Goal: Task Accomplishment & Management: Complete application form

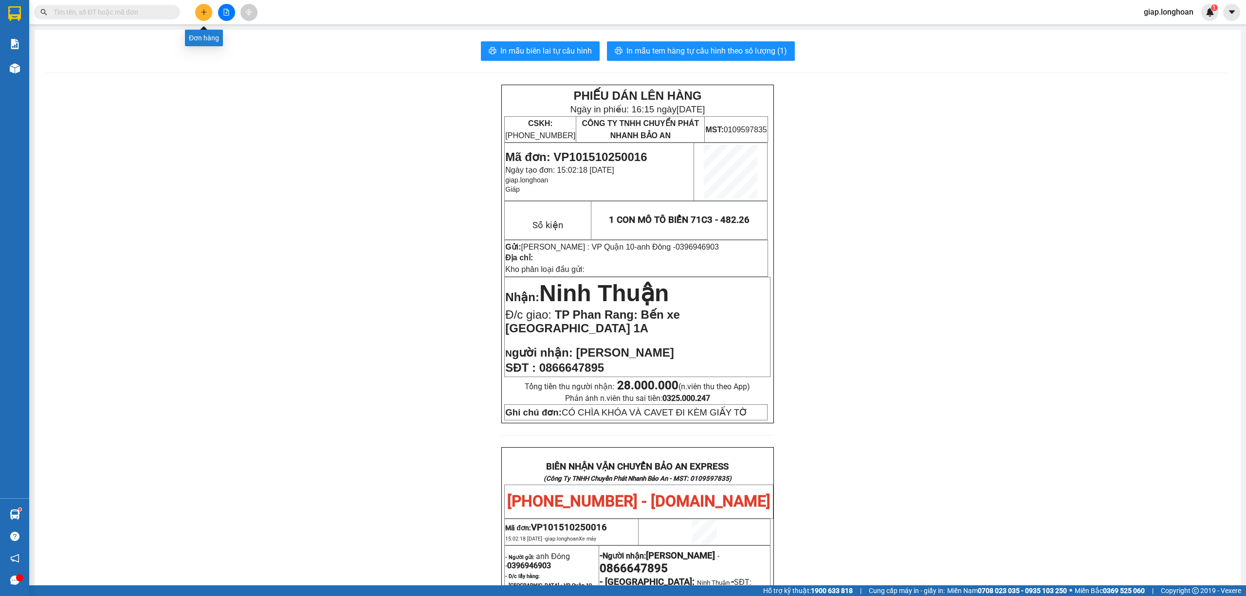
click at [205, 12] on button at bounding box center [203, 12] width 17 height 17
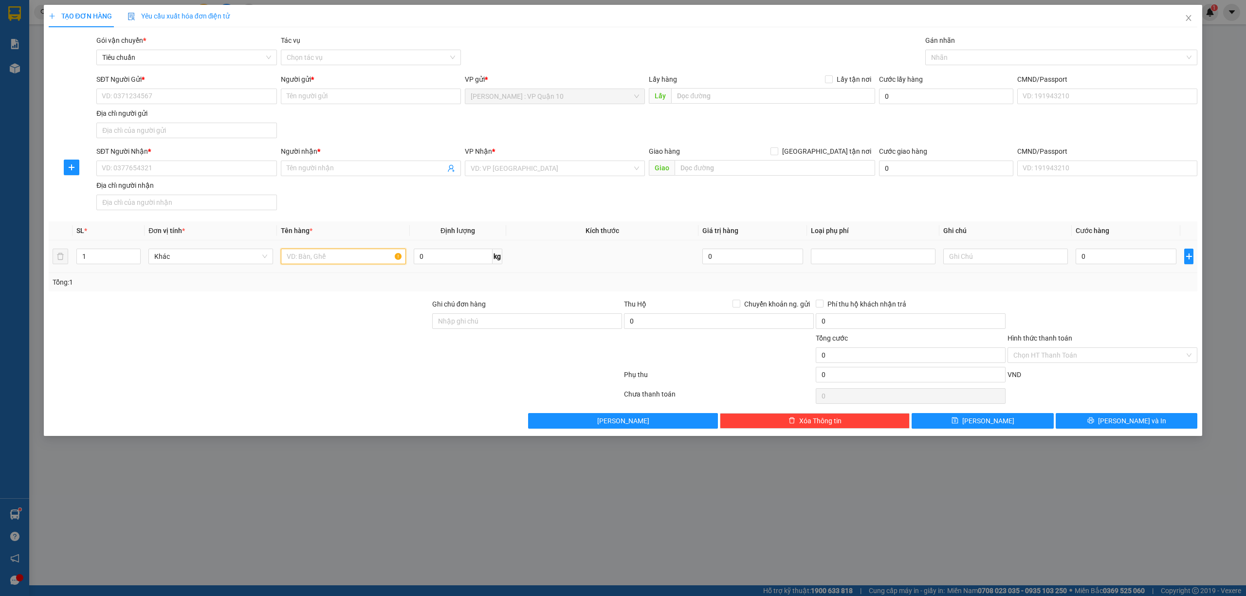
drag, startPoint x: 325, startPoint y: 266, endPoint x: 322, endPoint y: 261, distance: 5.7
click at [323, 262] on input "text" at bounding box center [343, 257] width 125 height 16
type input "1 THÙNG GIẤY"
drag, startPoint x: 477, startPoint y: 322, endPoint x: 483, endPoint y: 329, distance: 9.4
click at [477, 322] on input "Ghi chú đơn hàng" at bounding box center [527, 321] width 190 height 16
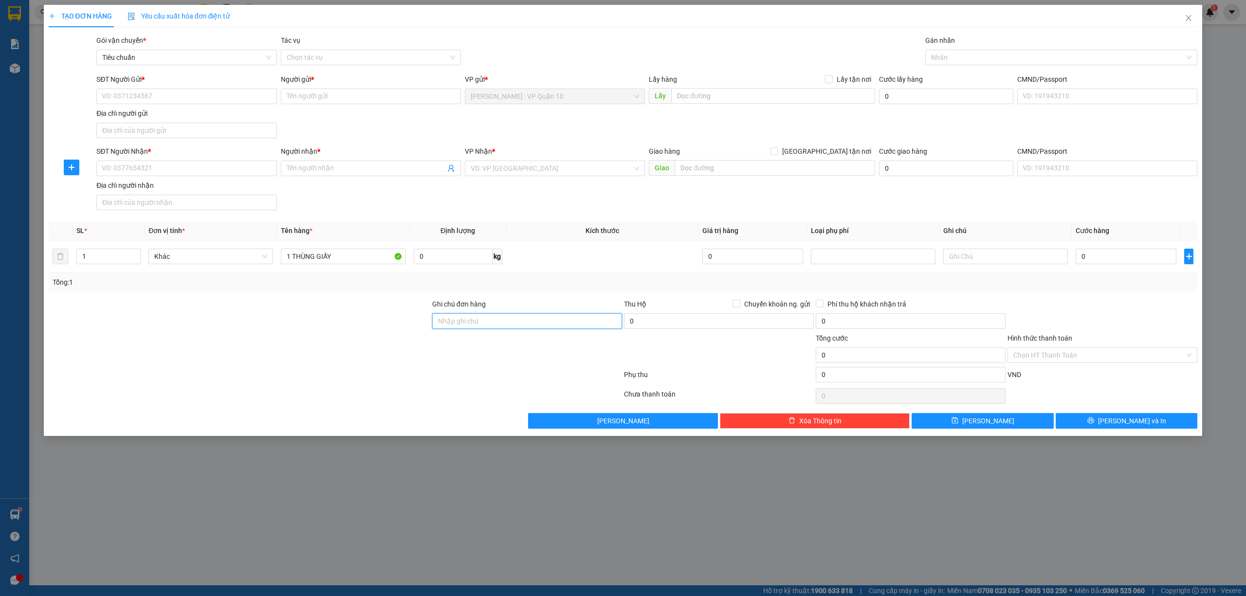
type input "hàng k bao bể vỡ hư hỏng"
click at [170, 174] on input "SĐT Người Nhận *" at bounding box center [186, 169] width 180 height 16
click at [174, 90] on input "SĐT Người Gửi *" at bounding box center [186, 97] width 180 height 16
click at [125, 115] on div "0931117818 - LY" at bounding box center [186, 116] width 168 height 11
type input "0931117818"
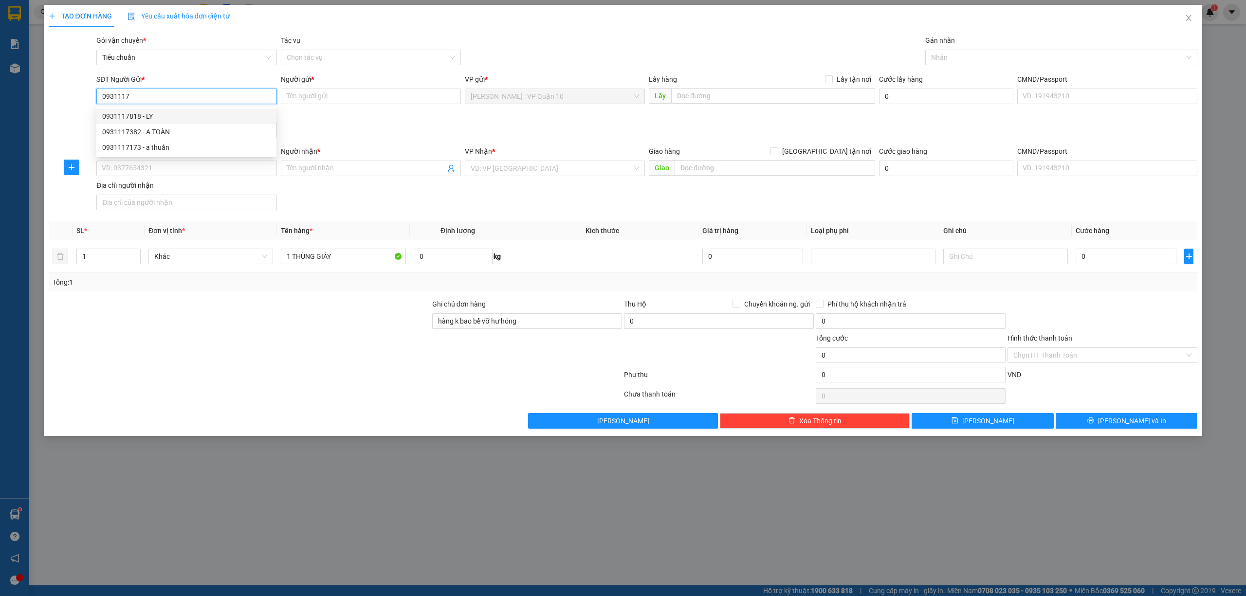
type input "LY"
type input "0931117818"
click at [185, 170] on input "SĐT Người Nhận *" at bounding box center [186, 169] width 180 height 16
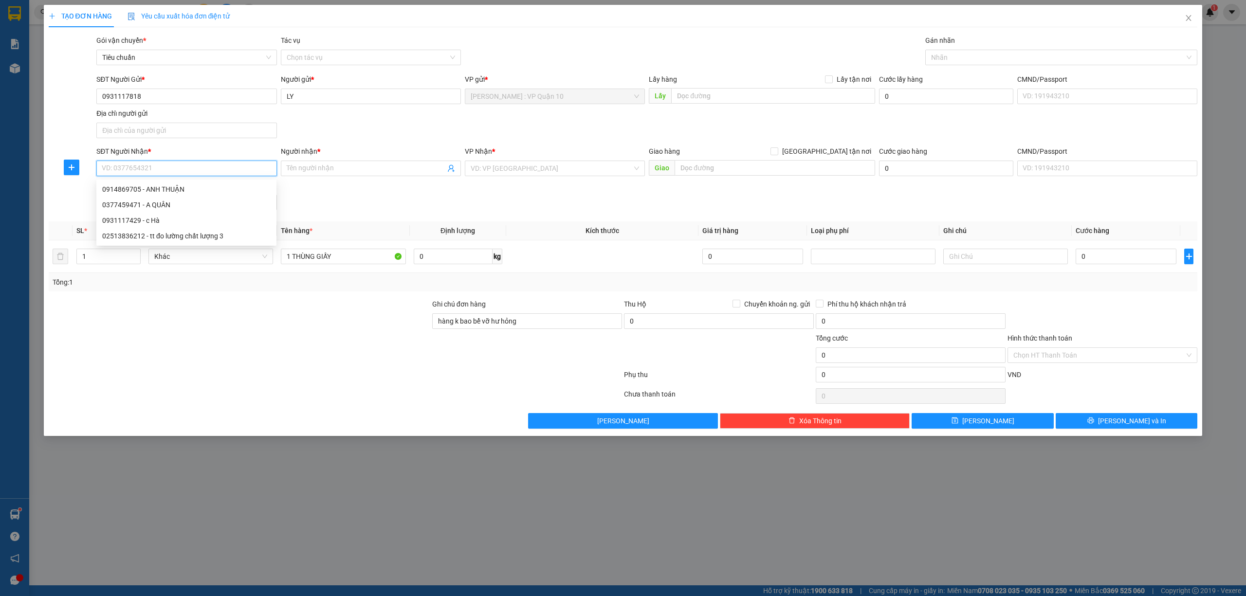
drag, startPoint x: 176, startPoint y: 164, endPoint x: 170, endPoint y: 166, distance: 6.3
click at [173, 166] on input "SĐT Người Nhận *" at bounding box center [186, 169] width 180 height 16
type input "0912622077"
click at [320, 168] on input "Người nhận *" at bounding box center [366, 168] width 159 height 11
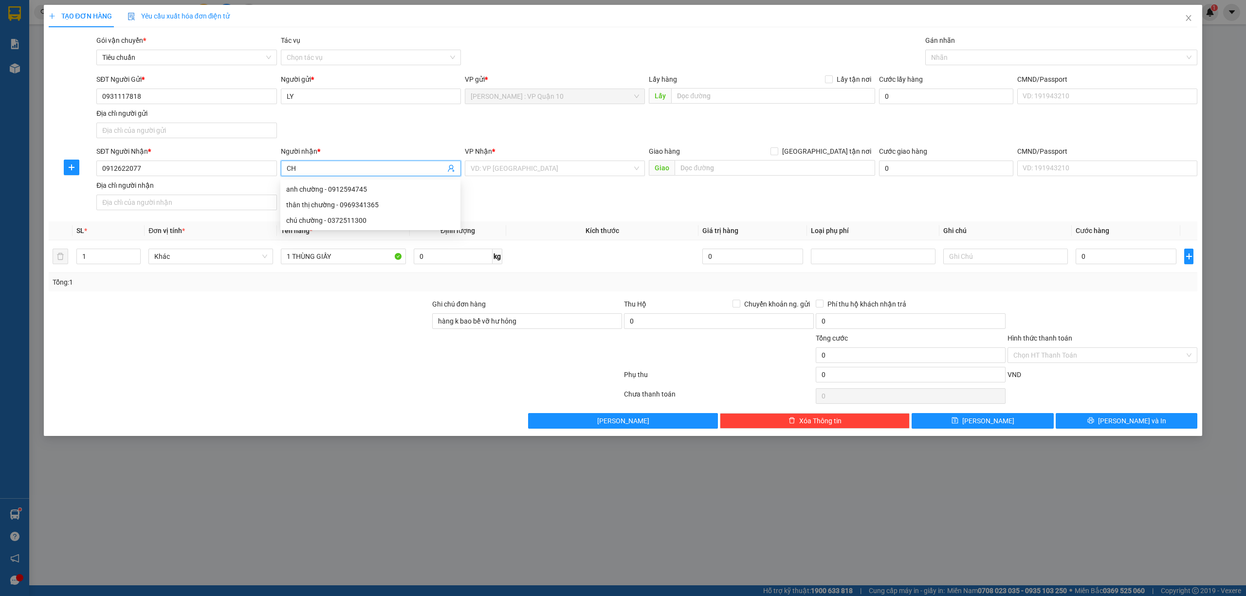
type input "C"
type input "HƯƠG 0866136299 THU"
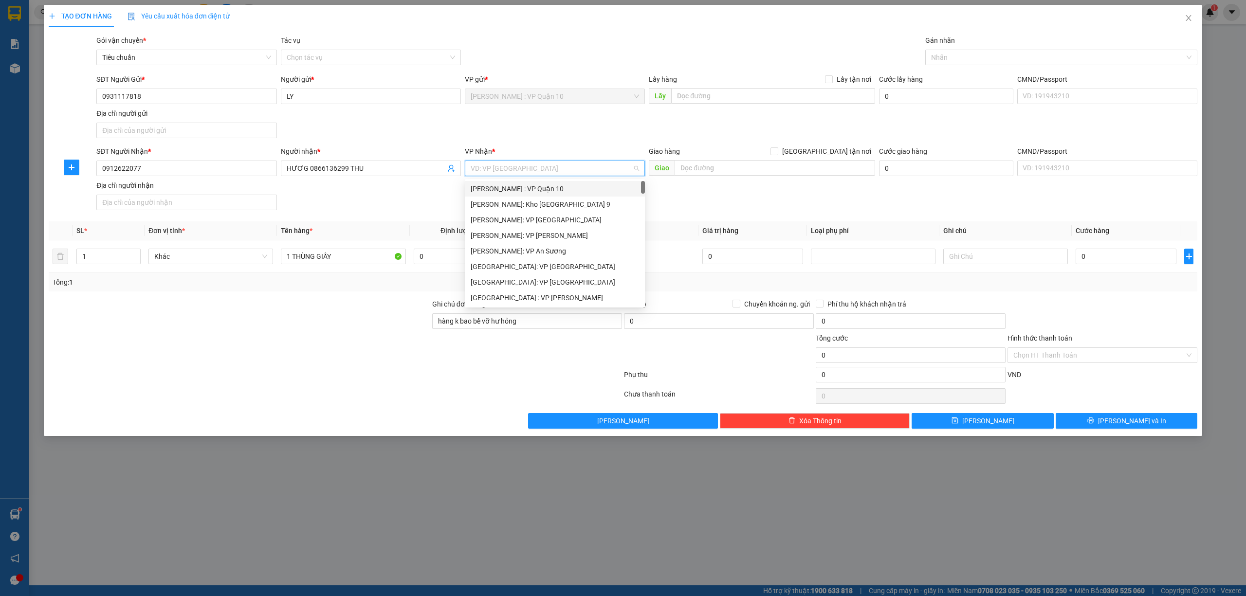
click at [498, 170] on input "search" at bounding box center [552, 168] width 162 height 15
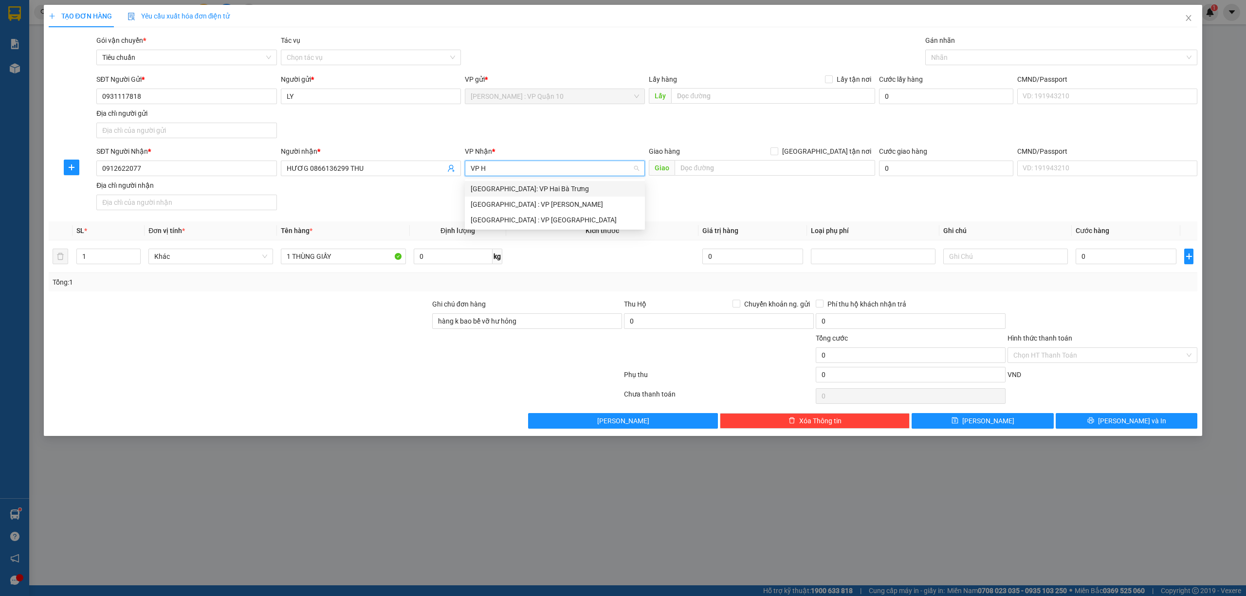
type input "VP HA"
click at [495, 182] on div "[GEOGRAPHIC_DATA]: VP Hai Bà Trưng" at bounding box center [555, 189] width 180 height 16
click at [950, 50] on div "Nhãn" at bounding box center [1061, 58] width 273 height 16
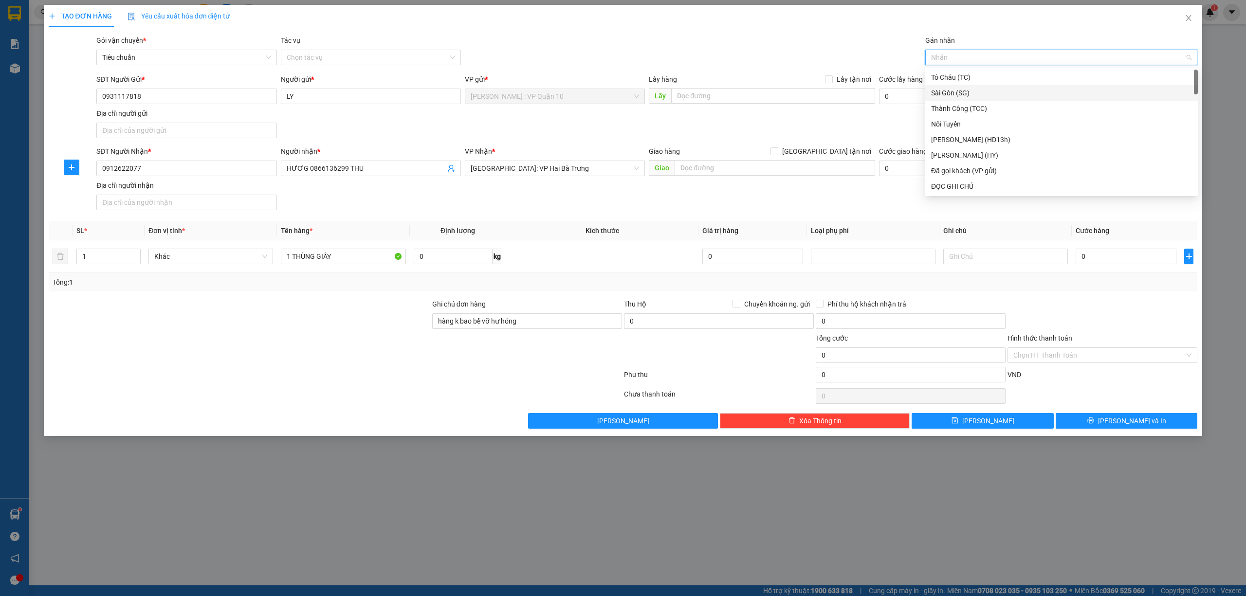
drag, startPoint x: 312, startPoint y: 422, endPoint x: 303, endPoint y: 414, distance: 12.7
click at [310, 421] on div "Lưu nháp Xóa Thông tin Lưu Lưu và In" at bounding box center [623, 421] width 1151 height 16
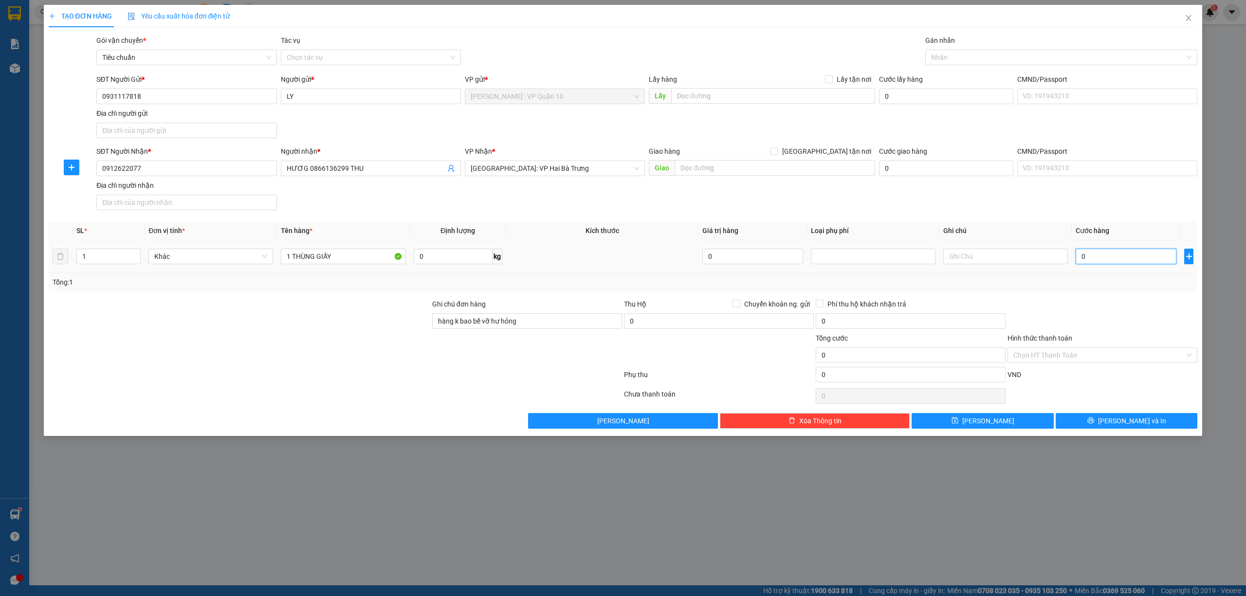
click at [1104, 262] on input "0" at bounding box center [1125, 257] width 101 height 16
type input "10"
type input "160"
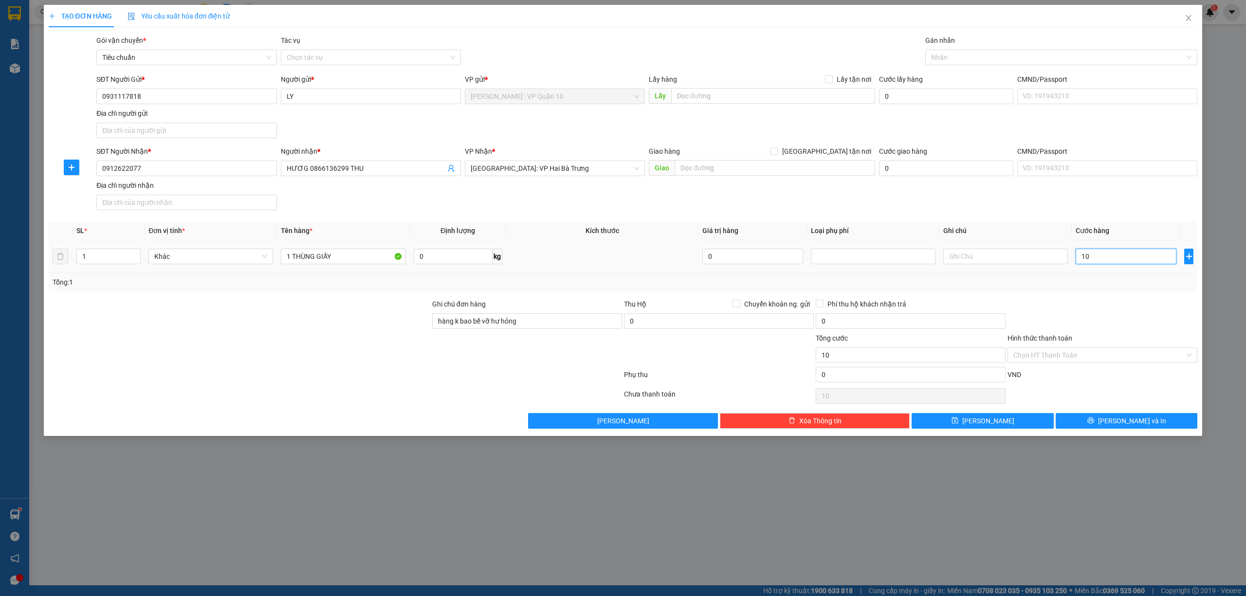
type input "160"
type input "1.600"
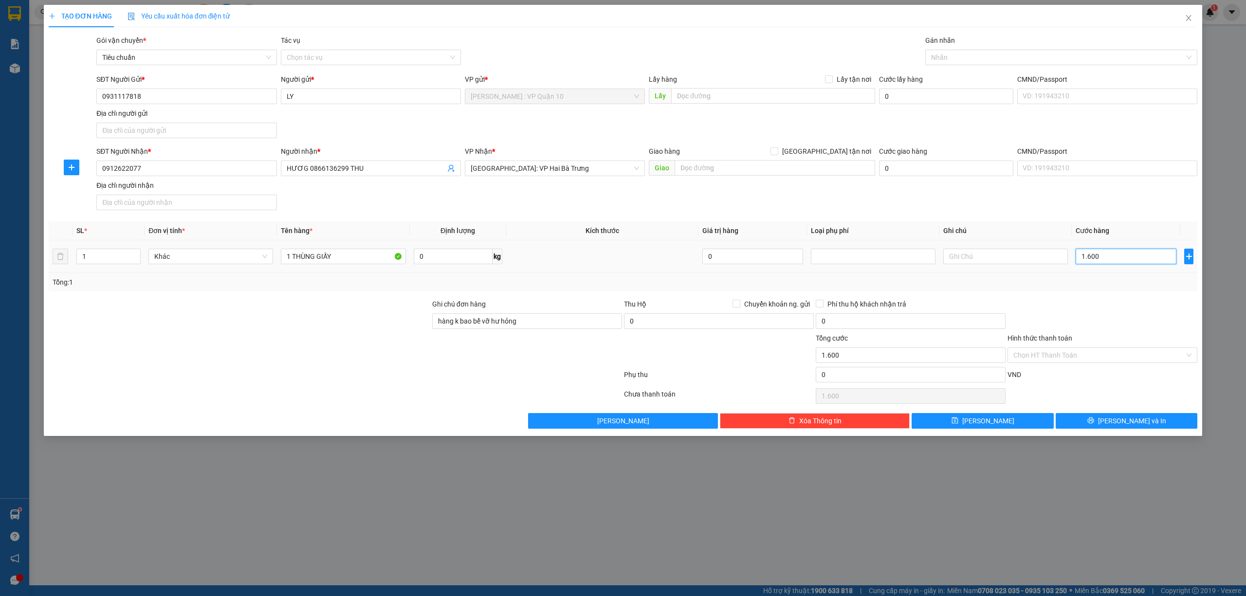
type input "16.000"
type input "160.000"
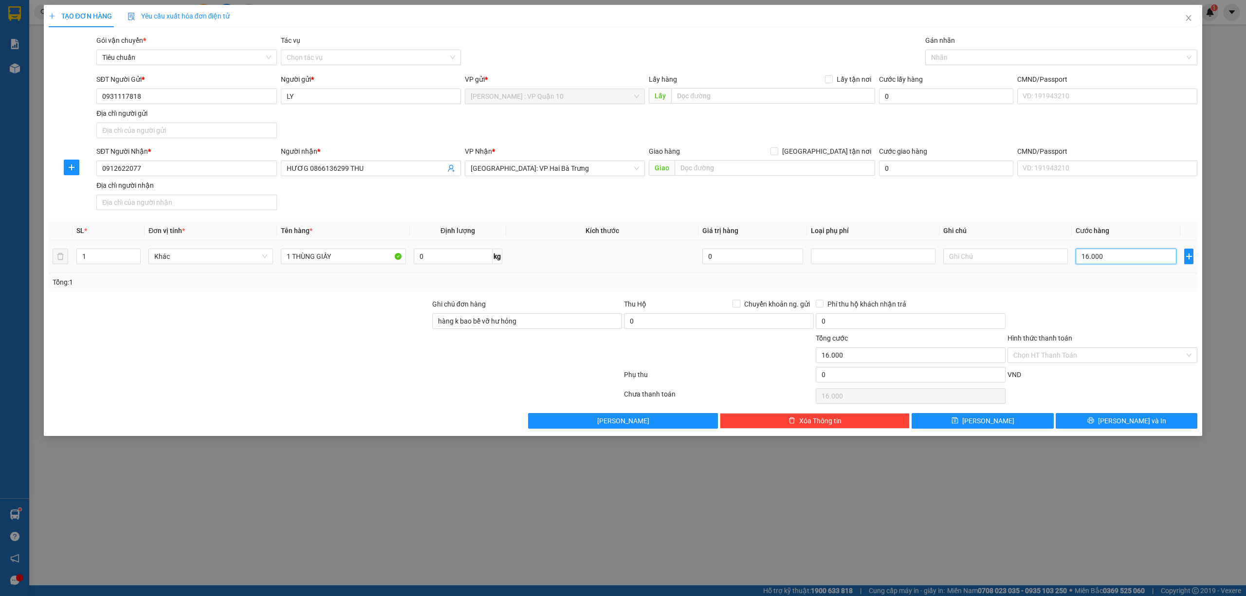
type input "160.000"
click at [1110, 416] on button "Lưu và In" at bounding box center [1127, 421] width 142 height 16
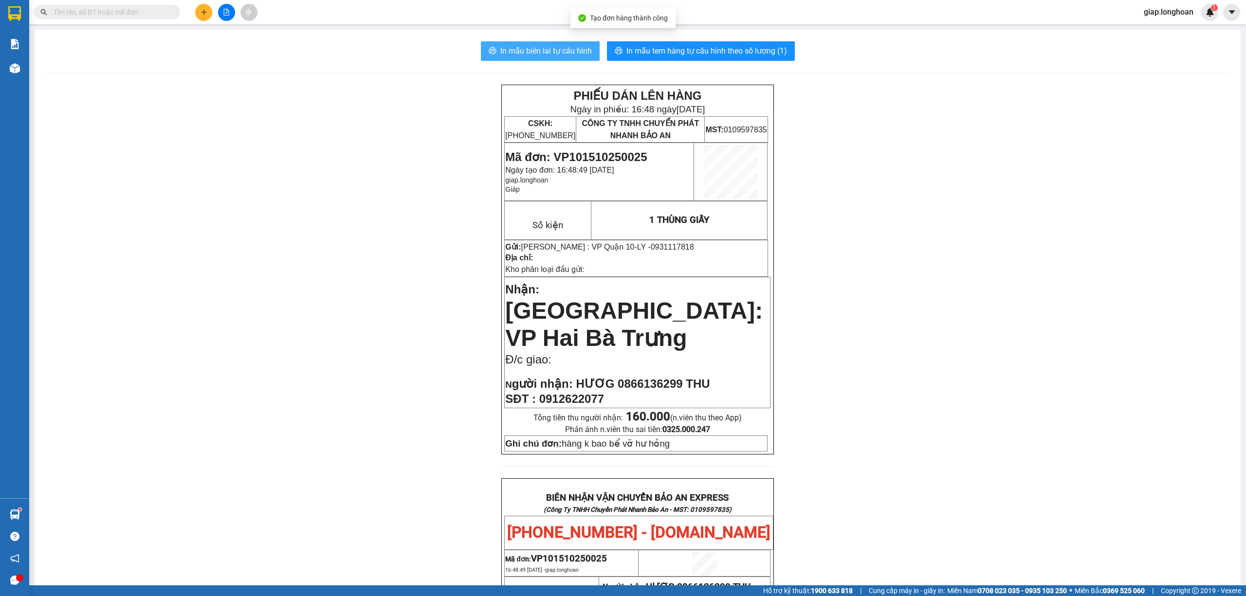
drag, startPoint x: 523, startPoint y: 46, endPoint x: 680, endPoint y: 193, distance: 215.5
click at [524, 47] on span "In mẫu biên lai tự cấu hình" at bounding box center [545, 51] width 91 height 12
click at [703, 48] on span "In mẫu tem hàng tự cấu hình theo số lượng (1)" at bounding box center [706, 51] width 161 height 12
click at [201, 15] on icon "plus" at bounding box center [203, 12] width 7 height 7
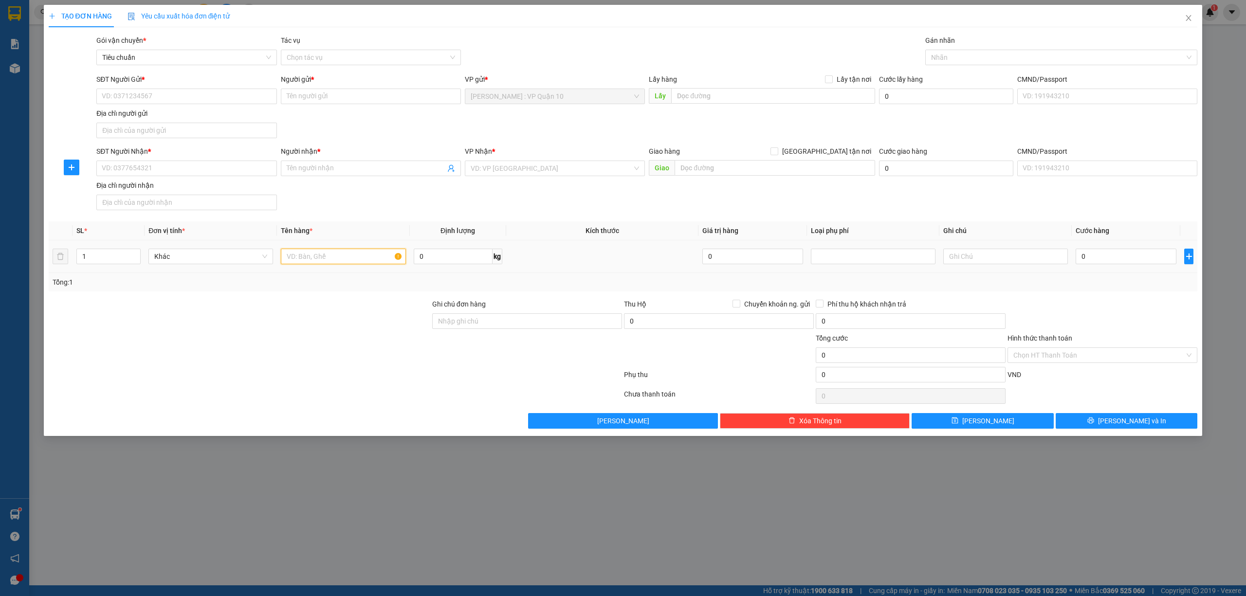
click at [302, 257] on input "text" at bounding box center [343, 257] width 125 height 16
type input "1 BỌC MÚT VÀNG NHỎ"
drag, startPoint x: 464, startPoint y: 312, endPoint x: 478, endPoint y: 320, distance: 16.4
click at [464, 313] on div "Ghi chú đơn hàng" at bounding box center [527, 306] width 190 height 15
drag, startPoint x: 481, startPoint y: 320, endPoint x: 506, endPoint y: 330, distance: 26.7
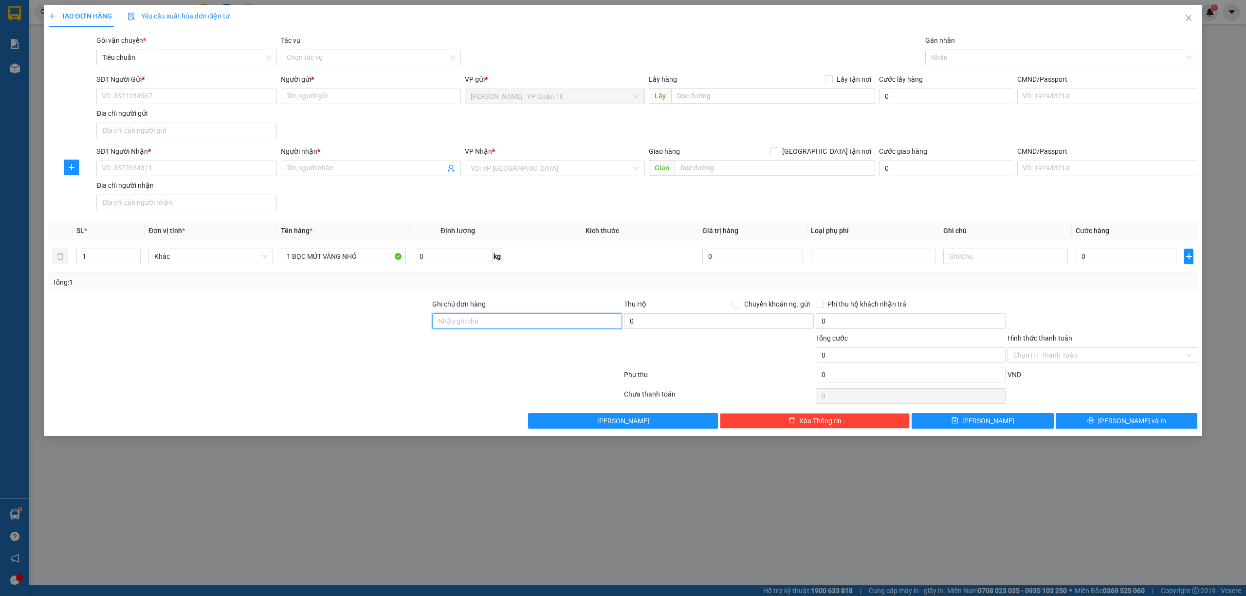
click at [482, 320] on input "Ghi chú đơn hàng" at bounding box center [527, 321] width 190 height 16
type input "hàng k bao bể vỡ hư hỏng"
click at [141, 171] on input "SĐT Người Nhận *" at bounding box center [186, 169] width 180 height 16
click at [180, 206] on div "0915545599 - hiếu giang" at bounding box center [186, 205] width 168 height 11
type input "0915545599"
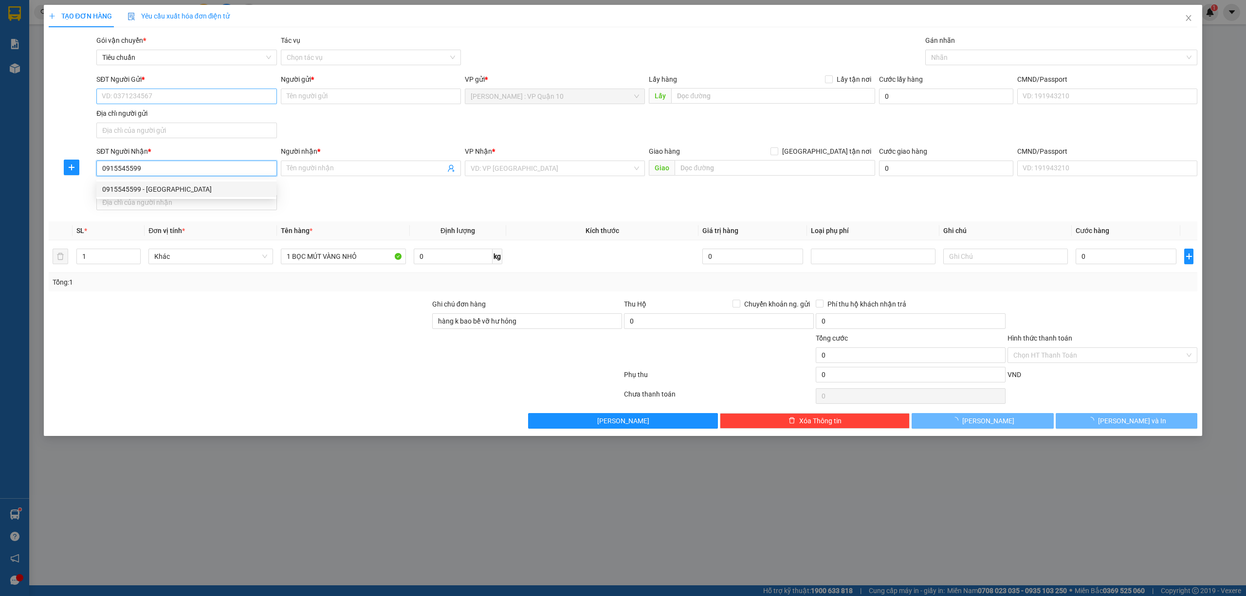
type input "hiếu giang"
type input "Nghệ An - TP Vinh: Bến xe Miền Trung"
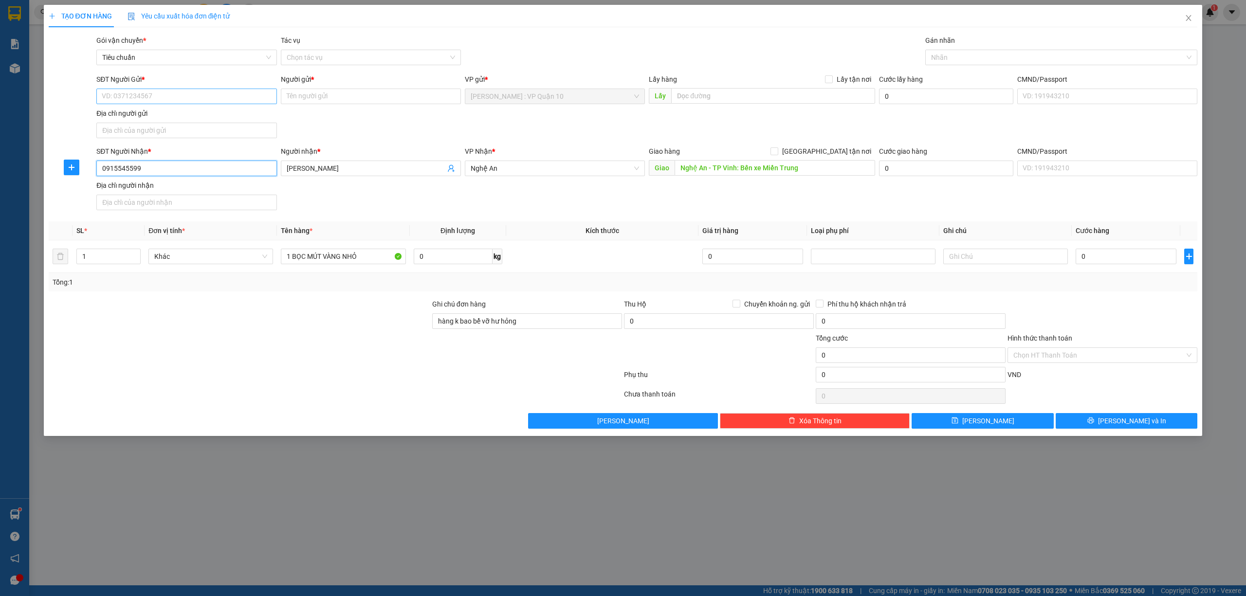
type input "0915545599"
click at [183, 93] on input "SĐT Người Gửi *" at bounding box center [186, 97] width 180 height 16
click at [161, 143] on div "0935341394 - hướng" at bounding box center [186, 147] width 168 height 11
type input "0935341394"
type input "hướng"
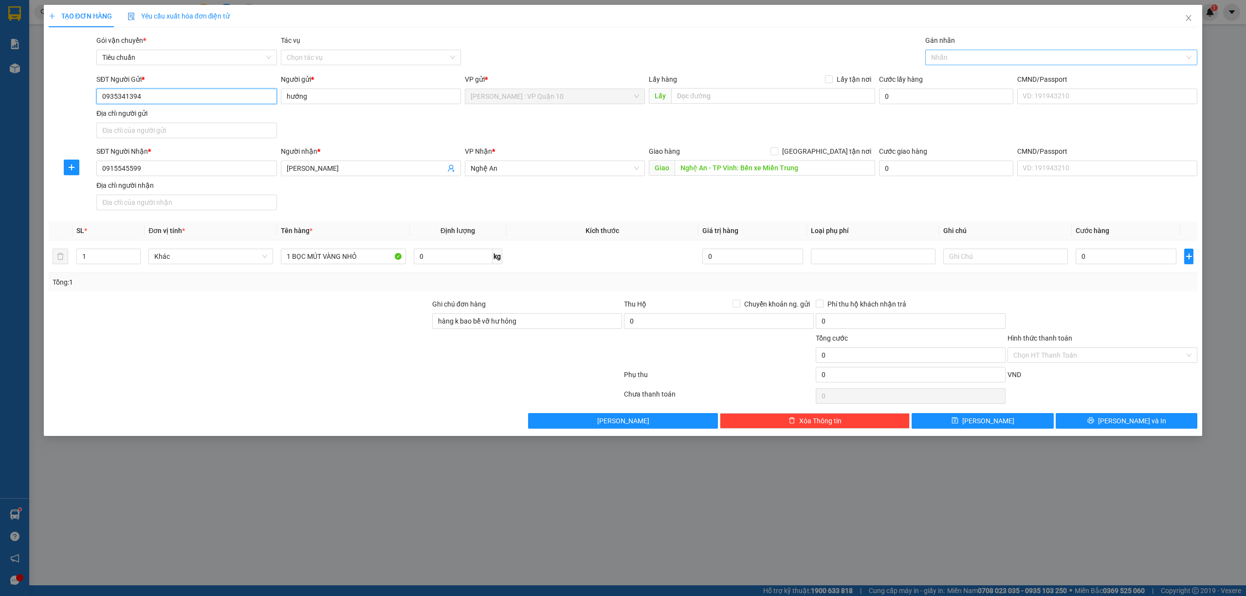
drag, startPoint x: 964, startPoint y: 61, endPoint x: 953, endPoint y: 57, distance: 11.9
click at [964, 61] on div at bounding box center [1057, 58] width 258 height 12
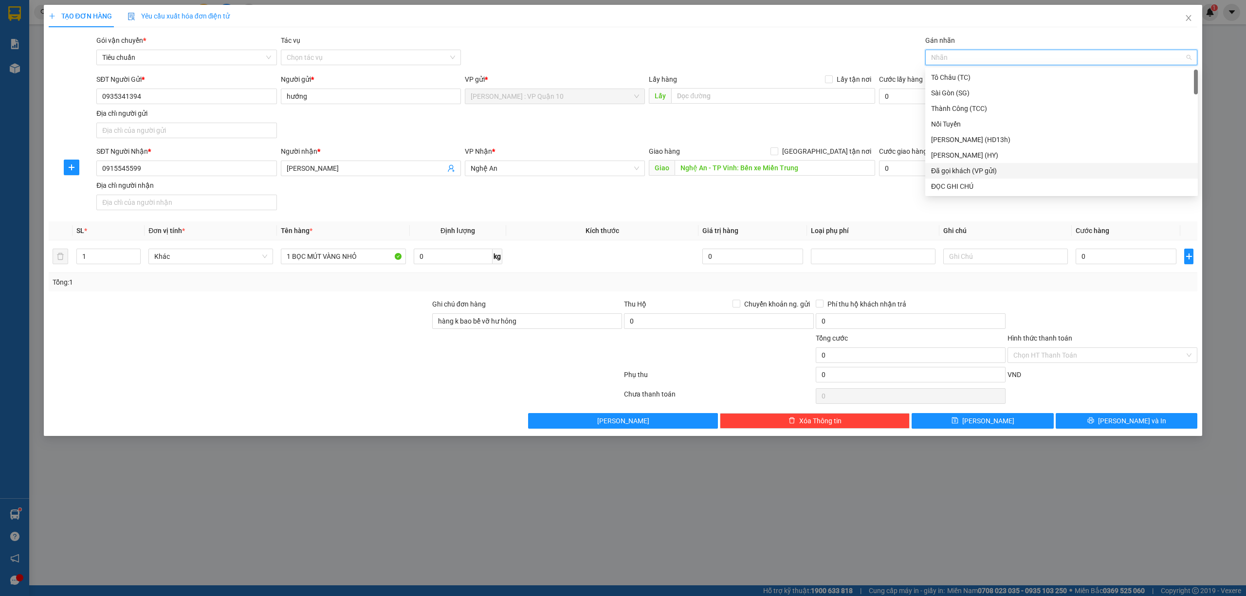
click at [994, 172] on div "Đã gọi khách (VP gửi)" at bounding box center [1061, 170] width 261 height 11
drag, startPoint x: 392, startPoint y: 359, endPoint x: 429, endPoint y: 346, distance: 39.2
click at [392, 357] on div at bounding box center [239, 350] width 383 height 34
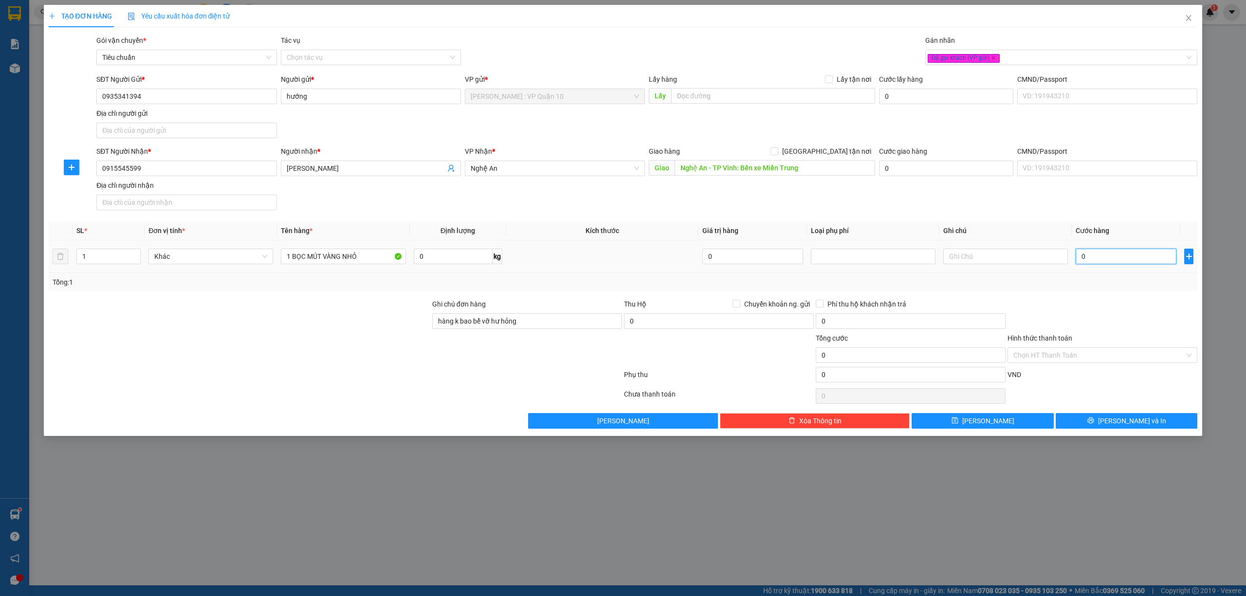
click at [1100, 255] on input "0" at bounding box center [1125, 257] width 101 height 16
type input "20"
type input "200"
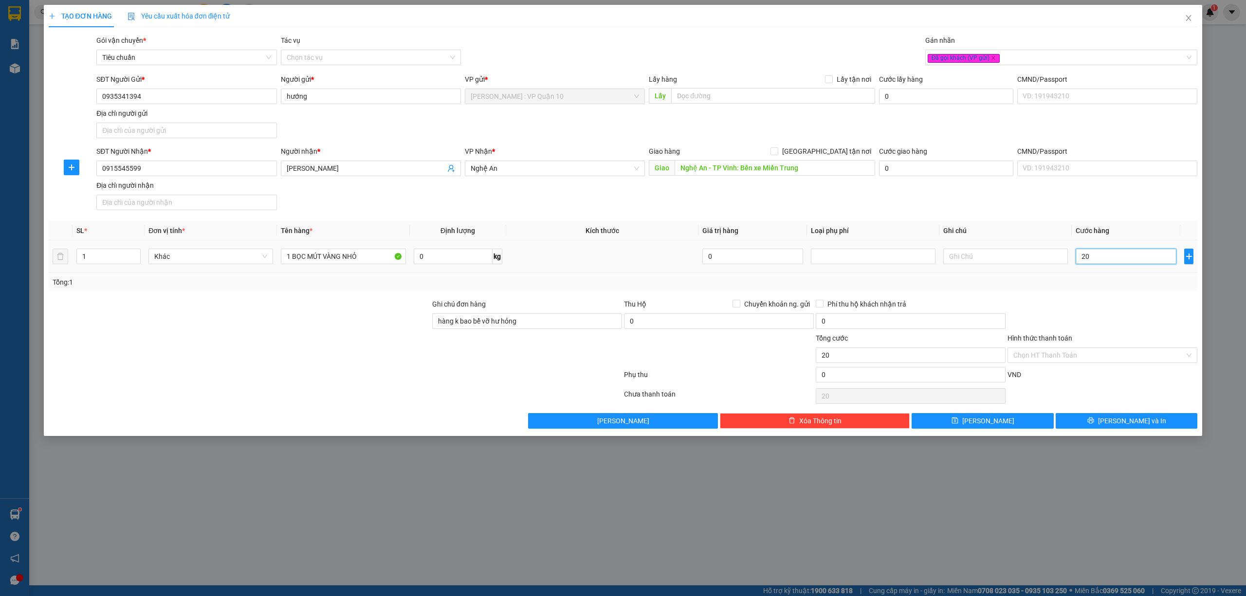
type input "200"
type input "2.000"
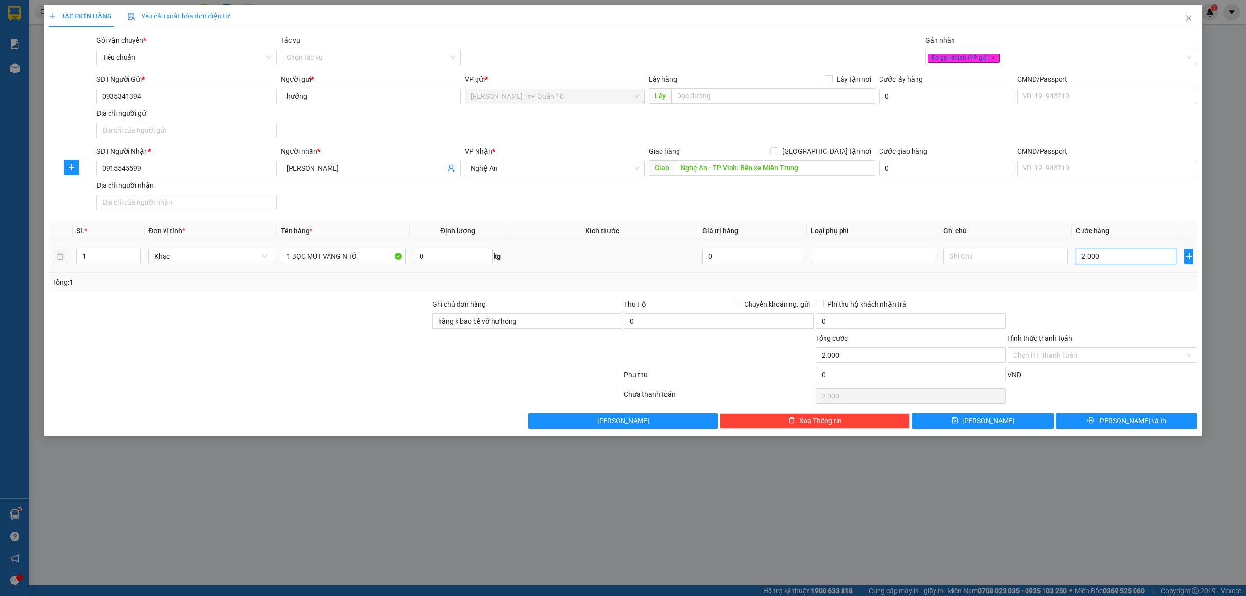
type input "20.000"
type input "200.000"
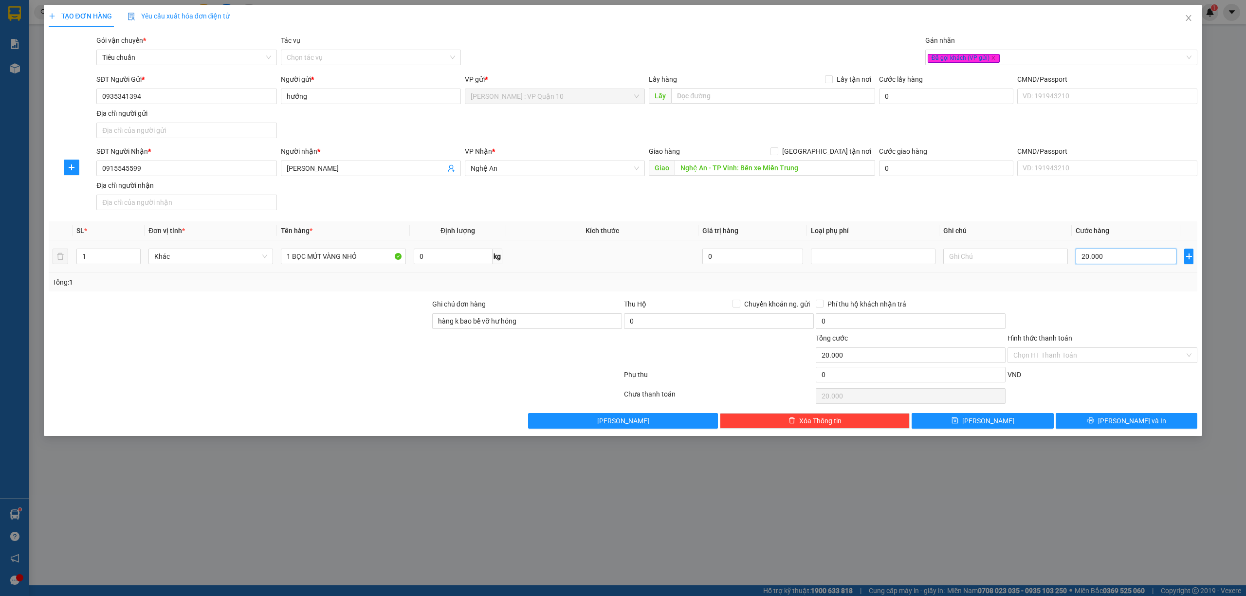
type input "200.000"
click at [1094, 419] on button "Lưu và In" at bounding box center [1127, 421] width 142 height 16
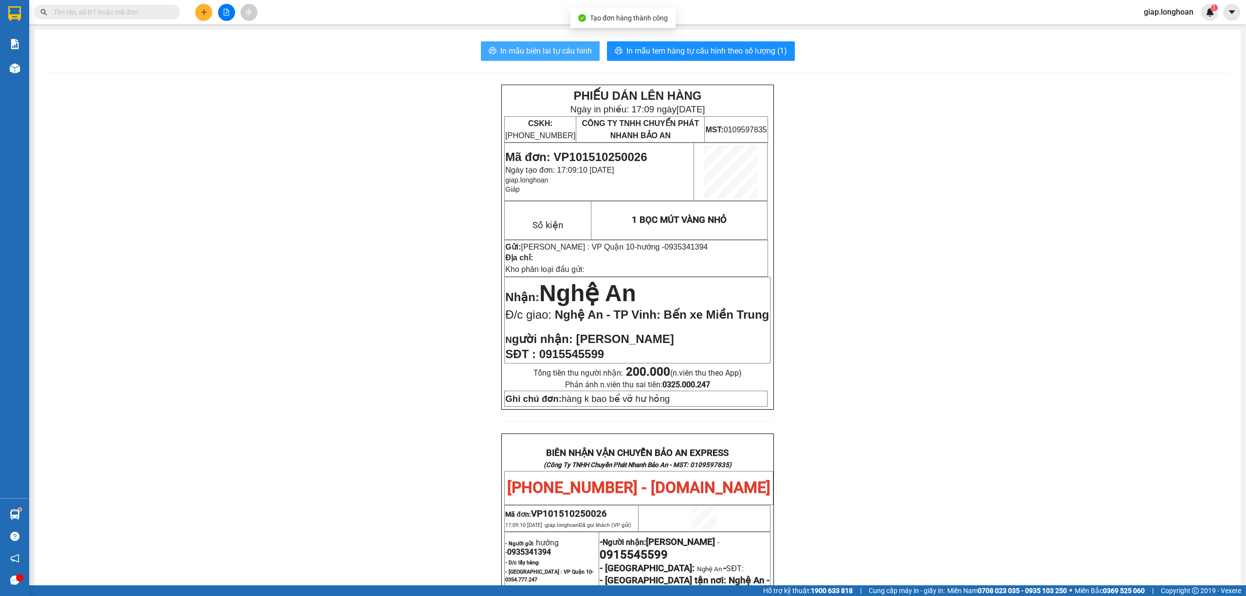
click at [530, 51] on span "In mẫu biên lai tự cấu hình" at bounding box center [545, 51] width 91 height 12
click at [682, 49] on span "In mẫu tem hàng tự cấu hình theo số lượng (1)" at bounding box center [706, 51] width 161 height 12
click at [202, 12] on icon "plus" at bounding box center [203, 12] width 5 height 0
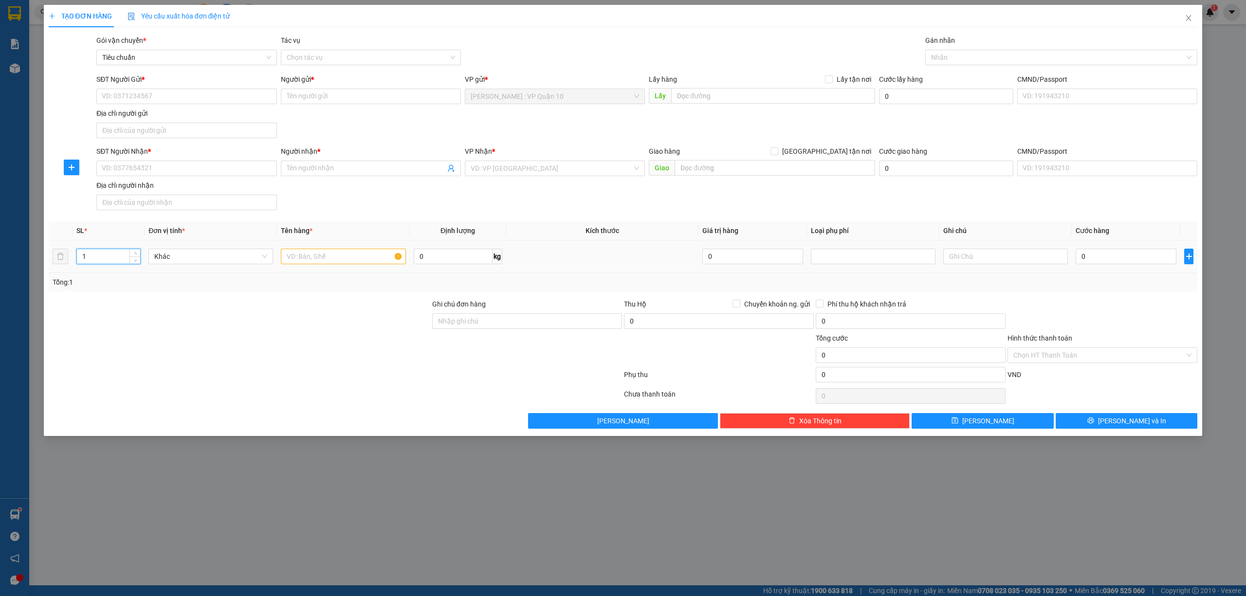
click at [95, 254] on input "1" at bounding box center [108, 256] width 63 height 15
type input "2"
click at [320, 260] on input "text" at bounding box center [343, 257] width 125 height 16
type input "2 THÙNG GIẤY ( SẦU RIÊNG )"
click at [464, 324] on input "Ghi chú đơn hàng" at bounding box center [527, 321] width 190 height 16
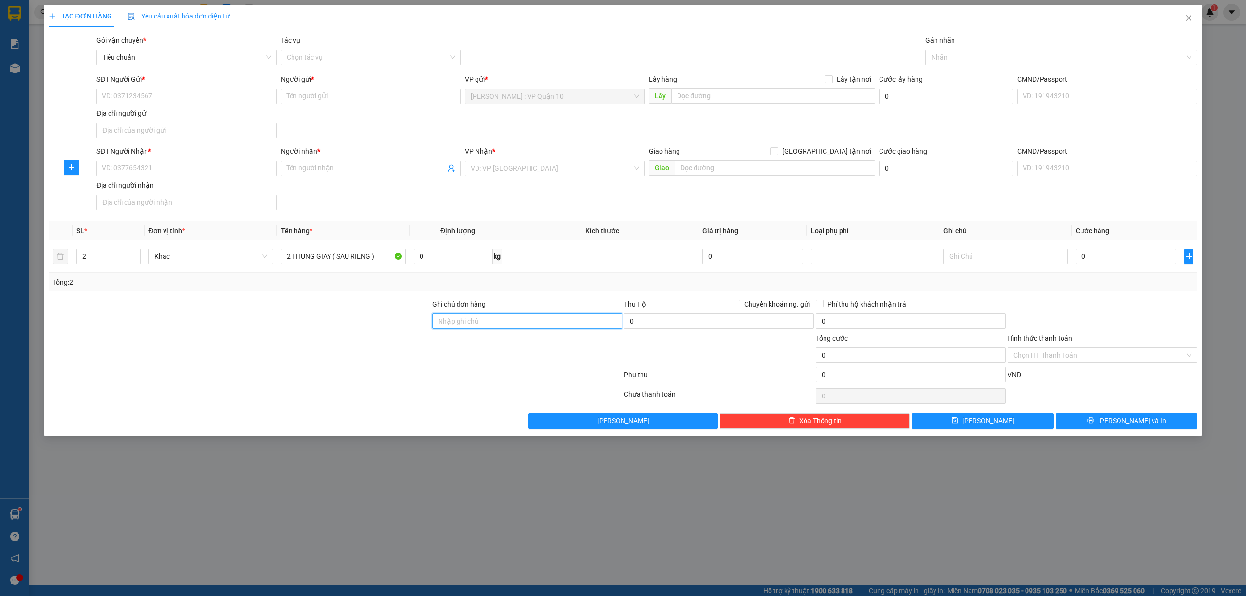
type input "hàng k bao bể vỡ hư hỏng"
click at [322, 361] on div at bounding box center [239, 350] width 383 height 34
click at [94, 256] on input "2" at bounding box center [108, 256] width 63 height 15
type input "1"
click at [289, 257] on input "2 THÙNG GIẤY ( SẦU RIÊNG )" at bounding box center [343, 257] width 125 height 16
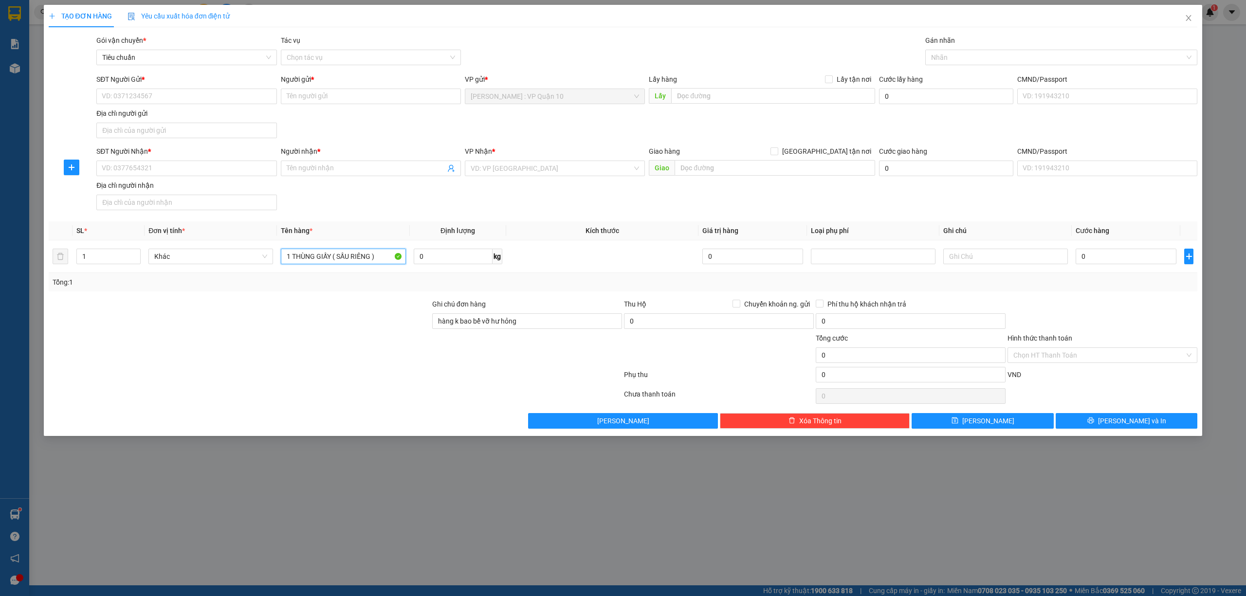
type input "1 THÙNG GIẤY ( SẦU RIÊNG )"
click at [296, 351] on div at bounding box center [239, 350] width 383 height 34
click at [145, 170] on input "SĐT Người Nhận *" at bounding box center [186, 169] width 180 height 16
type input "0987628435"
click at [304, 169] on input "Người nhận *" at bounding box center [366, 168] width 159 height 11
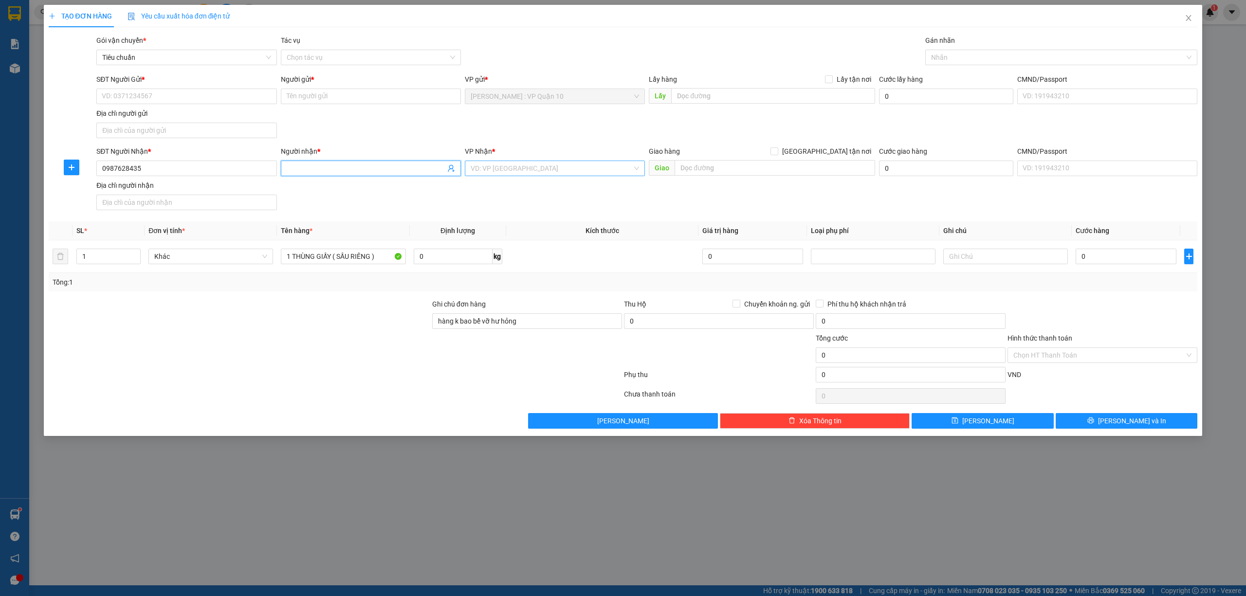
click at [529, 164] on input "search" at bounding box center [552, 168] width 162 height 15
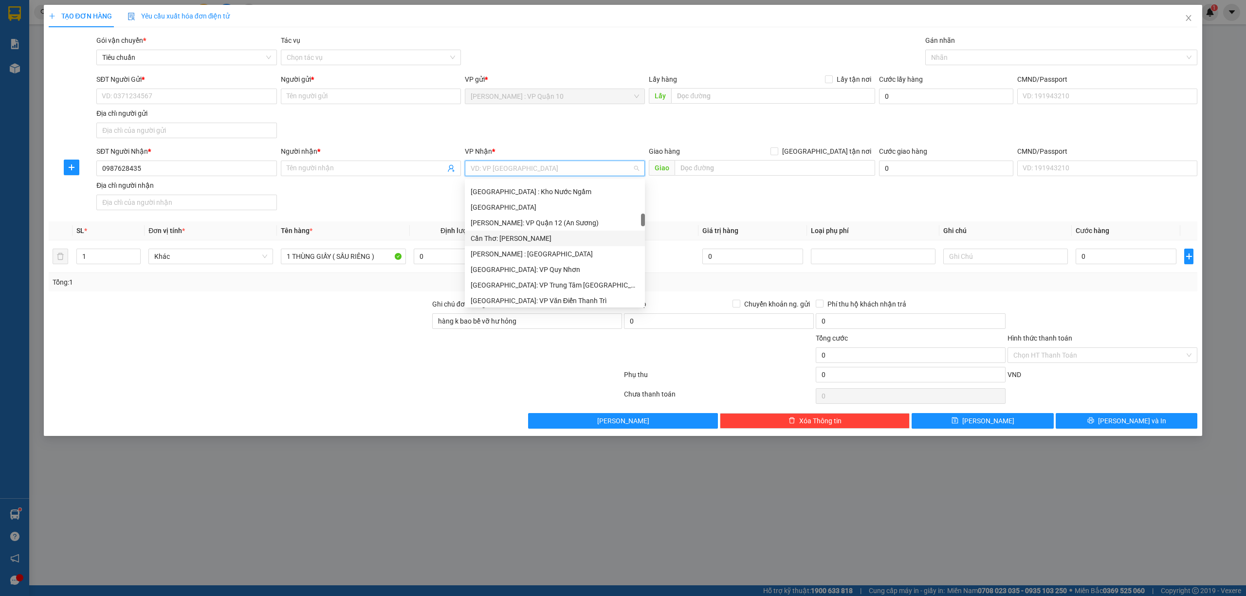
scroll to position [389, 0]
click at [540, 252] on div "Hà Nội: Kho Văn Điển Thanh Trì" at bounding box center [555, 251] width 168 height 11
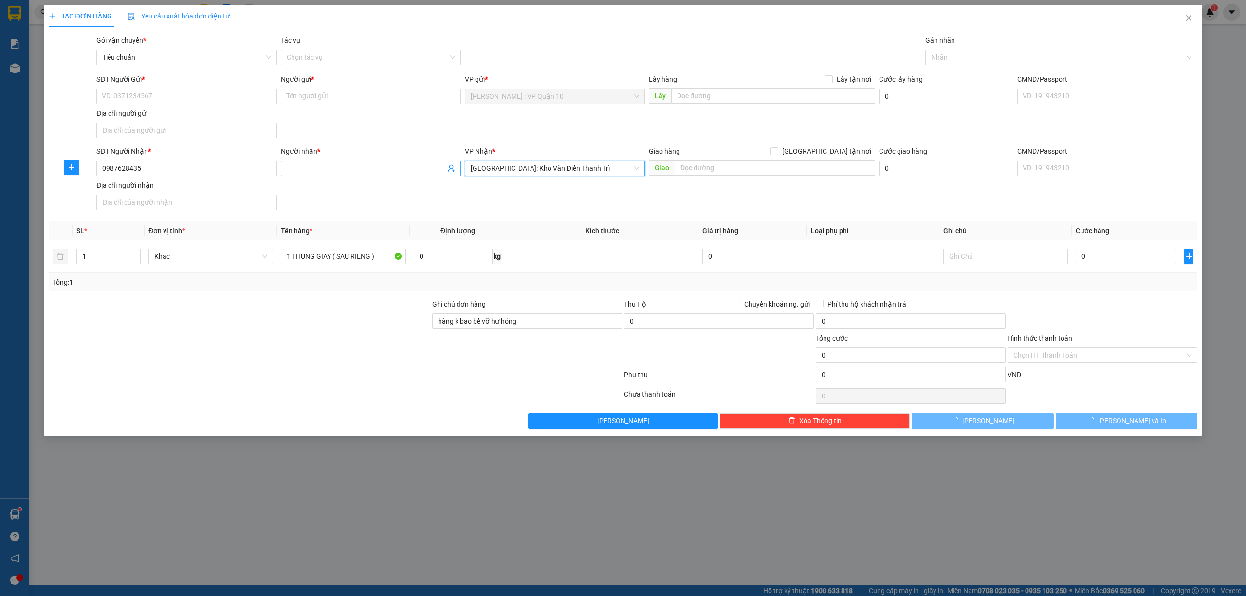
click at [310, 176] on span at bounding box center [371, 169] width 180 height 16
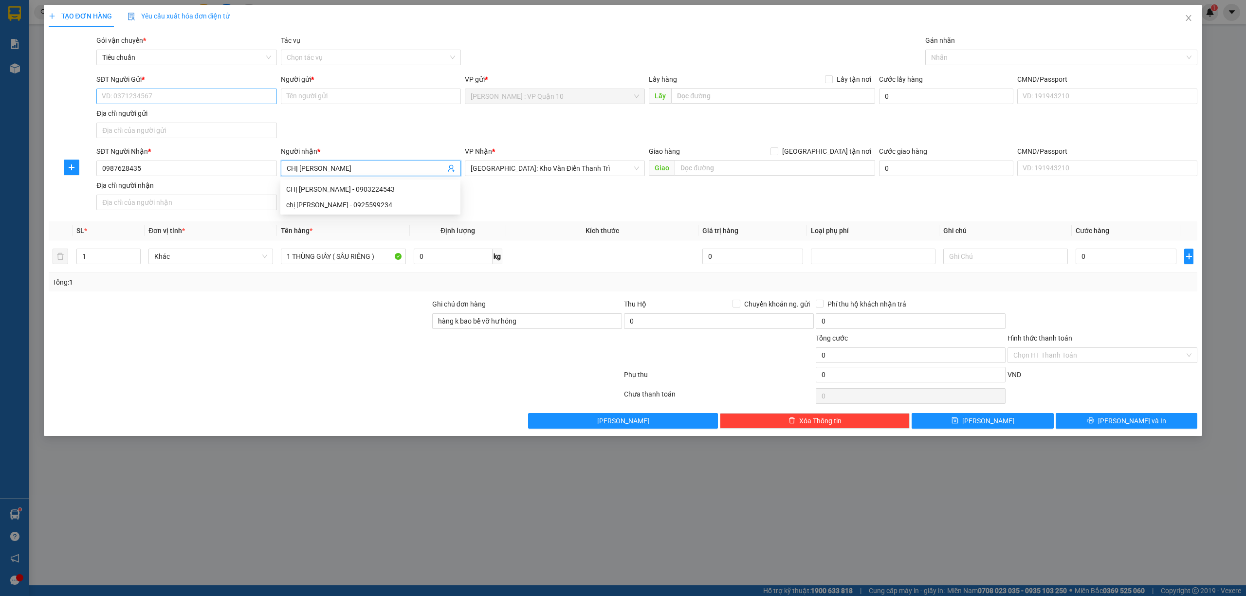
type input "CHỊ CHU"
click at [141, 94] on input "SĐT Người Gửi *" at bounding box center [186, 97] width 180 height 16
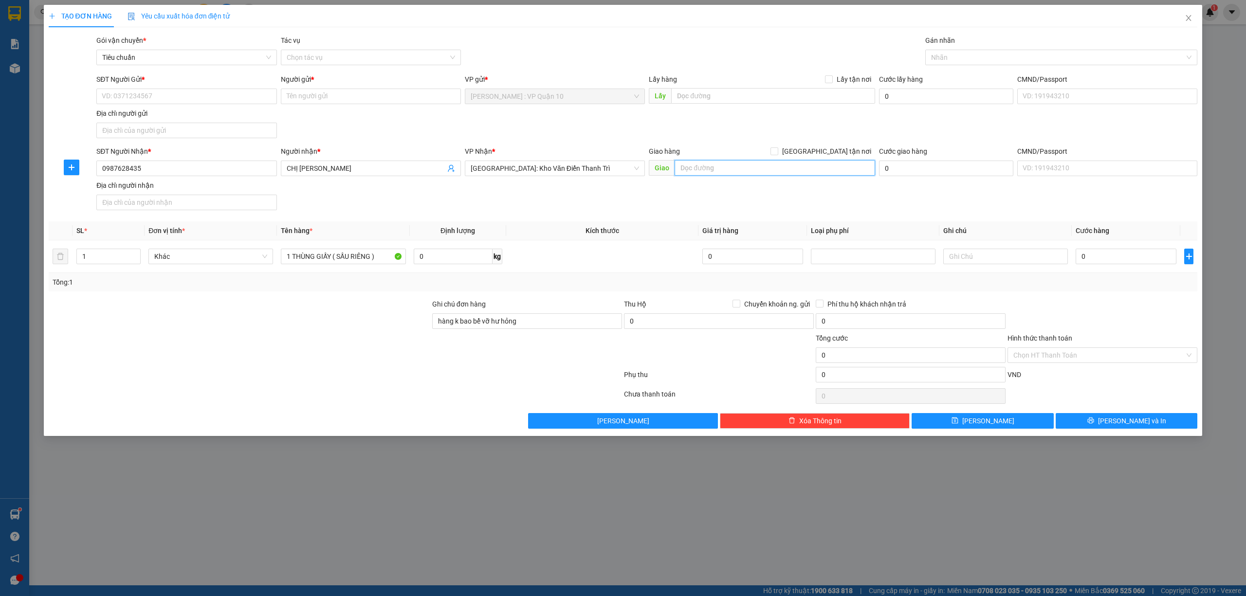
click at [700, 169] on input "text" at bounding box center [774, 168] width 200 height 16
click at [744, 168] on input "SỐ 12 DỤC NỘI - VIỆ HÙNG - ĐÔNG ANH - HÀ NỘI" at bounding box center [774, 168] width 200 height 16
type input "SỐ 12 DỤC NỘI - VIỆT HÙNG - ĐÔNG ANH - HÀ NỘI"
click at [777, 151] on input "Giao tận nơi" at bounding box center [773, 150] width 7 height 7
checkbox input "true"
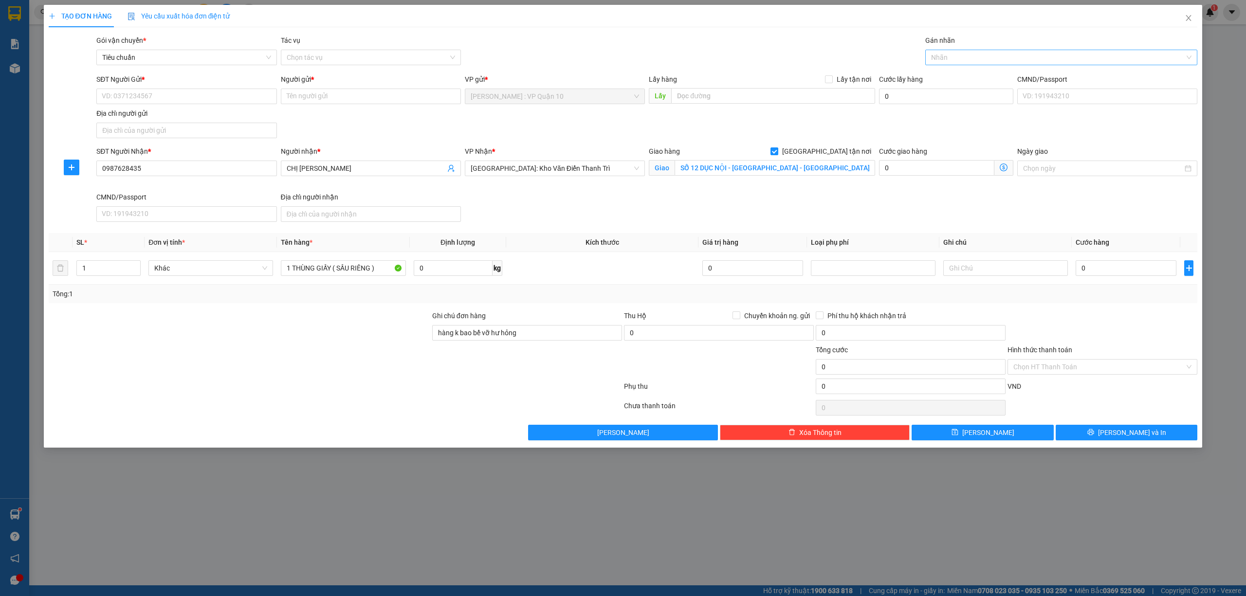
click at [948, 57] on div at bounding box center [1057, 58] width 258 height 12
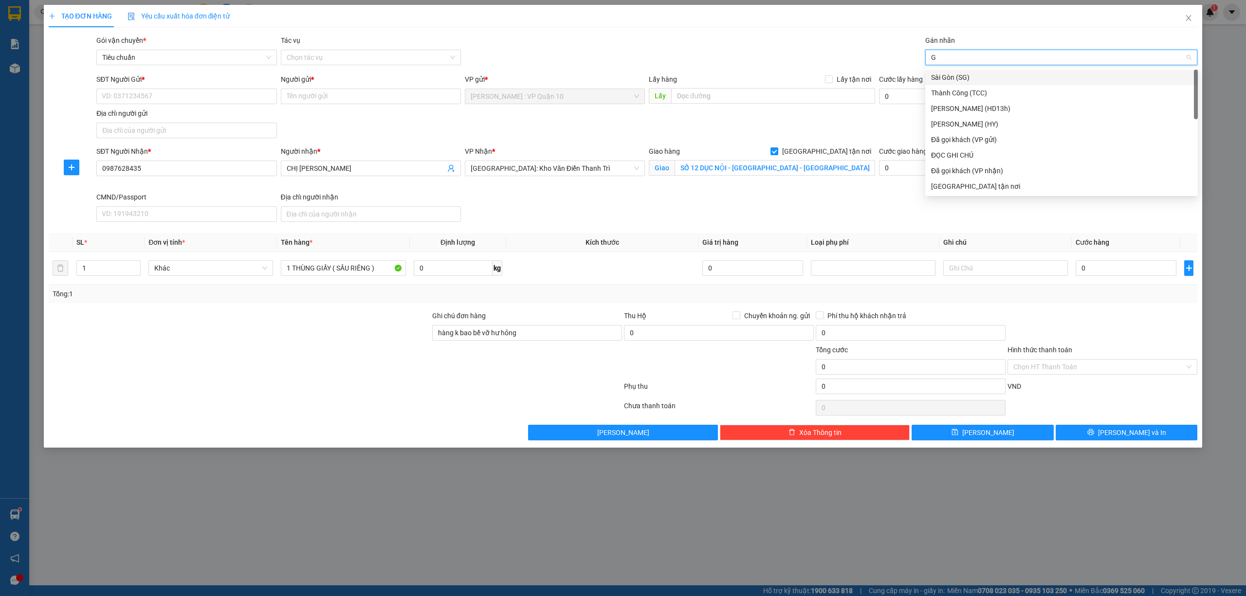
type input "GI"
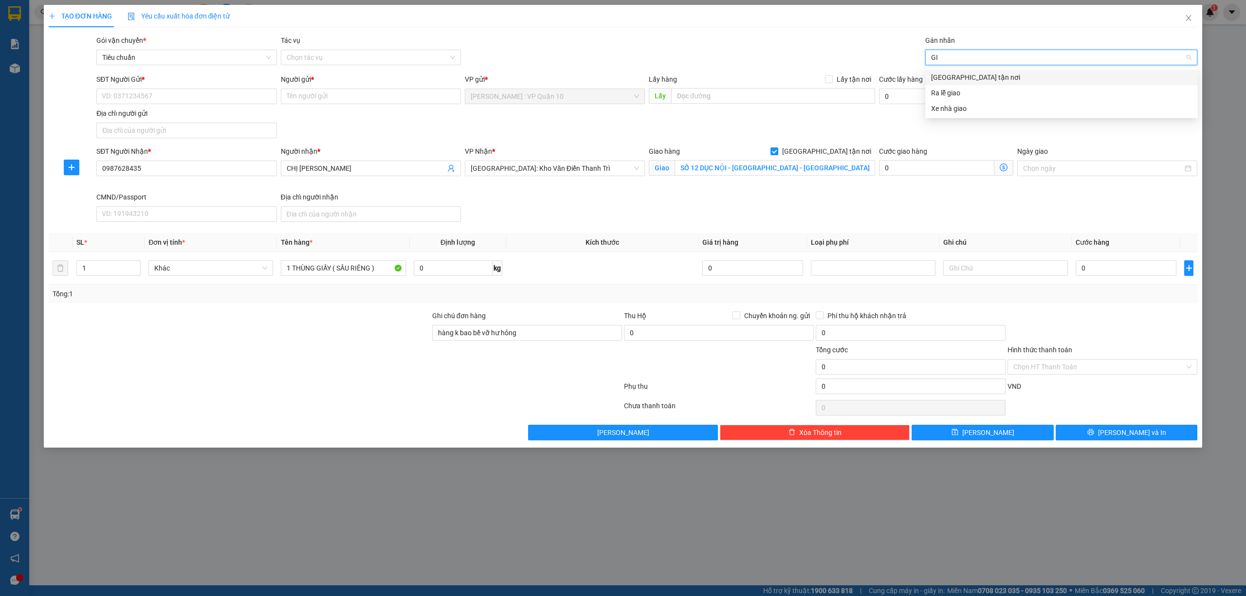
click at [964, 80] on div "Giao tận nơi" at bounding box center [1061, 77] width 261 height 11
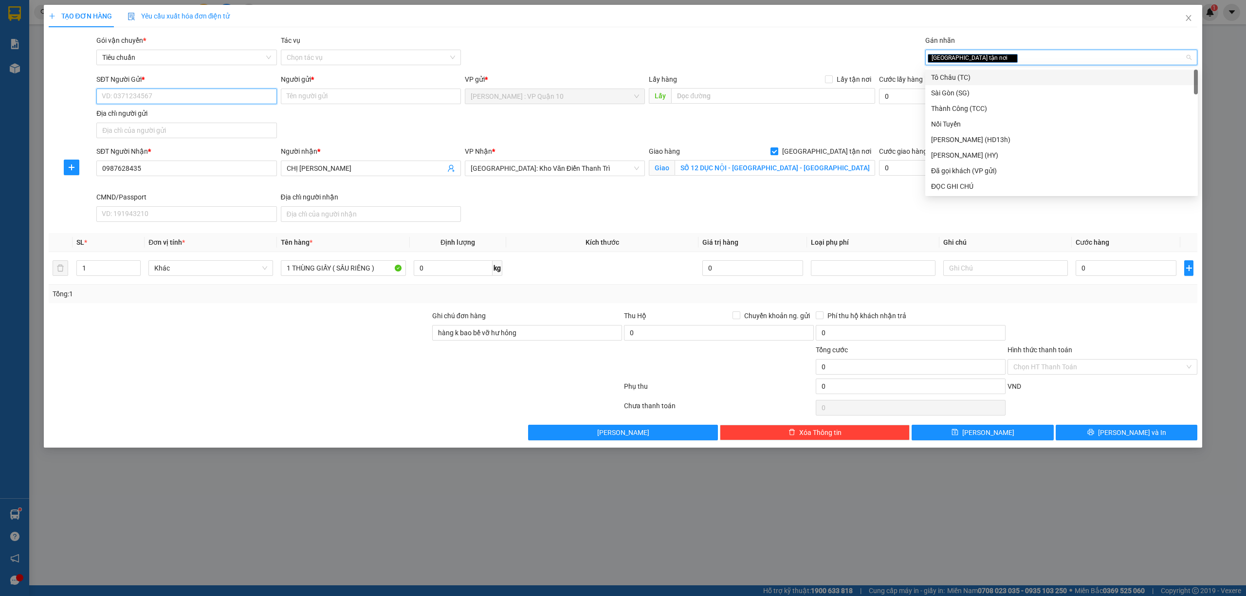
click at [184, 94] on input "SĐT Người Gửi *" at bounding box center [186, 97] width 180 height 16
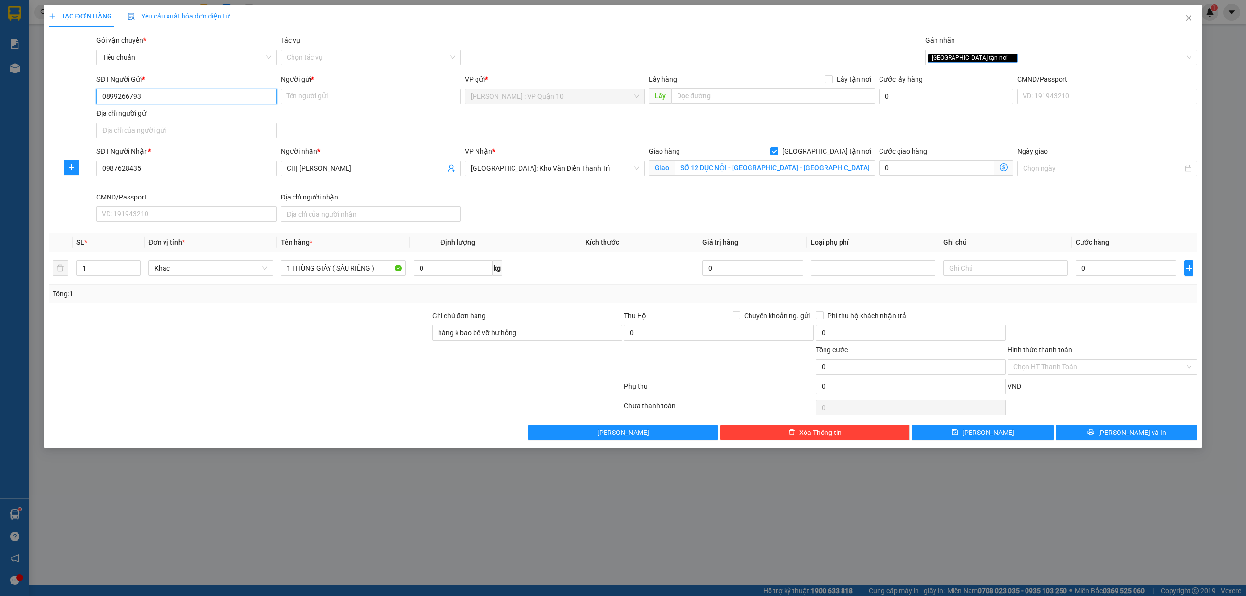
type input "0899266793"
click at [308, 87] on div "Người gửi *" at bounding box center [371, 81] width 180 height 15
click at [313, 105] on div "Người gửi * Tên người gửi" at bounding box center [371, 91] width 180 height 34
click at [313, 104] on input "Người gửi *" at bounding box center [371, 97] width 180 height 16
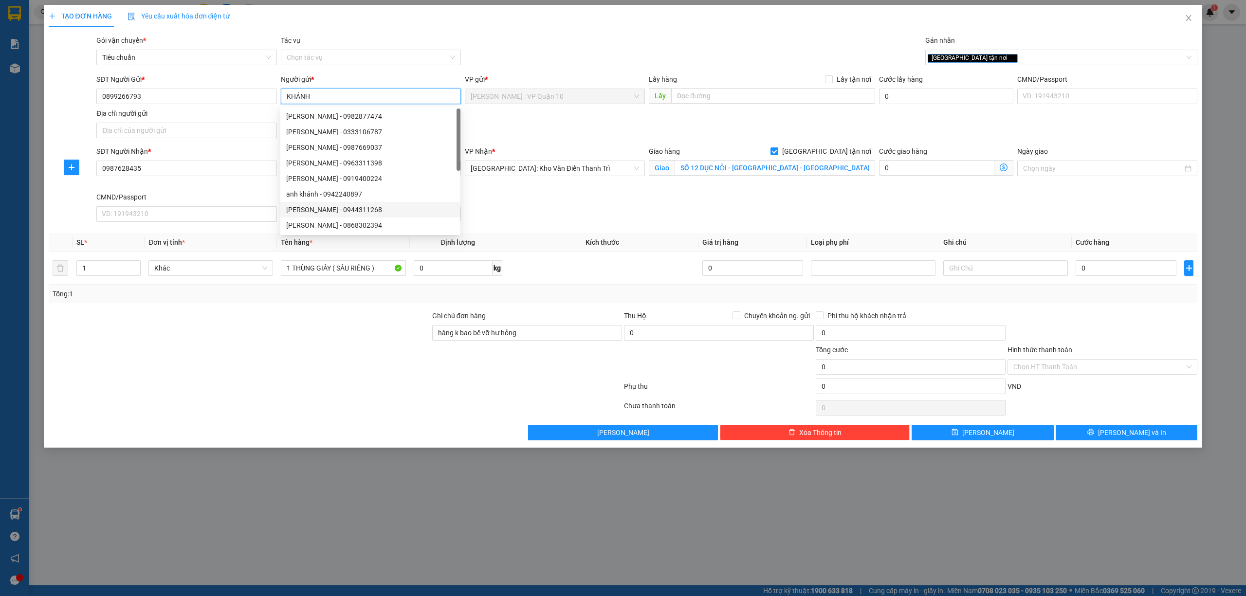
type input "KHÁNH"
click at [312, 341] on div at bounding box center [239, 327] width 383 height 34
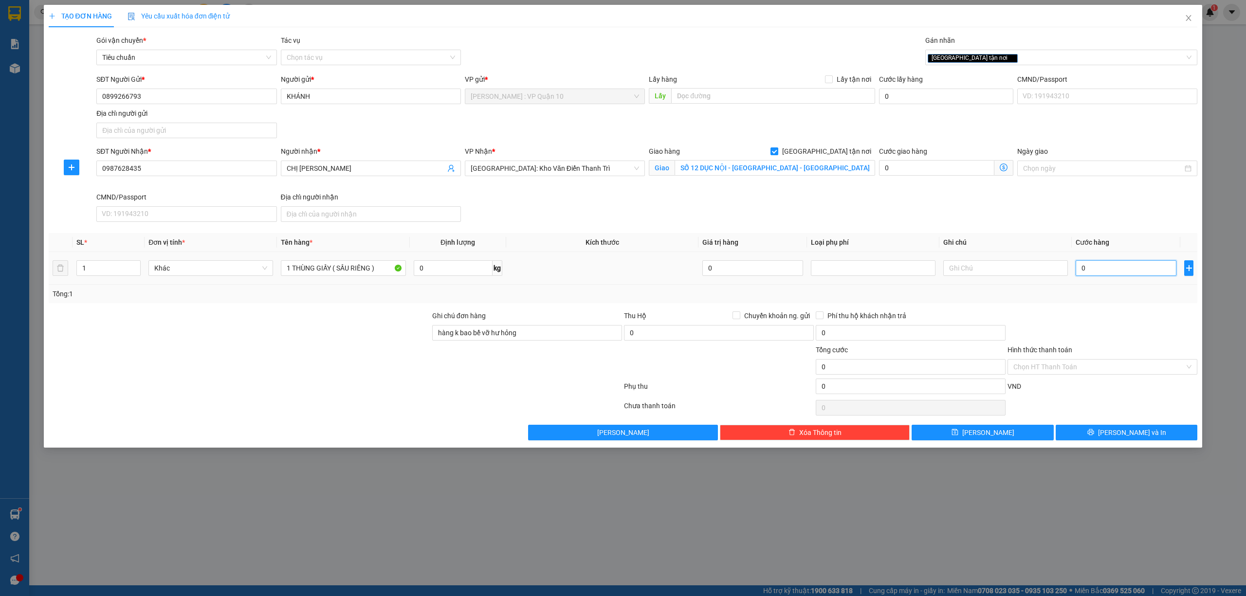
click at [1114, 265] on input "0" at bounding box center [1125, 268] width 101 height 16
type input "10"
type input "170"
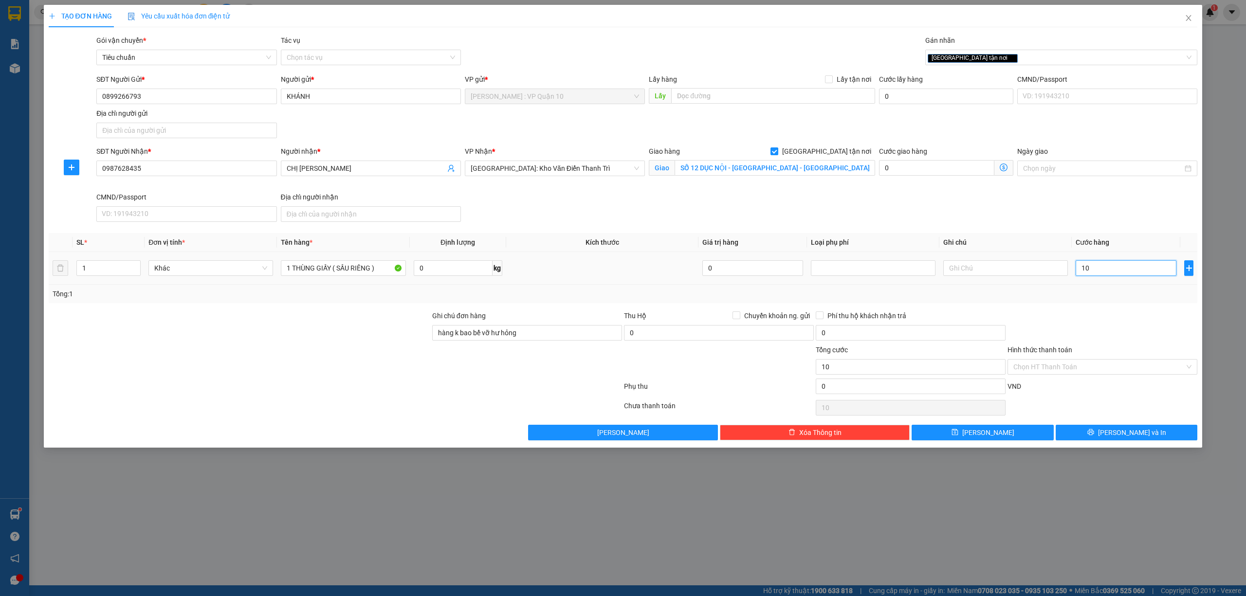
type input "170"
type input "1.700"
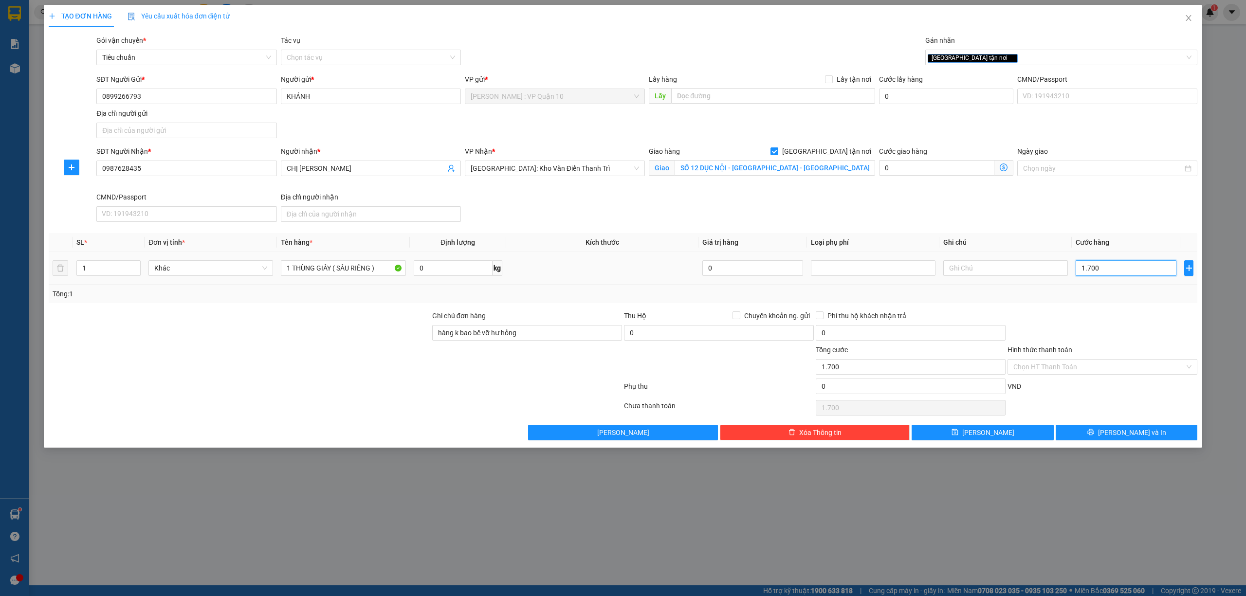
type input "17.000"
type input "170.000"
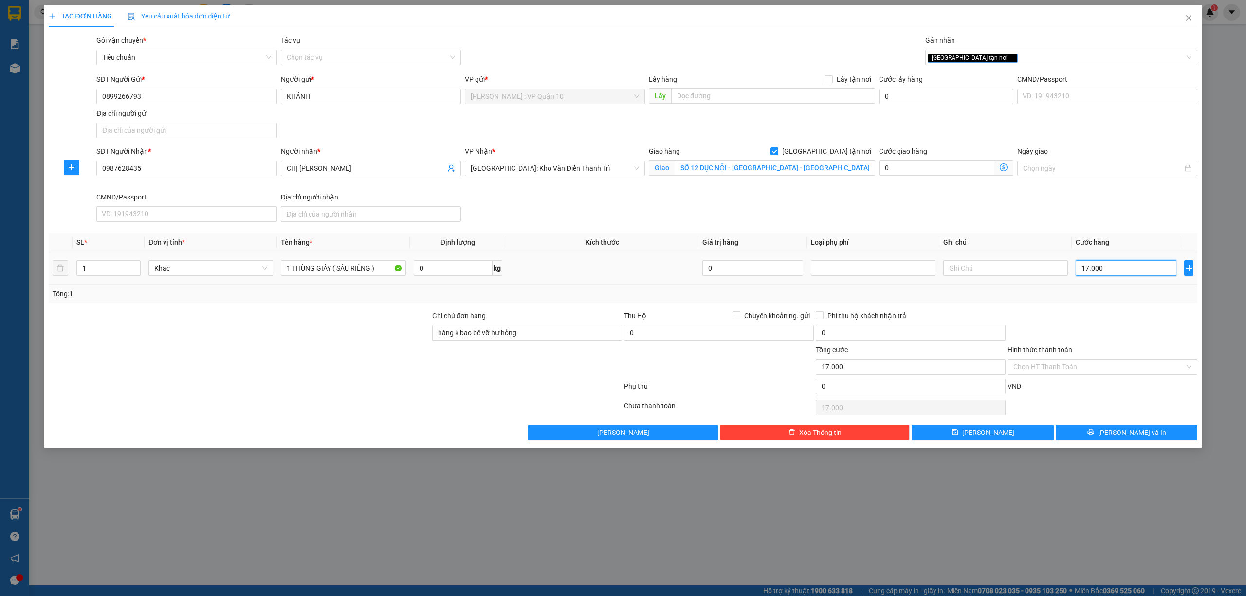
type input "170.000"
click at [1118, 438] on span "Lưu và In" at bounding box center [1132, 432] width 68 height 11
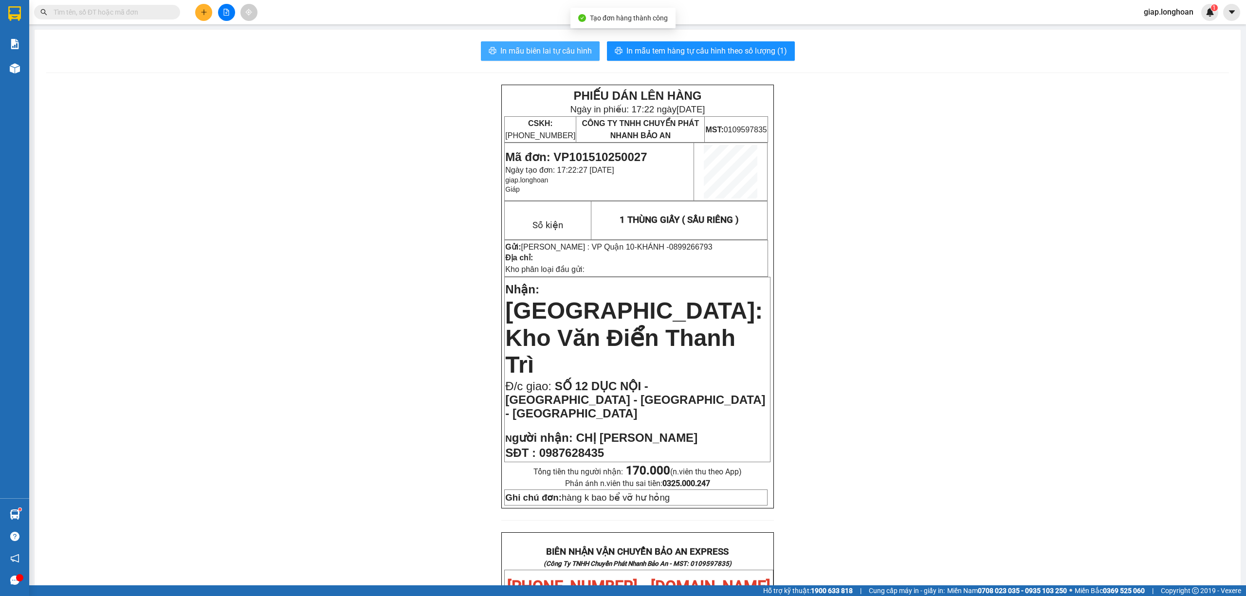
drag, startPoint x: 540, startPoint y: 45, endPoint x: 538, endPoint y: 52, distance: 7.2
click at [540, 46] on span "In mẫu biên lai tự cấu hình" at bounding box center [545, 51] width 91 height 12
click at [676, 49] on span "In mẫu tem hàng tự cấu hình theo số lượng (1)" at bounding box center [706, 51] width 161 height 12
click at [263, 288] on div "PHIẾU DÁN LÊN HÀNG Ngày in phiếu: 17:22 ngày 15-10-2025 CSKH: 1900.06.88.33 CÔN…" at bounding box center [637, 587] width 1183 height 1005
click at [203, 16] on button at bounding box center [203, 12] width 17 height 17
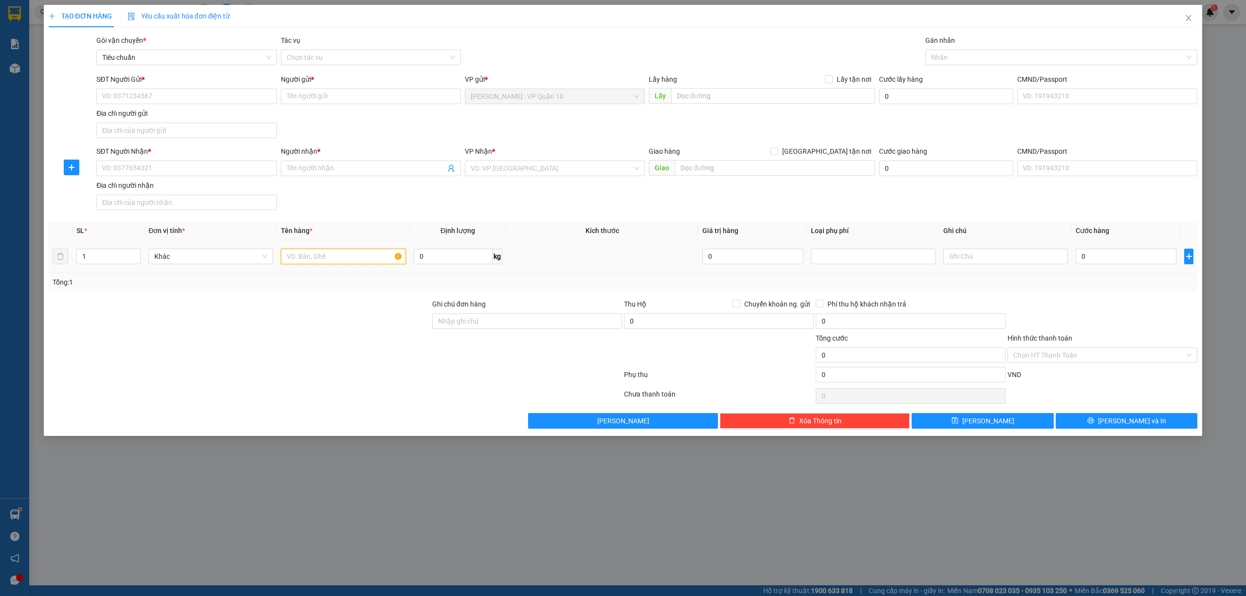
click at [306, 256] on input "text" at bounding box center [343, 257] width 125 height 16
type input "1 THÙNG GIẤY ( SẦU RIÊNG )"
drag, startPoint x: 486, startPoint y: 322, endPoint x: 491, endPoint y: 331, distance: 10.0
click at [485, 322] on input "Ghi chú đơn hàng" at bounding box center [527, 321] width 190 height 16
type input "hàng k bao bể vỡ hư hỏng"
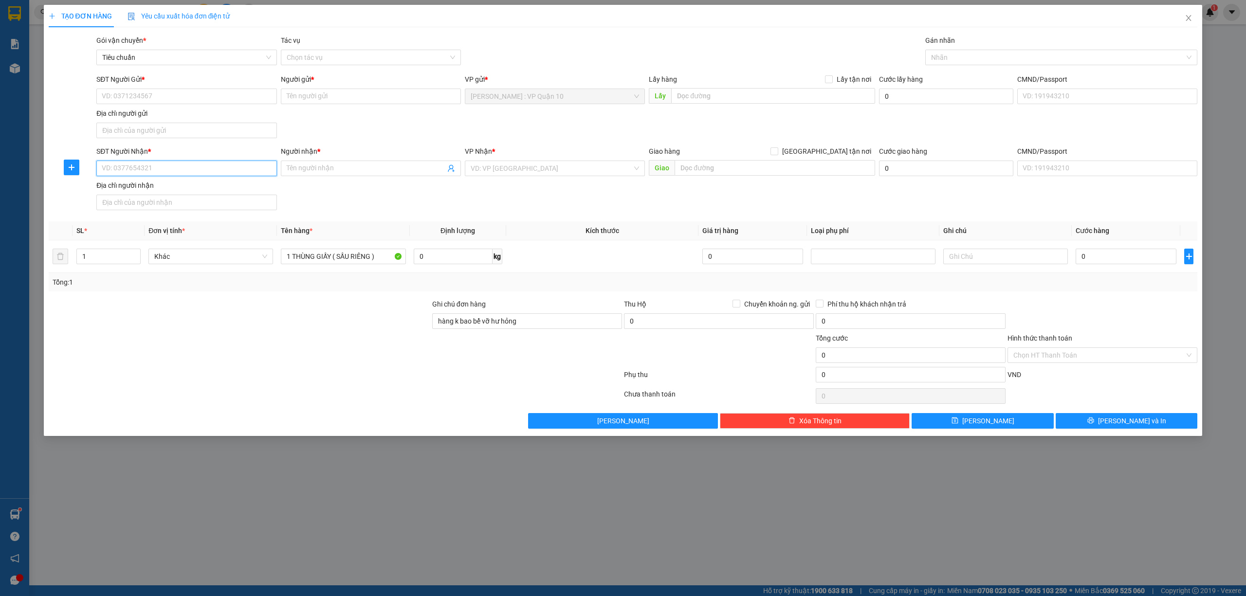
click at [161, 169] on input "SĐT Người Nhận *" at bounding box center [186, 169] width 180 height 16
type input "0356417079"
click at [309, 172] on input "Người nhận *" at bounding box center [366, 168] width 159 height 11
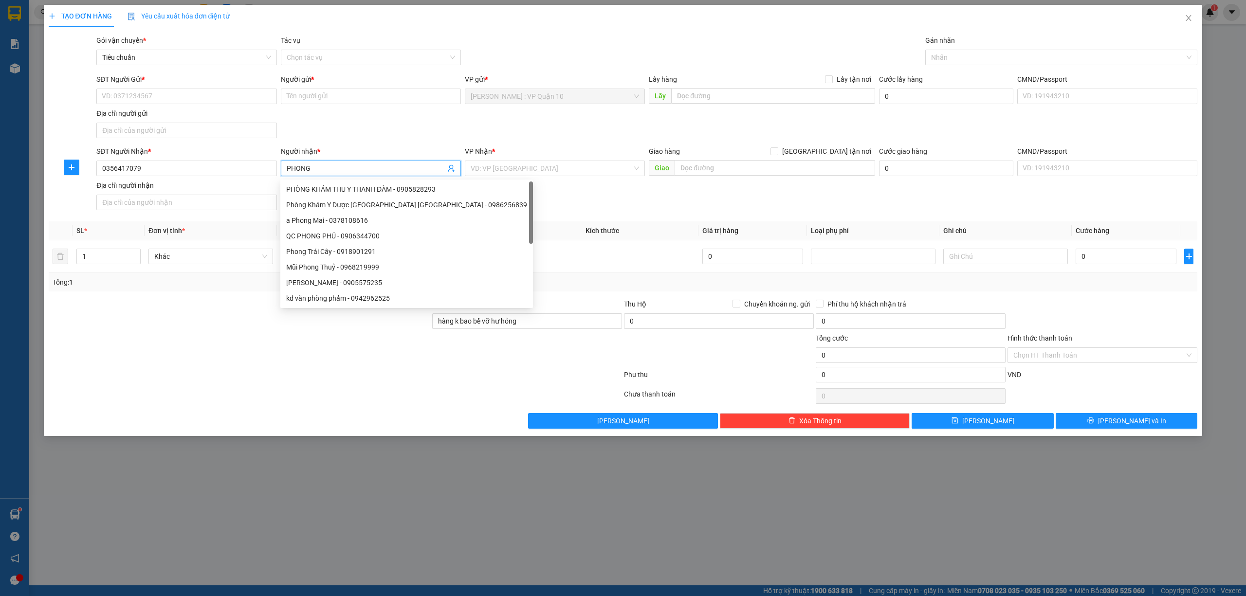
type input "PHONG"
click at [197, 345] on div at bounding box center [239, 350] width 383 height 34
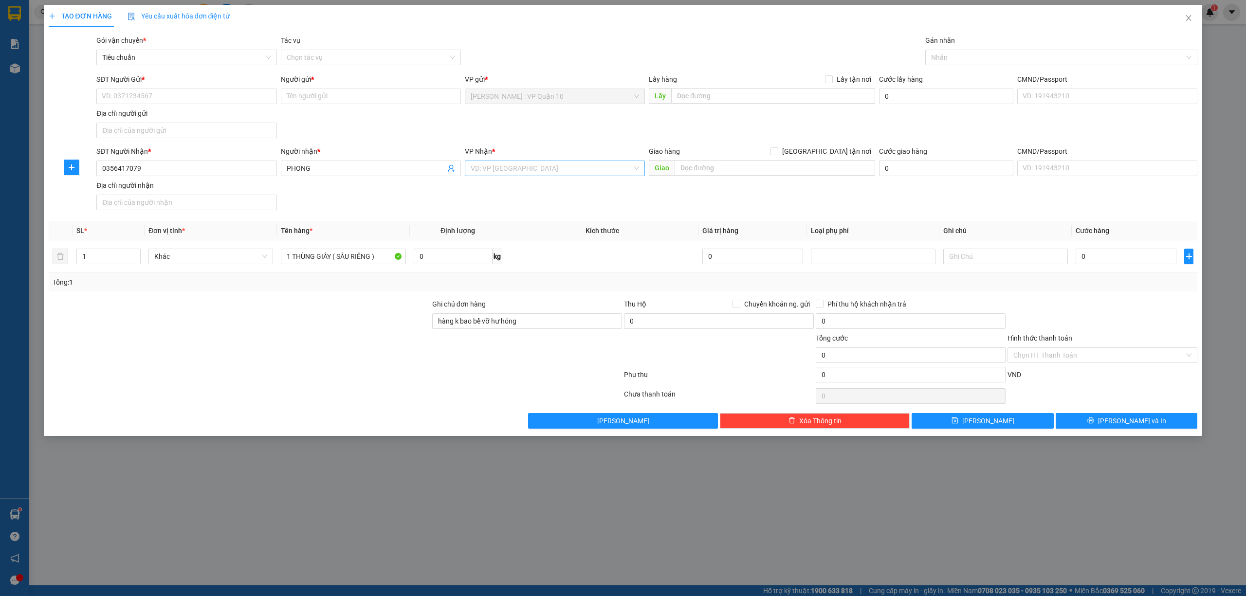
click at [497, 170] on input "search" at bounding box center [552, 168] width 162 height 15
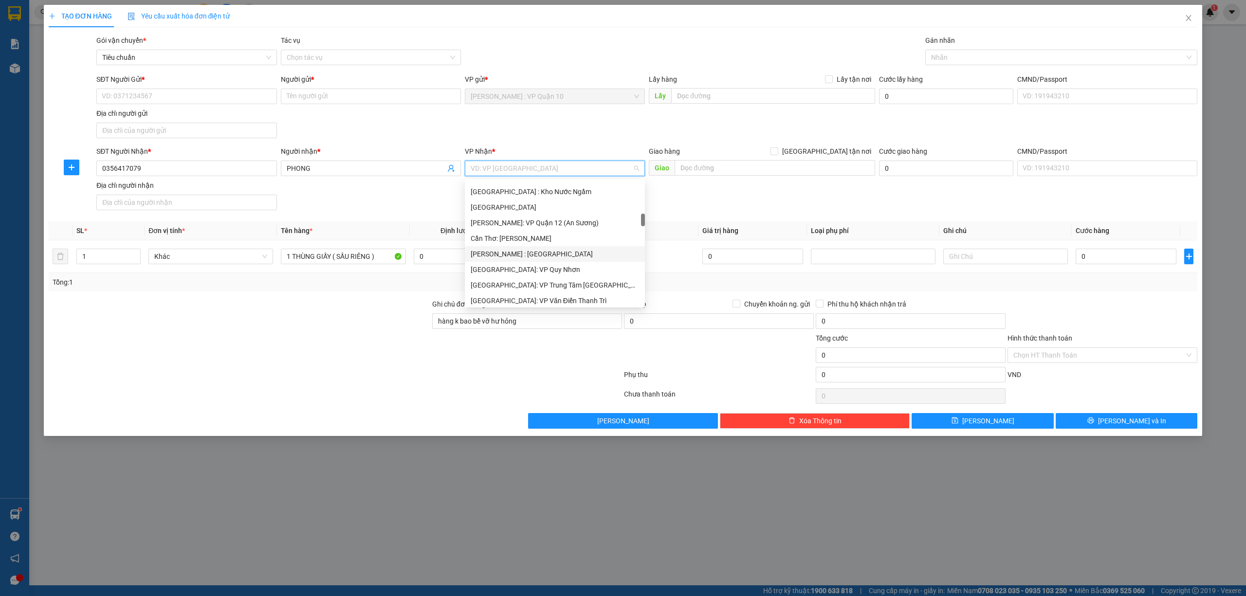
scroll to position [389, 0]
click at [546, 252] on div "Hà Nội: Kho Văn Điển Thanh Trì" at bounding box center [555, 251] width 168 height 11
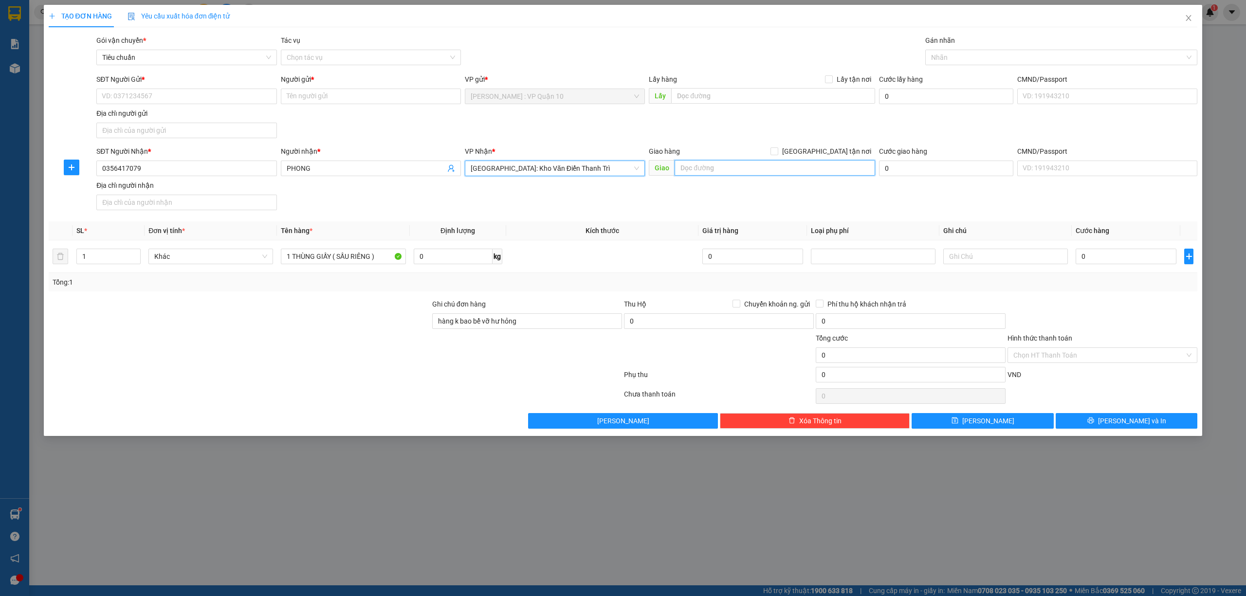
click at [742, 172] on input "text" at bounding box center [774, 168] width 200 height 16
type input "THÔNG NHÔNG NƯƠNG - PHÚ SƠN - BA VÌ - HÀ NỘI"
click at [777, 149] on input "Giao tận nơi" at bounding box center [773, 150] width 7 height 7
checkbox input "true"
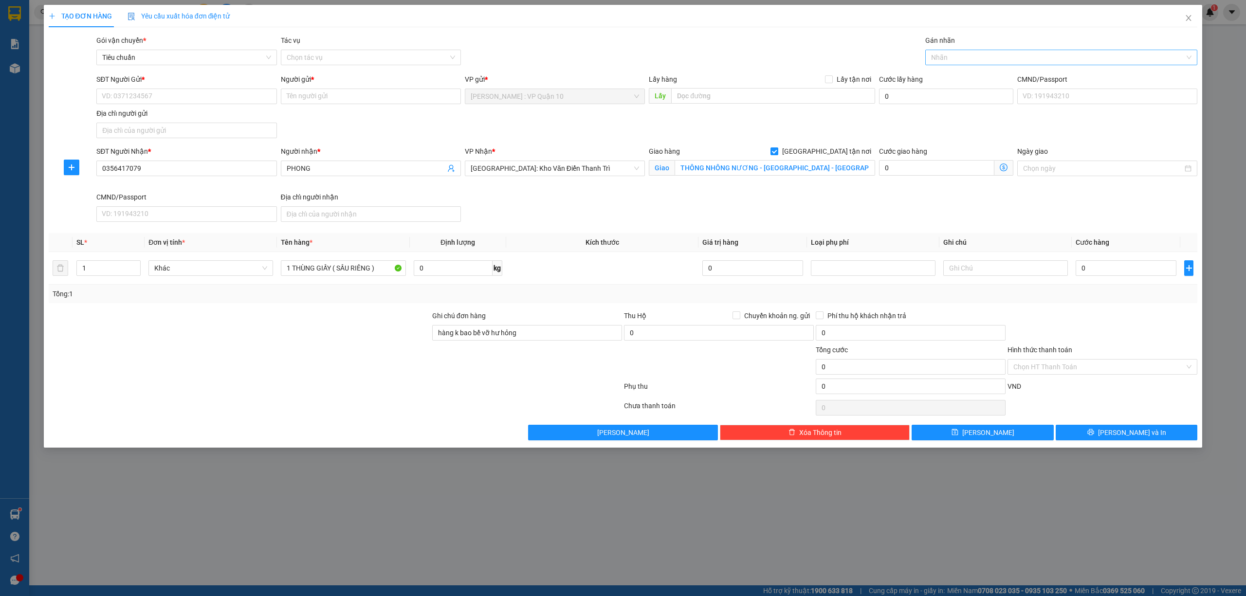
click at [944, 58] on div at bounding box center [1057, 58] width 258 height 12
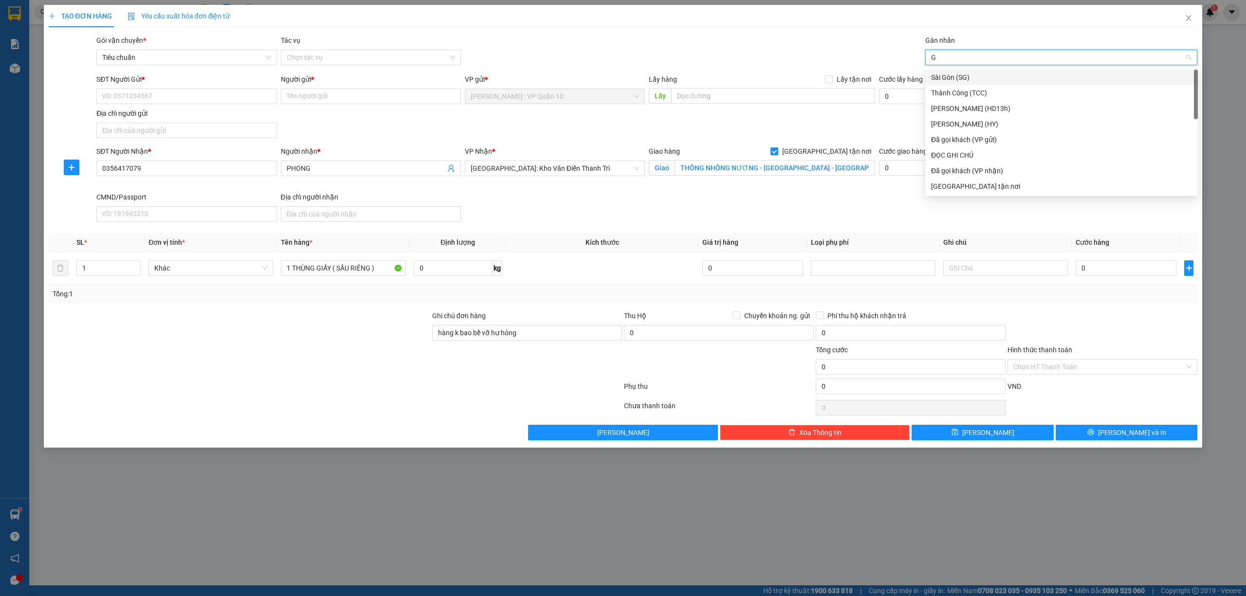
type input "GI"
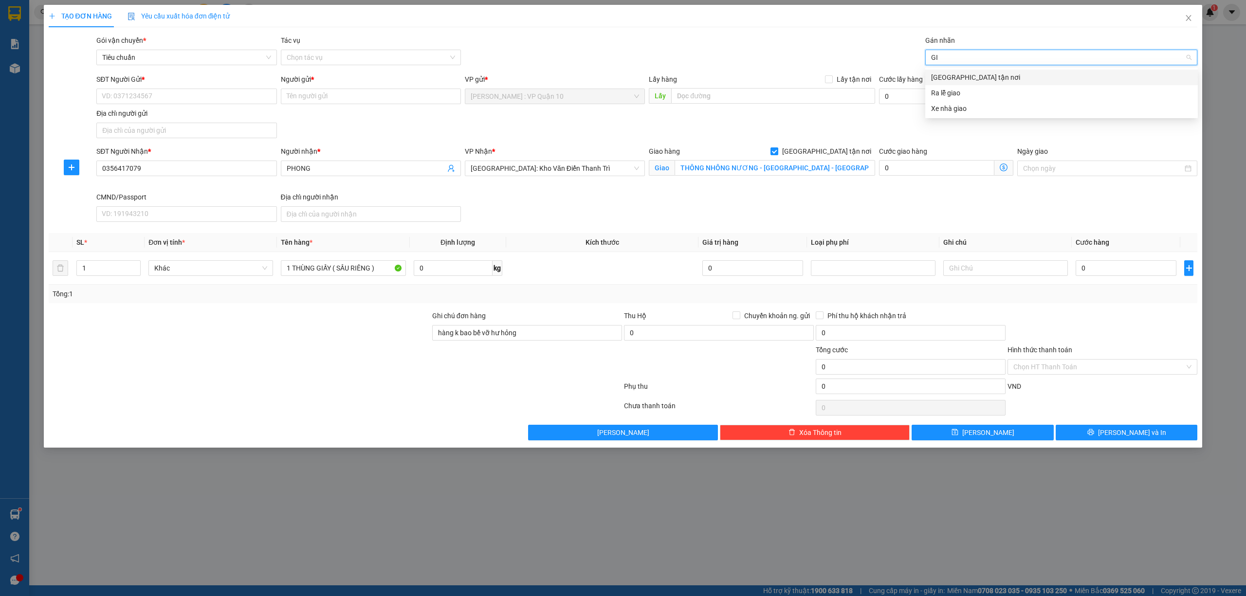
click at [946, 73] on div "Giao tận nơi" at bounding box center [1061, 77] width 261 height 11
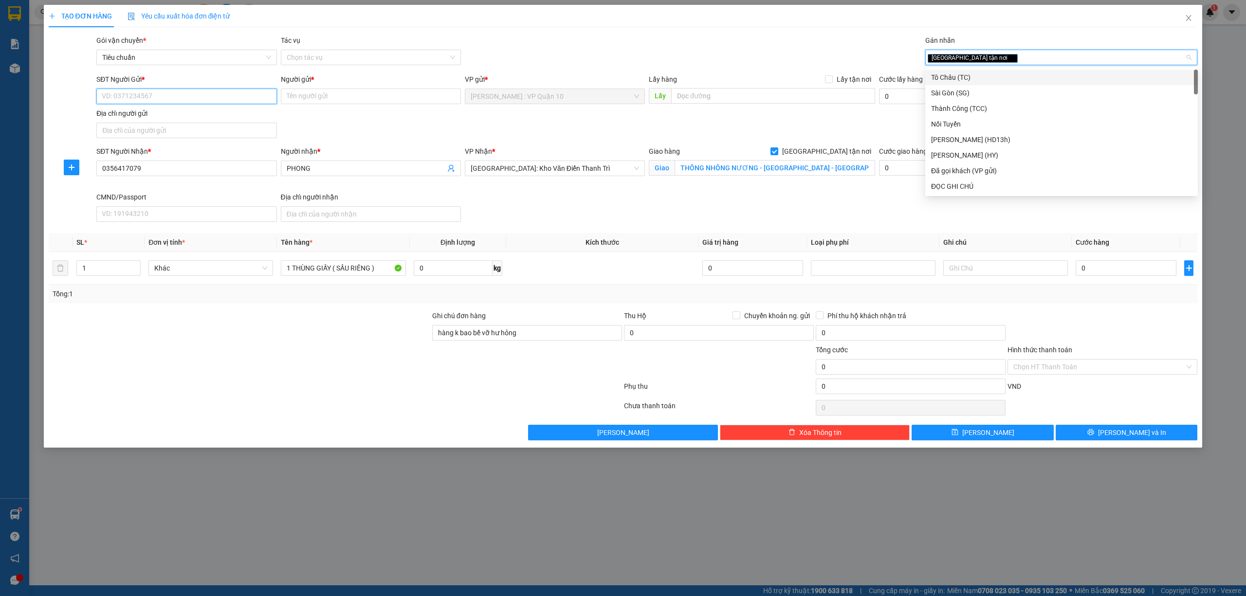
click at [152, 100] on input "SĐT Người Gửi *" at bounding box center [186, 97] width 180 height 16
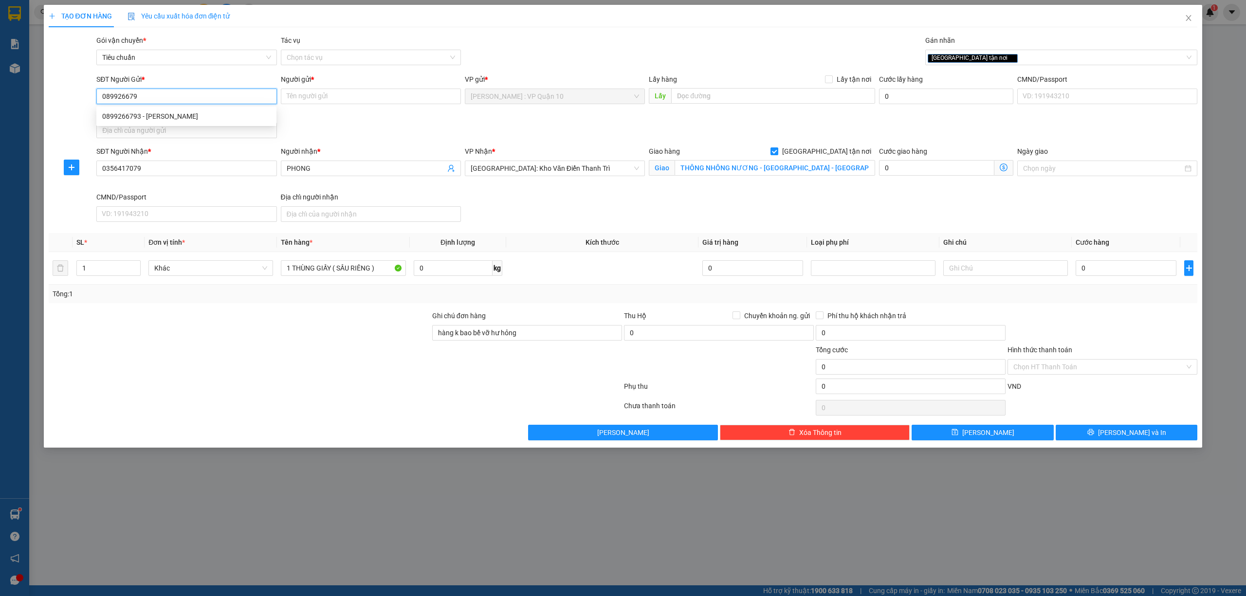
type input "0899266793"
click at [140, 112] on div "0899266793 - KHÁNH" at bounding box center [186, 116] width 168 height 11
type input "KHÁNH"
type input "0899266793"
click at [253, 382] on div at bounding box center [335, 388] width 575 height 19
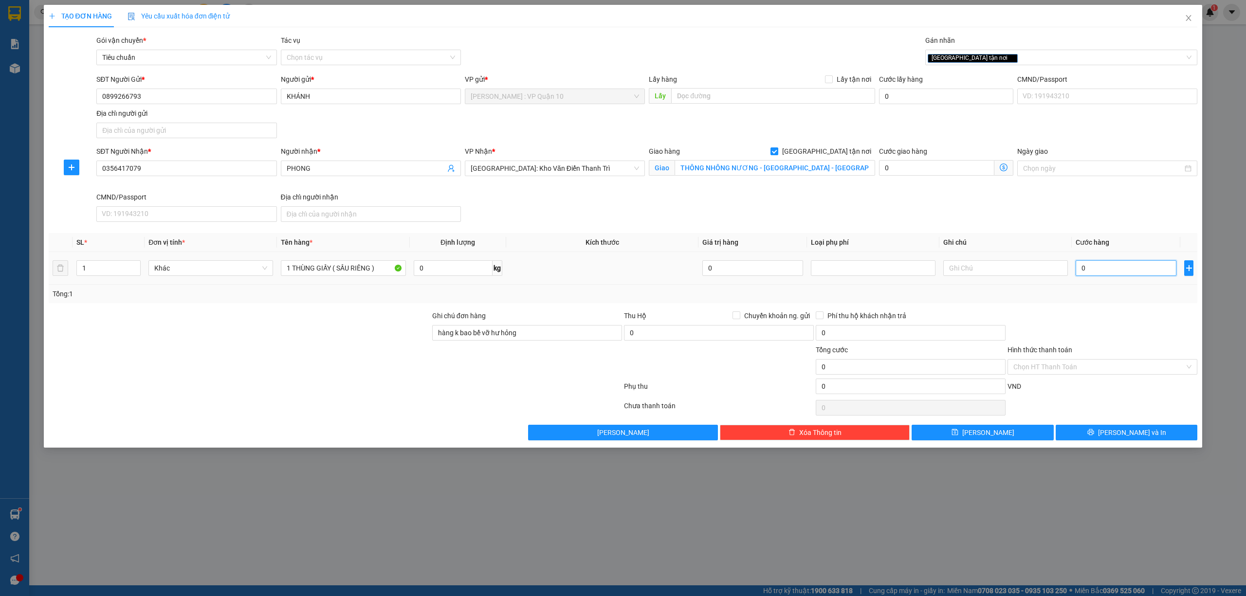
click at [1092, 275] on input "0" at bounding box center [1125, 268] width 101 height 16
type input "20"
type input "240"
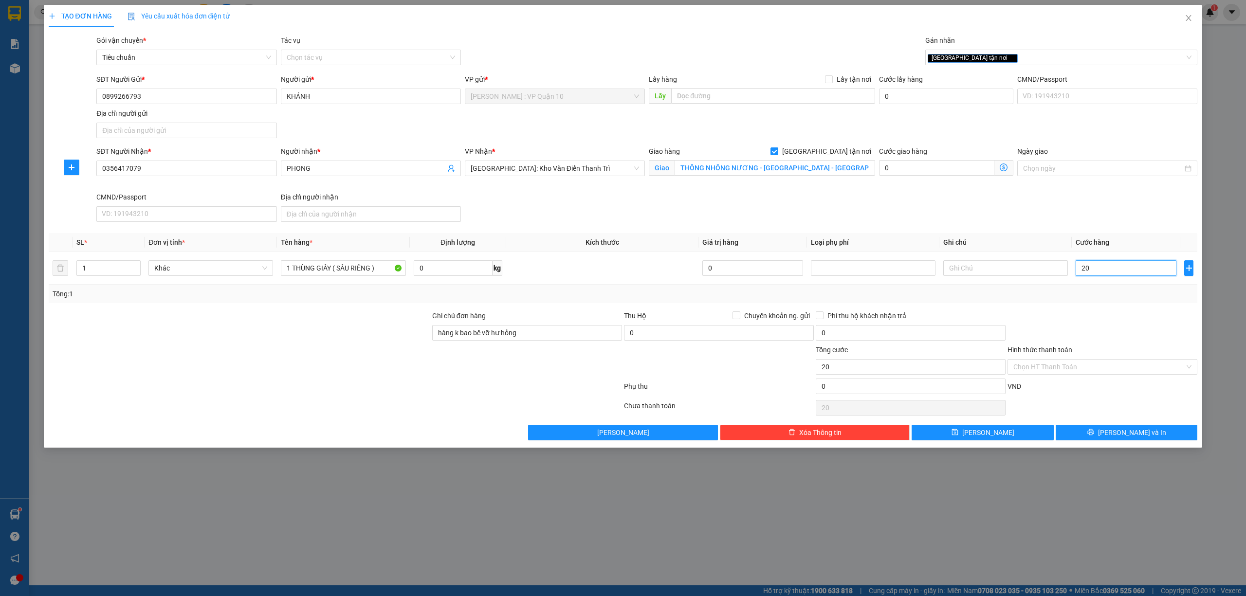
type input "240"
type input "2.400"
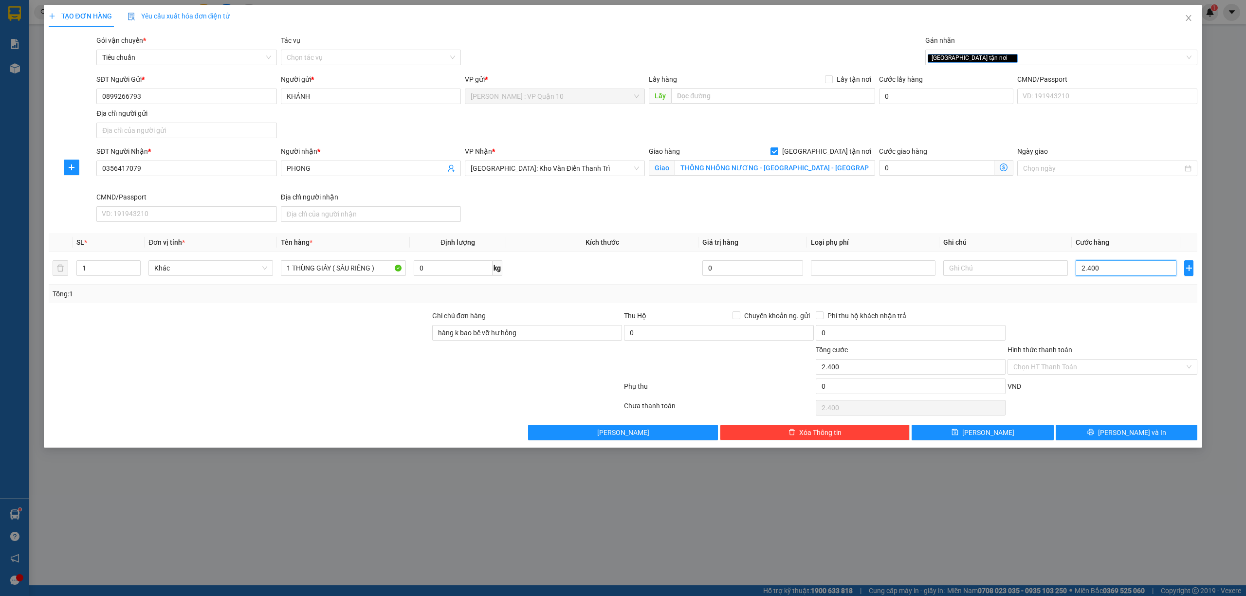
type input "24.000"
type input "240.000"
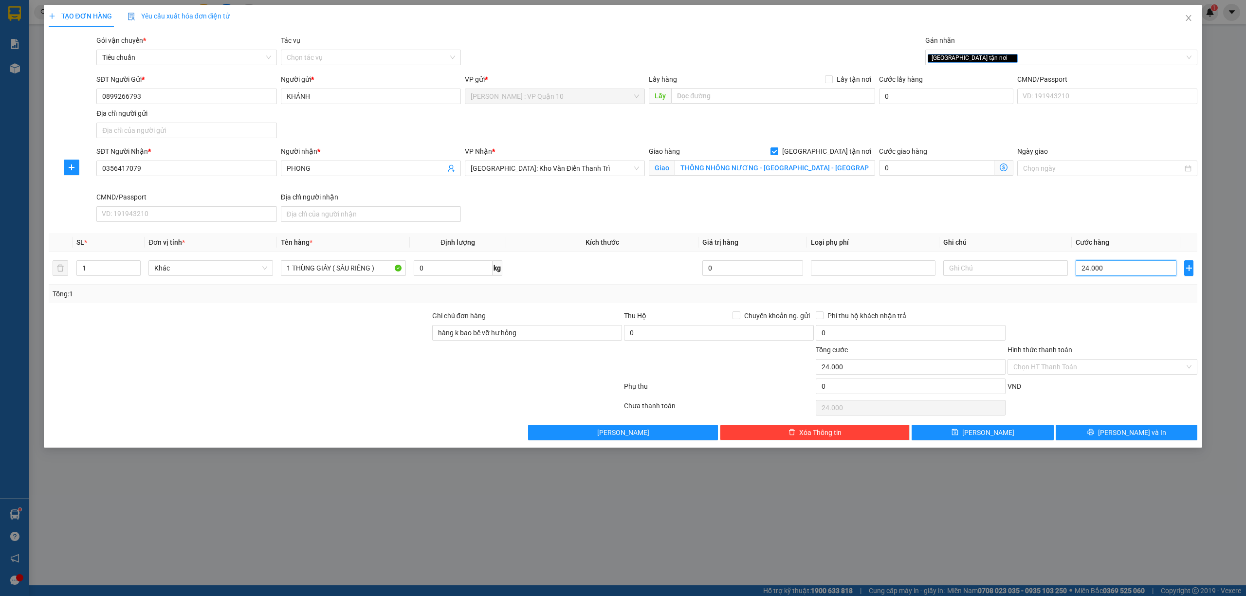
type input "240.000"
click at [1086, 431] on button "Lưu và In" at bounding box center [1127, 433] width 142 height 16
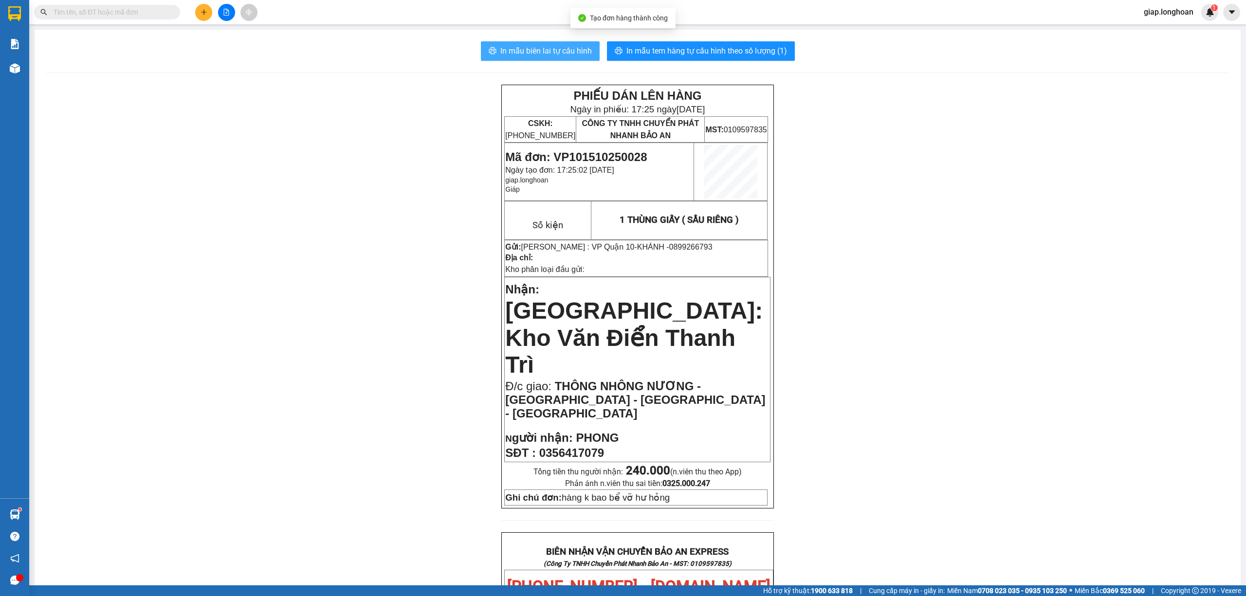
click at [555, 50] on span "In mẫu biên lai tự cấu hình" at bounding box center [545, 51] width 91 height 12
click at [676, 45] on span "In mẫu tem hàng tự cấu hình theo số lượng (1)" at bounding box center [706, 51] width 161 height 12
click at [200, 12] on icon "plus" at bounding box center [203, 12] width 7 height 7
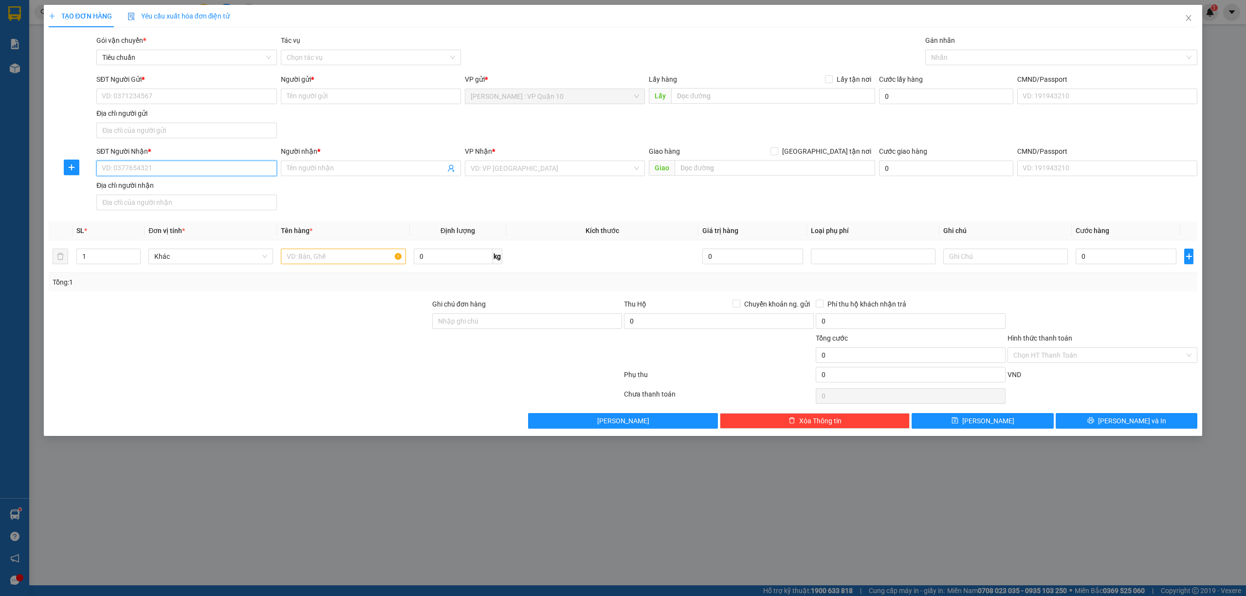
click at [168, 171] on input "SĐT Người Nhận *" at bounding box center [186, 169] width 180 height 16
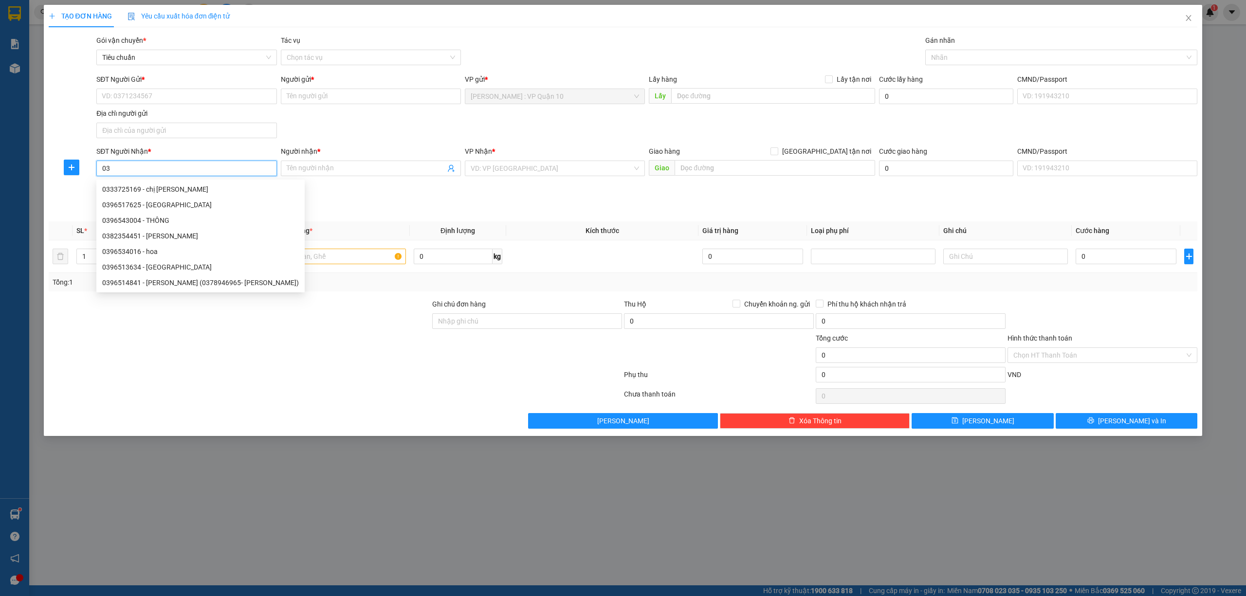
type input "0"
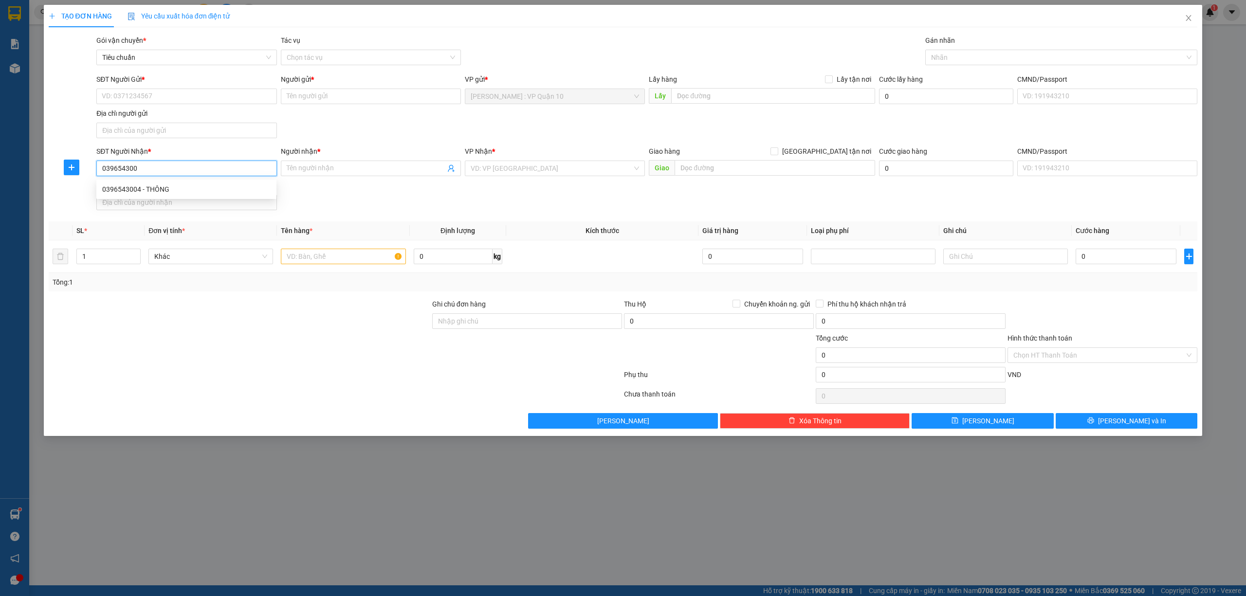
type input "0396543004"
click at [121, 187] on div "0396543004 - THÔNG" at bounding box center [186, 189] width 168 height 11
type input "THÔNG"
checkbox input "true"
type input "ĐỐI DIỆN TRƯỜNG TIỂU HỌC LONG - THUẬN A - BẾN CẦU - TÂY NINH"
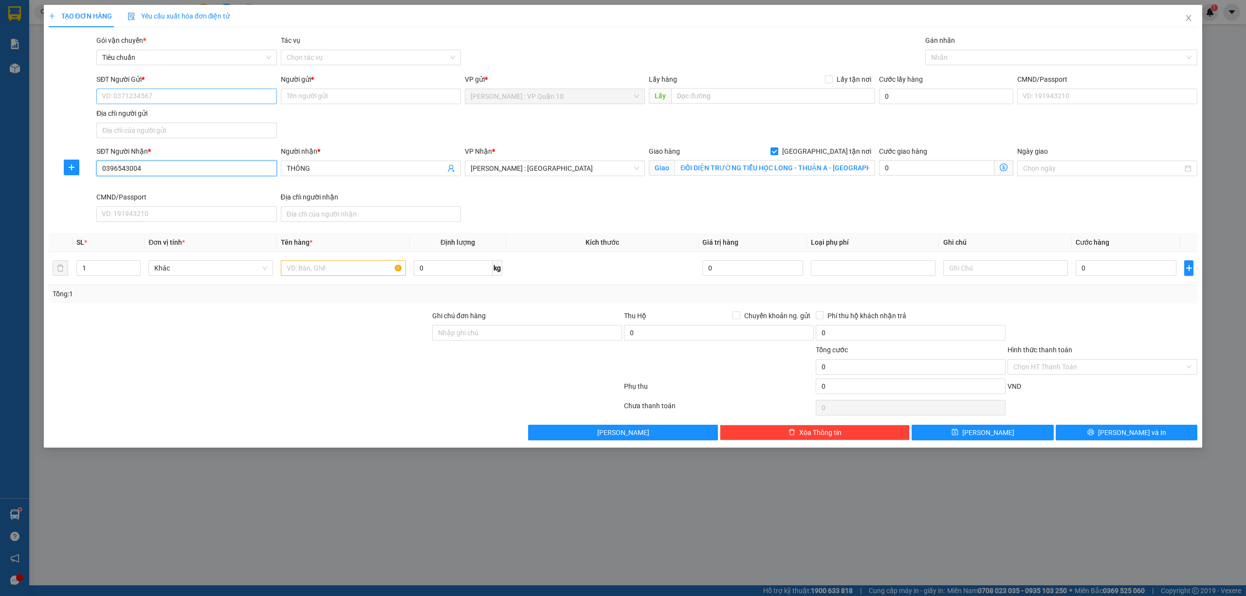
type input "0396543004"
click at [158, 99] on input "SĐT Người Gửi *" at bounding box center [186, 97] width 180 height 16
drag, startPoint x: 143, startPoint y: 113, endPoint x: 135, endPoint y: 115, distance: 8.2
click at [142, 113] on div "0915760526 - CHÚ SƠN" at bounding box center [186, 116] width 168 height 11
type input "0915760526"
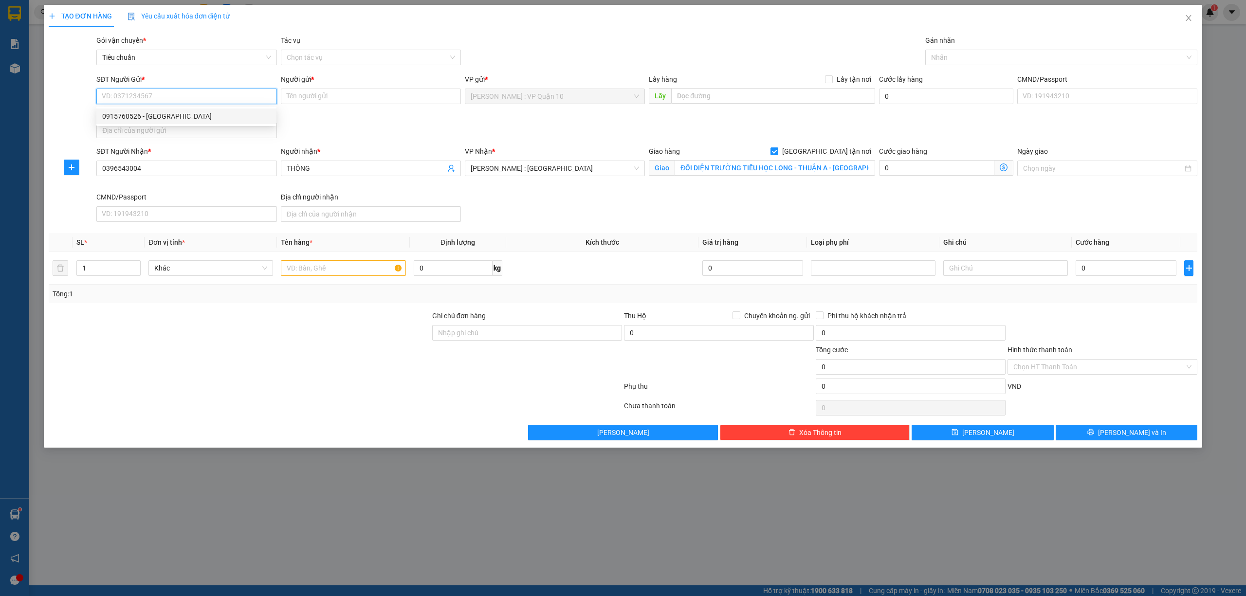
type input "CHÚ SƠN"
click at [100, 267] on input "1" at bounding box center [108, 268] width 63 height 15
click at [947, 57] on div at bounding box center [1057, 58] width 258 height 12
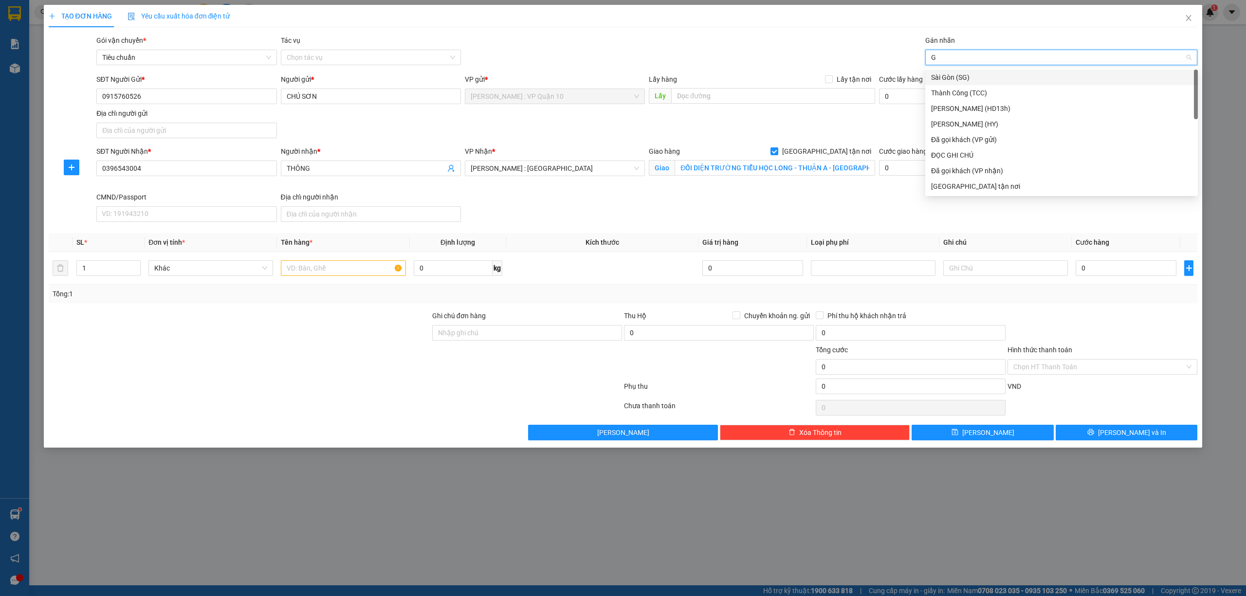
type input "GI"
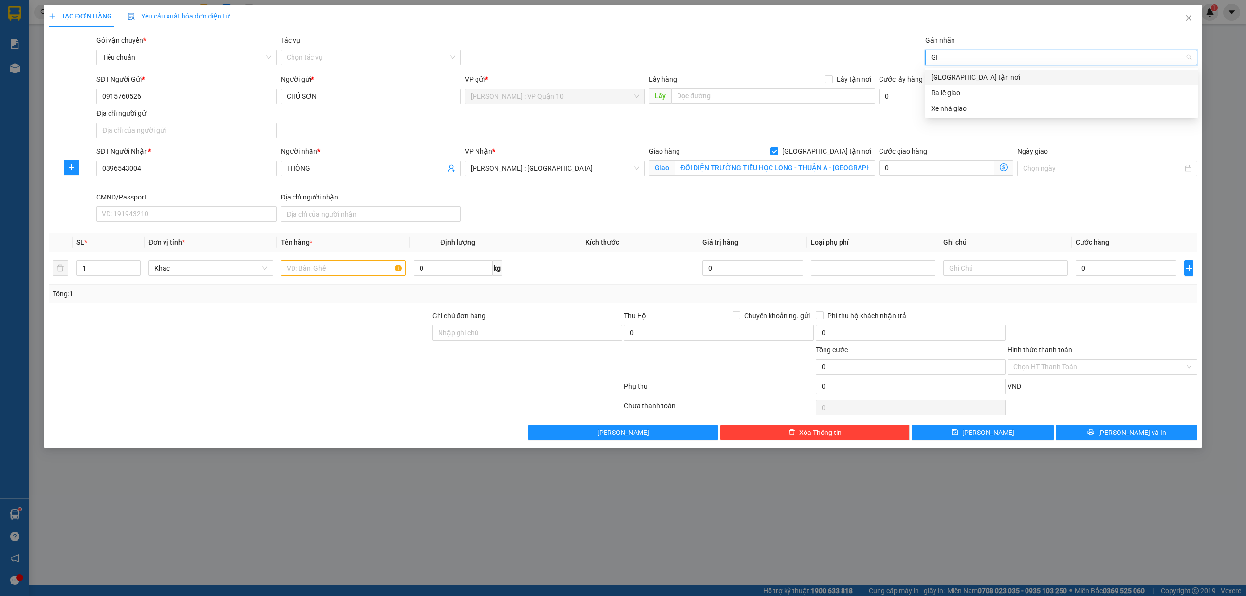
click at [950, 76] on div "Giao tận nơi" at bounding box center [1061, 77] width 261 height 11
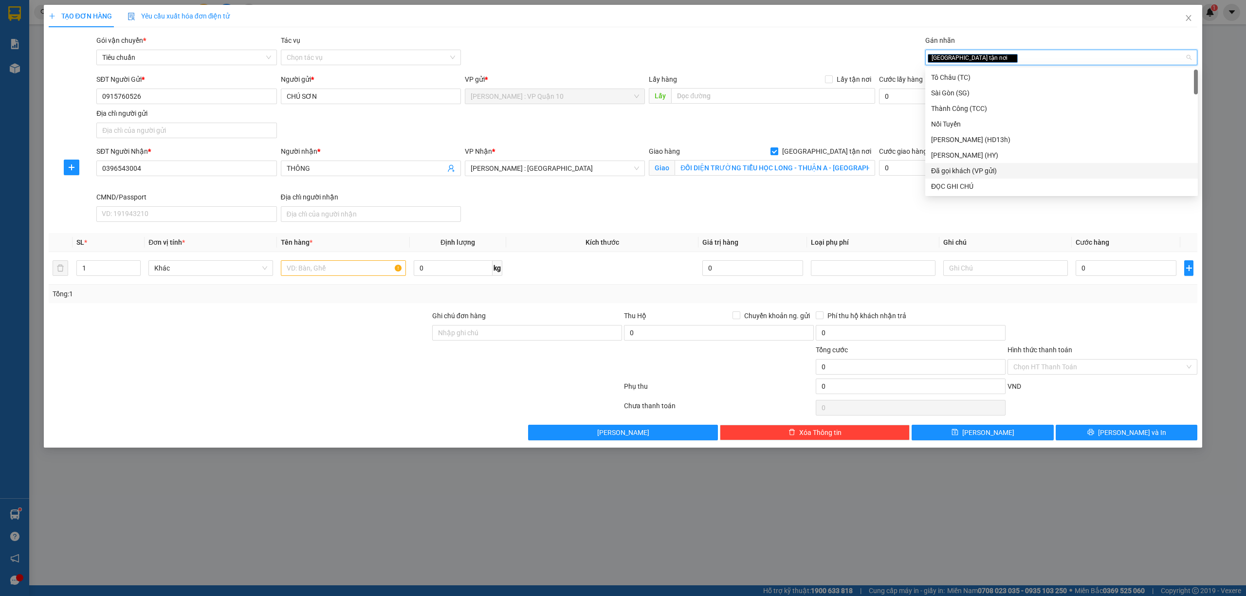
drag, startPoint x: 980, startPoint y: 171, endPoint x: 869, endPoint y: 181, distance: 111.4
click at [980, 171] on div "Đã gọi khách (VP gửi)" at bounding box center [1061, 170] width 261 height 11
click at [259, 354] on div at bounding box center [239, 362] width 383 height 34
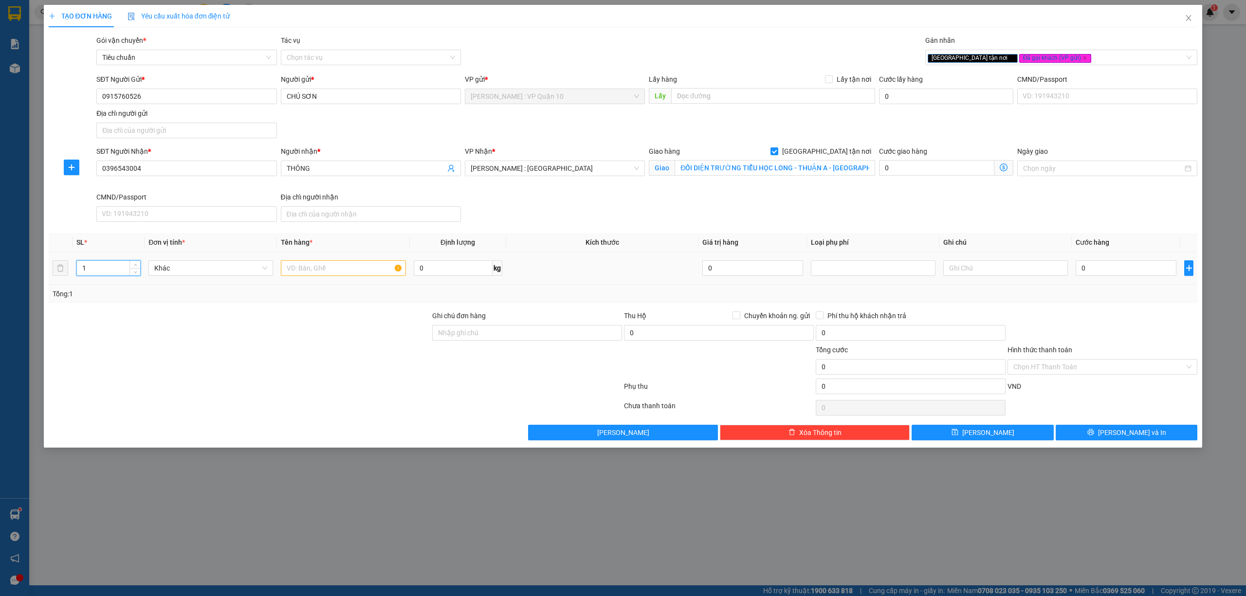
click at [102, 273] on input "1" at bounding box center [108, 268] width 63 height 15
type input "8"
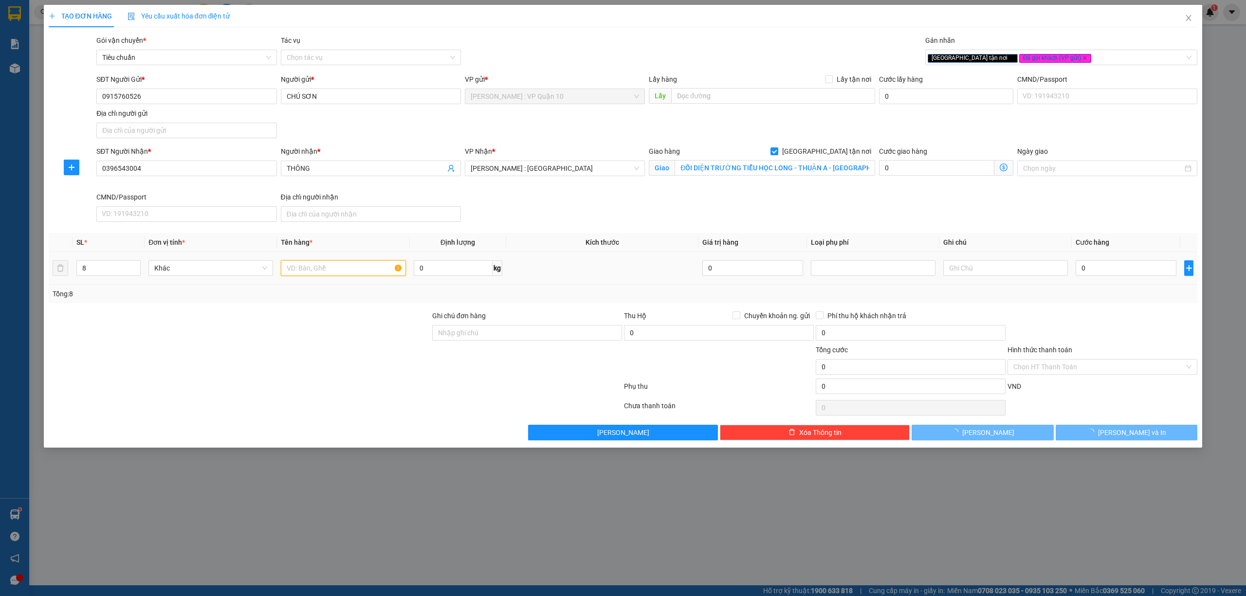
drag, startPoint x: 320, startPoint y: 277, endPoint x: 320, endPoint y: 269, distance: 7.8
click at [320, 276] on input "text" at bounding box center [343, 268] width 125 height 16
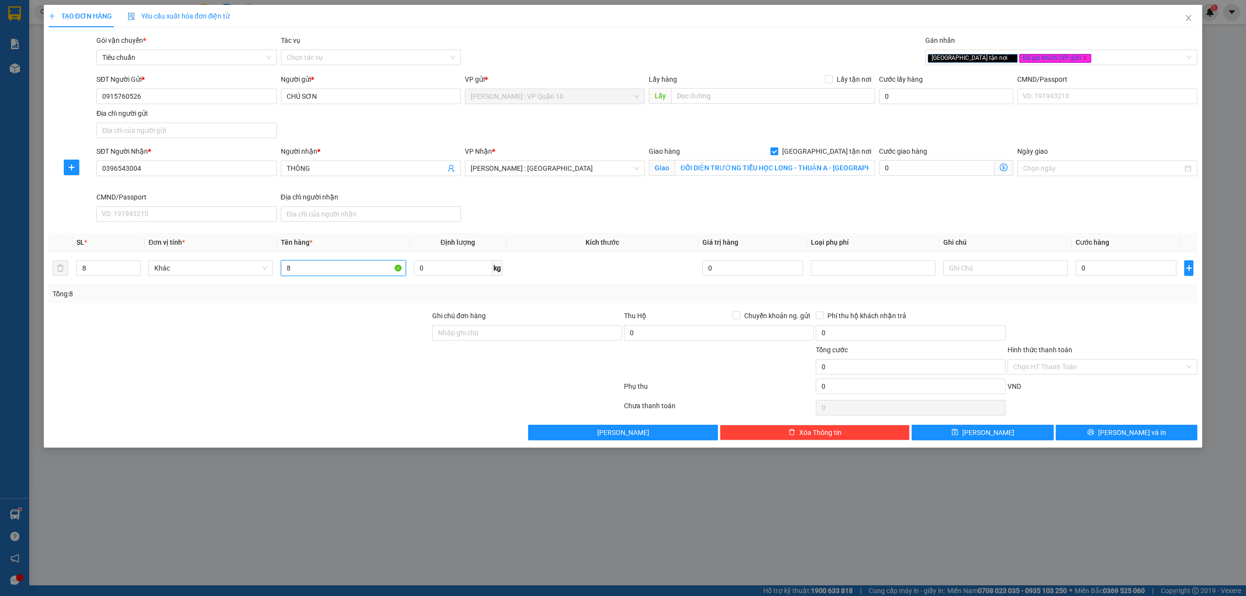
type input "8"
drag, startPoint x: 219, startPoint y: 351, endPoint x: 455, endPoint y: 209, distance: 274.8
click at [222, 351] on div at bounding box center [239, 362] width 383 height 34
click at [357, 372] on div at bounding box center [239, 362] width 383 height 34
click at [481, 338] on input "Ghi chú đơn hàng" at bounding box center [527, 333] width 190 height 16
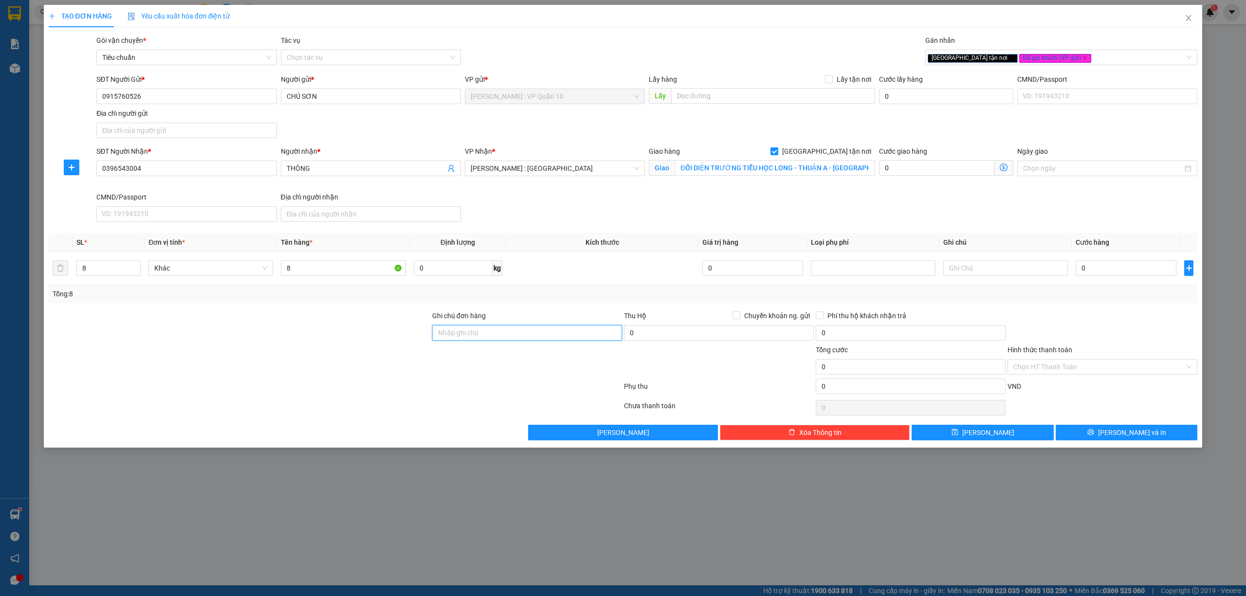
type input "hàng k bao bể vỡ hư hỏng"
click at [434, 387] on div at bounding box center [335, 388] width 575 height 19
click at [762, 167] on input "ĐỐI DIỆN TRƯỜNG TIỂU HỌC LONG - THUẬN A - BẾN CẦU - TÂY NINH" at bounding box center [774, 168] width 200 height 16
click at [758, 191] on div "Giao hàng Giao tận nơi Giao ĐỐI DIỆN TRƯỜNG TIỂU HỌC LONG - THUẬN A - BẾN CẦU -…" at bounding box center [762, 169] width 230 height 46
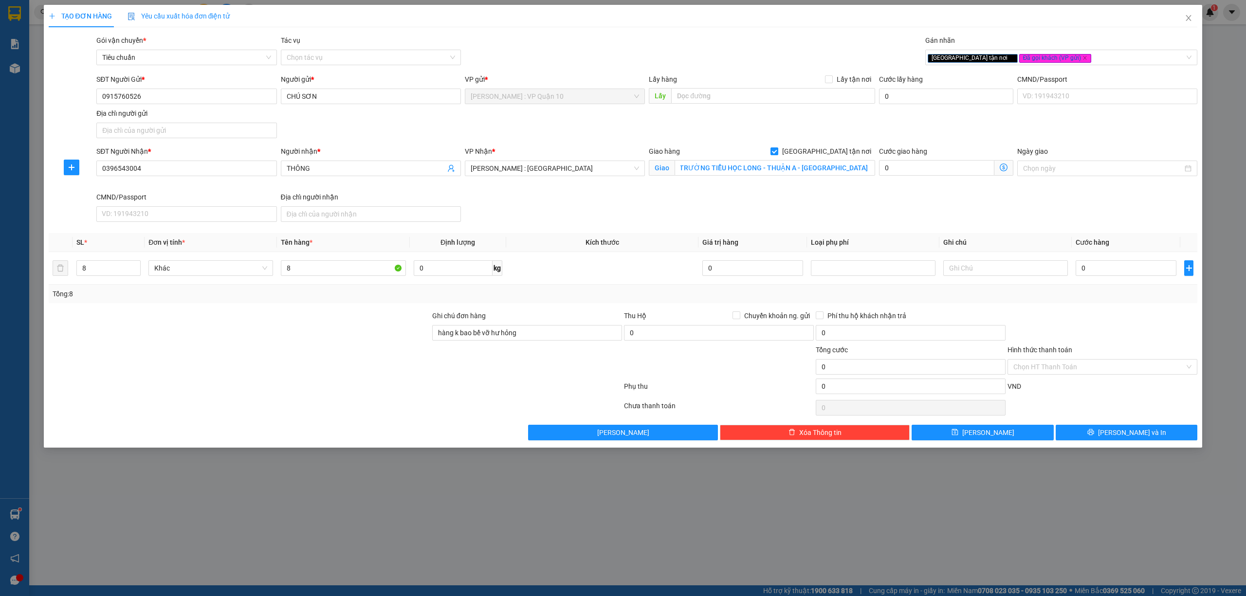
scroll to position [0, 0]
click at [319, 269] on input "8" at bounding box center [343, 268] width 125 height 16
drag, startPoint x: 313, startPoint y: 375, endPoint x: 333, endPoint y: 377, distance: 20.0
click at [318, 378] on div at bounding box center [239, 362] width 383 height 34
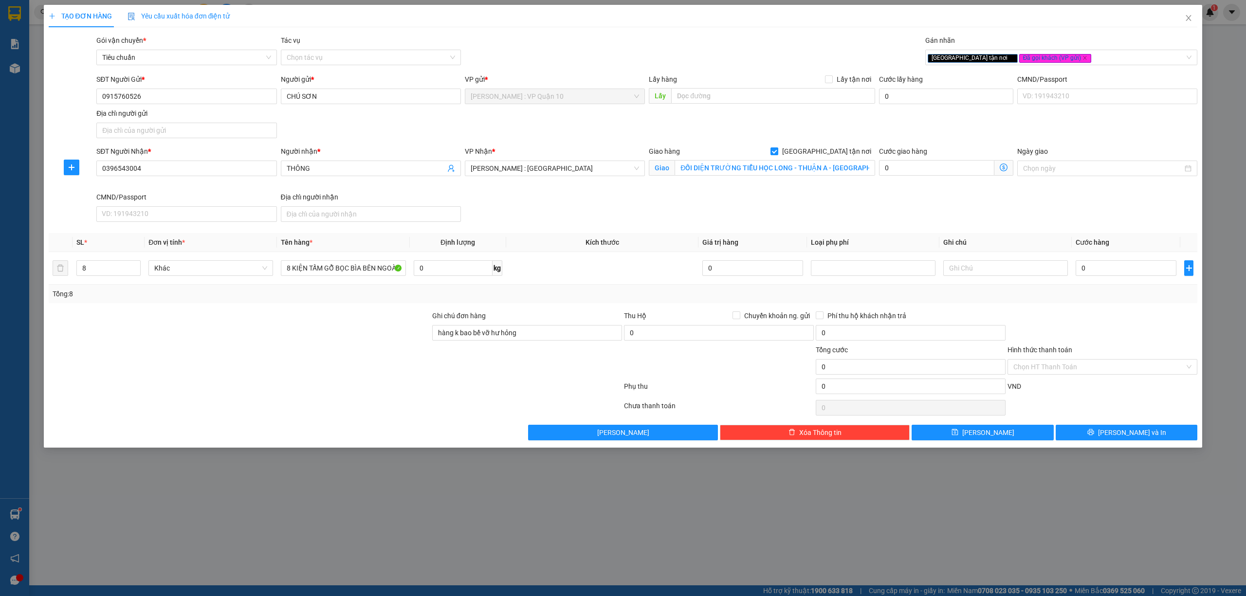
scroll to position [0, 0]
click at [291, 271] on input "8 KIỆN TẤM GỖ BỌC BÌA BÊN NGOÀI" at bounding box center [343, 268] width 125 height 16
type input "9 KIỆN TẤM GỖ BỌC BÌA BÊN NGOÀI"
click at [104, 273] on input "8" at bounding box center [108, 268] width 63 height 15
type input "9"
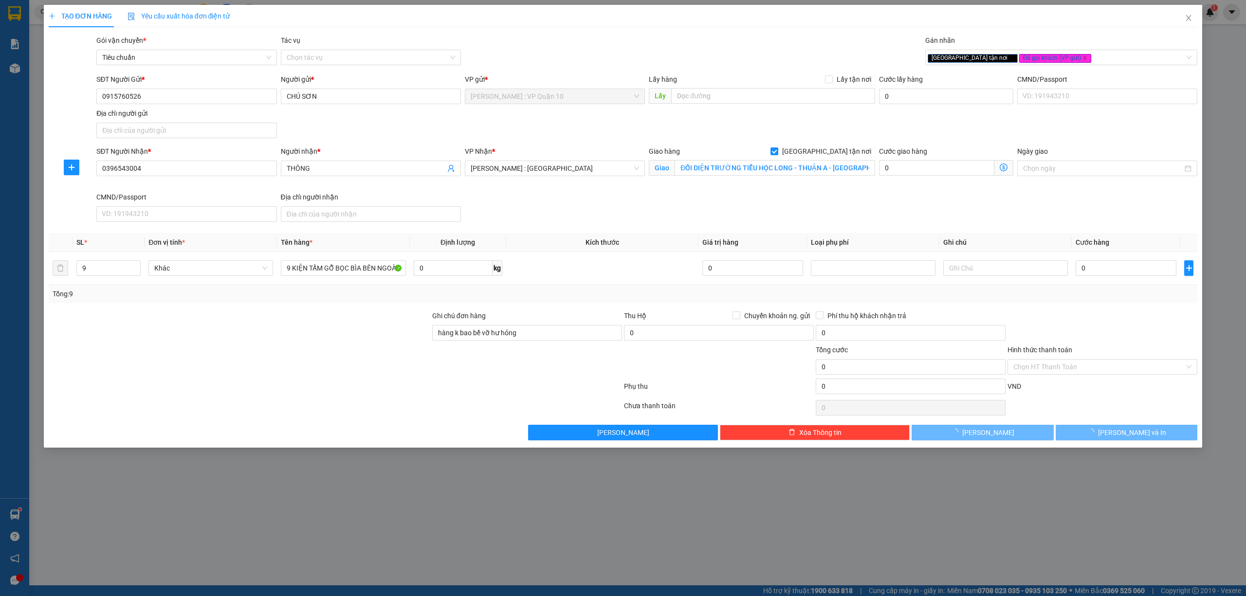
drag, startPoint x: 228, startPoint y: 330, endPoint x: 223, endPoint y: 333, distance: 6.1
click at [226, 331] on div at bounding box center [239, 327] width 383 height 34
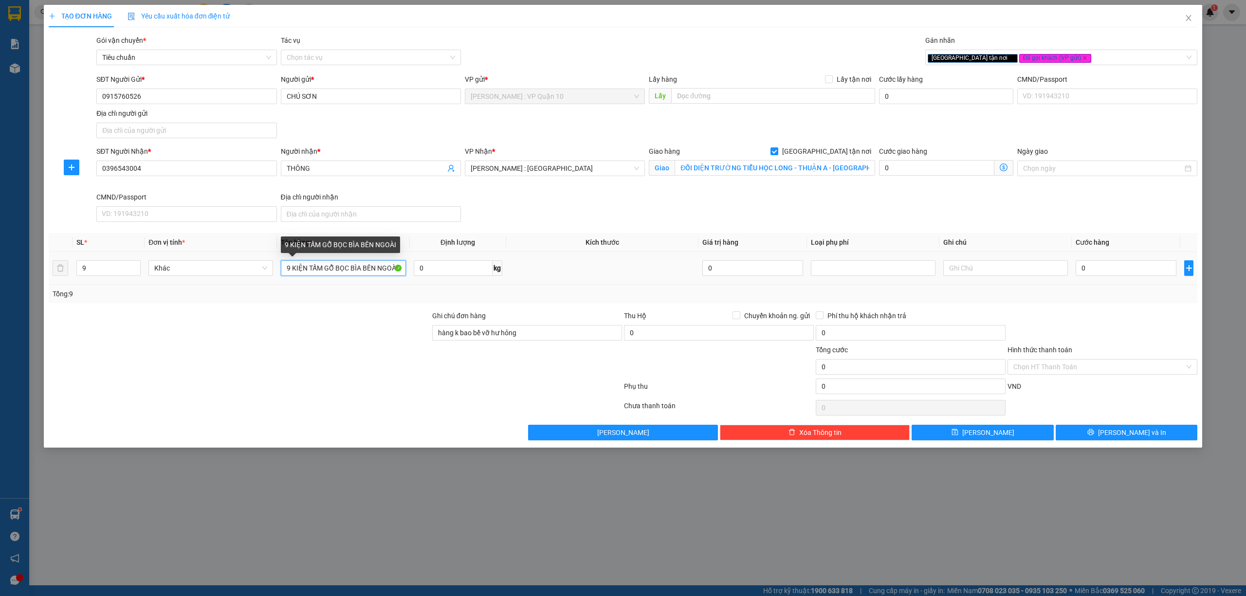
click at [333, 269] on input "9 KIỆN TẤM GỖ BỌC BÌA BÊN NGOÀI" at bounding box center [343, 268] width 125 height 16
type input "9 KIỆN TẤM GỖ VUÔNG DẸP TRÒN BỌC BÌA BÊN NGOÀI"
type input "70"
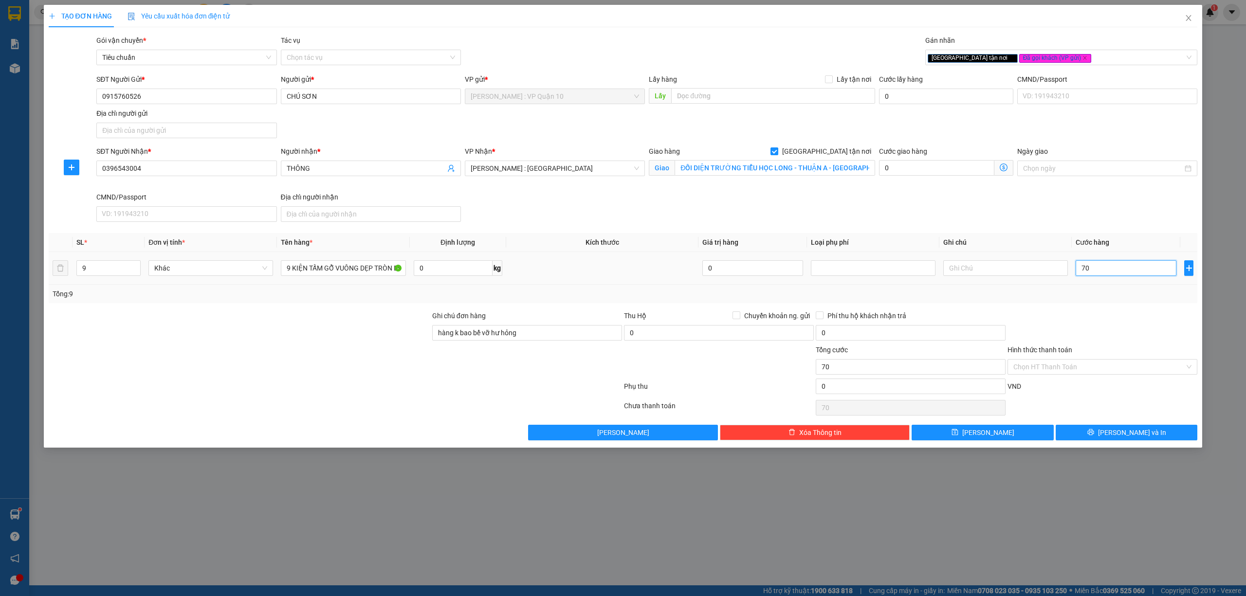
type input "700"
type input "7.000"
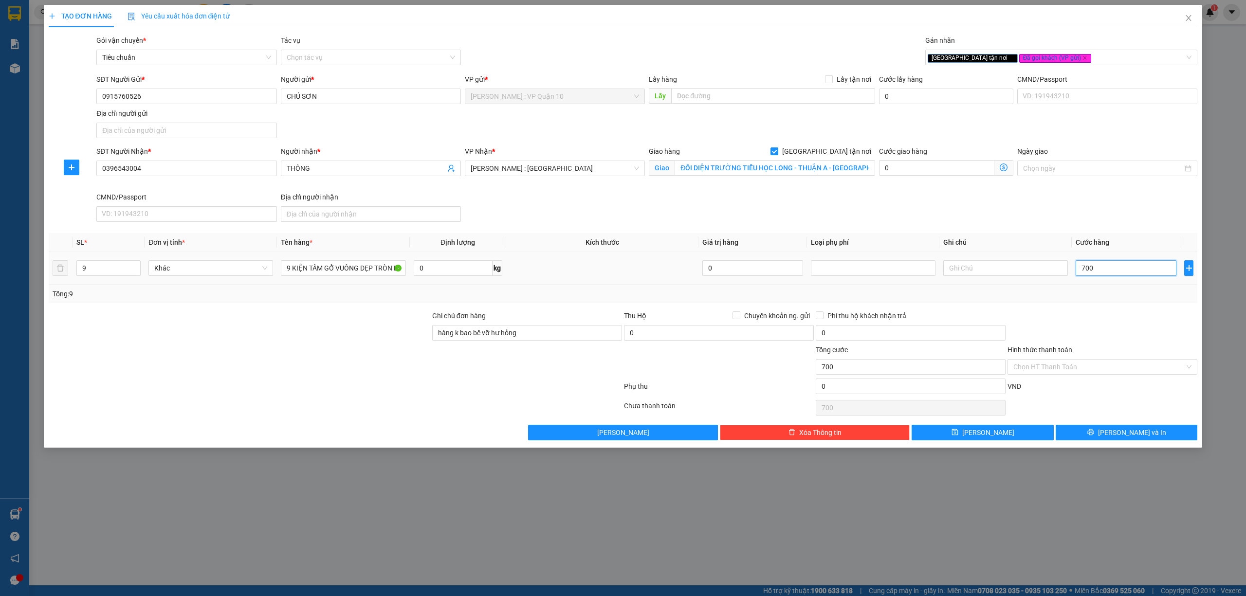
type input "7.000"
type input "70.000"
type input "700.000"
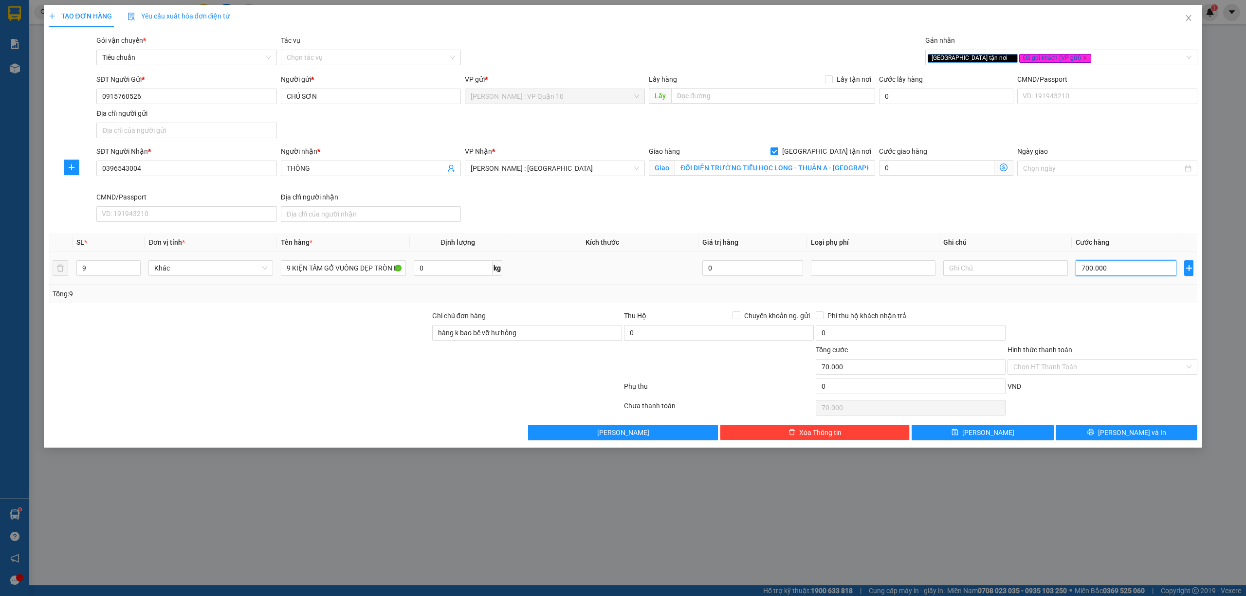
type input "700.000"
click at [1115, 431] on button "Lưu và In" at bounding box center [1127, 433] width 142 height 16
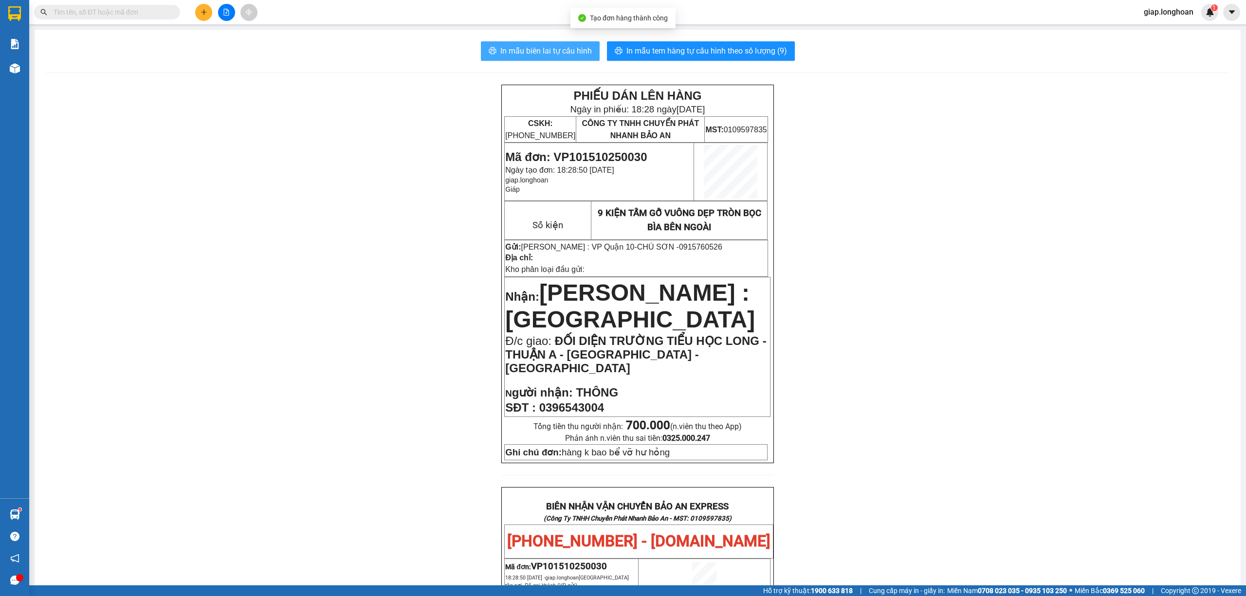
click at [567, 46] on span "In mẫu biên lai tự cấu hình" at bounding box center [545, 51] width 91 height 12
click at [664, 49] on span "In mẫu tem hàng tự cấu hình theo số lượng (9)" at bounding box center [706, 51] width 161 height 12
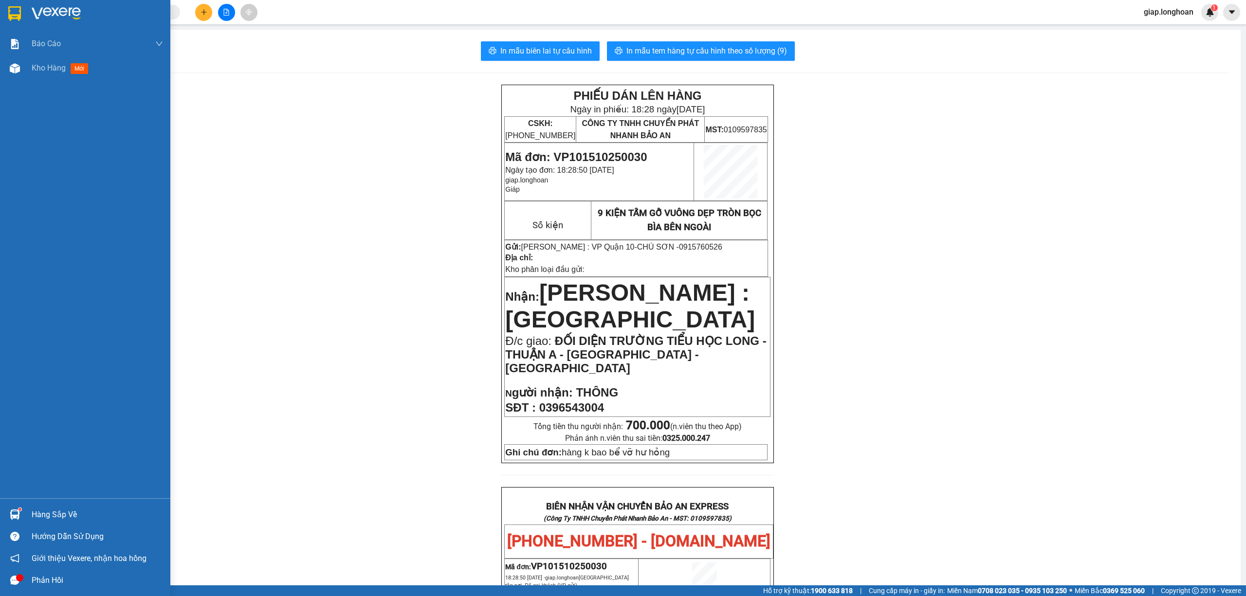
drag, startPoint x: 51, startPoint y: 10, endPoint x: 136, endPoint y: 106, distance: 127.9
click at [51, 11] on img at bounding box center [56, 13] width 49 height 15
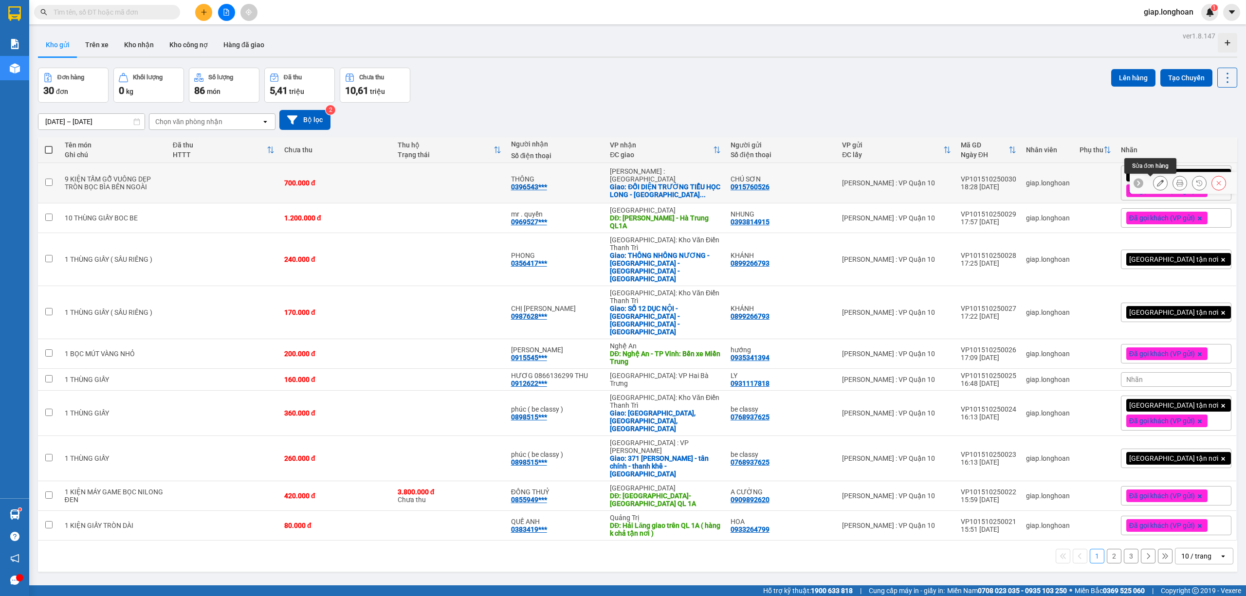
click at [1157, 185] on icon at bounding box center [1160, 183] width 7 height 7
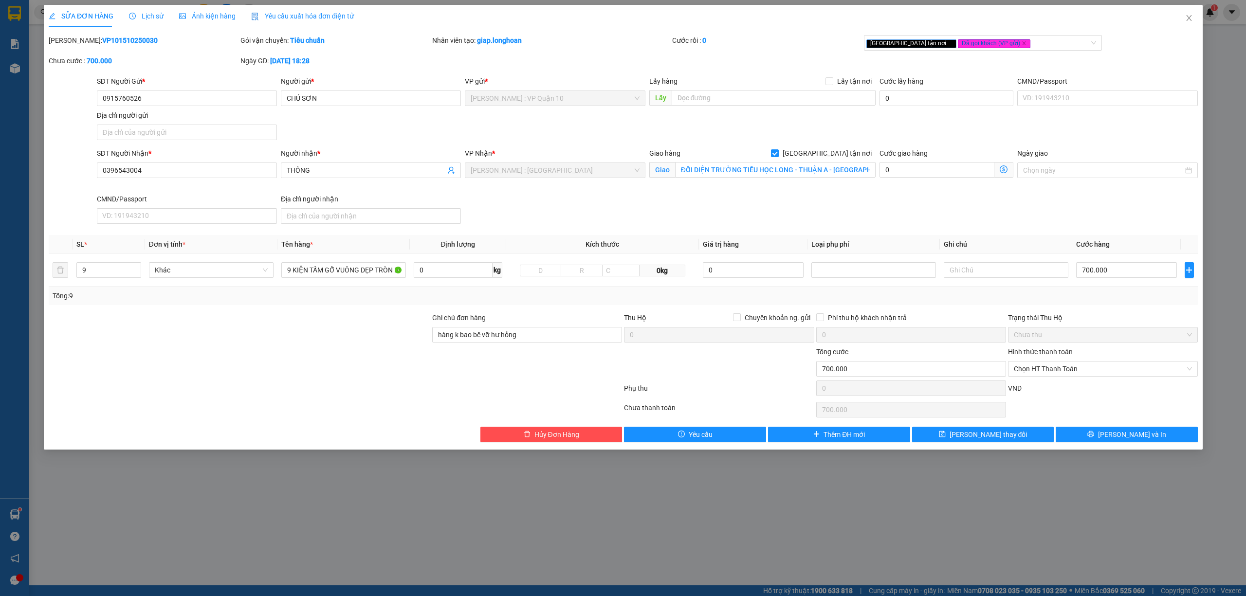
type input "0915760526"
type input "CHÚ SƠN"
type input "0396543004"
type input "THÔNG"
checkbox input "true"
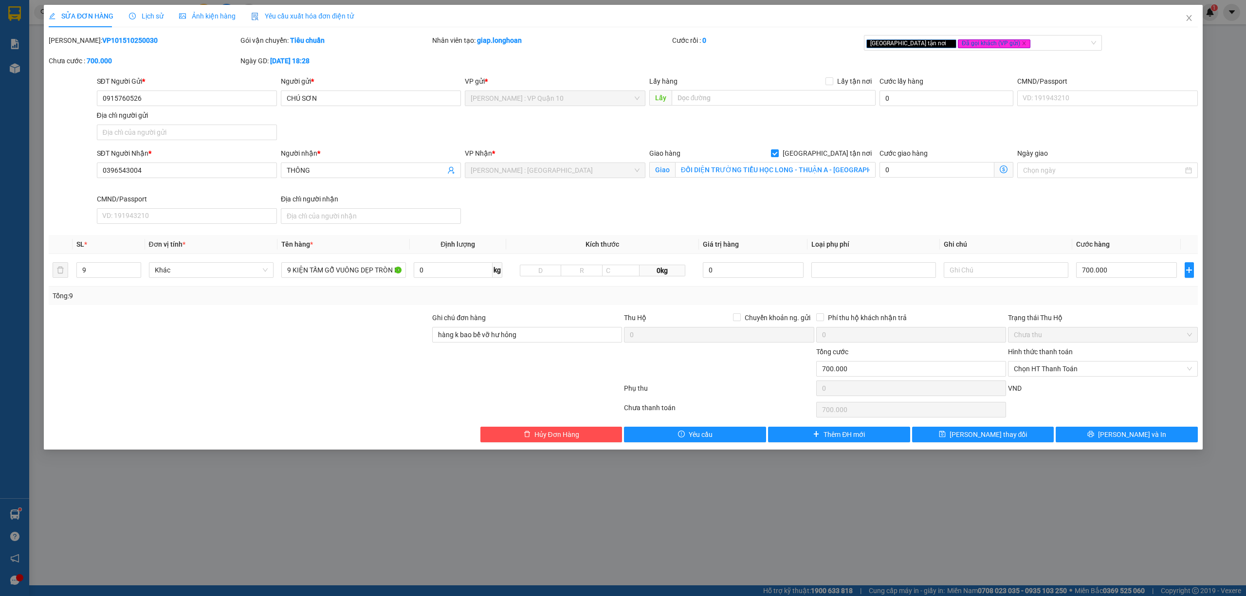
type input "ĐỐI DIỆN TRƯỜNG TIỂU HỌC LONG - THUẬN A - BẾN CẦU - TÂY NINH"
type input "hàng k bao bể vỡ hư hỏng"
type input "0"
type input "700.000"
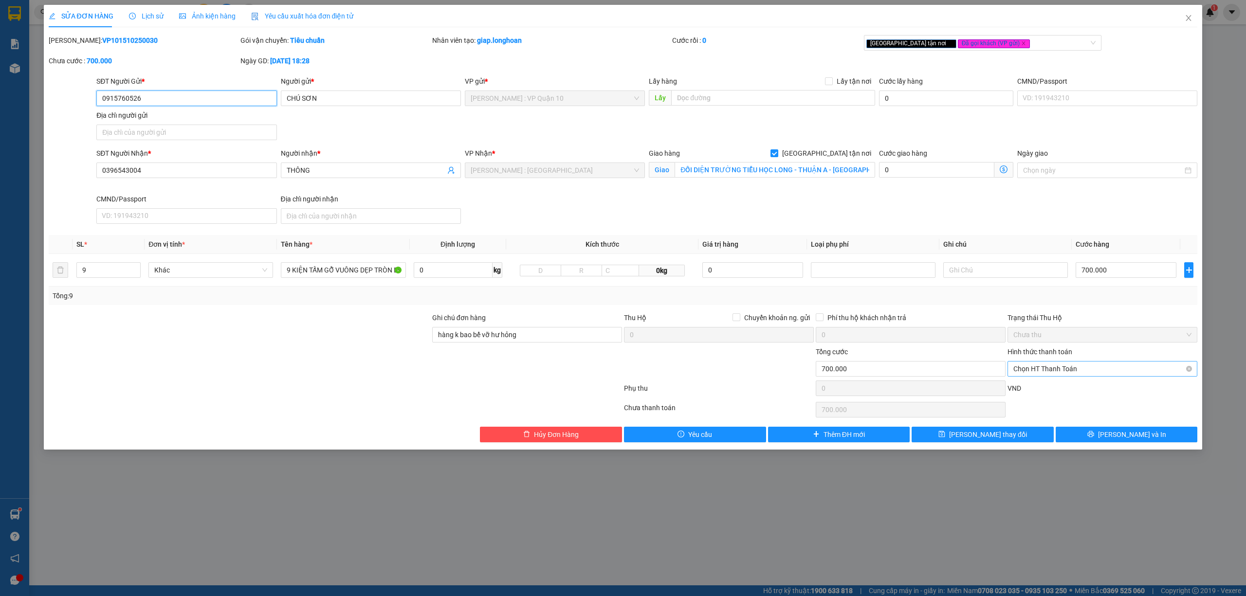
drag, startPoint x: 1071, startPoint y: 367, endPoint x: 1070, endPoint y: 379, distance: 11.7
click at [1071, 368] on span "Chọn HT Thanh Toán" at bounding box center [1102, 369] width 178 height 15
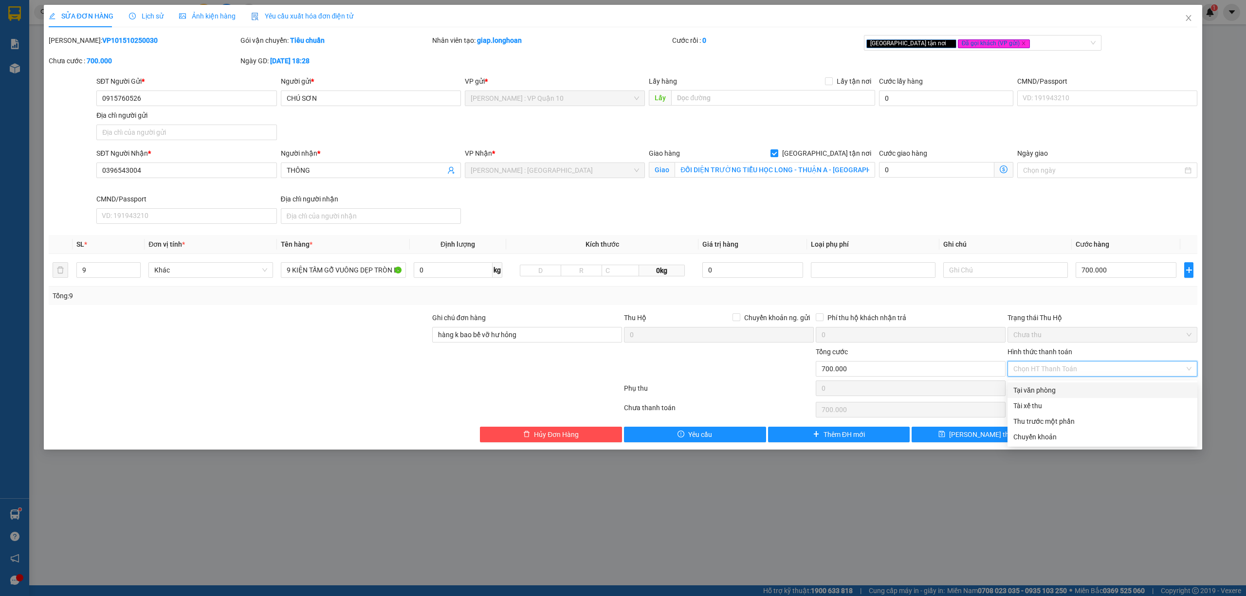
click at [1047, 386] on div "Tại văn phòng" at bounding box center [1102, 390] width 178 height 11
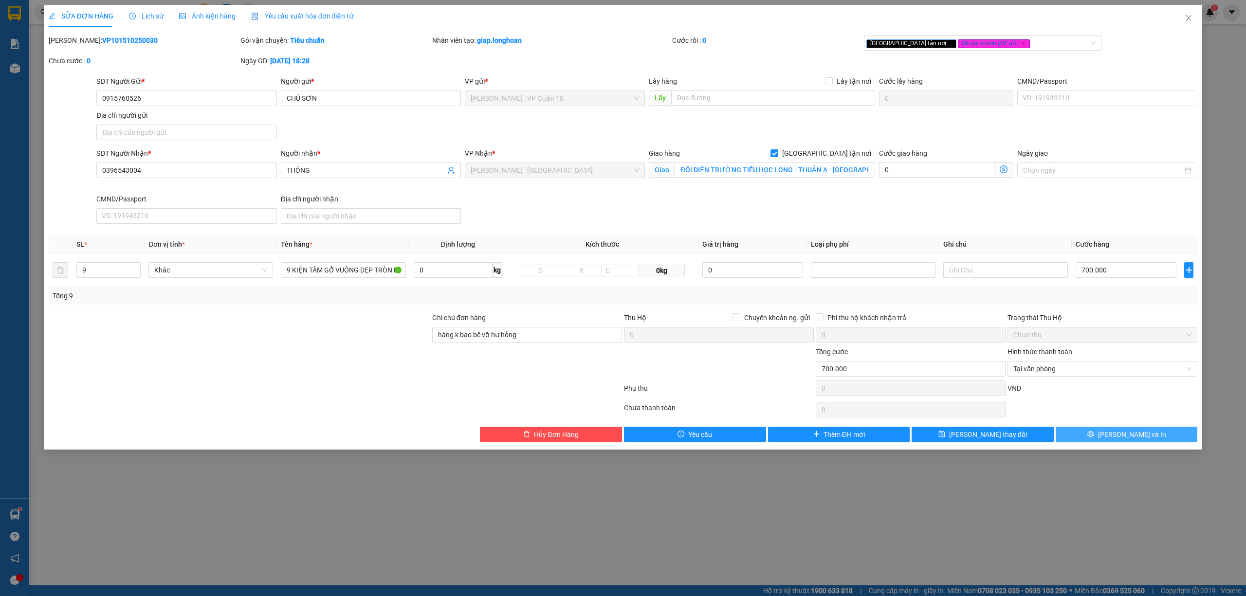
click at [1097, 433] on button "Lưu và In" at bounding box center [1127, 435] width 142 height 16
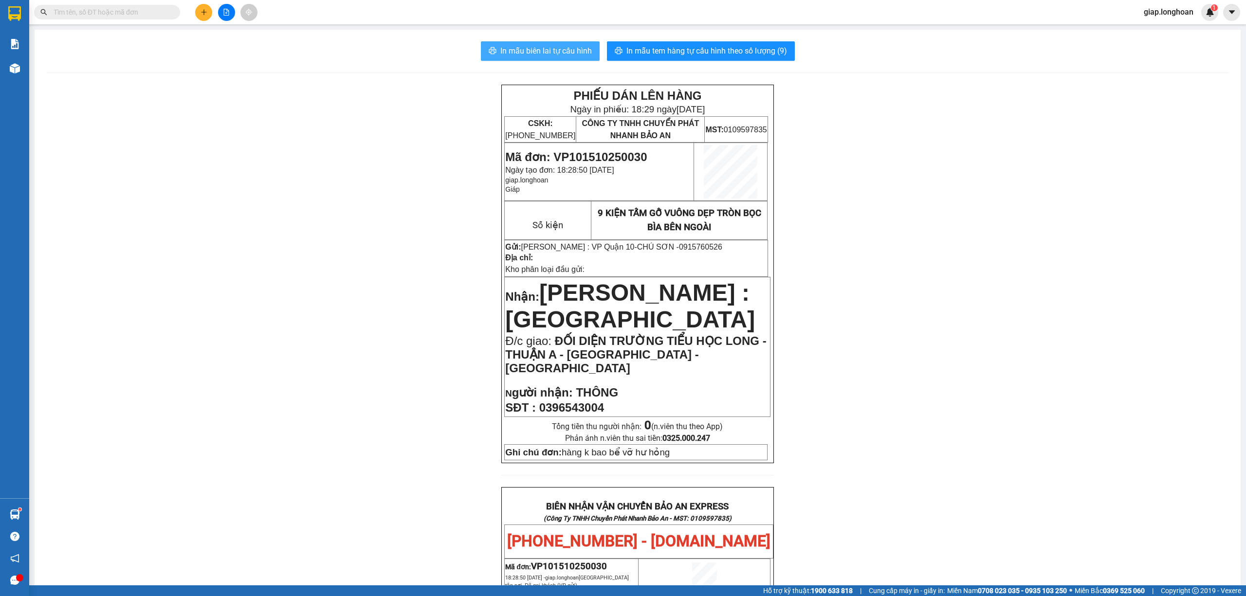
click at [547, 50] on span "In mẫu biên lai tự cấu hình" at bounding box center [545, 51] width 91 height 12
click at [201, 9] on icon "plus" at bounding box center [203, 12] width 7 height 7
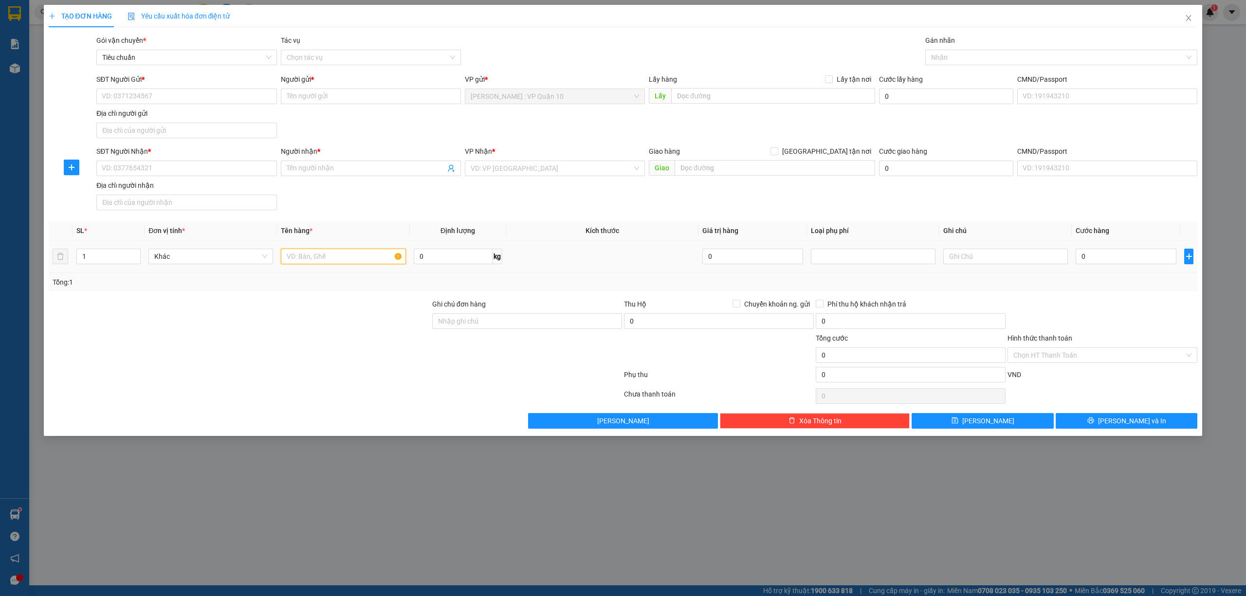
click at [294, 258] on input "text" at bounding box center [343, 257] width 125 height 16
type input "1 CÁI VALY"
click at [514, 164] on input "search" at bounding box center [552, 168] width 162 height 15
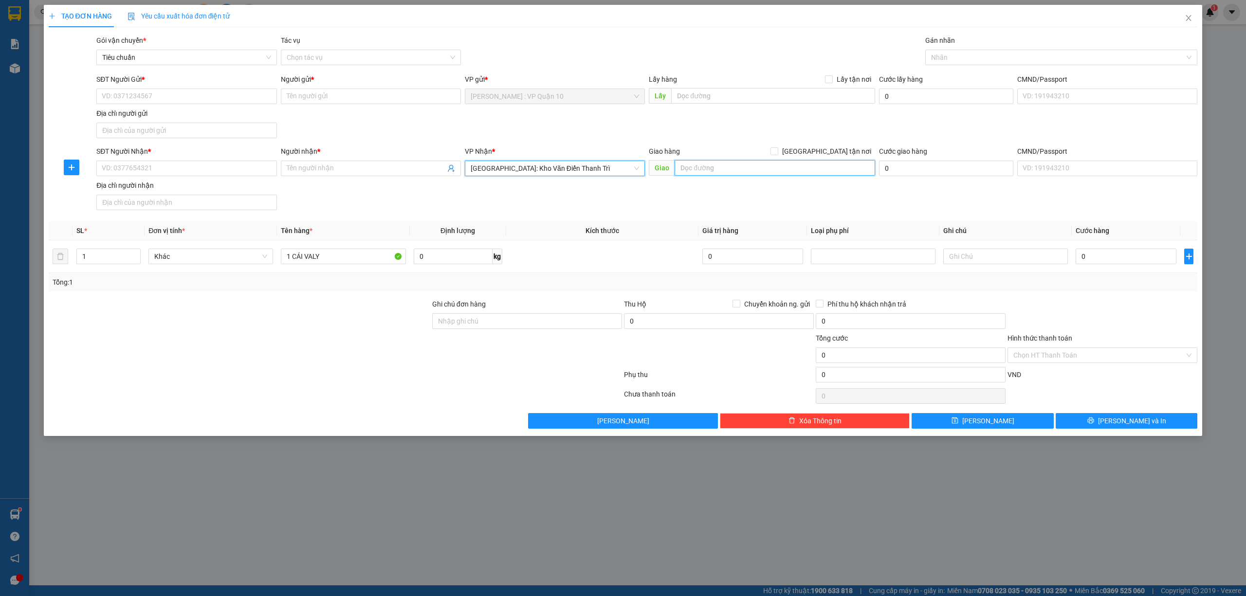
drag, startPoint x: 714, startPoint y: 172, endPoint x: 696, endPoint y: 178, distance: 19.4
click at [714, 172] on input "text" at bounding box center [774, 168] width 200 height 16
type input "XÓM ĐỒNG QUỐC - XÃ YÊN TRẠCH - THÁI NGUYÊN"
click at [777, 150] on input "Giao tận nơi" at bounding box center [773, 150] width 7 height 7
checkbox input "true"
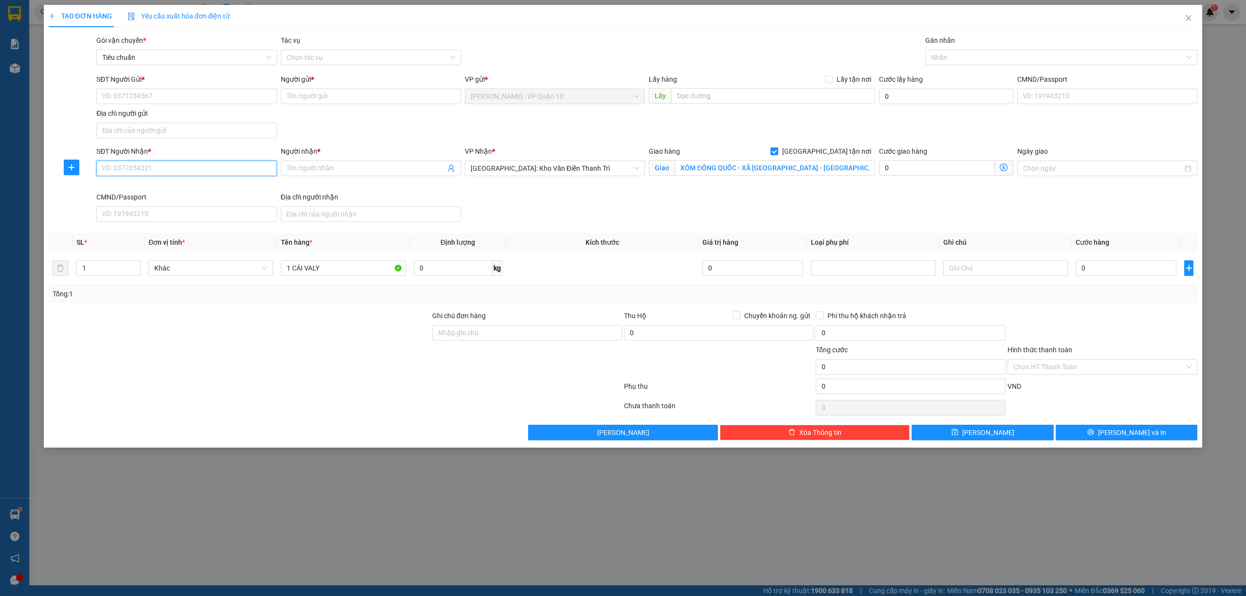
click at [197, 170] on input "SĐT Người Nhận *" at bounding box center [186, 169] width 180 height 16
type input "0362384273"
click at [319, 174] on input "Người nhận *" at bounding box center [366, 168] width 159 height 11
type input "HOÀNG VY"
click at [197, 93] on input "SĐT Người Gửi *" at bounding box center [186, 97] width 180 height 16
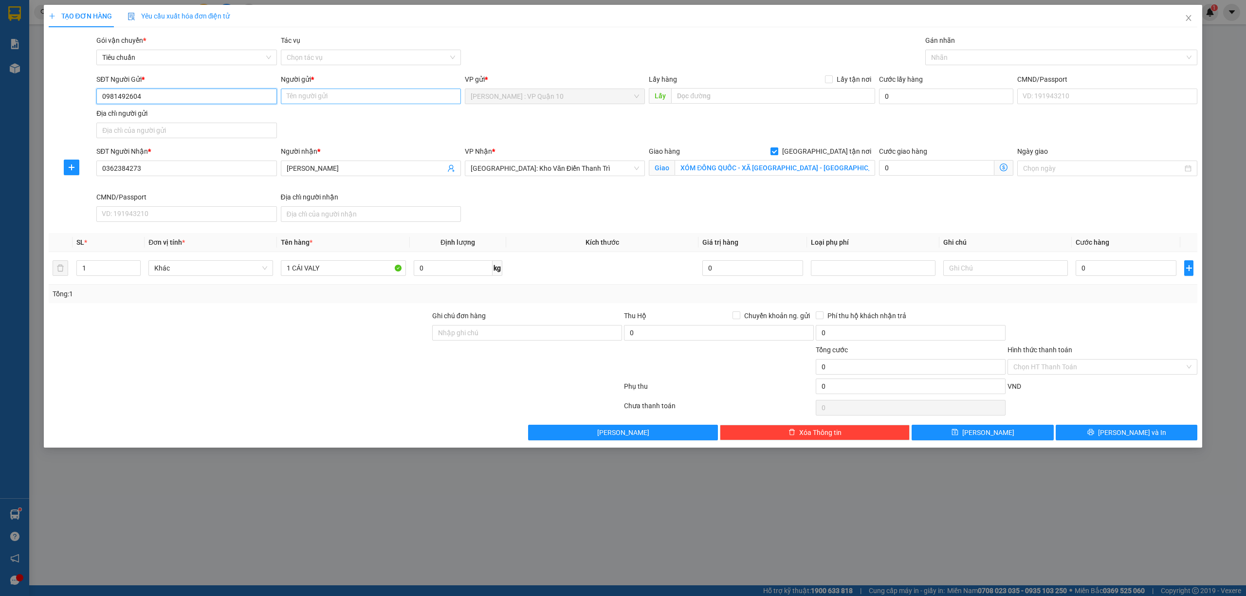
type input "0981492604"
click at [318, 94] on input "Người gửi *" at bounding box center [371, 97] width 180 height 16
type input "CÔ HOÀNG"
click at [297, 377] on div at bounding box center [239, 362] width 383 height 34
drag, startPoint x: 493, startPoint y: 337, endPoint x: 507, endPoint y: 343, distance: 14.6
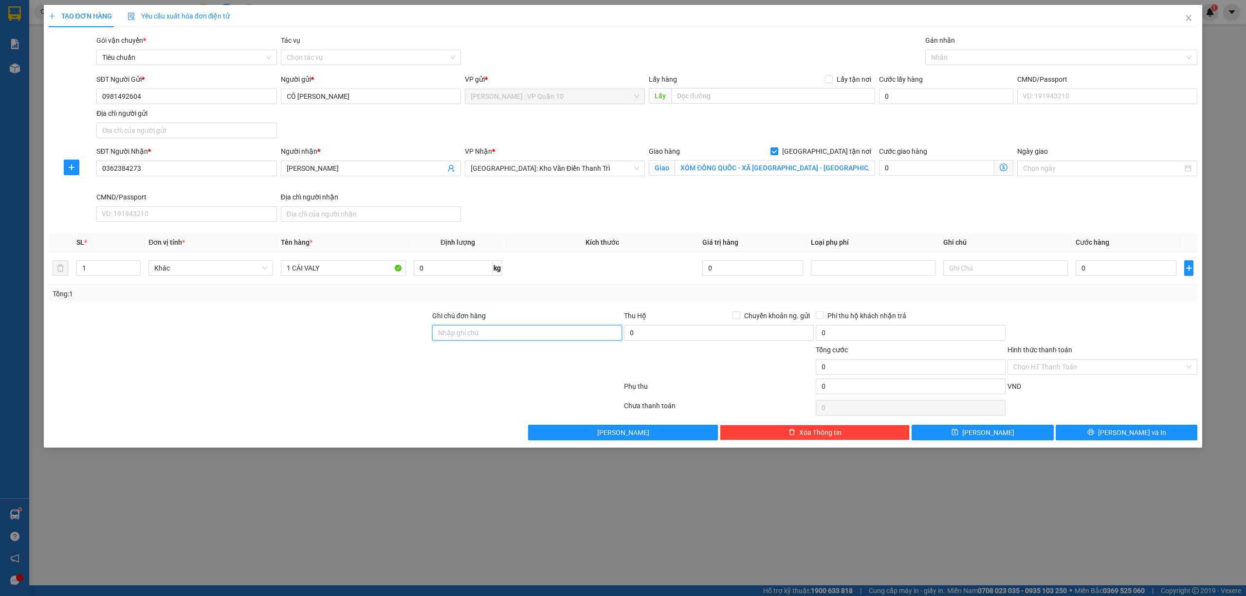
click at [493, 337] on input "Ghi chú đơn hàng" at bounding box center [527, 333] width 190 height 16
type input "hàng k bao bể vỡ hư hỏng"
click at [955, 52] on div at bounding box center [1057, 58] width 258 height 12
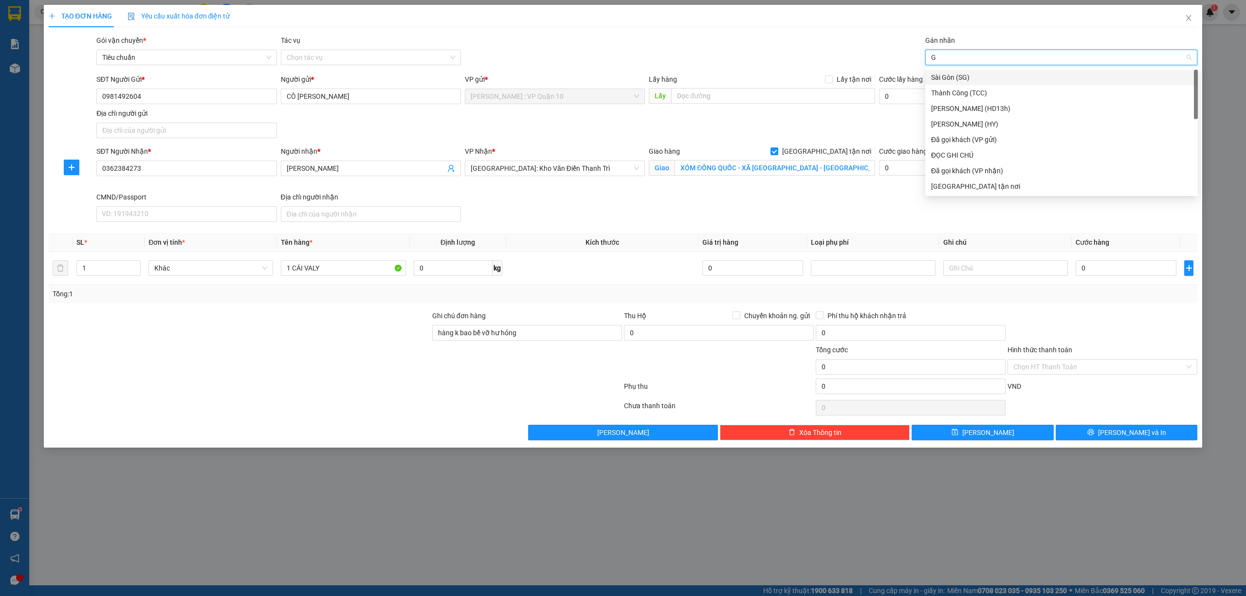
type input "GI"
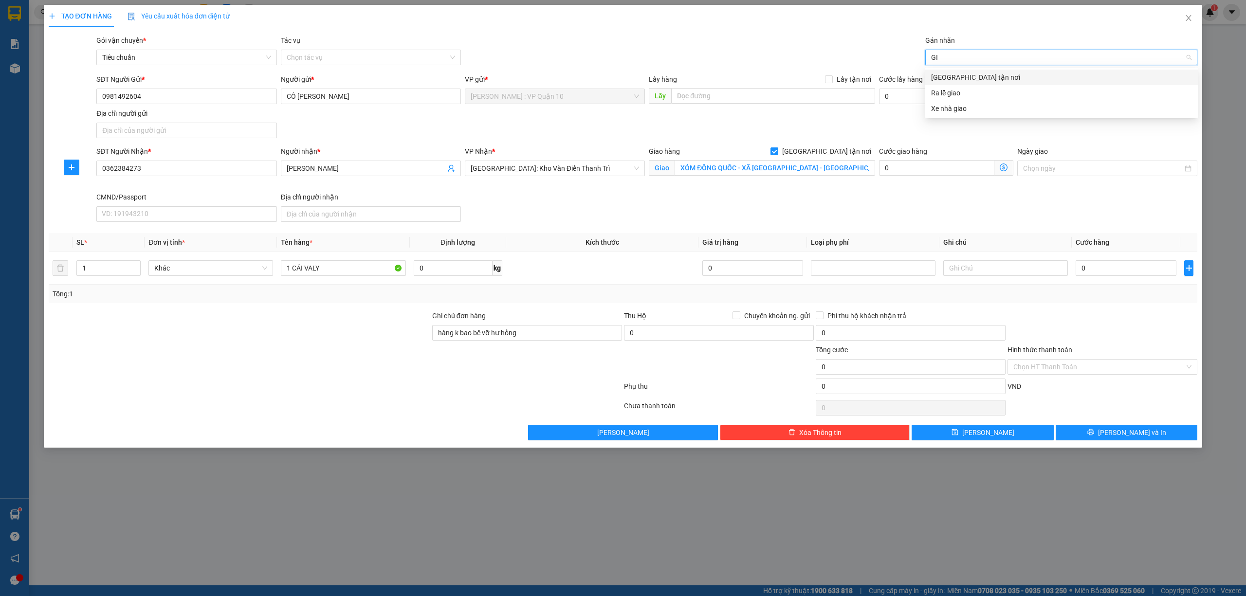
click at [941, 78] on div "Giao tận nơi" at bounding box center [1061, 77] width 261 height 11
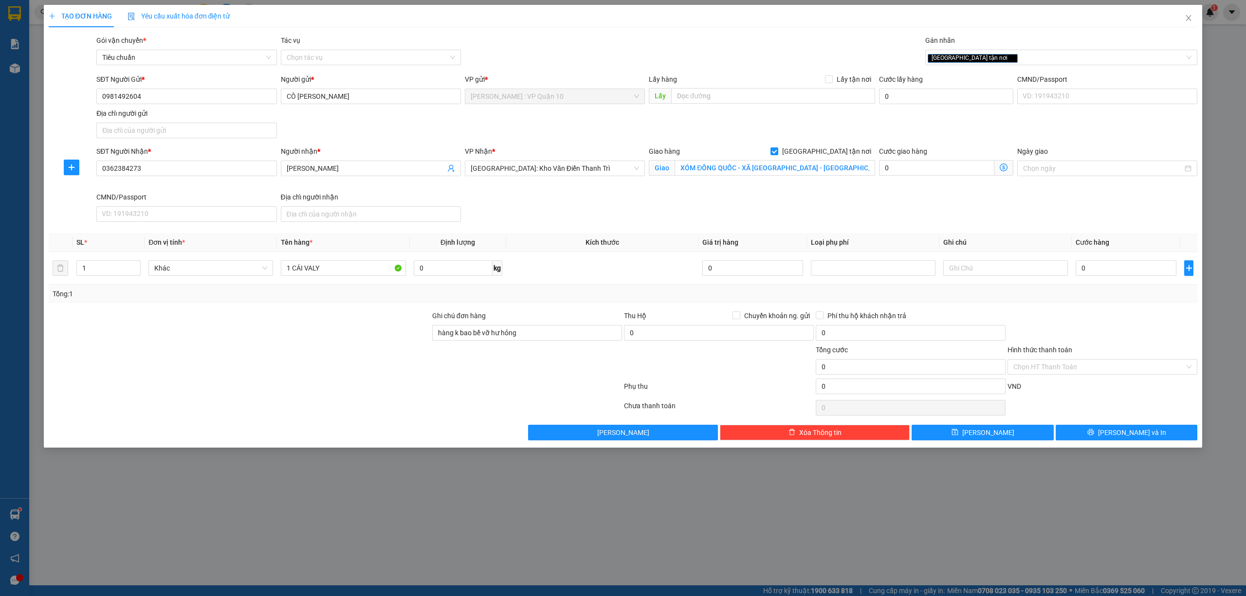
click at [328, 375] on div at bounding box center [239, 362] width 383 height 34
click at [764, 171] on input "XÓM ĐỒNG QUỐC - XÃ YÊN TRẠCH - THÁI NGUYÊN" at bounding box center [774, 168] width 200 height 16
click at [801, 173] on input "XÓM ĐỒNG QUỐC - XÃ YÊN TRẠCH - THÁI NGUYÊN" at bounding box center [774, 168] width 200 height 16
type input "XÓM ĐỒNG QUỐC - XÃ YÊN TRẠCH - PHÚ LƯƠNG - THÁI NGUYÊN"
click at [293, 372] on div at bounding box center [239, 362] width 383 height 34
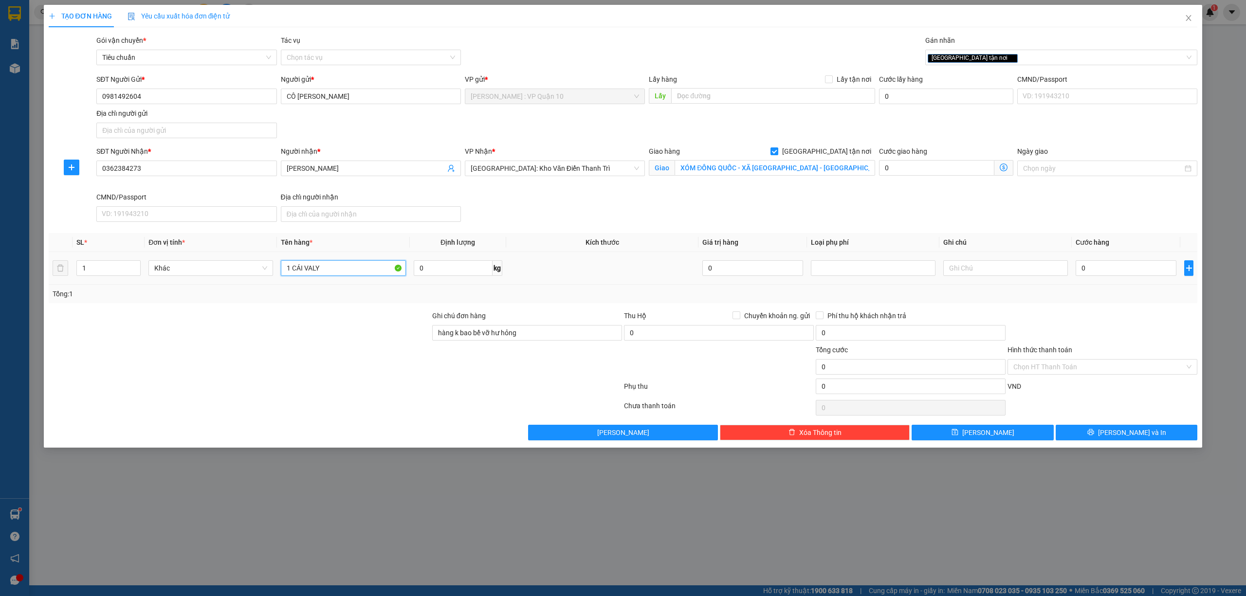
click at [347, 269] on input "1 CÁI VALY" at bounding box center [343, 268] width 125 height 16
type input "1 CÁI VALY BỌC BE"
click at [347, 368] on div at bounding box center [239, 362] width 383 height 34
click at [314, 382] on div at bounding box center [335, 388] width 575 height 19
drag, startPoint x: 146, startPoint y: 166, endPoint x: 120, endPoint y: 166, distance: 26.3
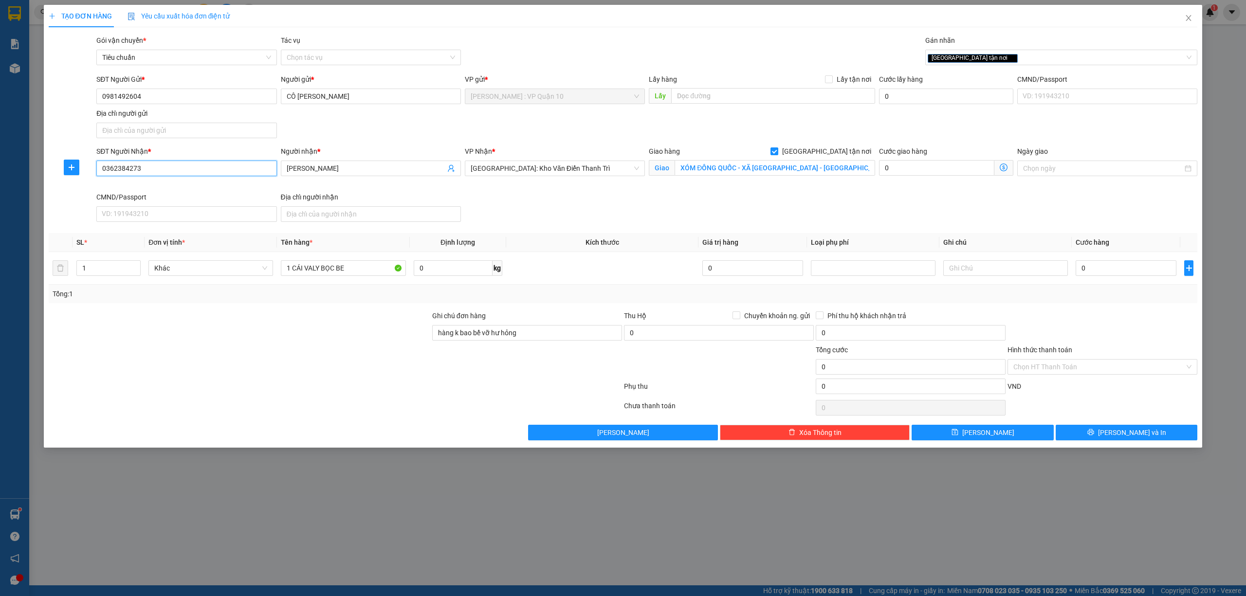
click at [96, 174] on input "0362384273" at bounding box center [186, 169] width 180 height 16
drag, startPoint x: 261, startPoint y: 401, endPoint x: 280, endPoint y: 405, distance: 20.0
click at [264, 402] on div at bounding box center [335, 407] width 575 height 19
click at [1134, 266] on input "0" at bounding box center [1125, 268] width 101 height 16
type input "50"
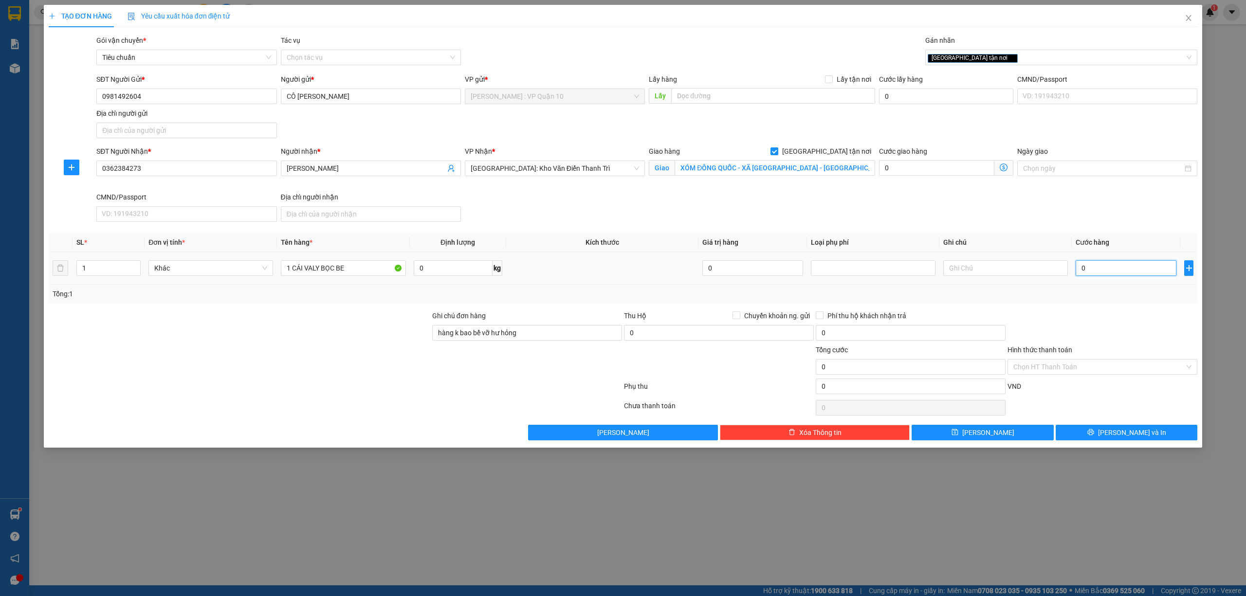
type input "50"
type input "500"
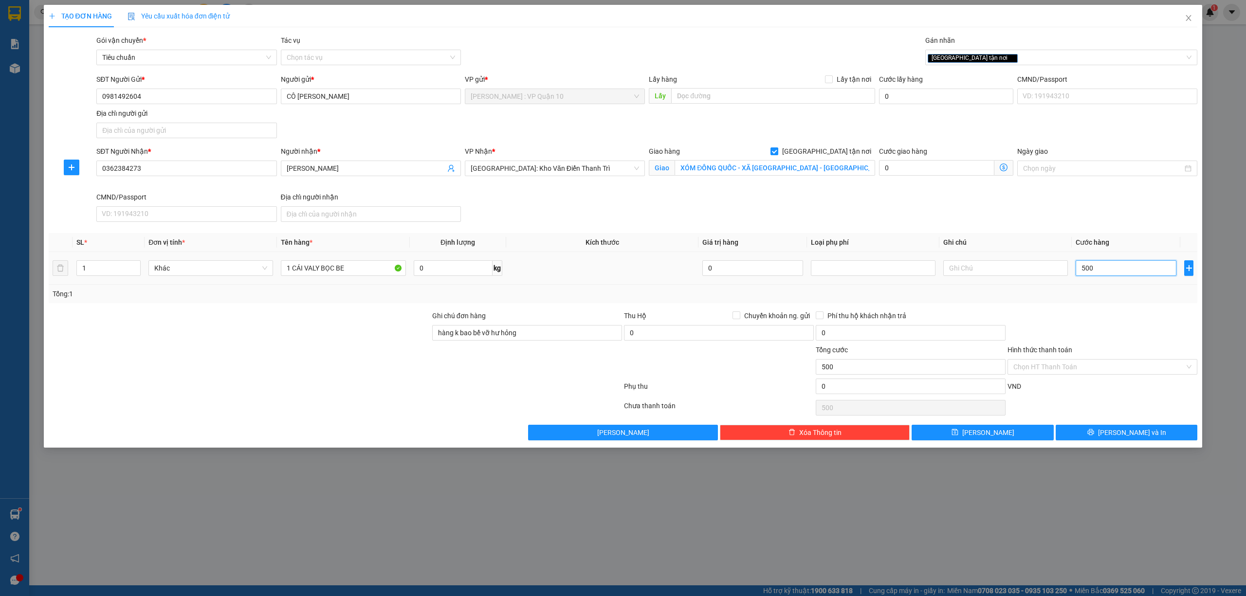
type input "5.000"
type input "50.000"
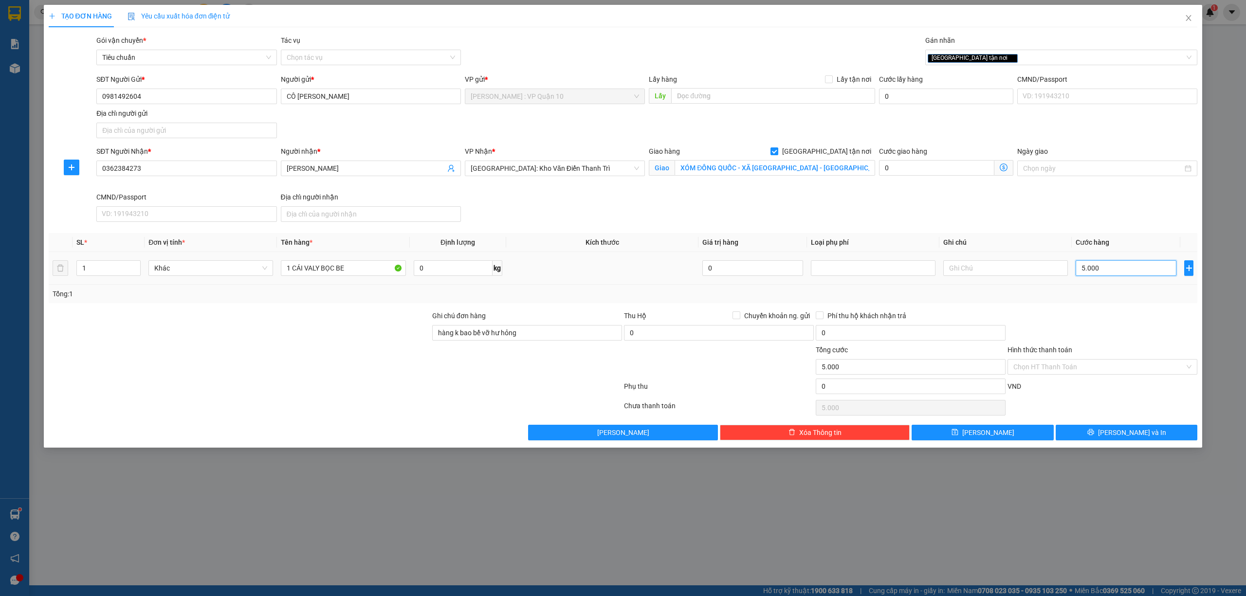
type input "50.000"
type input "500.000"
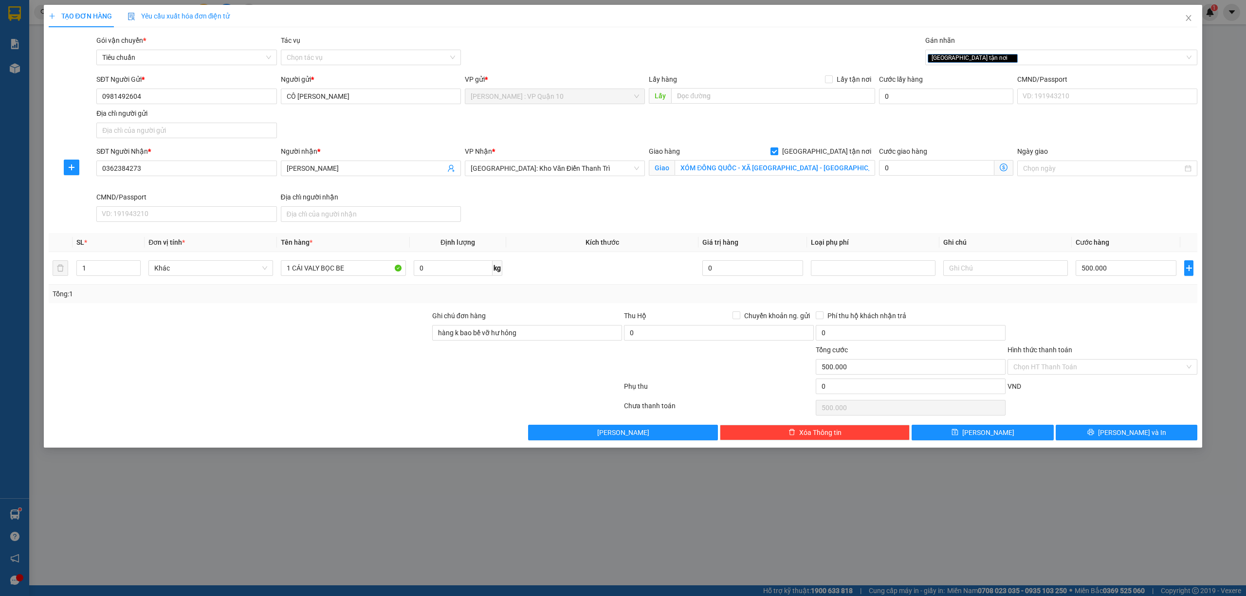
click at [363, 400] on div at bounding box center [335, 407] width 575 height 19
click at [1122, 431] on span "Lưu và In" at bounding box center [1132, 432] width 68 height 11
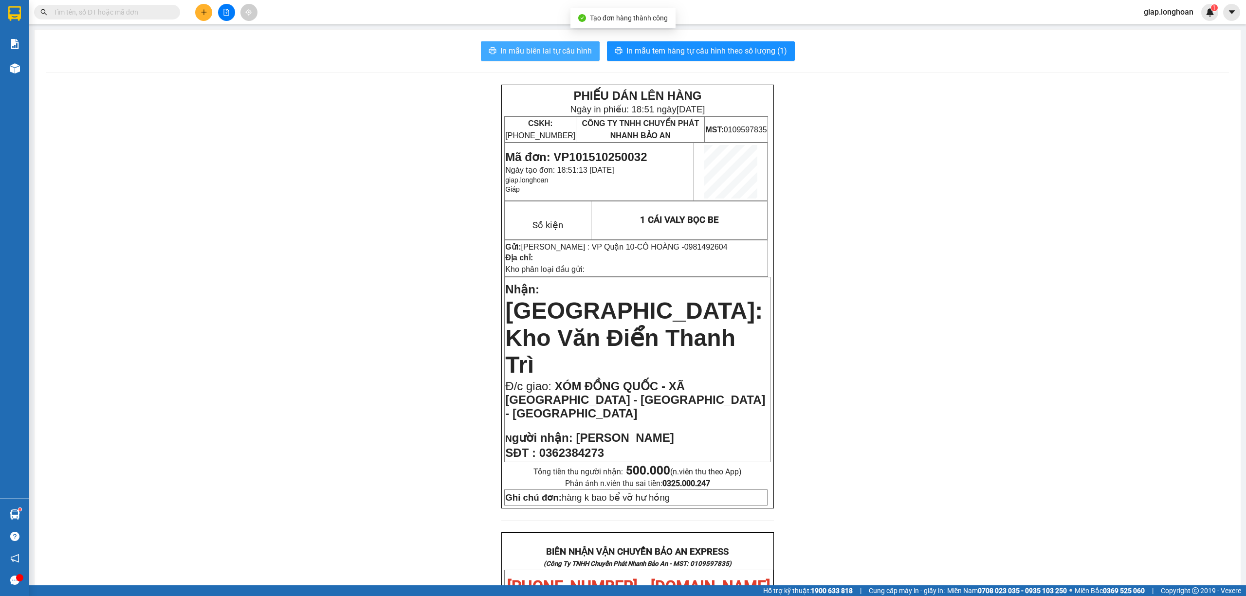
click at [533, 45] on span "In mẫu biên lai tự cấu hình" at bounding box center [545, 51] width 91 height 12
click at [328, 263] on div "PHIẾU DÁN LÊN HÀNG Ngày in phiếu: 18:51 ngày 15-10-2025 CSKH: 1900.06.88.33 CÔN…" at bounding box center [637, 587] width 1183 height 1005
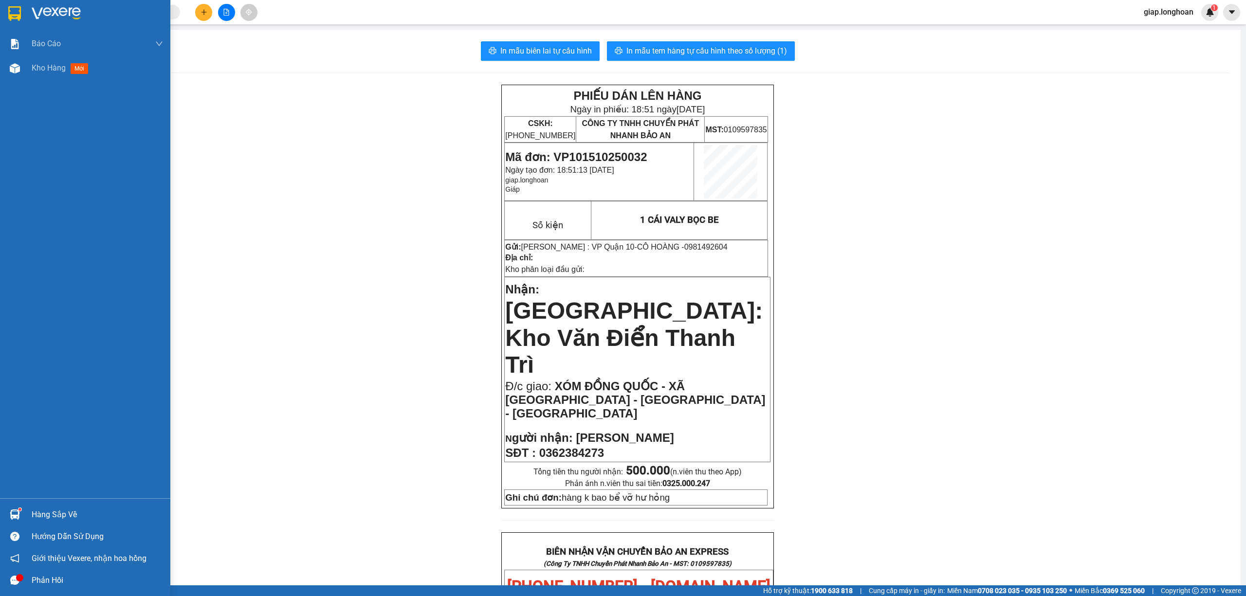
click at [61, 14] on img at bounding box center [56, 13] width 49 height 15
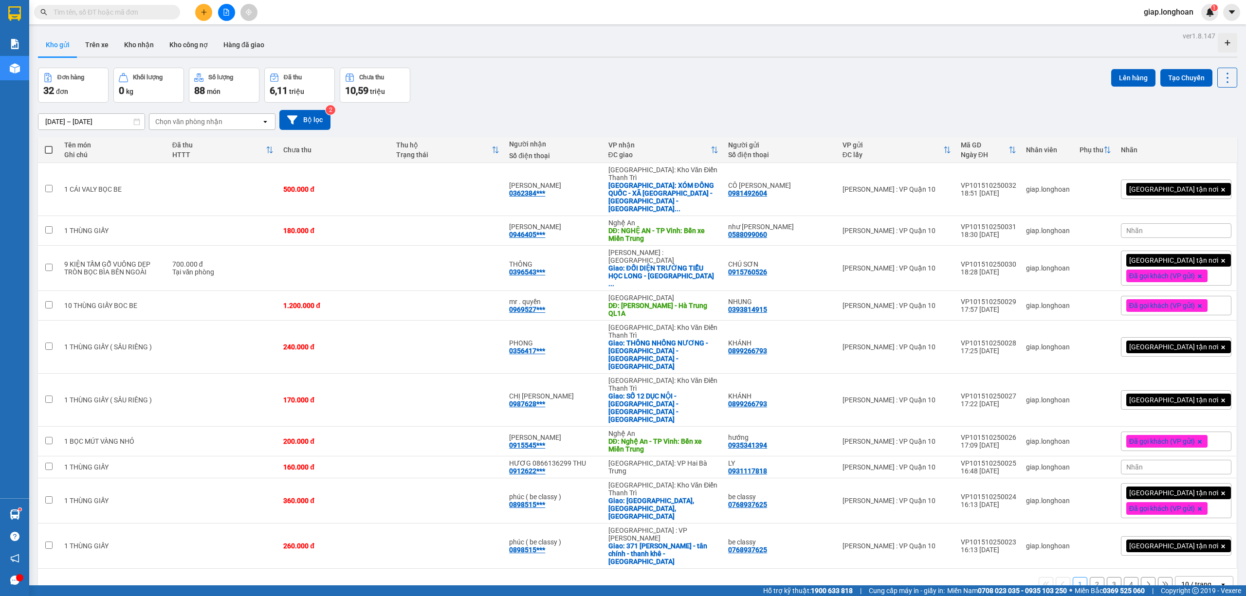
click at [1207, 180] on div "Giao tận nơi" at bounding box center [1176, 189] width 110 height 19
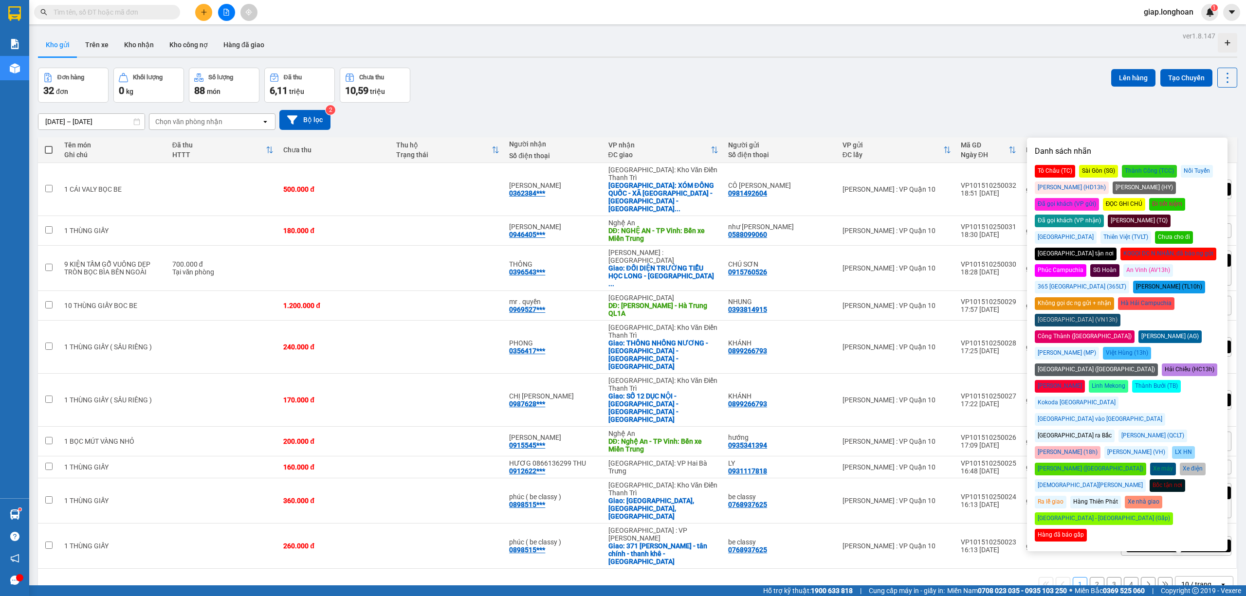
click at [1189, 231] on div "Chưa cho đi" at bounding box center [1174, 237] width 38 height 13
click at [928, 80] on div "Đơn hàng 32 đơn Khối lượng 0 kg Số lượng 88 món Đã thu 6,11 triệu Chưa thu 10,5…" at bounding box center [637, 85] width 1199 height 35
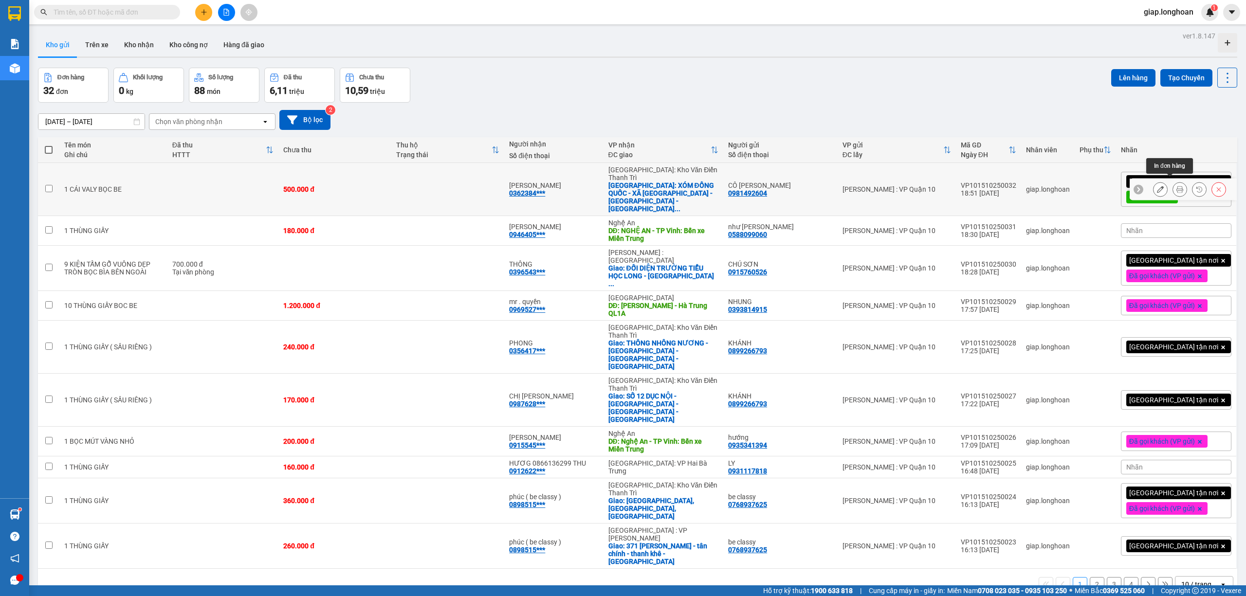
click at [1173, 182] on button at bounding box center [1180, 189] width 14 height 17
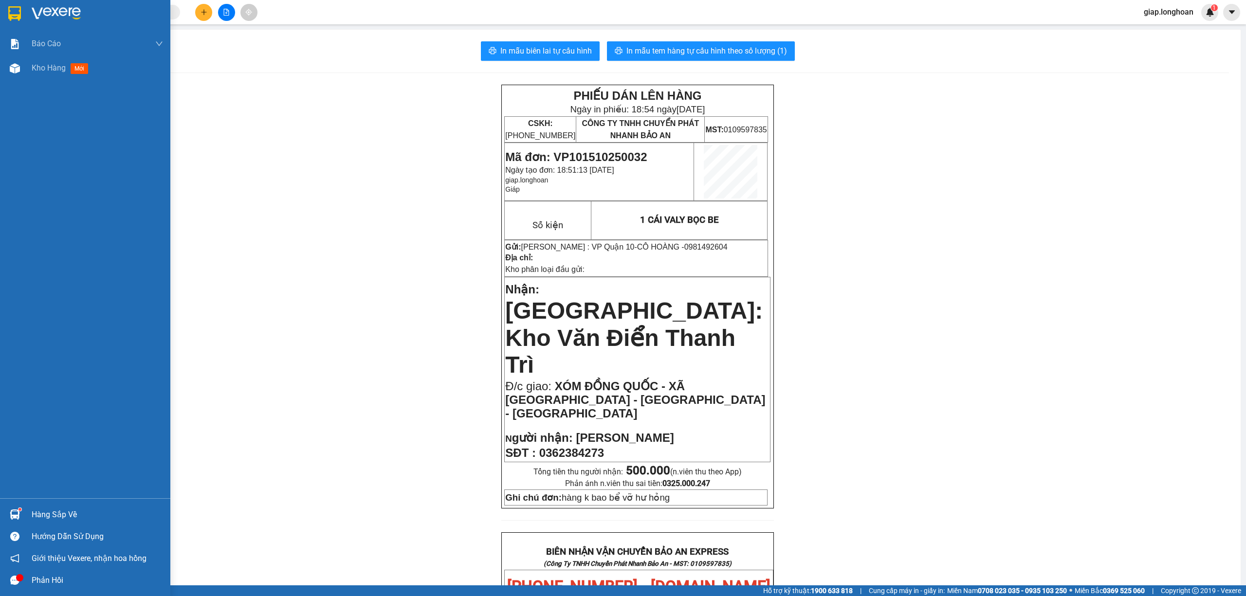
click at [64, 12] on img at bounding box center [56, 13] width 49 height 15
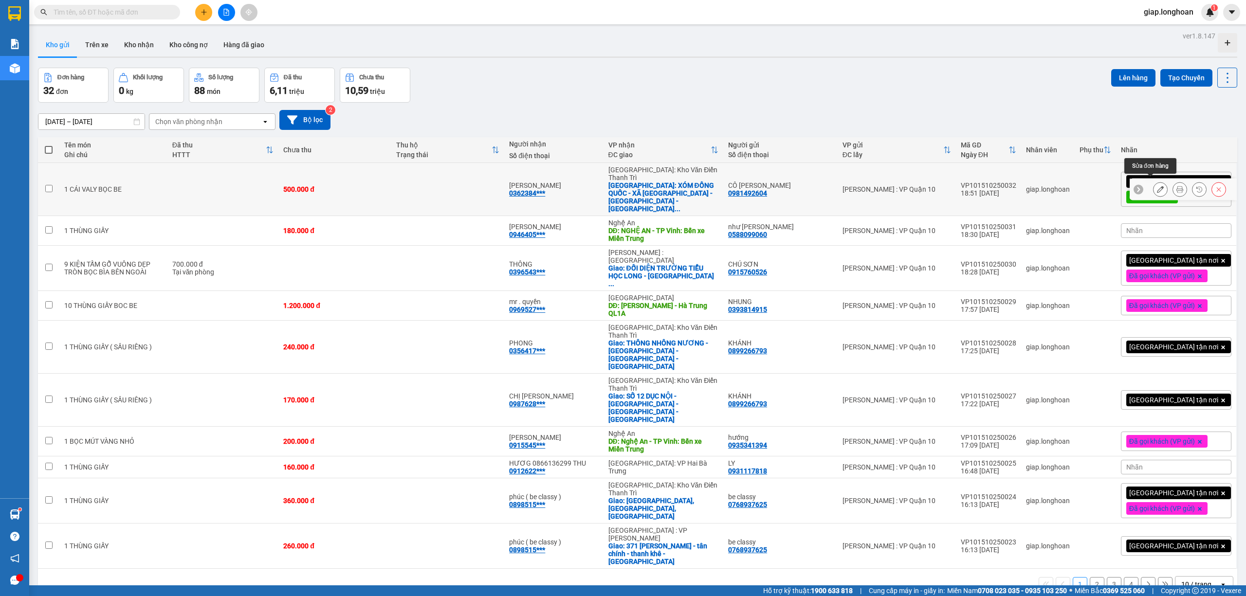
click at [1157, 186] on icon at bounding box center [1160, 189] width 7 height 7
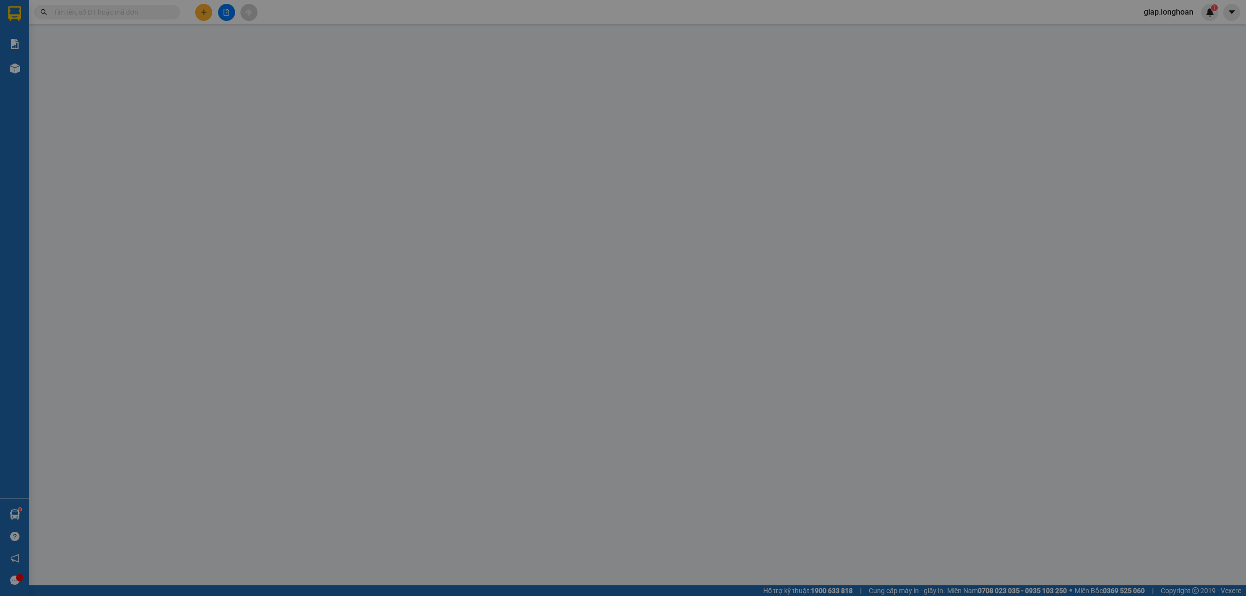
type input "0981492604"
type input "CÔ HOÀNG"
type input "0362384273"
type input "HOÀNG VY"
checkbox input "true"
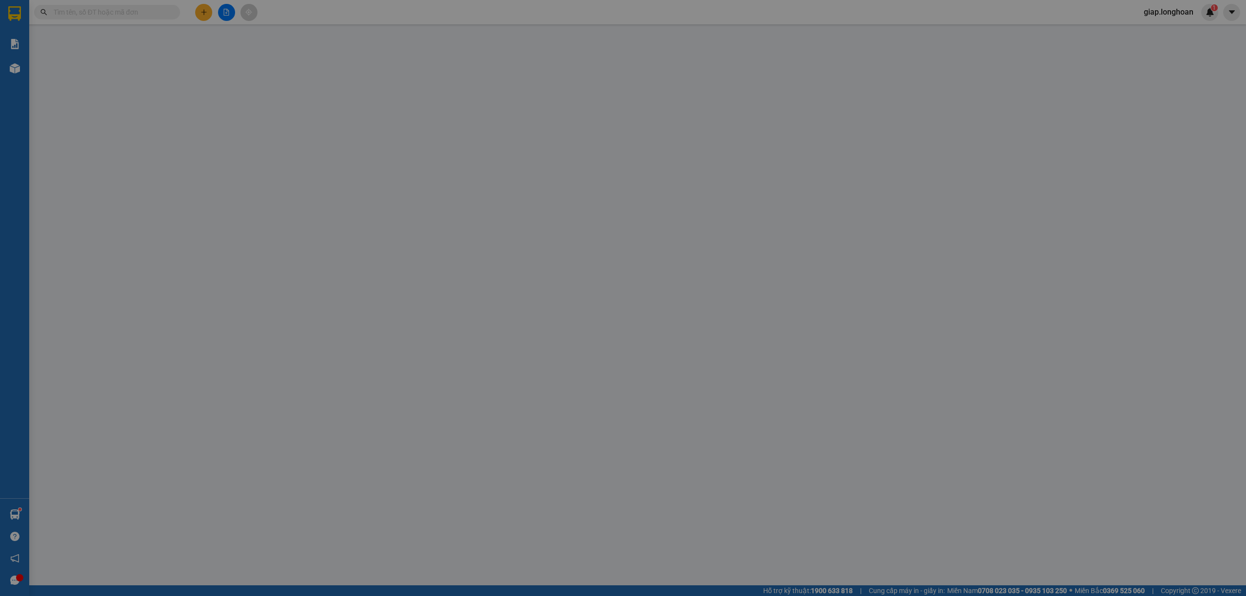
type input "XÓM ĐỒNG QUỐC - XÃ YÊN TRẠCH - PHÚ LƯƠNG - THÁI NGUYÊN"
type input "hàng k bao bể vỡ hư hỏng"
type input "0"
type input "500.000"
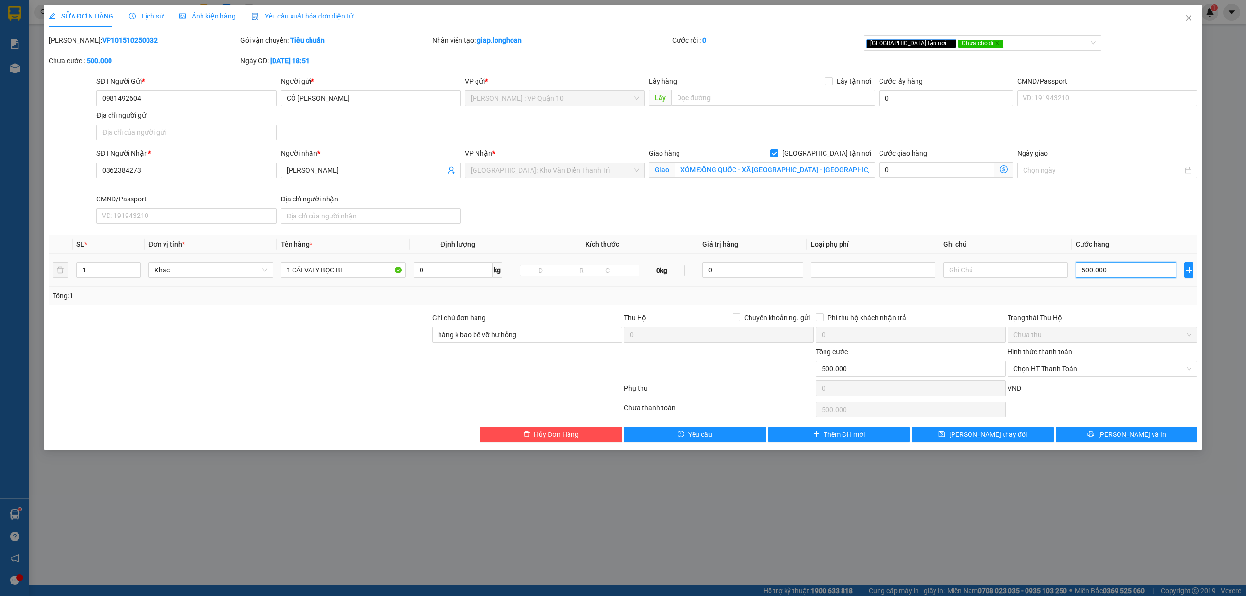
click at [1130, 269] on input "500.000" at bounding box center [1125, 270] width 101 height 16
type input "0"
type input "40"
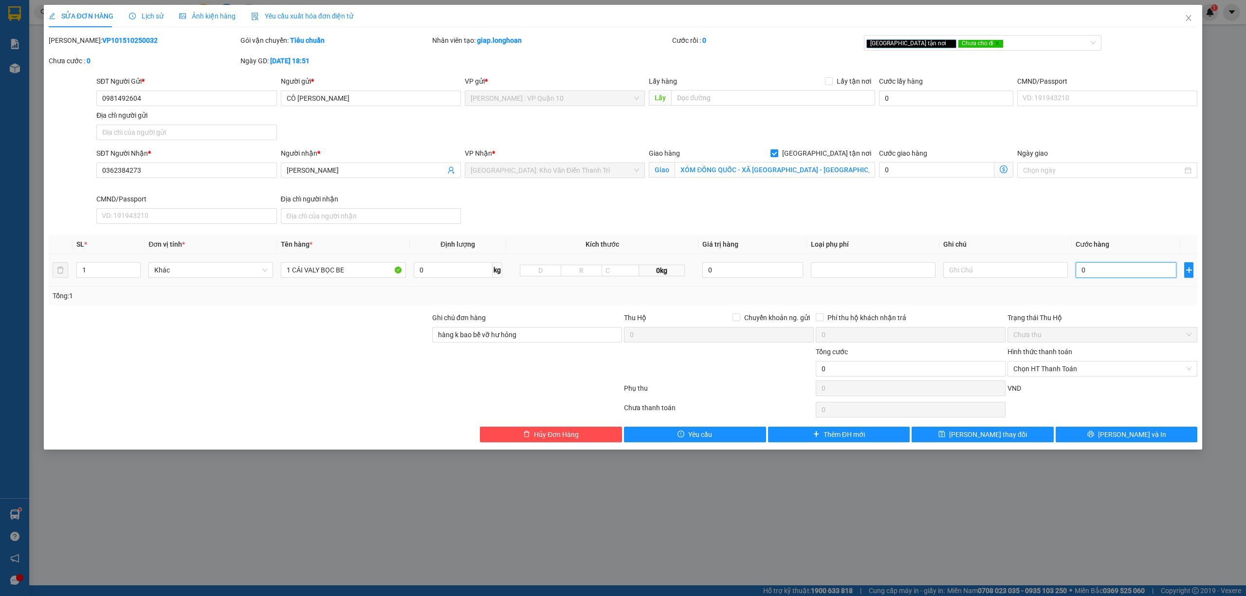
type input "40"
type input "400"
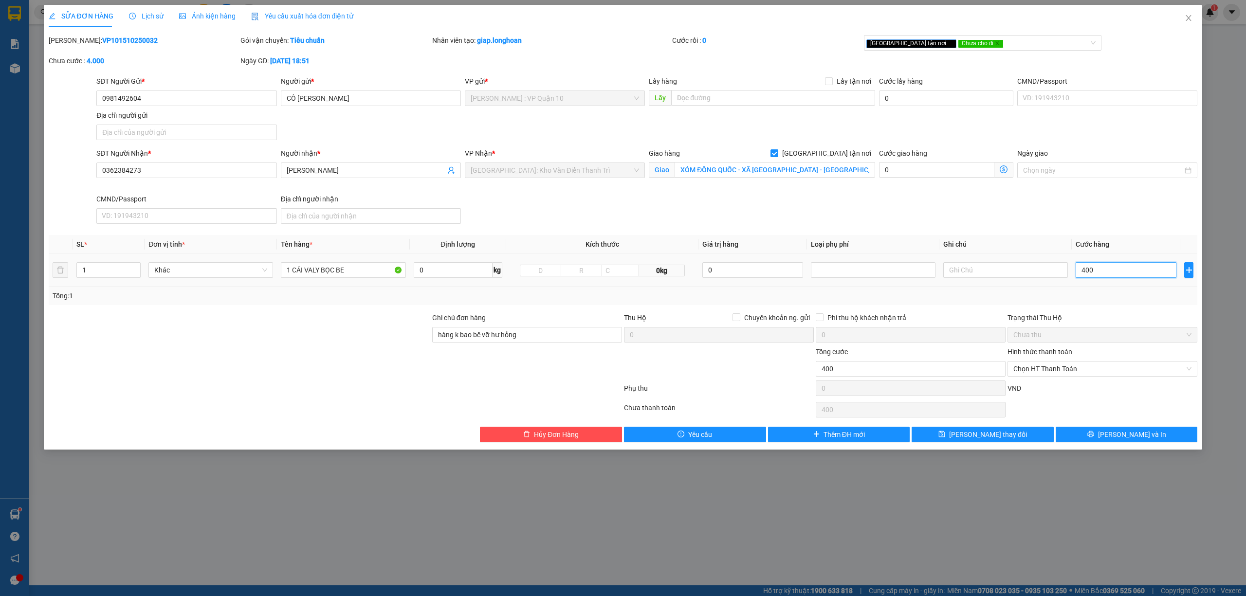
type input "4.000"
type input "40.000"
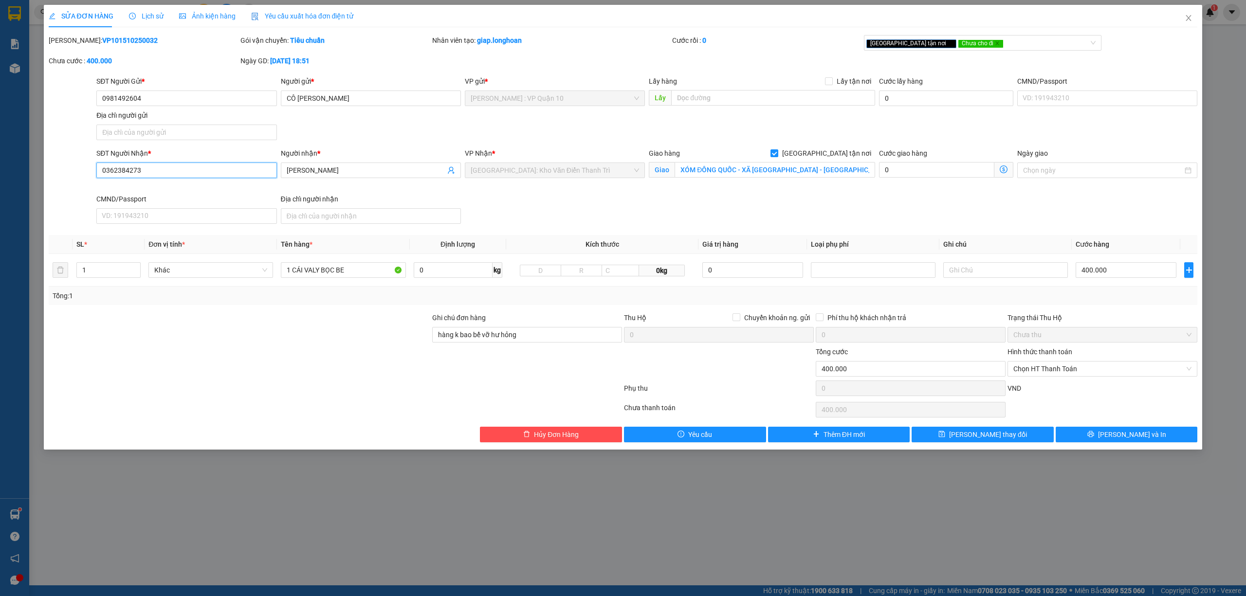
drag, startPoint x: 129, startPoint y: 168, endPoint x: 99, endPoint y: 169, distance: 29.7
click at [99, 169] on input "0362384273" at bounding box center [186, 171] width 180 height 16
drag, startPoint x: 346, startPoint y: 270, endPoint x: 292, endPoint y: 270, distance: 54.0
click at [274, 275] on tr "1 Khác 1 CÁI VALY BỌC BE 0 kg 0kg 0 400.000" at bounding box center [623, 270] width 1149 height 33
click at [572, 435] on span "Hủy Đơn Hàng" at bounding box center [556, 434] width 45 height 11
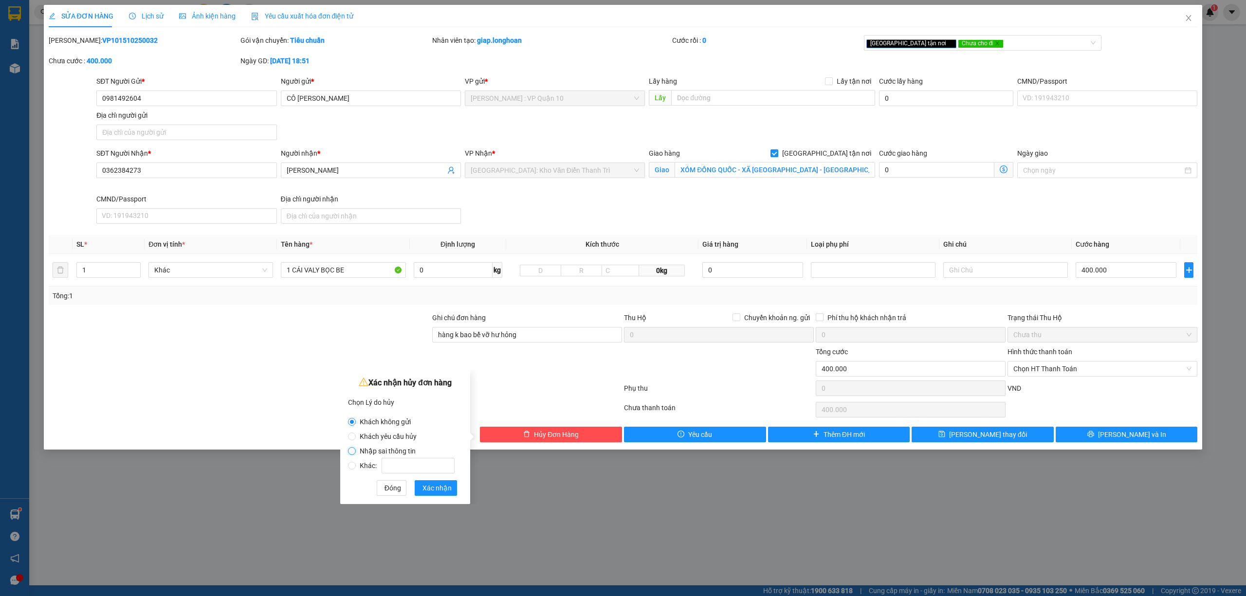
click at [352, 451] on input "Nhập sai thông tin" at bounding box center [352, 451] width 8 height 8
click at [442, 485] on span "Xác nhận" at bounding box center [436, 488] width 29 height 11
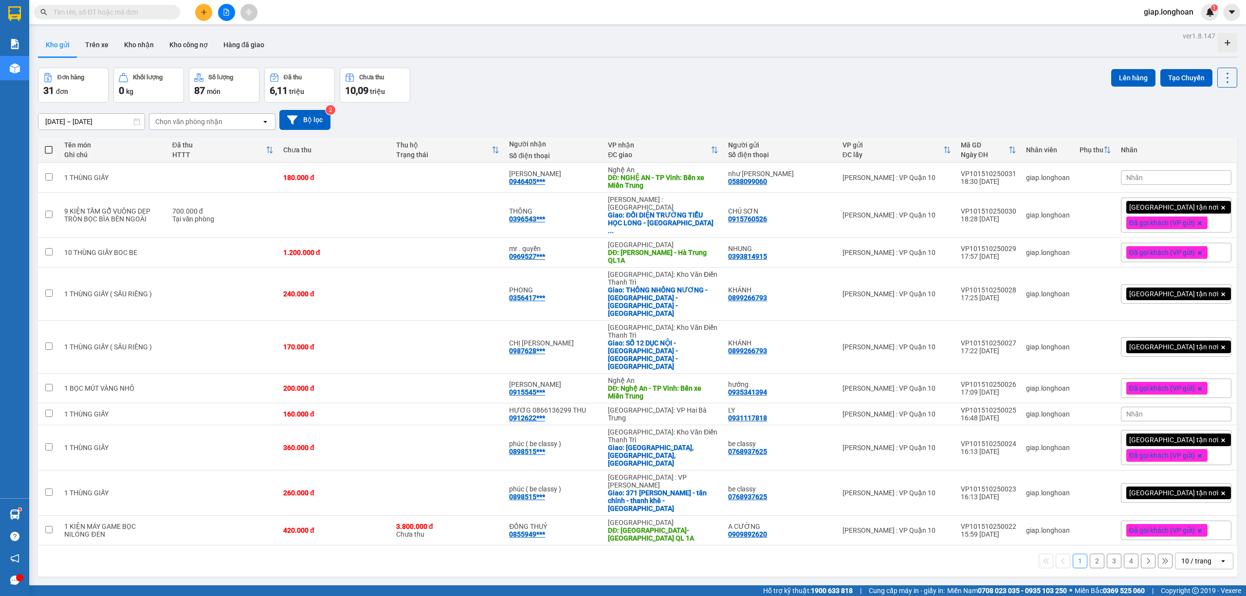
click at [1204, 553] on div "10 / trang" at bounding box center [1197, 561] width 44 height 16
drag, startPoint x: 1188, startPoint y: 425, endPoint x: 1178, endPoint y: 428, distance: 10.6
click at [1187, 427] on div "50 / trang" at bounding box center [1194, 432] width 58 height 18
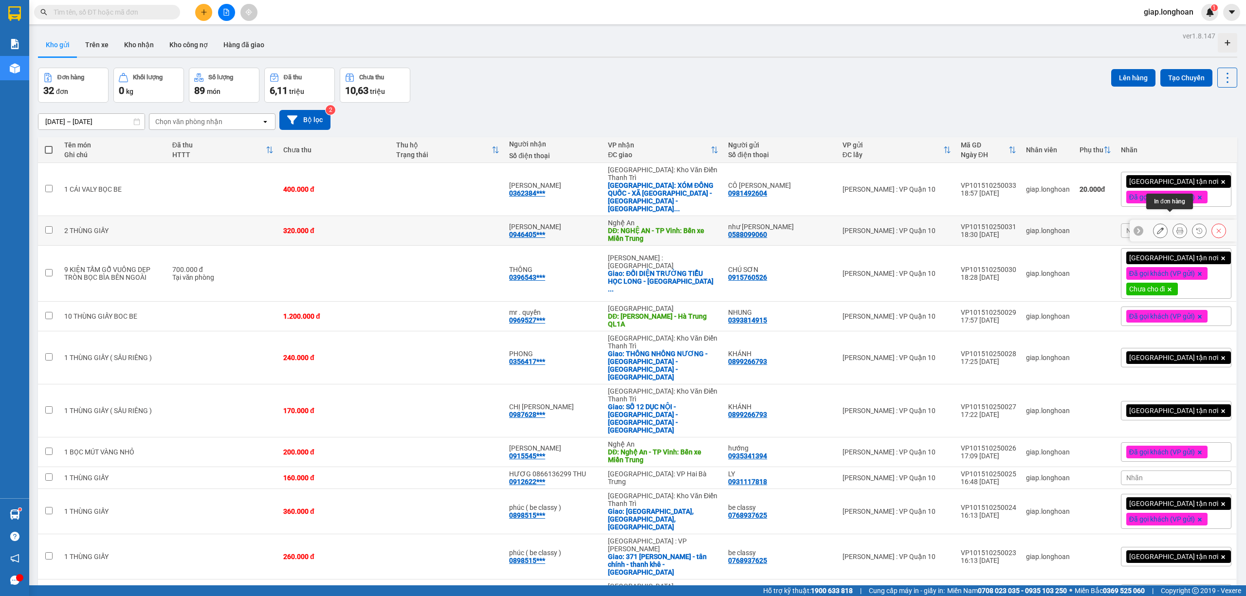
click at [1173, 222] on button at bounding box center [1180, 230] width 14 height 17
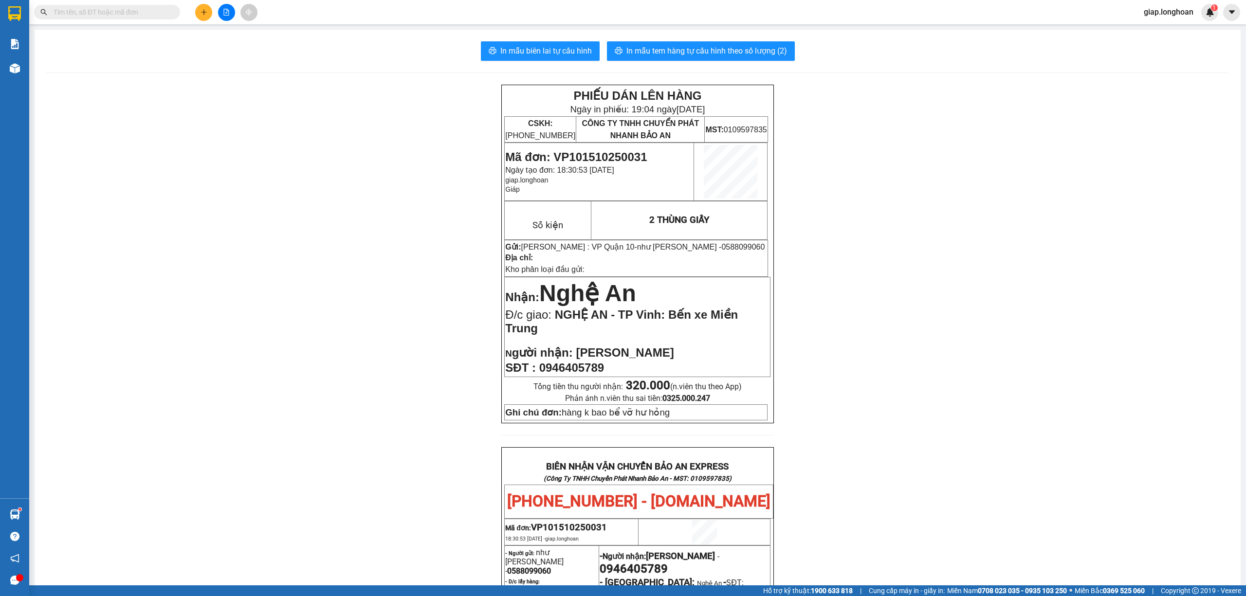
click at [200, 14] on icon "plus" at bounding box center [203, 12] width 7 height 7
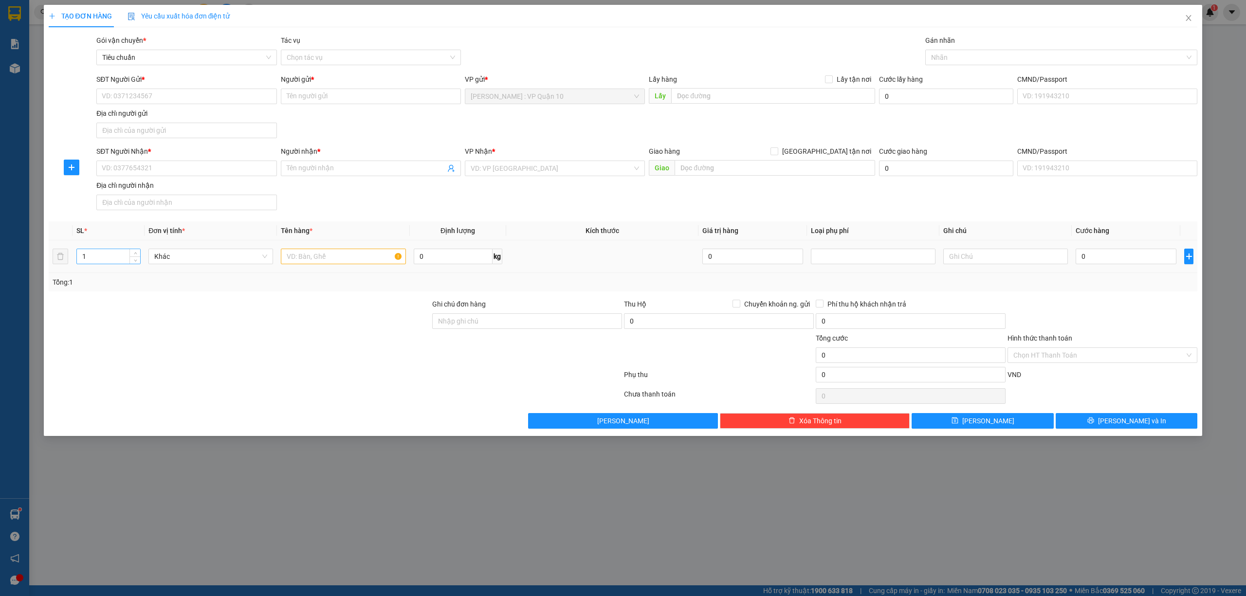
click at [114, 255] on input "1" at bounding box center [108, 256] width 63 height 15
drag, startPoint x: 295, startPoint y: 254, endPoint x: 310, endPoint y: 266, distance: 19.8
click at [297, 254] on input "text" at bounding box center [343, 257] width 125 height 16
click at [495, 322] on input "Ghi chú đơn hàng" at bounding box center [527, 321] width 190 height 16
click at [325, 374] on div at bounding box center [335, 376] width 575 height 19
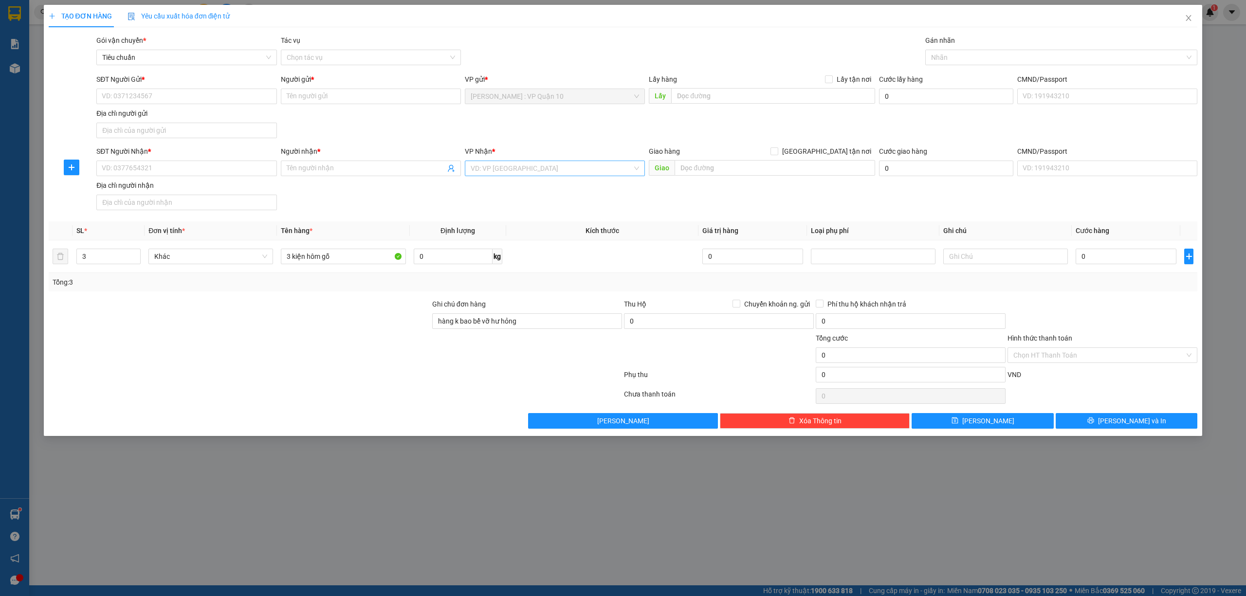
click at [526, 171] on input "search" at bounding box center [552, 168] width 162 height 15
click at [958, 57] on div at bounding box center [1057, 58] width 258 height 12
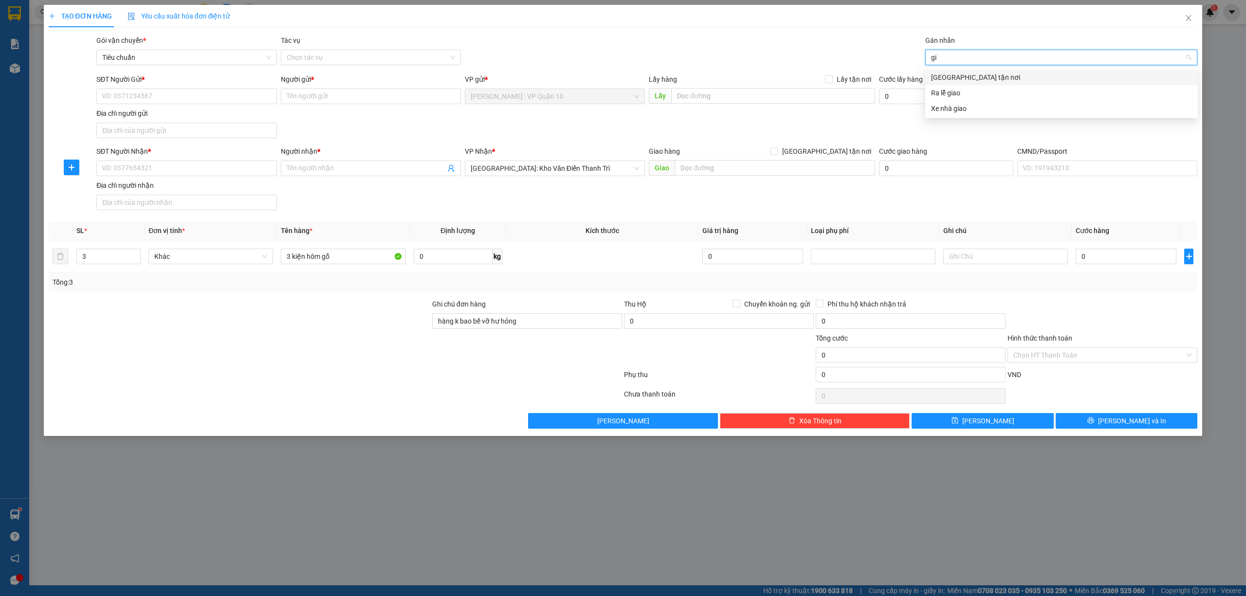
click at [965, 78] on div "Giao tận nơi" at bounding box center [1061, 77] width 261 height 11
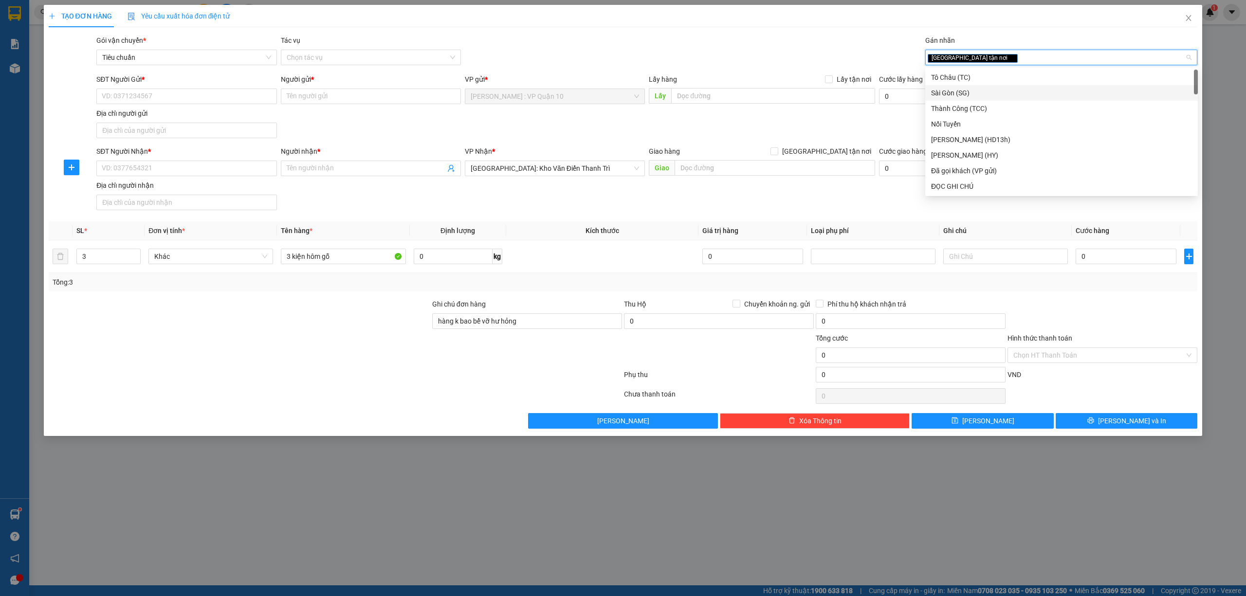
click at [364, 345] on div at bounding box center [239, 350] width 383 height 34
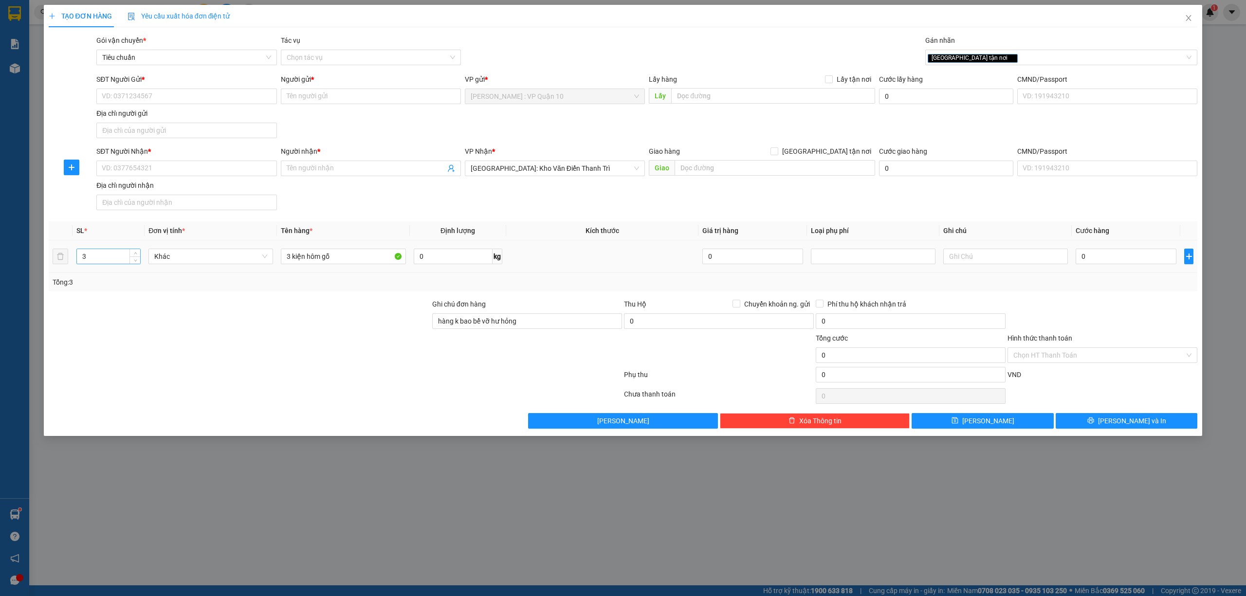
click at [101, 259] on input "3" at bounding box center [108, 256] width 63 height 15
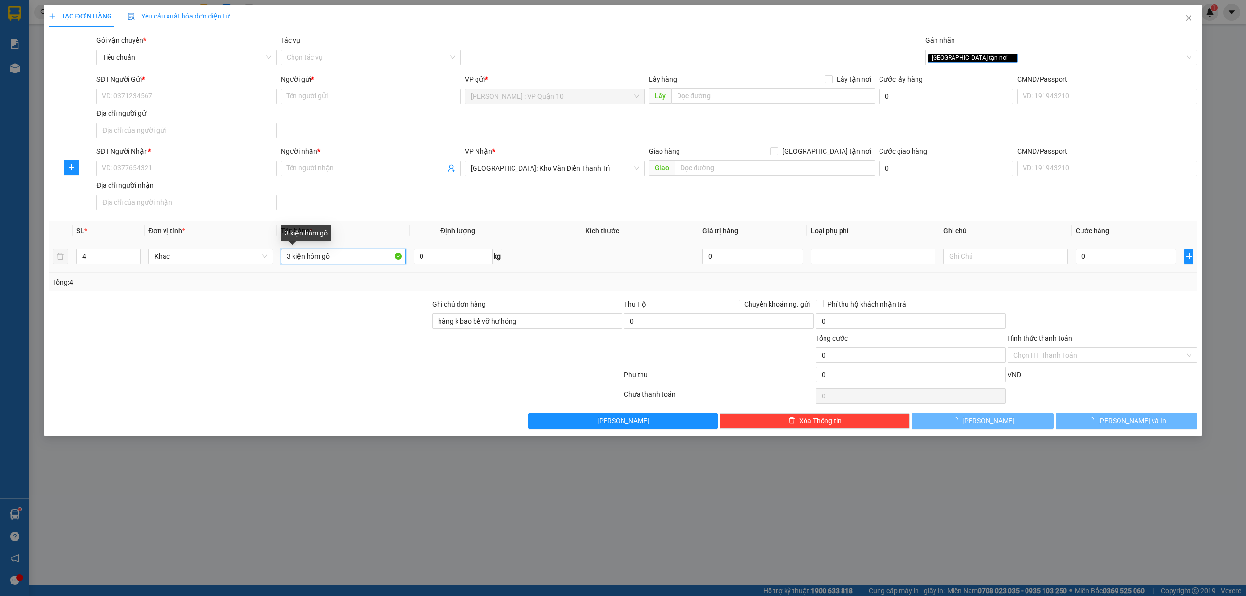
drag, startPoint x: 290, startPoint y: 256, endPoint x: 302, endPoint y: 396, distance: 140.2
click at [290, 257] on input "3 kiện hôm gỗ" at bounding box center [343, 257] width 125 height 16
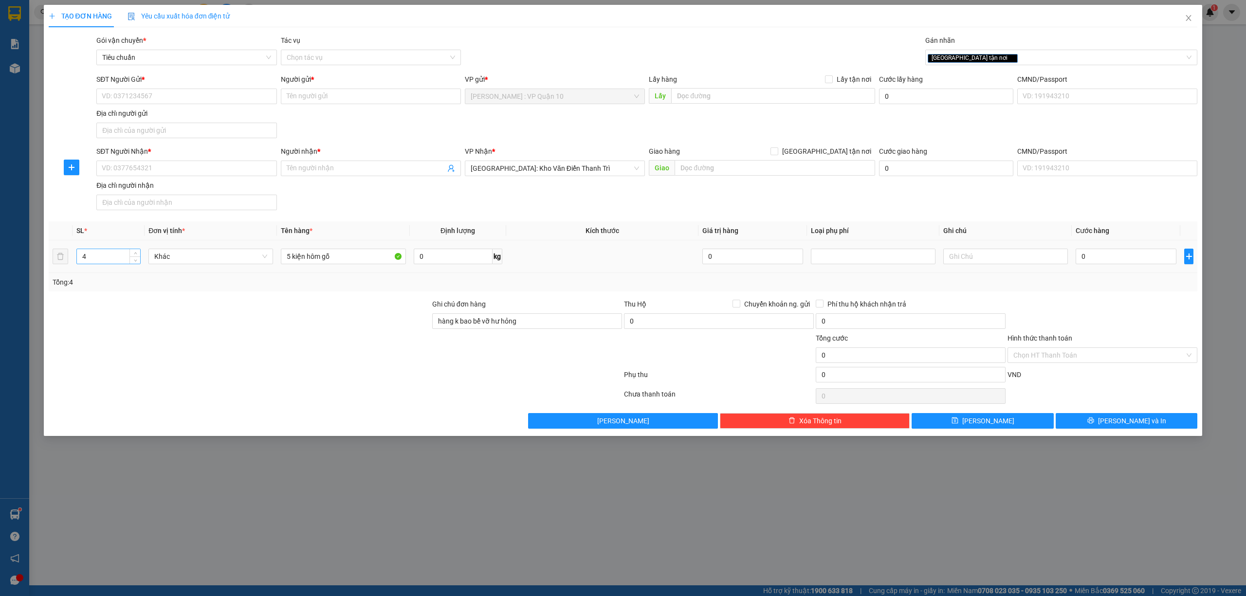
click at [100, 263] on input "4" at bounding box center [108, 256] width 63 height 15
click at [152, 170] on input "SĐT Người Nhận *" at bounding box center [186, 169] width 180 height 16
click at [118, 185] on div "0983890005 - A Đông" at bounding box center [186, 189] width 168 height 11
click at [169, 98] on input "SĐT Người Gửi *" at bounding box center [186, 97] width 180 height 16
click at [1009, 58] on icon "close" at bounding box center [1010, 57] width 3 height 3
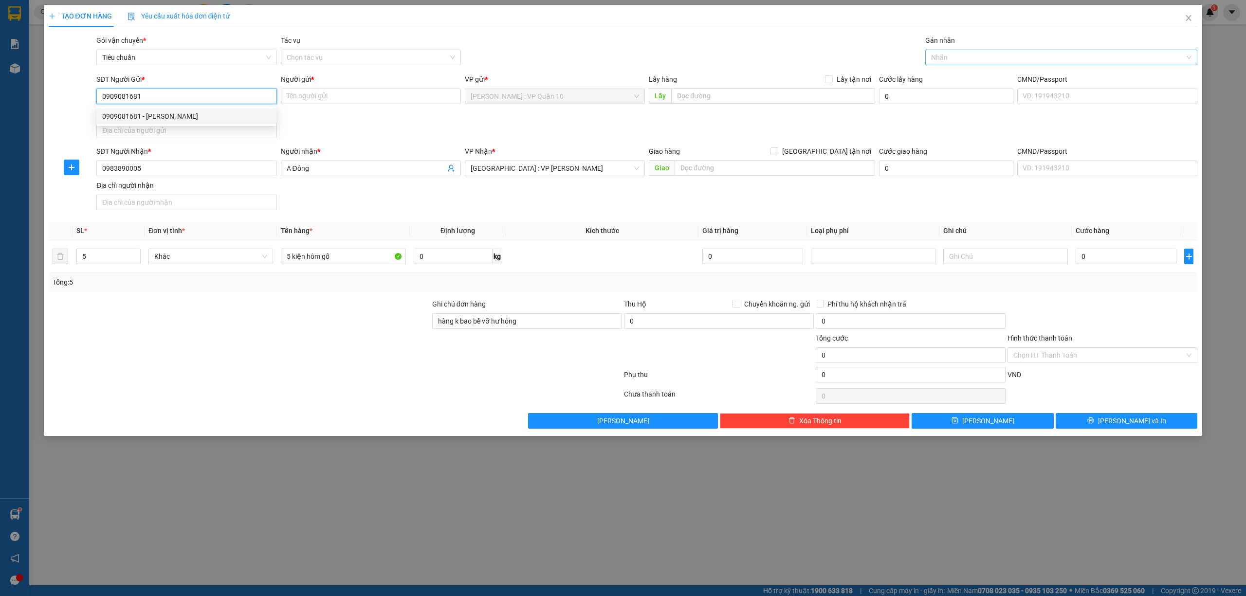
click at [145, 116] on div "0909081681 - anh lân" at bounding box center [186, 116] width 168 height 11
click at [299, 339] on div at bounding box center [239, 350] width 383 height 34
click at [957, 57] on div at bounding box center [1057, 58] width 258 height 12
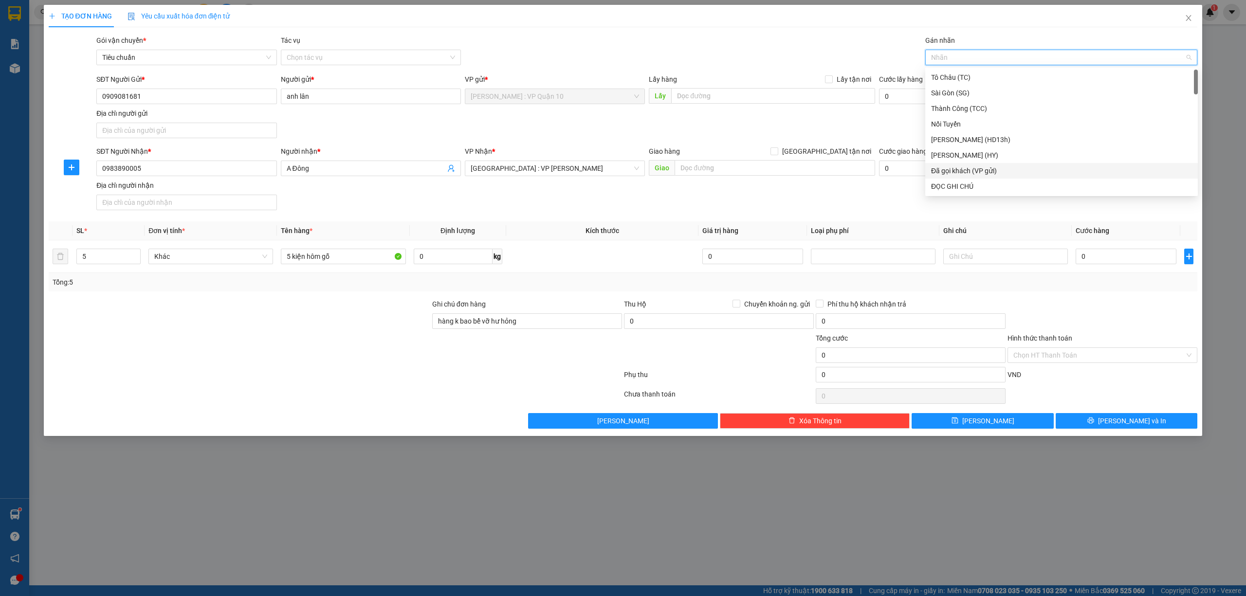
drag, startPoint x: 997, startPoint y: 168, endPoint x: 946, endPoint y: 168, distance: 51.1
click at [997, 168] on div "Đã gọi khách (VP gửi)" at bounding box center [1061, 170] width 261 height 11
click at [520, 169] on span "Hà Nội : VP Hoàng Mai" at bounding box center [555, 168] width 168 height 15
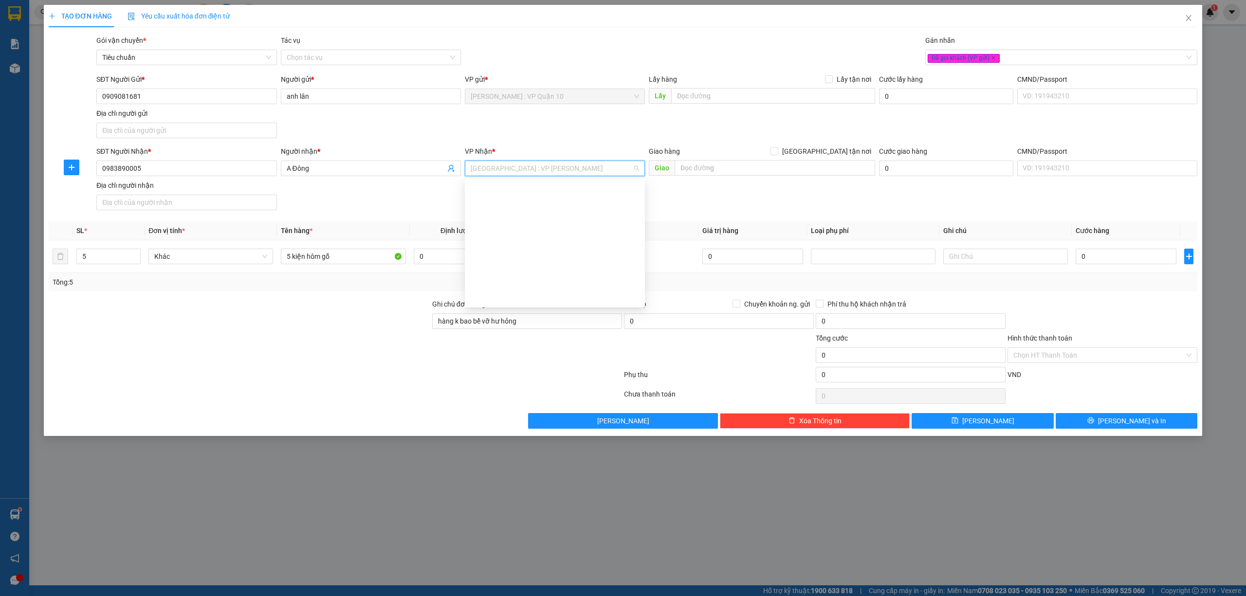
click at [289, 391] on div at bounding box center [335, 395] width 575 height 19
click at [1128, 261] on input "0" at bounding box center [1125, 257] width 101 height 16
click at [368, 400] on div at bounding box center [335, 395] width 575 height 19
click at [320, 261] on input "5 kiện hôm gỗ" at bounding box center [343, 257] width 125 height 16
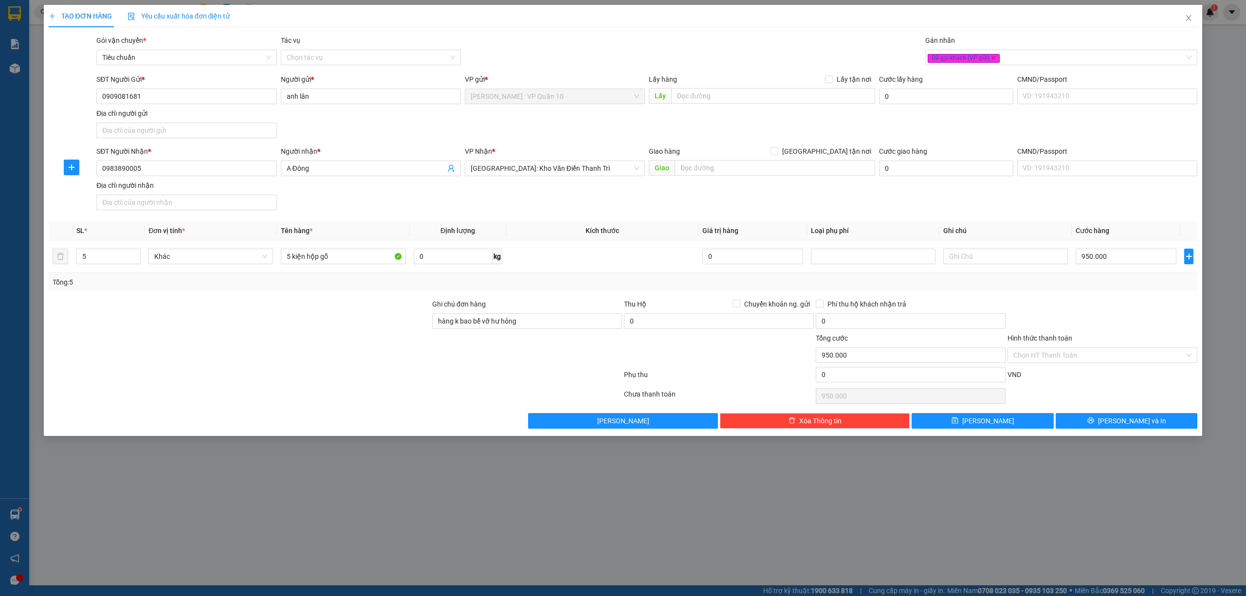
click at [649, 514] on div "TẠO ĐƠN HÀNG Yêu cầu xuất hóa đơn điện tử Transit Pickup Surcharge Ids Transit …" at bounding box center [623, 298] width 1246 height 596
click at [1057, 355] on input "Hình thức thanh toán" at bounding box center [1098, 355] width 171 height 15
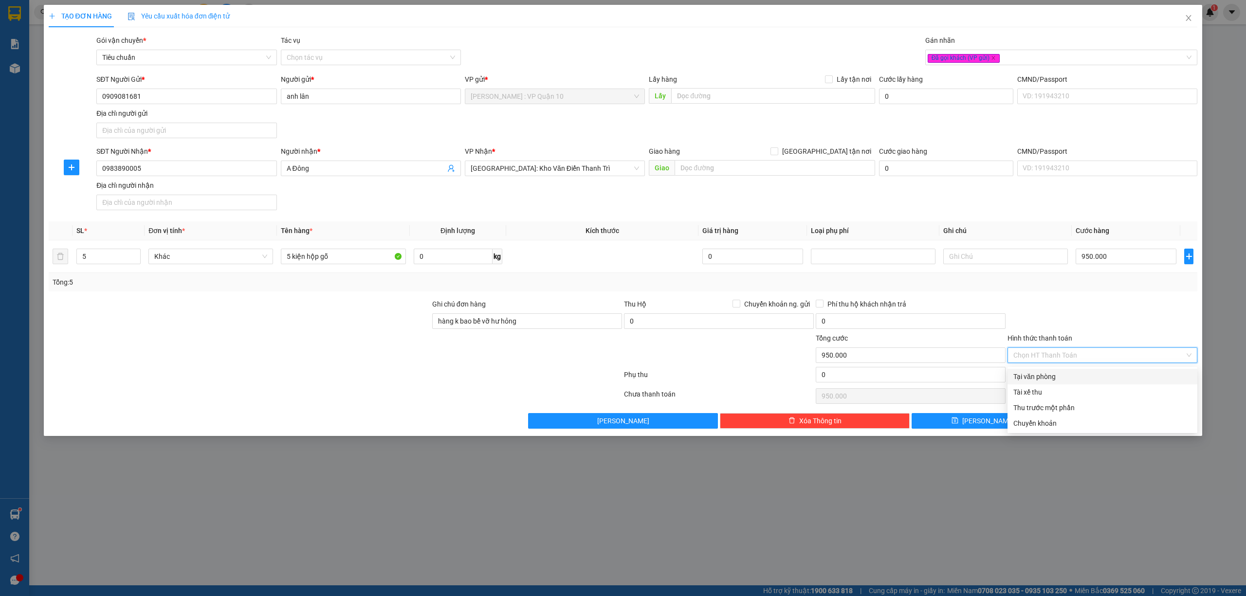
click at [1042, 372] on div "Tại văn phòng" at bounding box center [1102, 376] width 178 height 11
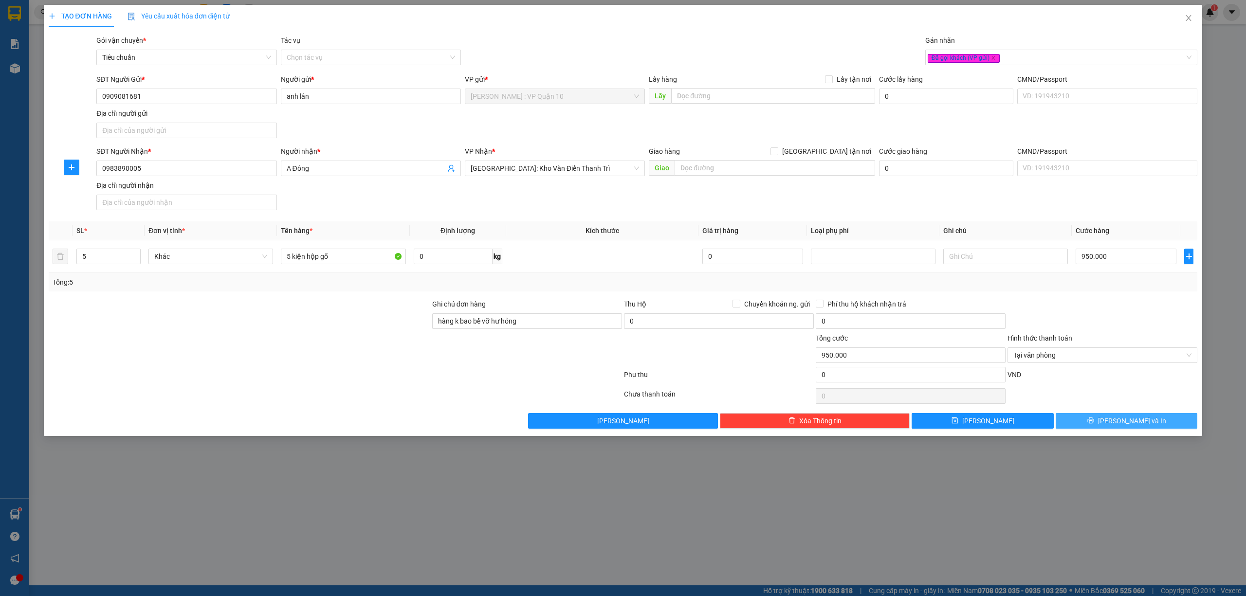
click at [1093, 423] on button "Lưu và In" at bounding box center [1127, 421] width 142 height 16
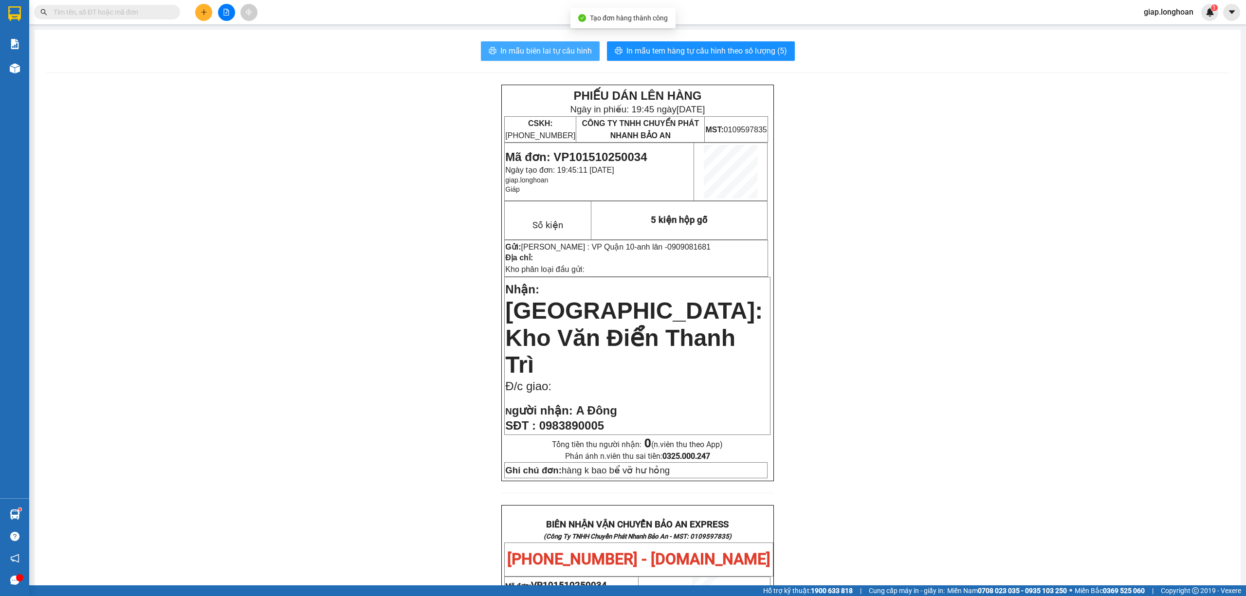
click at [546, 48] on span "In mẫu biên lai tự cấu hình" at bounding box center [545, 51] width 91 height 12
click at [695, 49] on span "In mẫu tem hàng tự cấu hình theo số lượng (5)" at bounding box center [706, 51] width 161 height 12
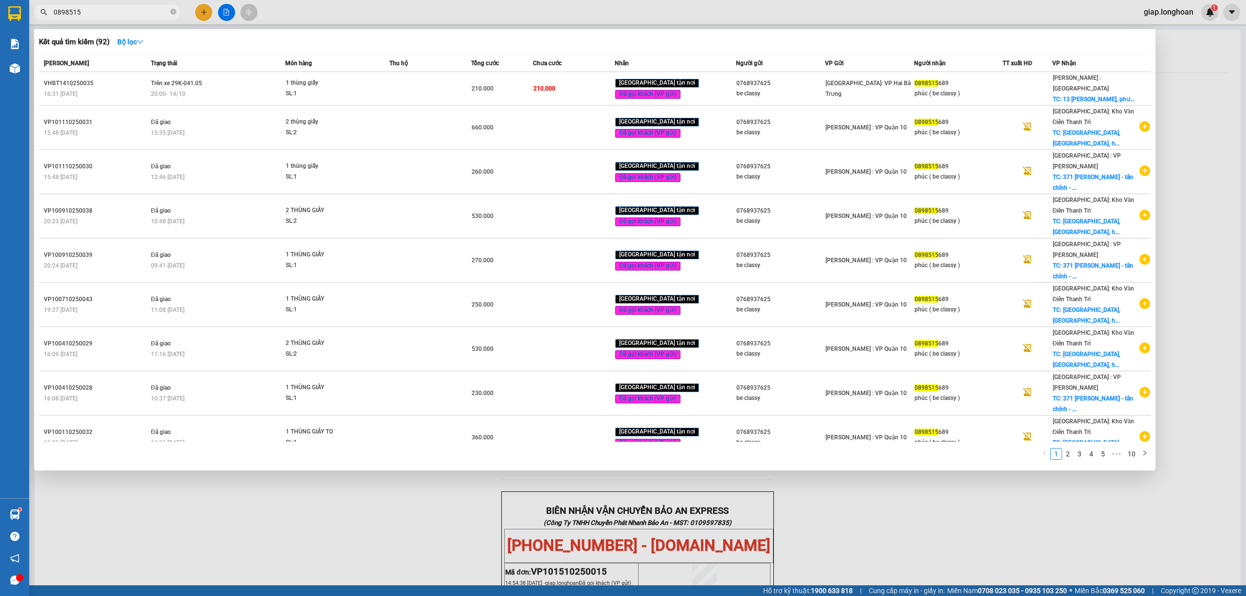
click at [928, 512] on div at bounding box center [623, 298] width 1246 height 596
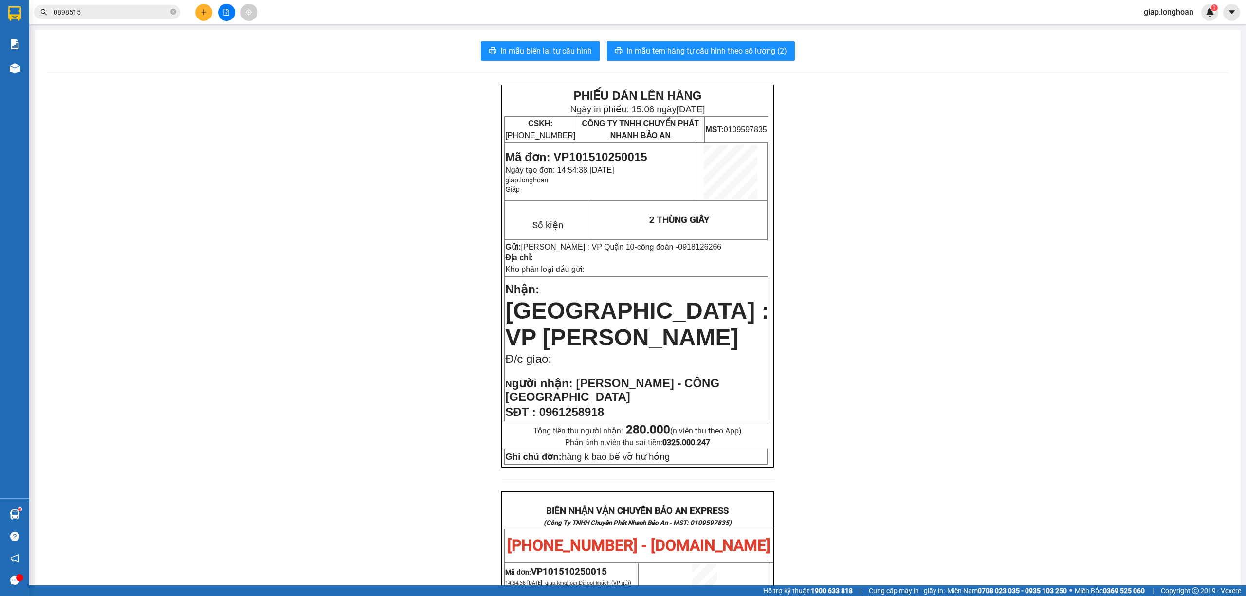
click at [298, 248] on div "PHIẾU DÁN LÊN HÀNG Ngày in phiếu: 15:06 [DATE] CSKH: [PHONE_NUMBER] CÔNG TY TNH…" at bounding box center [637, 547] width 1183 height 924
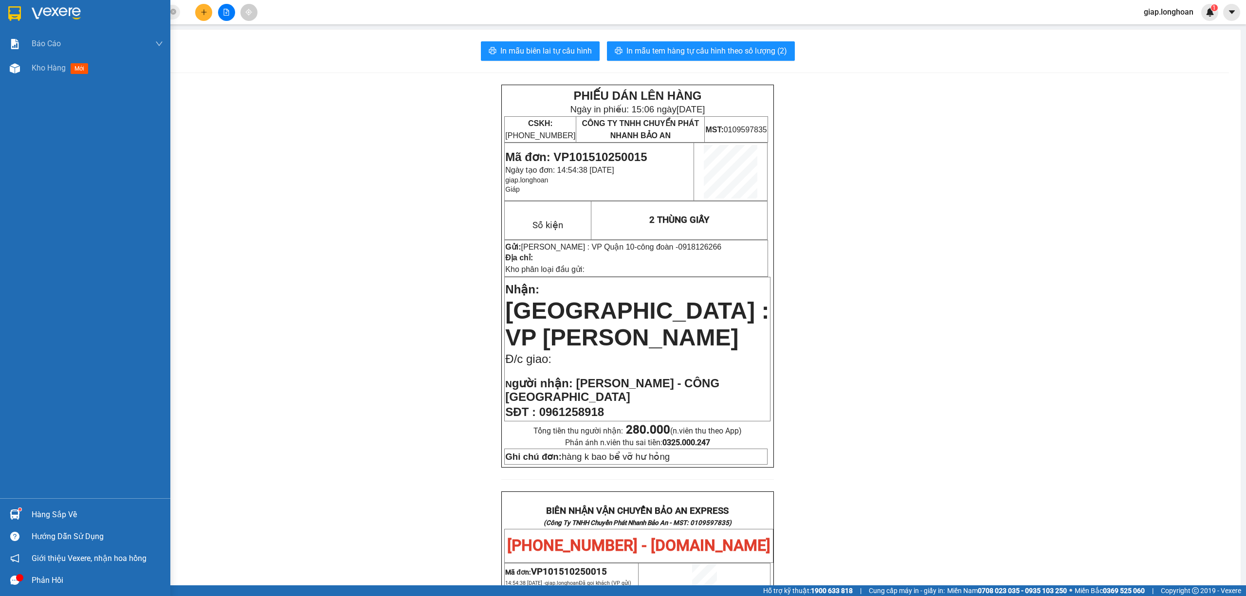
click at [61, 12] on img at bounding box center [56, 13] width 49 height 15
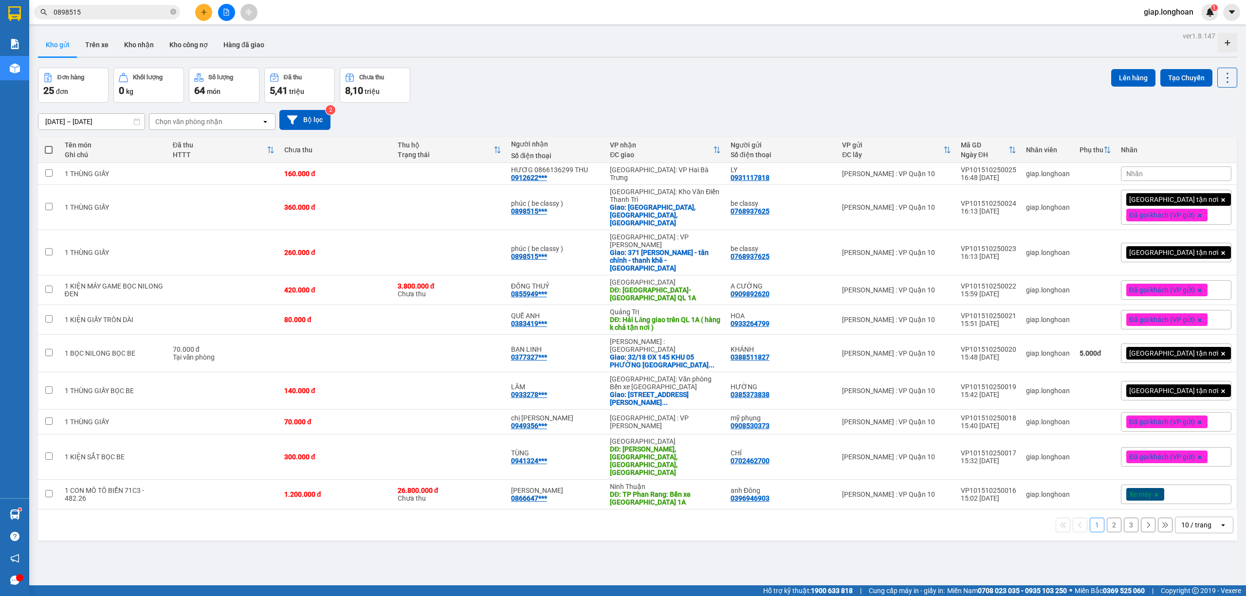
drag, startPoint x: 1194, startPoint y: 499, endPoint x: 1183, endPoint y: 499, distance: 11.7
click at [1194, 520] on div "10 / trang" at bounding box center [1196, 525] width 30 height 10
click at [1185, 425] on span "20 / trang" at bounding box center [1188, 426] width 31 height 10
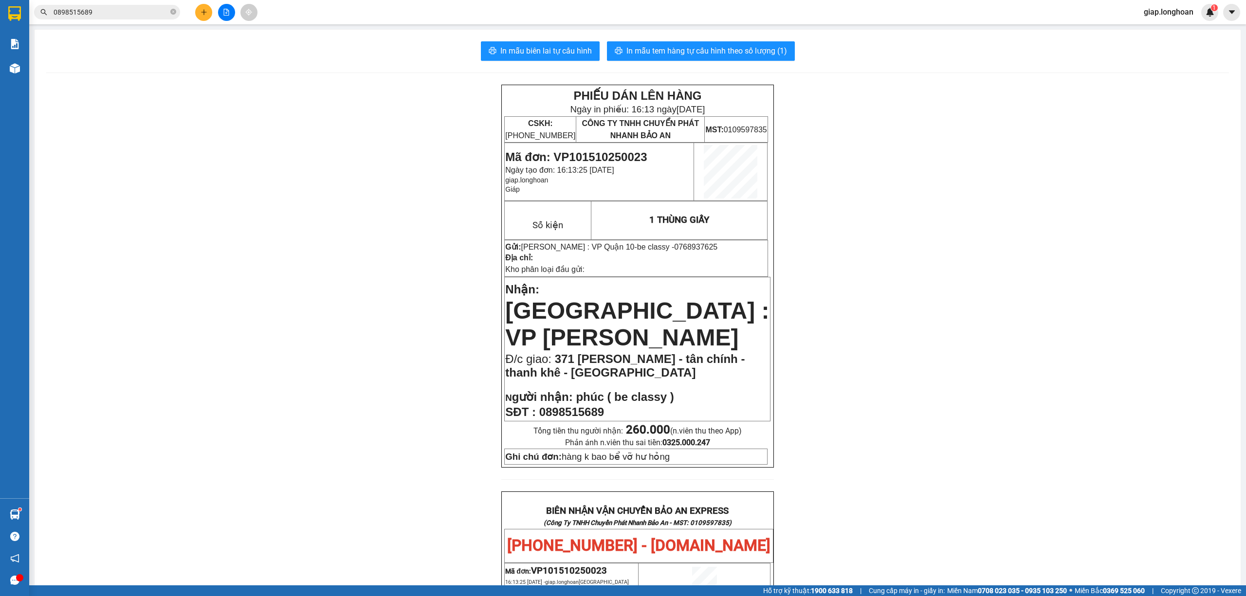
click at [199, 14] on button at bounding box center [203, 12] width 17 height 17
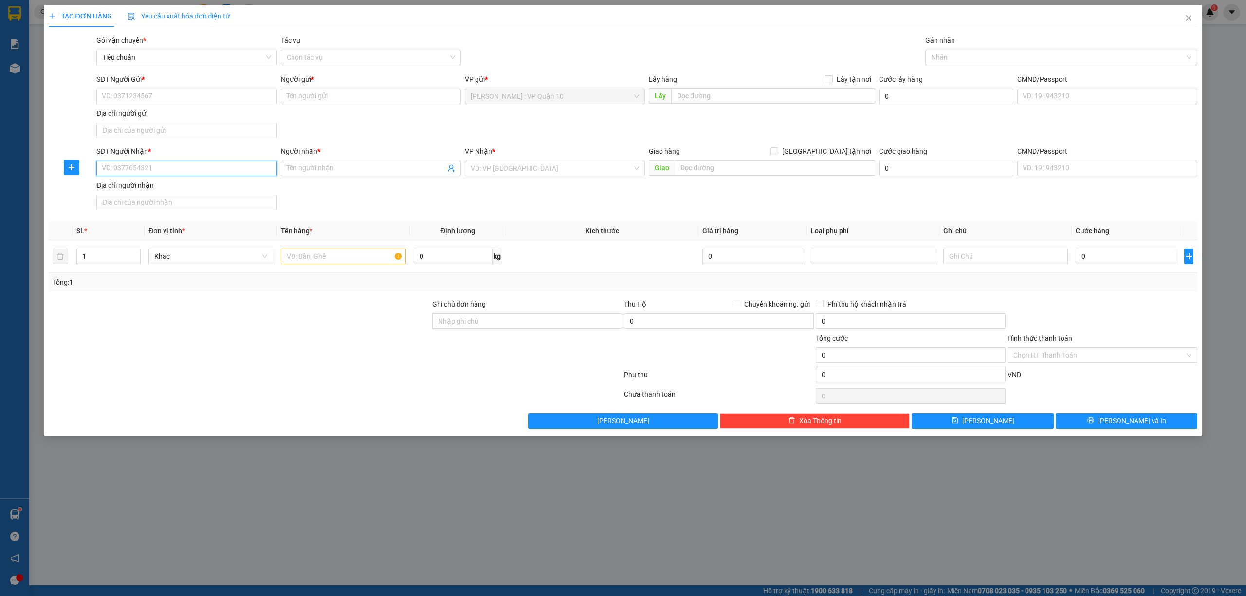
click at [160, 169] on input "SĐT Người Nhận *" at bounding box center [186, 169] width 180 height 16
type input "0969527968"
click at [154, 190] on div "0969527968 - mr . quyền" at bounding box center [186, 189] width 168 height 11
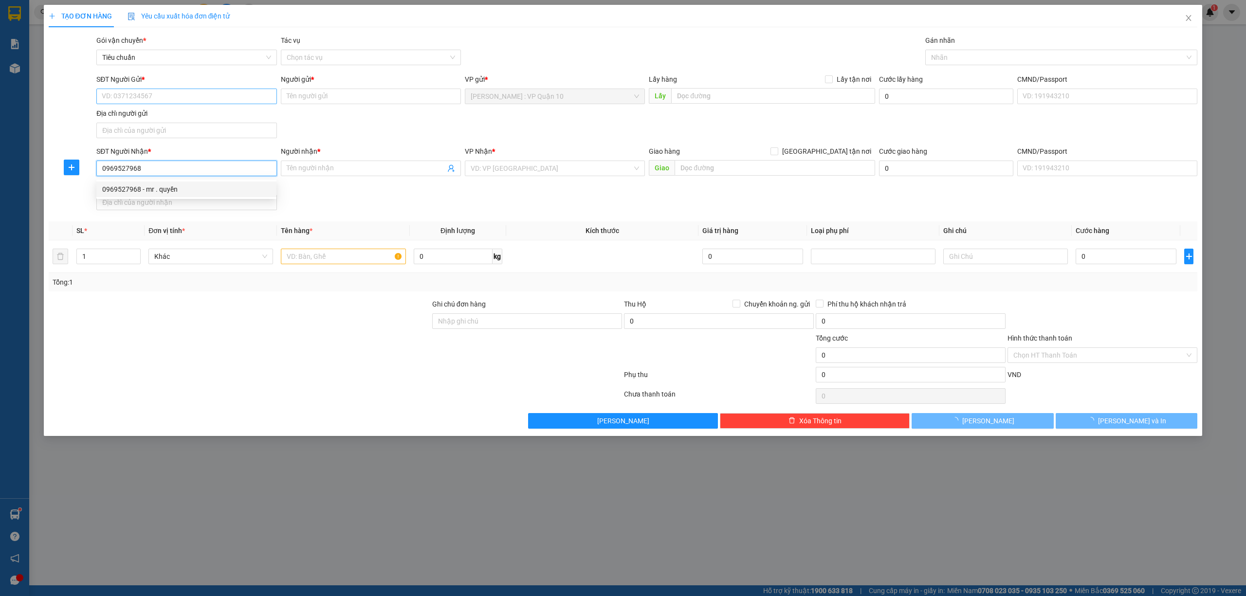
type input "mr . quyền"
type input "Thanh Hoá - Hà Trung QL1A"
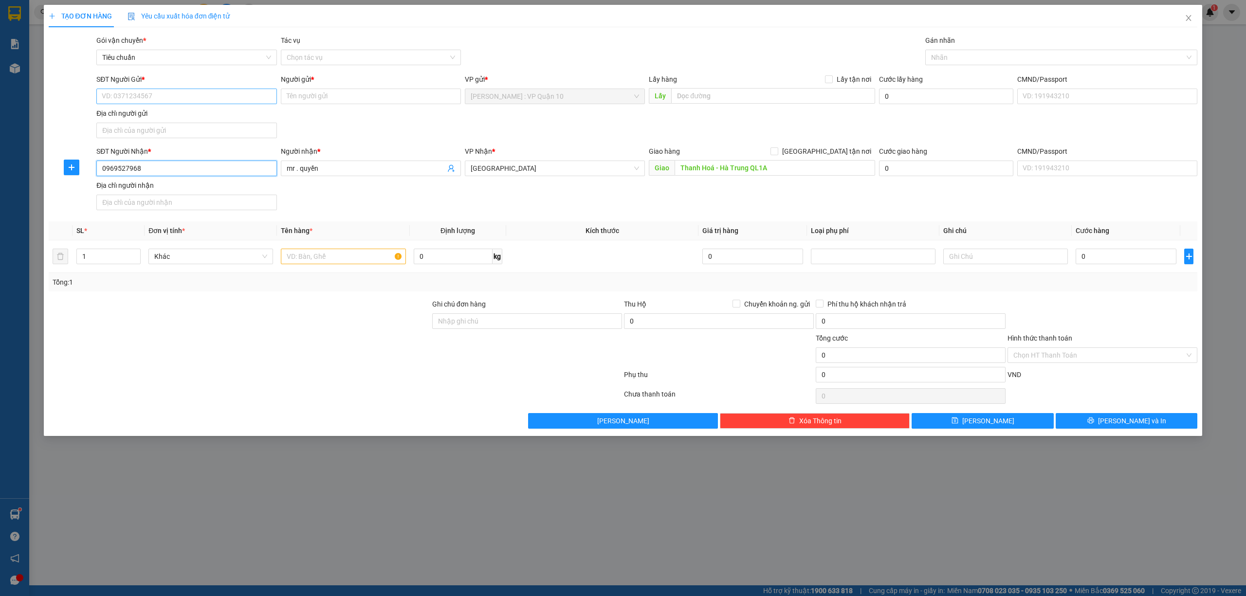
type input "0969527968"
click at [212, 93] on input "SĐT Người Gửi *" at bounding box center [186, 97] width 180 height 16
click at [143, 113] on div "0707550143 - tuyền" at bounding box center [186, 116] width 168 height 11
type input "0707550143"
type input "tuyền"
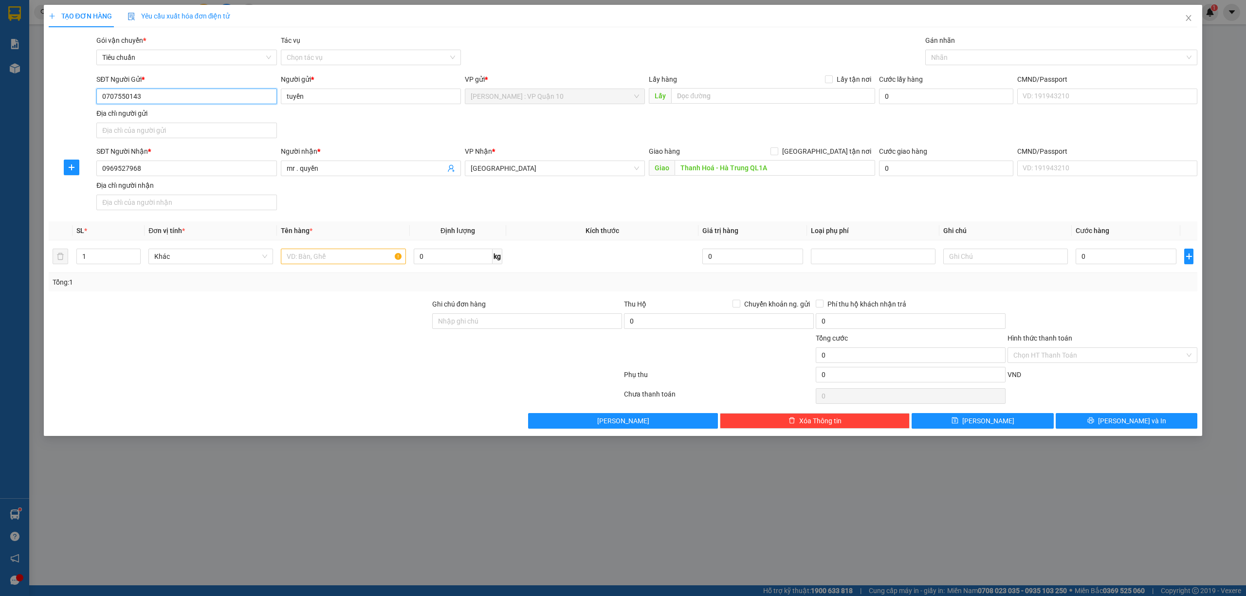
click at [176, 96] on input "0707550143" at bounding box center [186, 97] width 180 height 16
type input "0"
type input "0393814915"
click at [351, 102] on input "tuyền" at bounding box center [371, 97] width 180 height 16
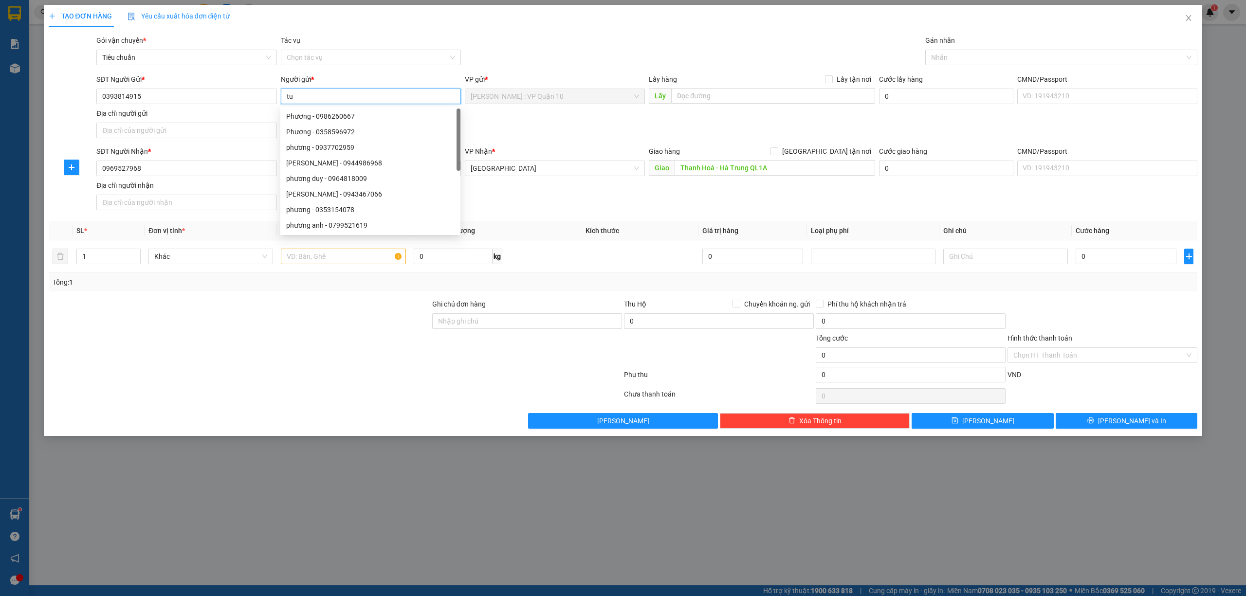
type input "t"
type input "NHUNG"
click at [241, 376] on div at bounding box center [335, 376] width 575 height 19
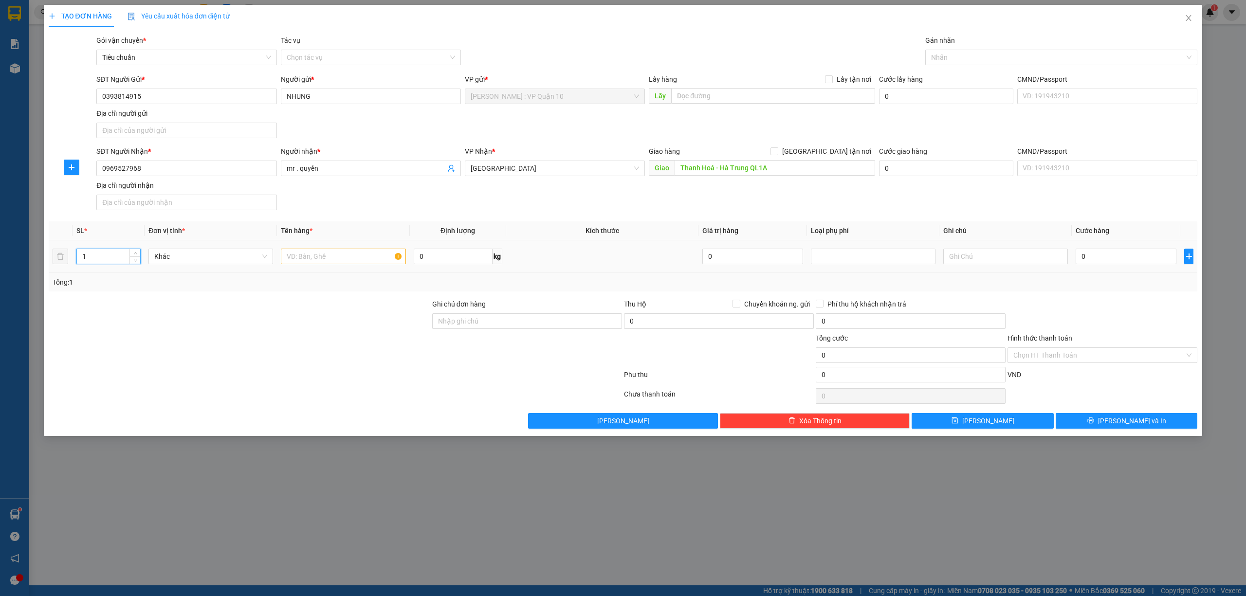
click at [93, 264] on input "1" at bounding box center [108, 256] width 63 height 15
type input "10"
click at [351, 259] on input "text" at bounding box center [343, 257] width 125 height 16
type input "10 THÙNG GIẤY BOC BE"
click at [475, 316] on input "Ghi chú đơn hàng" at bounding box center [527, 321] width 190 height 16
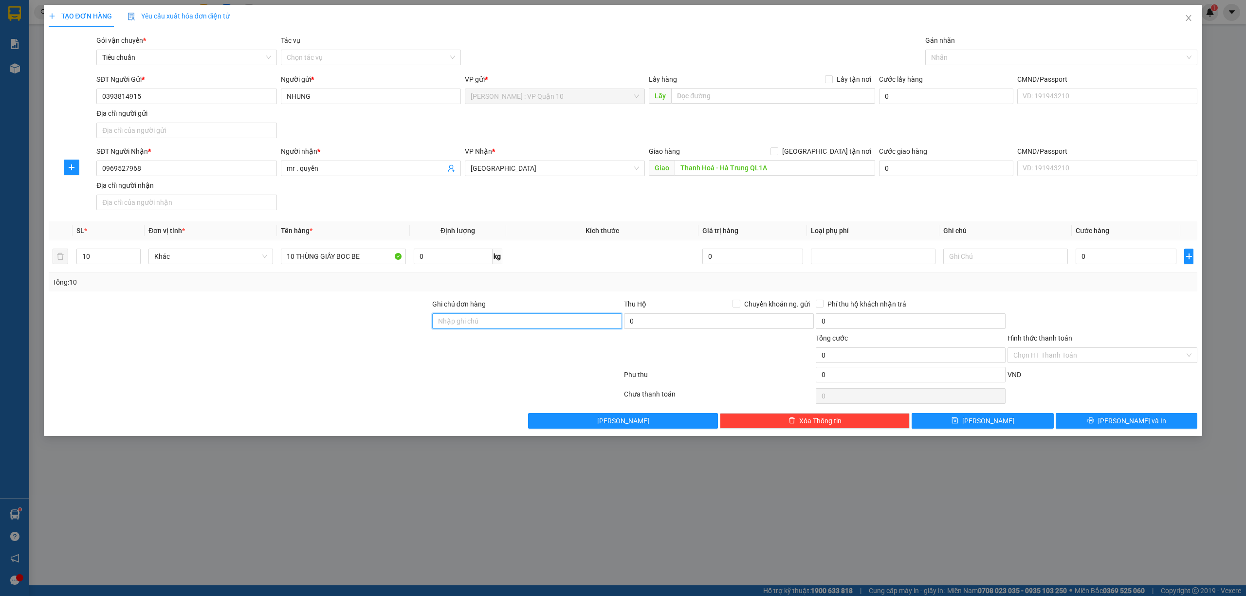
type input "hàng k bao bể vỡ hư hỏng"
click at [328, 370] on div at bounding box center [335, 376] width 575 height 19
click at [1111, 261] on input "0" at bounding box center [1125, 257] width 101 height 16
type input "10"
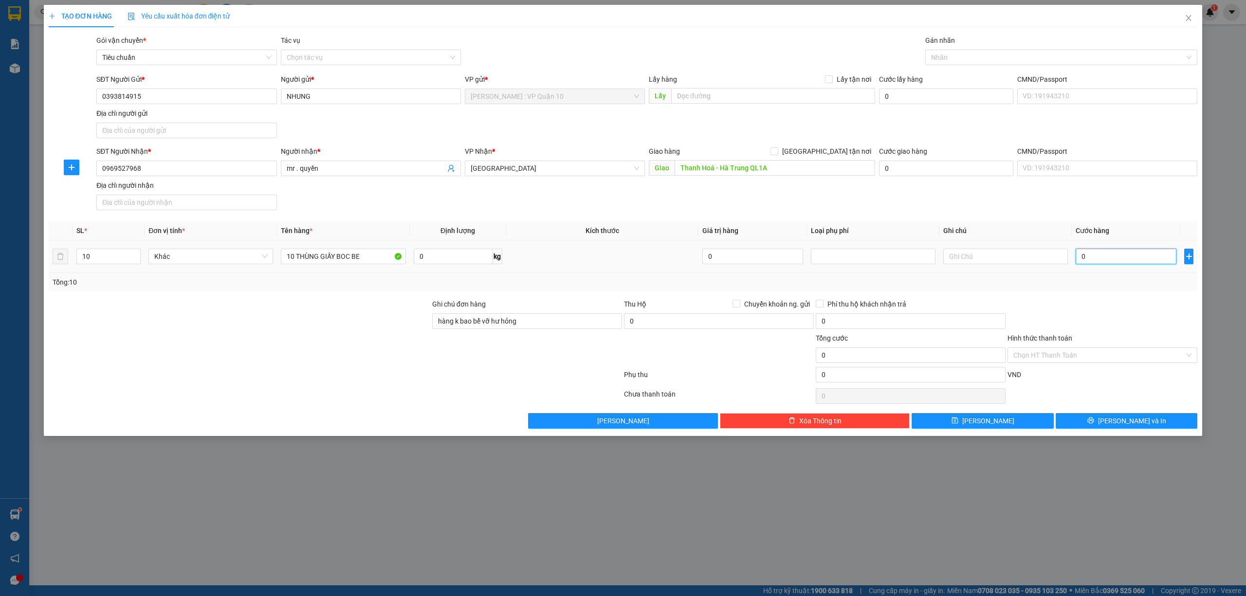
type input "10"
type input "120"
type input "1.200"
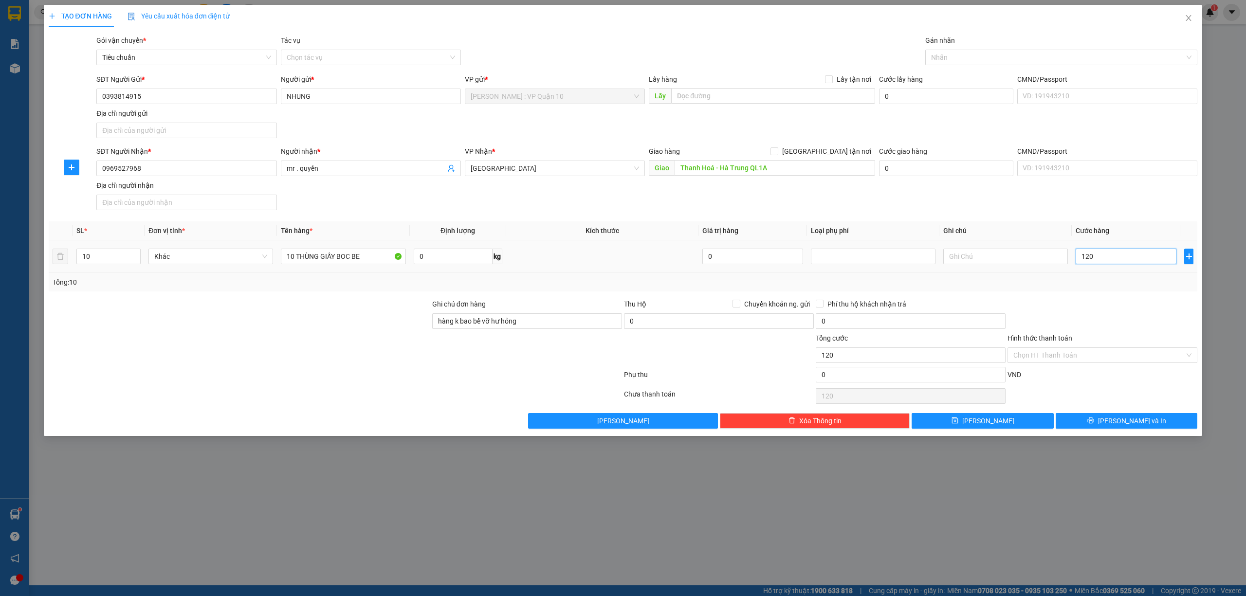
type input "1.200"
type input "12.000"
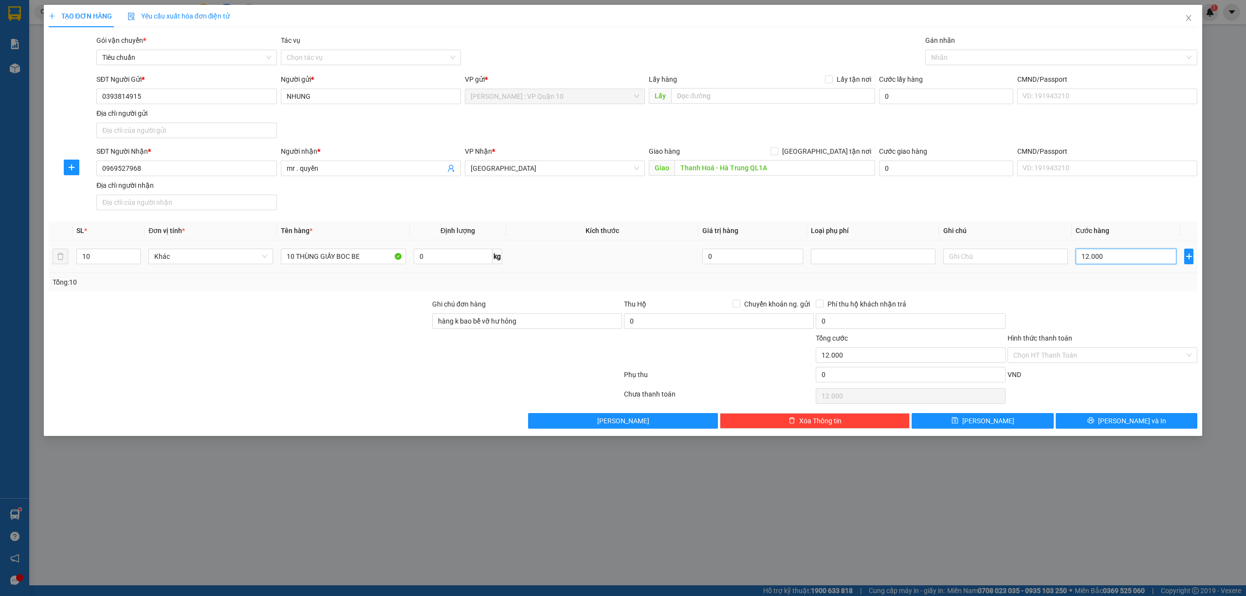
type input "120.000"
type input "1.200.000"
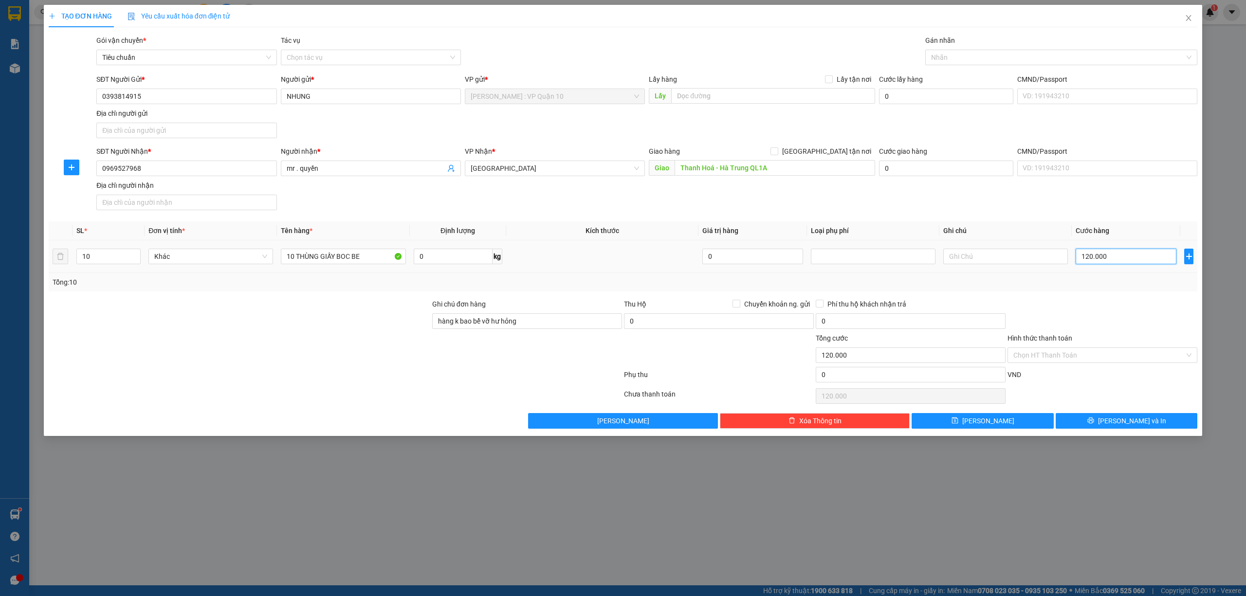
type input "1.200.000"
click at [958, 55] on div at bounding box center [1057, 58] width 258 height 12
type input "1.200.000"
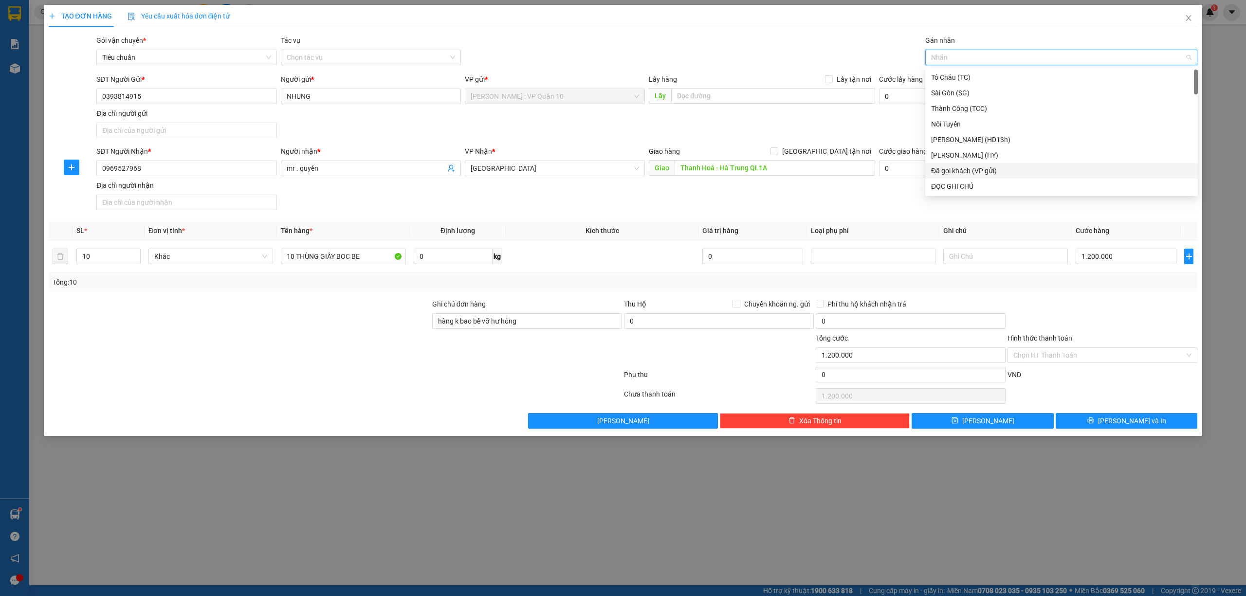
drag, startPoint x: 995, startPoint y: 169, endPoint x: 1011, endPoint y: 222, distance: 55.3
click at [995, 170] on div "Đã gọi khách (VP gửi)" at bounding box center [1061, 170] width 261 height 11
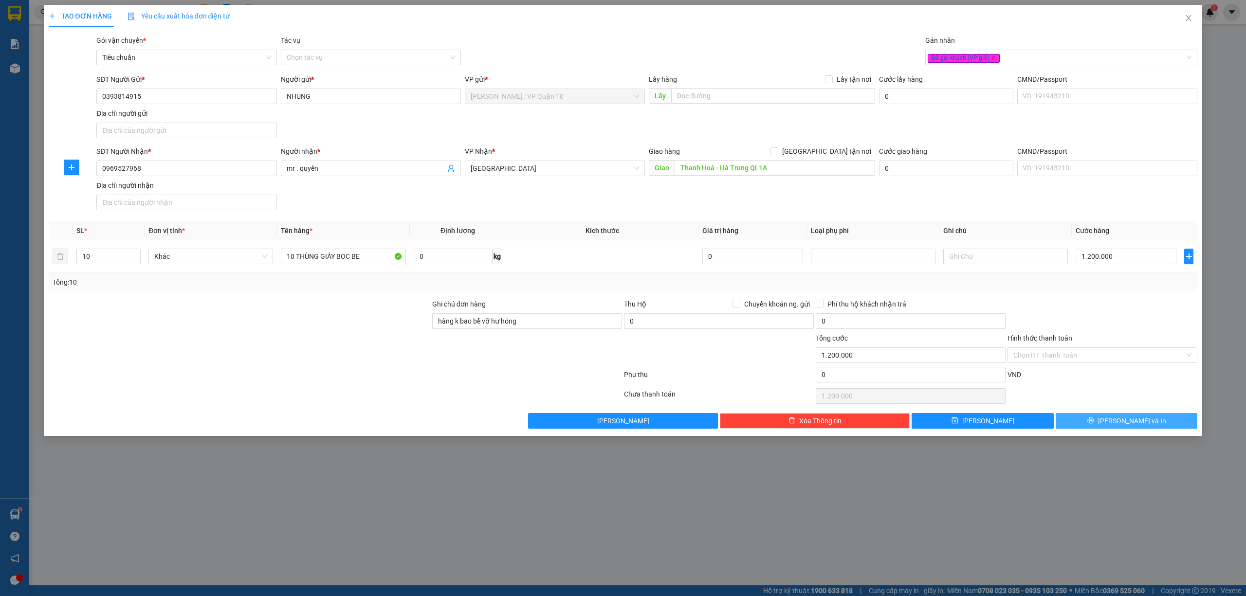
click at [1094, 424] on icon "printer" at bounding box center [1090, 420] width 7 height 7
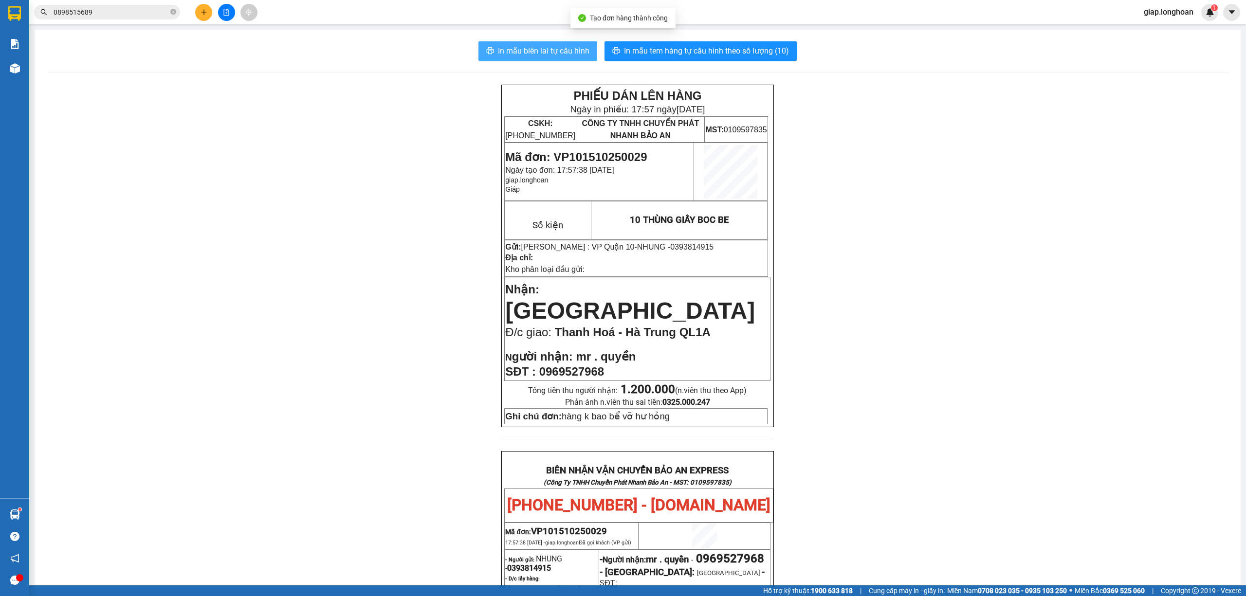
click at [530, 45] on span "In mẫu biên lai tự cấu hình" at bounding box center [543, 51] width 91 height 12
drag, startPoint x: 588, startPoint y: 356, endPoint x: 538, endPoint y: 357, distance: 50.1
click at [538, 365] on p "SĐT : 0969527968" at bounding box center [637, 372] width 264 height 14
copy span "0969527968"
drag, startPoint x: 173, startPoint y: 14, endPoint x: 108, endPoint y: 12, distance: 65.2
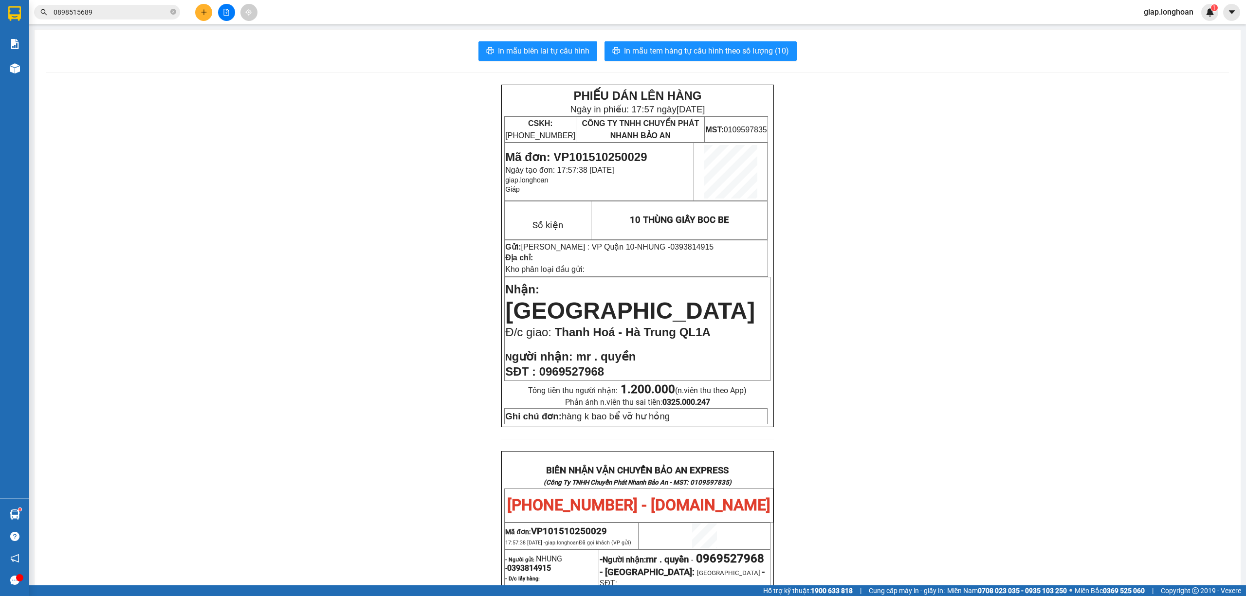
click at [170, 13] on icon "close-circle" at bounding box center [173, 12] width 6 height 6
paste input "0969527968"
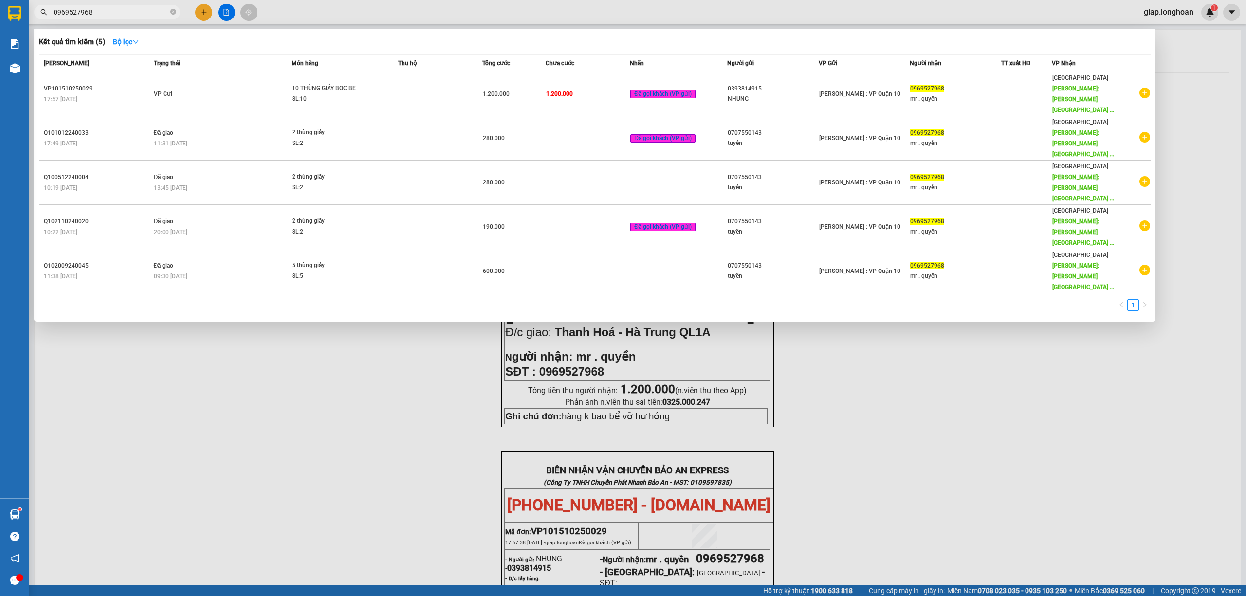
type input "0969527968"
drag, startPoint x: 999, startPoint y: 394, endPoint x: 935, endPoint y: 372, distance: 66.9
click at [996, 392] on div at bounding box center [623, 298] width 1246 height 596
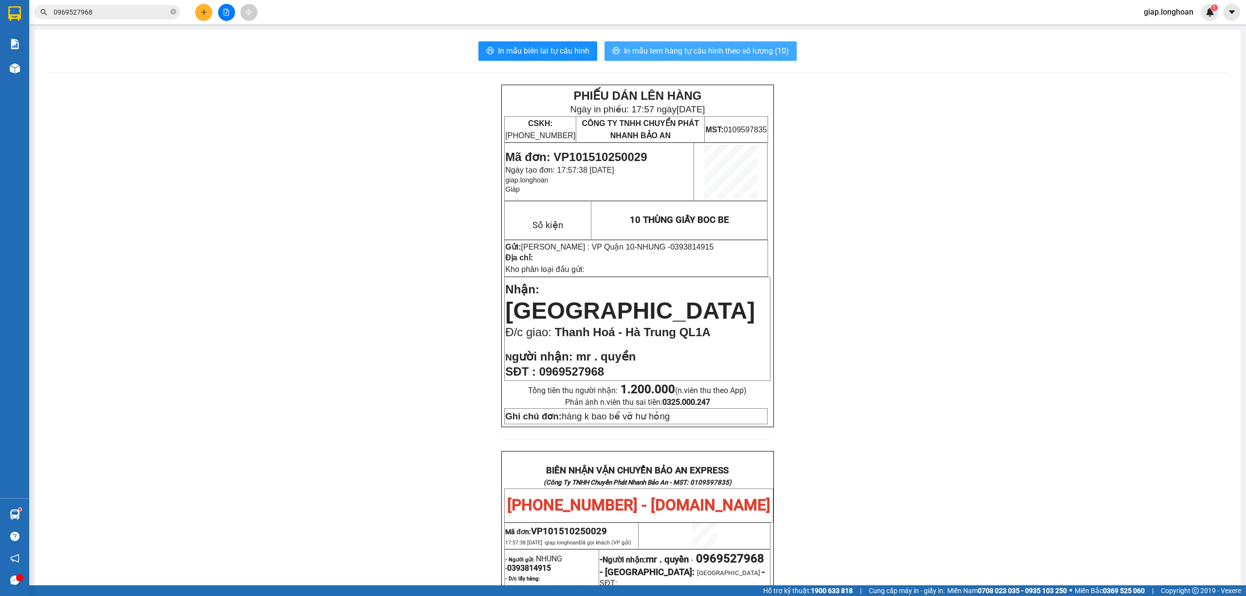
click at [688, 43] on button "In mẫu tem hàng tự cấu hình theo số lượng (10)" at bounding box center [700, 50] width 192 height 19
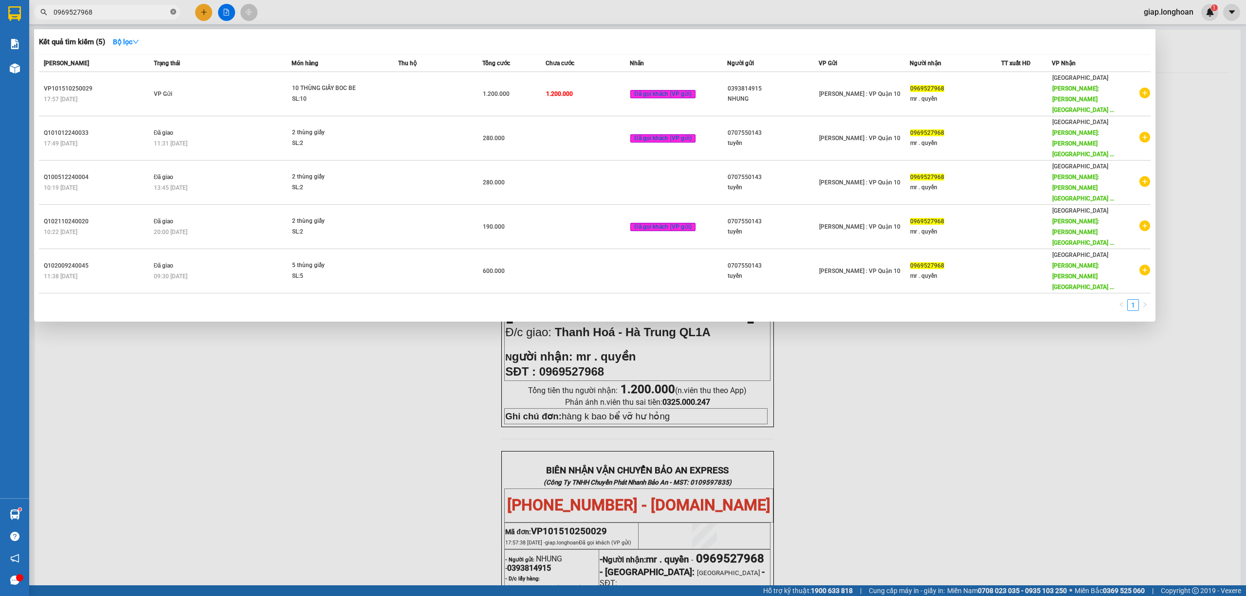
click at [174, 10] on icon "close-circle" at bounding box center [173, 12] width 6 height 6
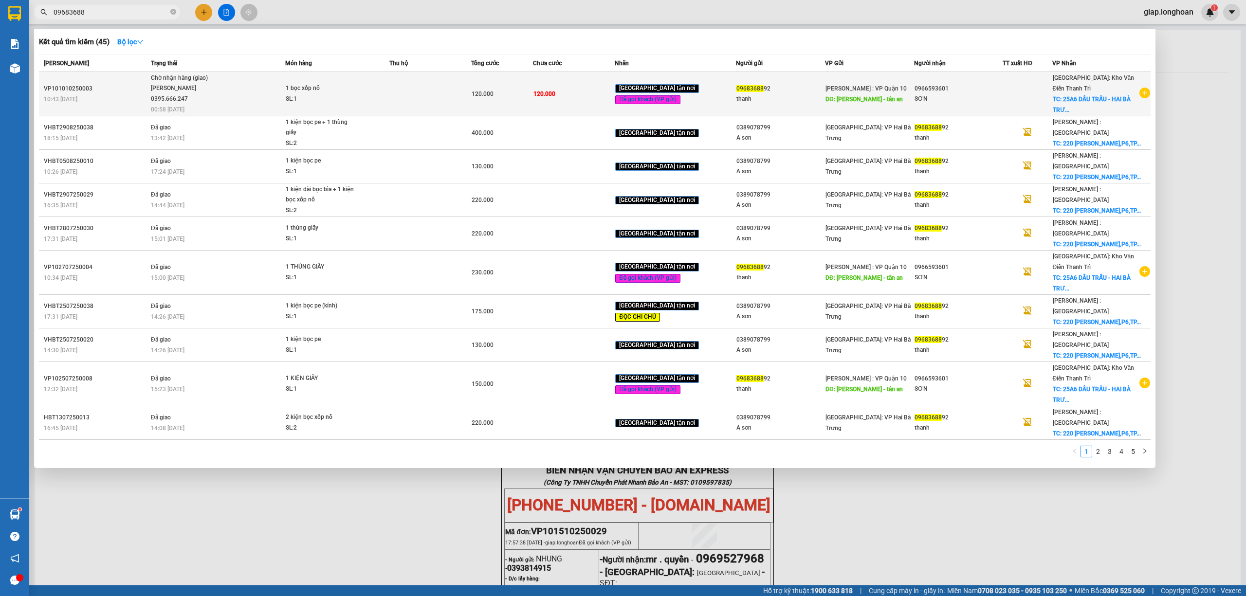
type input "09683688"
click at [413, 89] on td at bounding box center [430, 94] width 82 height 44
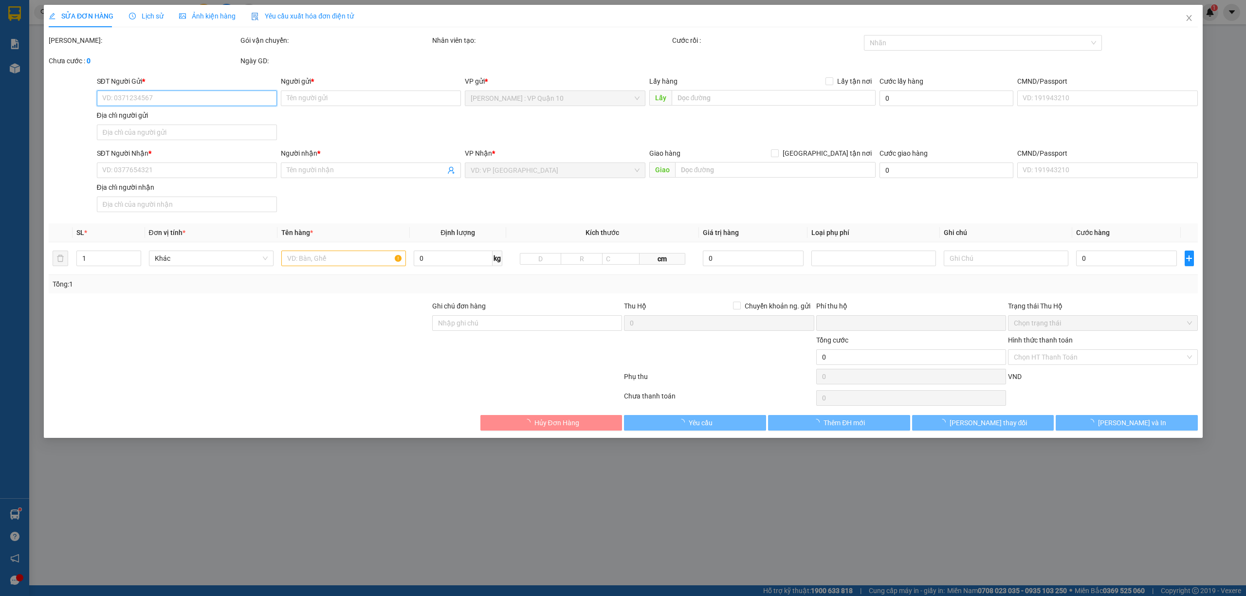
type input "0968368892"
type input "thanh"
type input "ngọc lan - tân an"
type input "0966593601"
type input "SƠN"
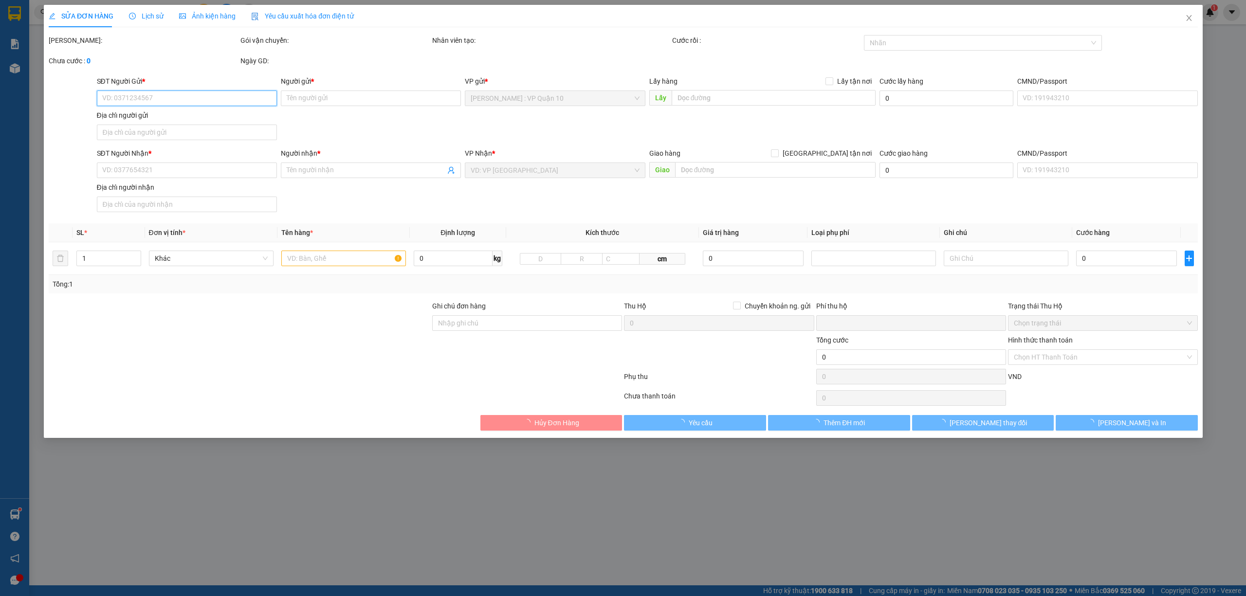
checkbox input "true"
type input "25A6 DẦU TRẤU - HAI BÀ TRƯNG - HÀ NỘI"
type input "hàng k bao bể vỡ hư hỏng"
type input "0"
type input "120.000"
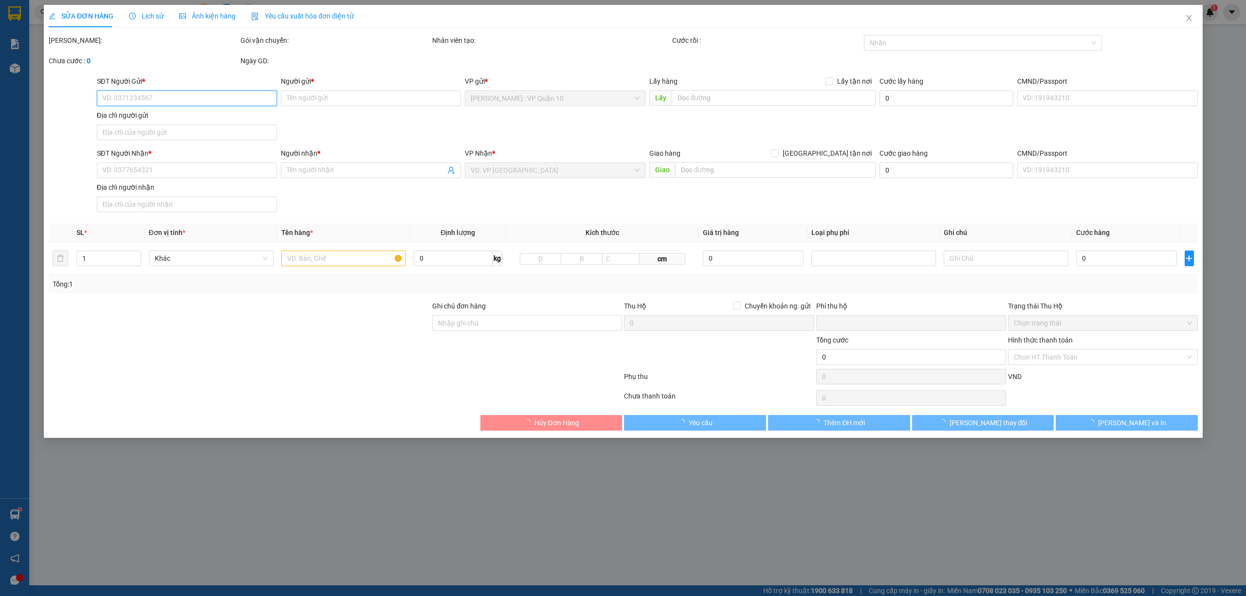
type input "120.000"
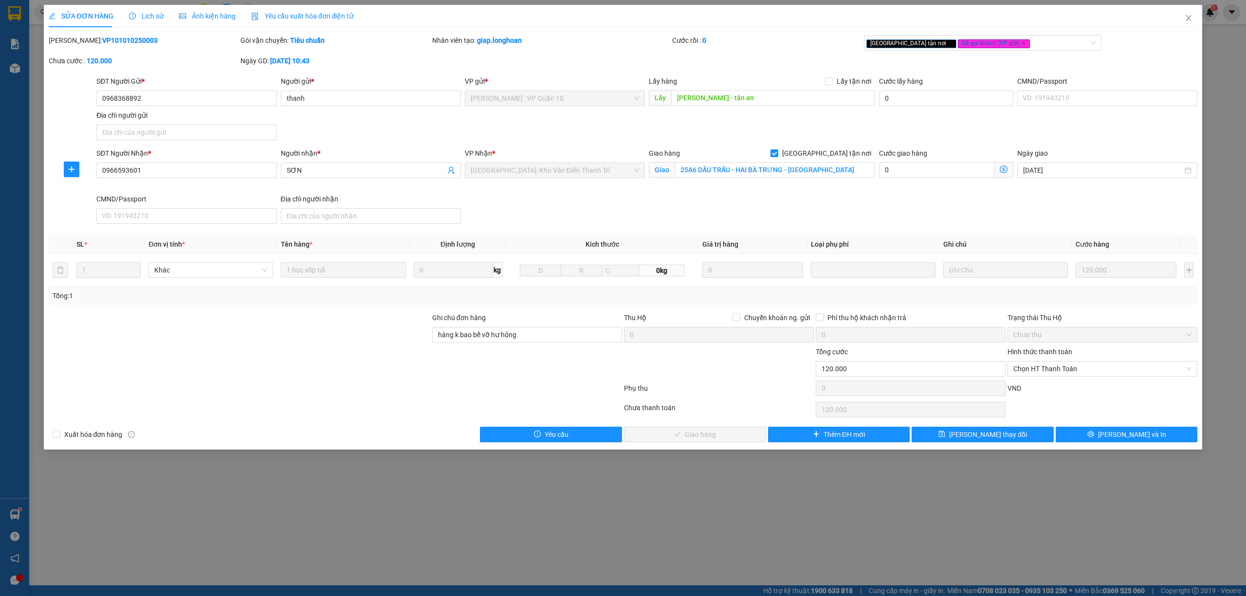
click at [150, 15] on span "Lịch sử" at bounding box center [146, 16] width 35 height 8
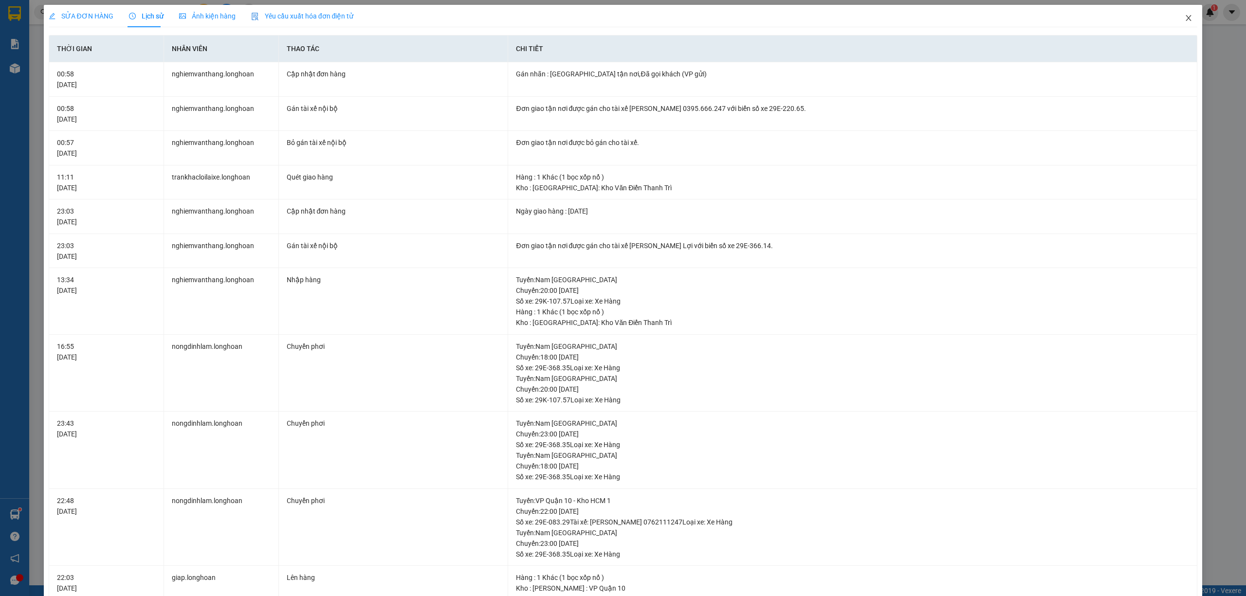
click at [1184, 18] on icon "close" at bounding box center [1188, 18] width 8 height 8
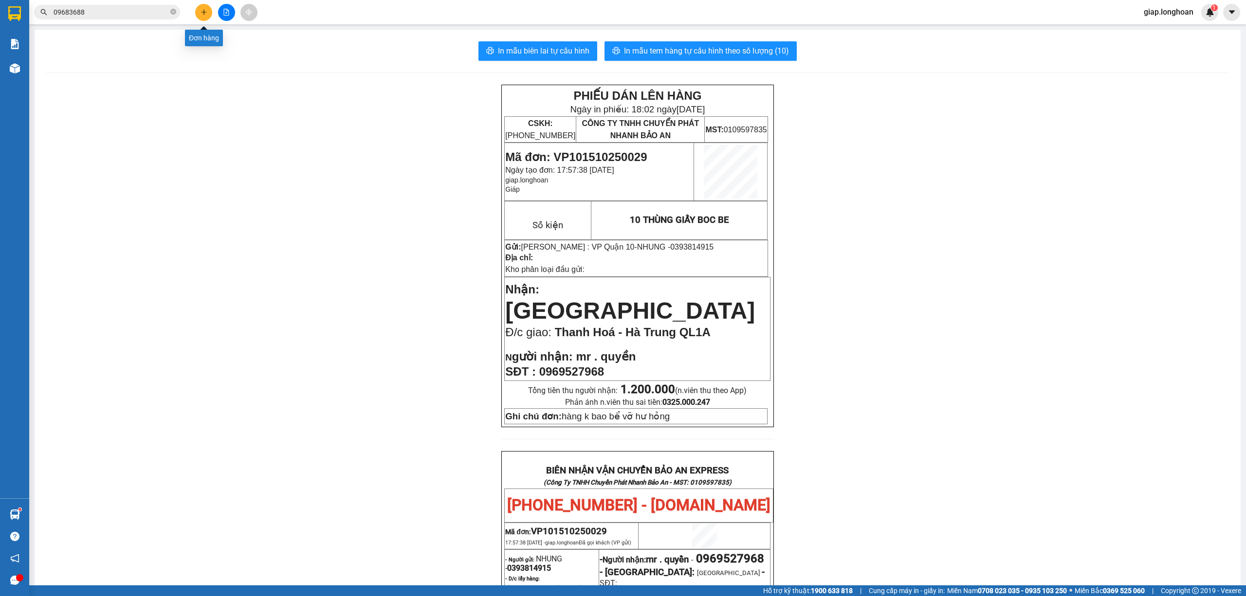
click at [199, 10] on button at bounding box center [203, 12] width 17 height 17
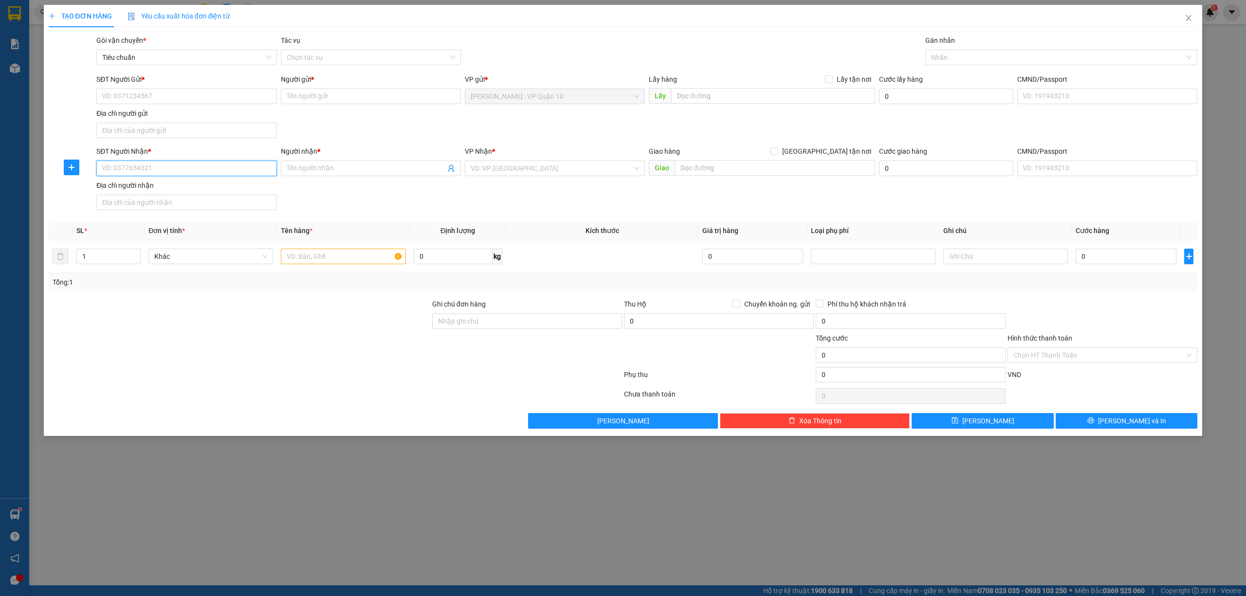
drag, startPoint x: 130, startPoint y: 166, endPoint x: 123, endPoint y: 169, distance: 7.9
click at [130, 169] on input "SĐT Người Nhận *" at bounding box center [186, 169] width 180 height 16
paste input "0946405789"
type input "0946405789"
click at [301, 259] on input "text" at bounding box center [343, 257] width 125 height 16
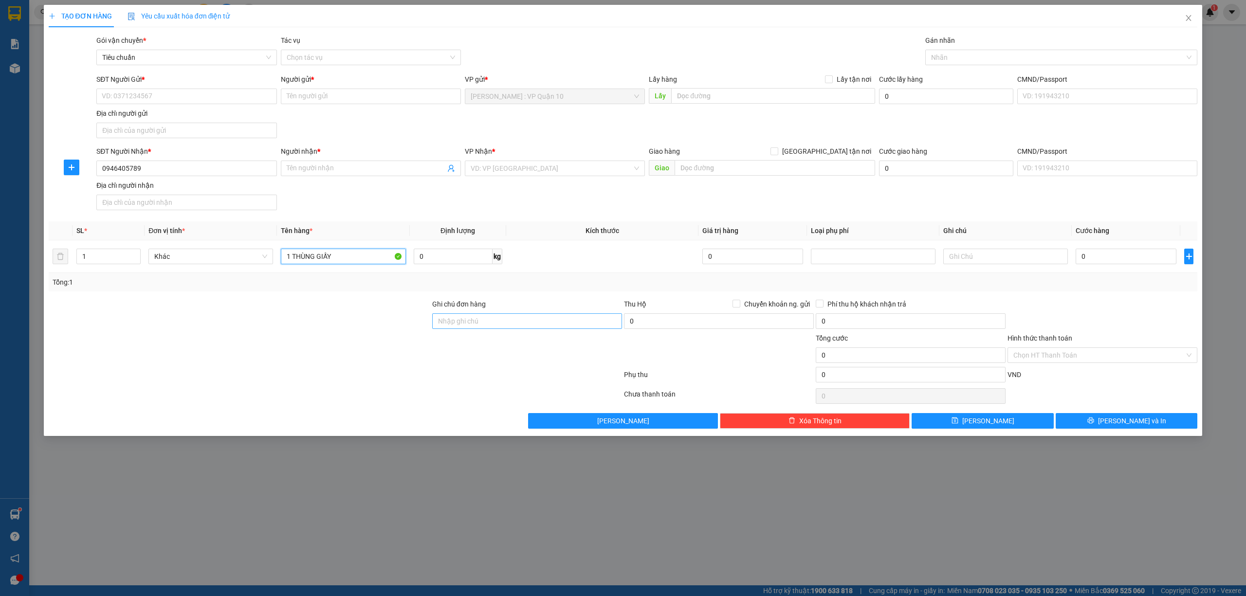
type input "1 THÙNG GIẤY"
click at [485, 315] on input "Ghi chú đơn hàng" at bounding box center [527, 321] width 190 height 16
type input "hàng k bao bể vỡ hư hỏng"
click at [507, 167] on input "search" at bounding box center [552, 168] width 162 height 15
type input "NGHÊ"
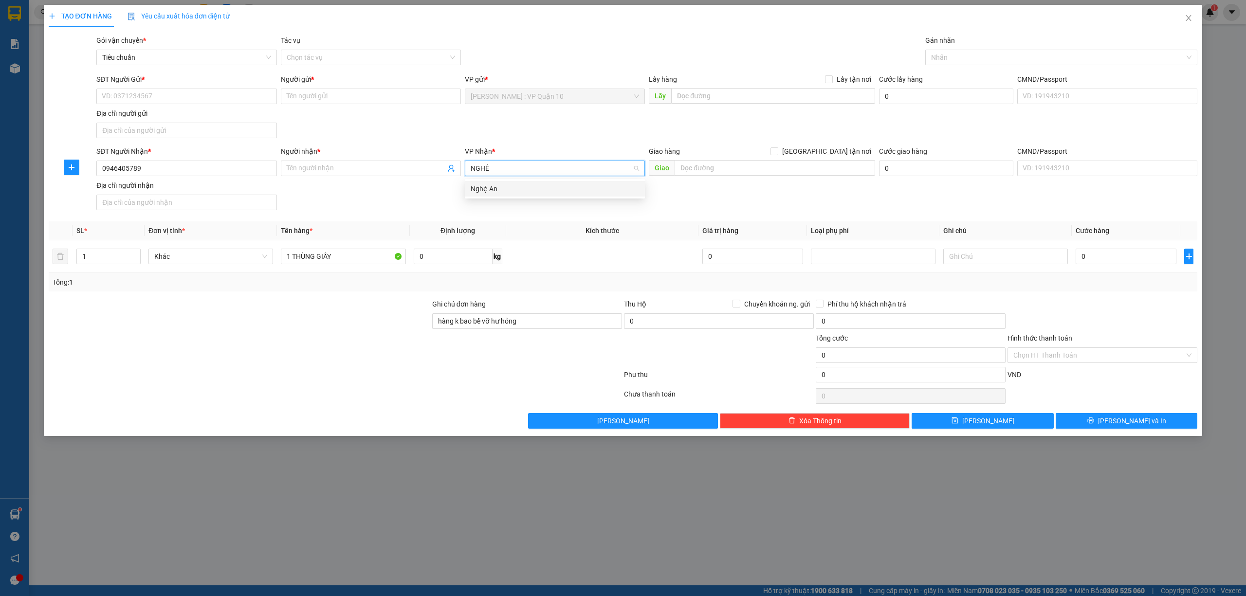
click at [493, 193] on div "Nghệ An" at bounding box center [555, 188] width 168 height 11
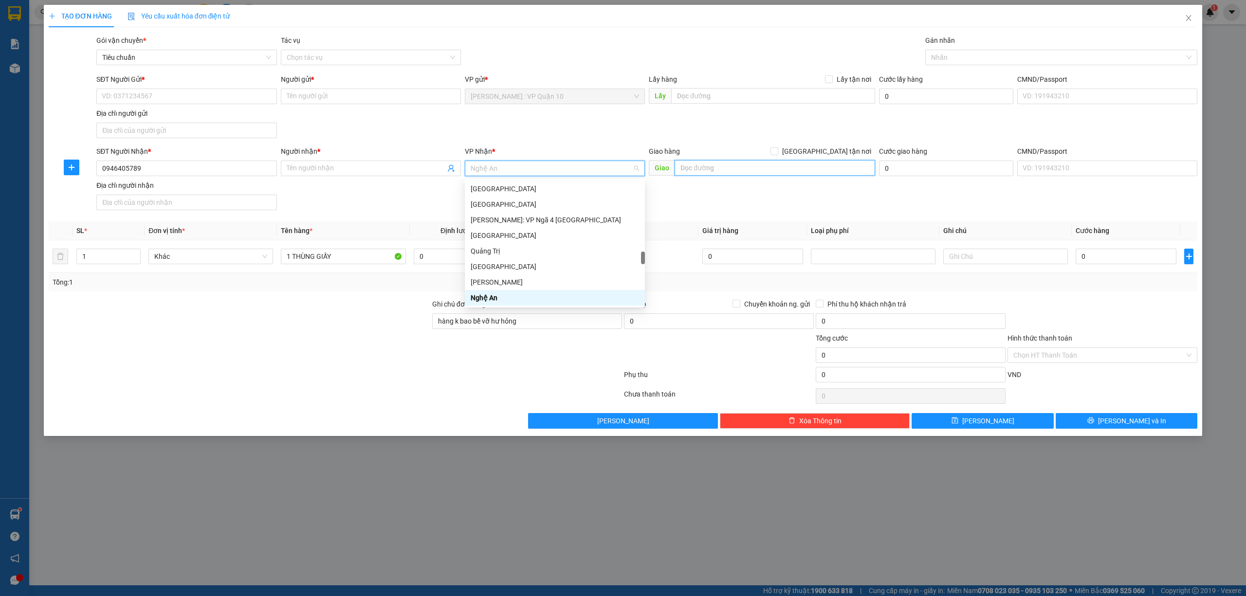
click at [705, 168] on input "text" at bounding box center [774, 168] width 200 height 16
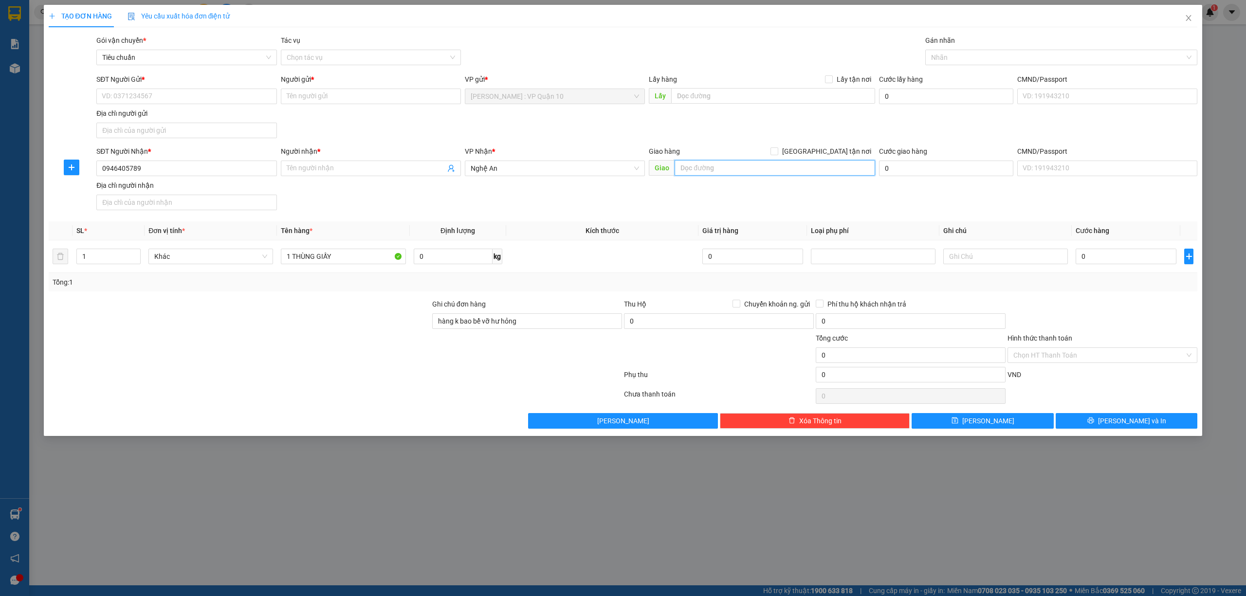
paste input "TP Vinh: Bến xe Miền Trung"
click at [368, 373] on div at bounding box center [335, 376] width 575 height 19
click at [783, 172] on input "TP Vinh: Bến xe Miền Trung" at bounding box center [774, 168] width 200 height 16
type input "NGHỆ AN - TP Vinh: Bến xe Miền Trung"
click at [207, 362] on div at bounding box center [239, 350] width 383 height 34
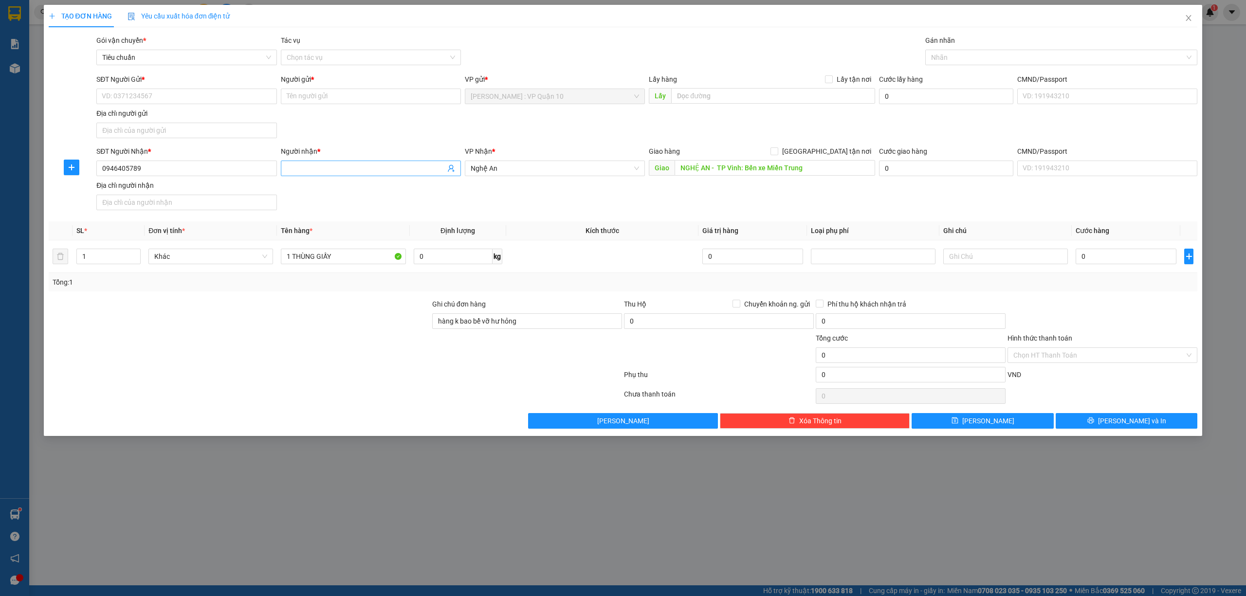
click at [342, 175] on span at bounding box center [371, 169] width 180 height 16
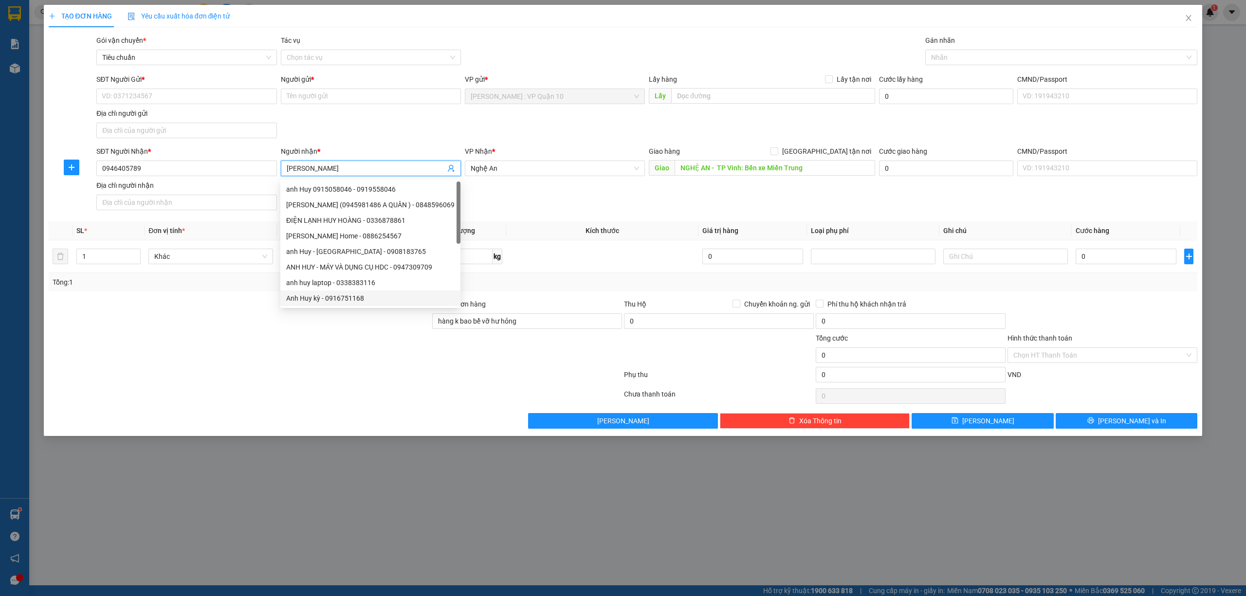
type input "ANH HUY"
click at [326, 394] on div at bounding box center [335, 395] width 575 height 19
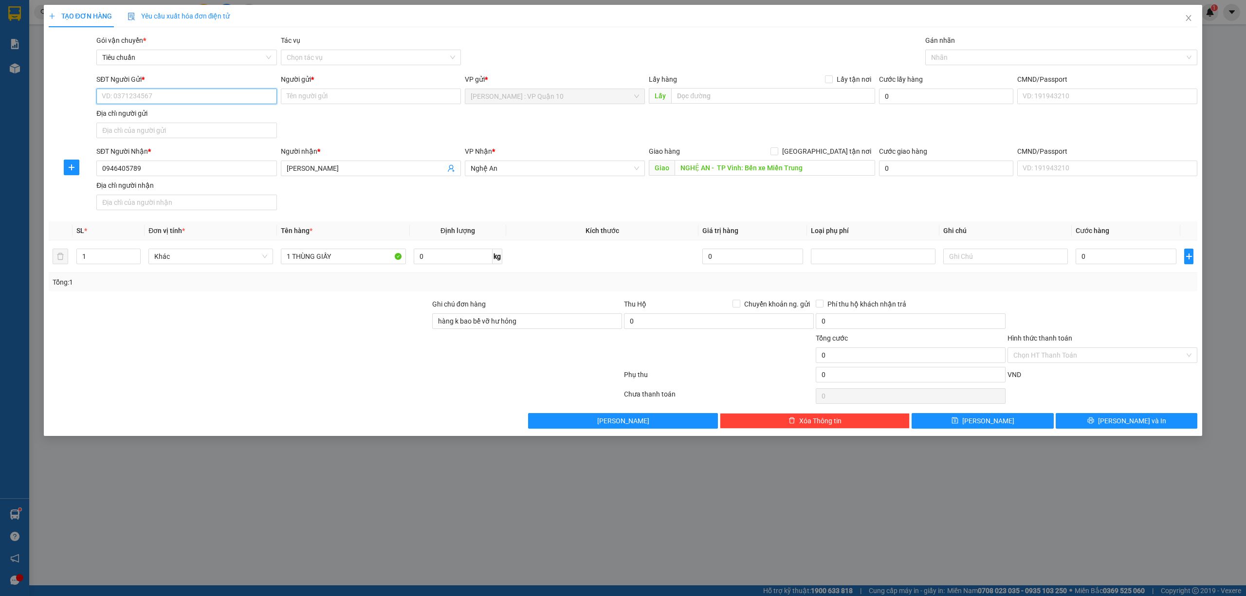
click at [141, 96] on input "SĐT Người Gửi *" at bounding box center [186, 97] width 180 height 16
drag, startPoint x: 156, startPoint y: 113, endPoint x: 150, endPoint y: 115, distance: 6.3
click at [156, 113] on div "0588099060 - như quỳnh" at bounding box center [186, 116] width 168 height 11
type input "0588099060"
type input "như quỳnh"
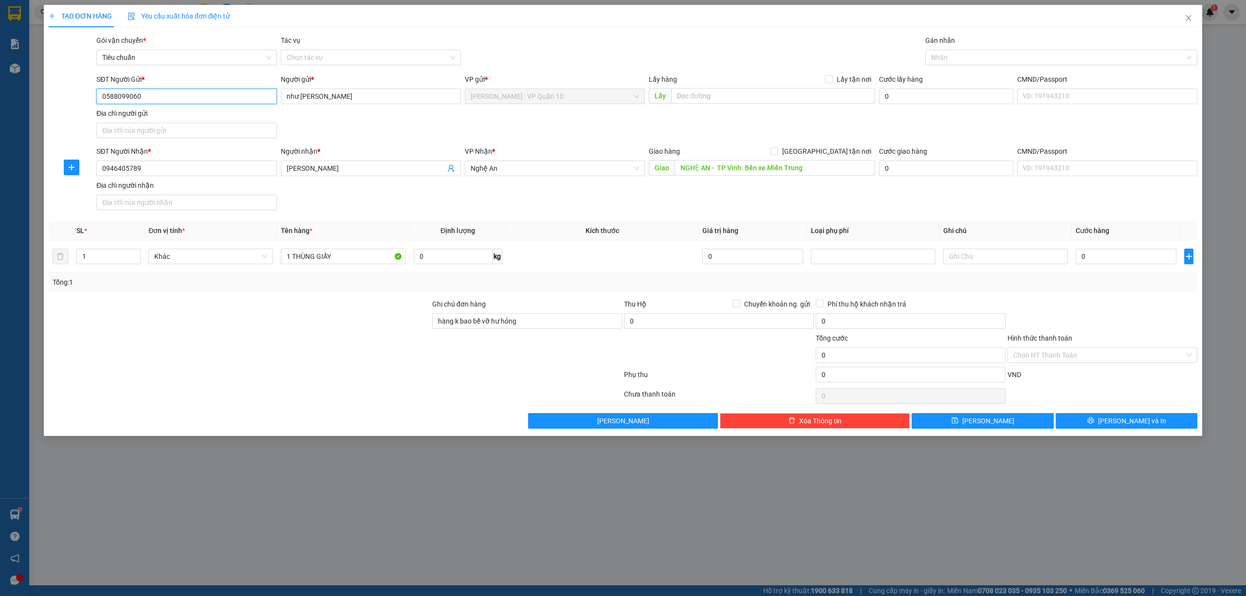
type input "0588099060"
click at [222, 364] on div at bounding box center [239, 350] width 383 height 34
click at [1102, 260] on input "0" at bounding box center [1125, 257] width 101 height 16
type input "10"
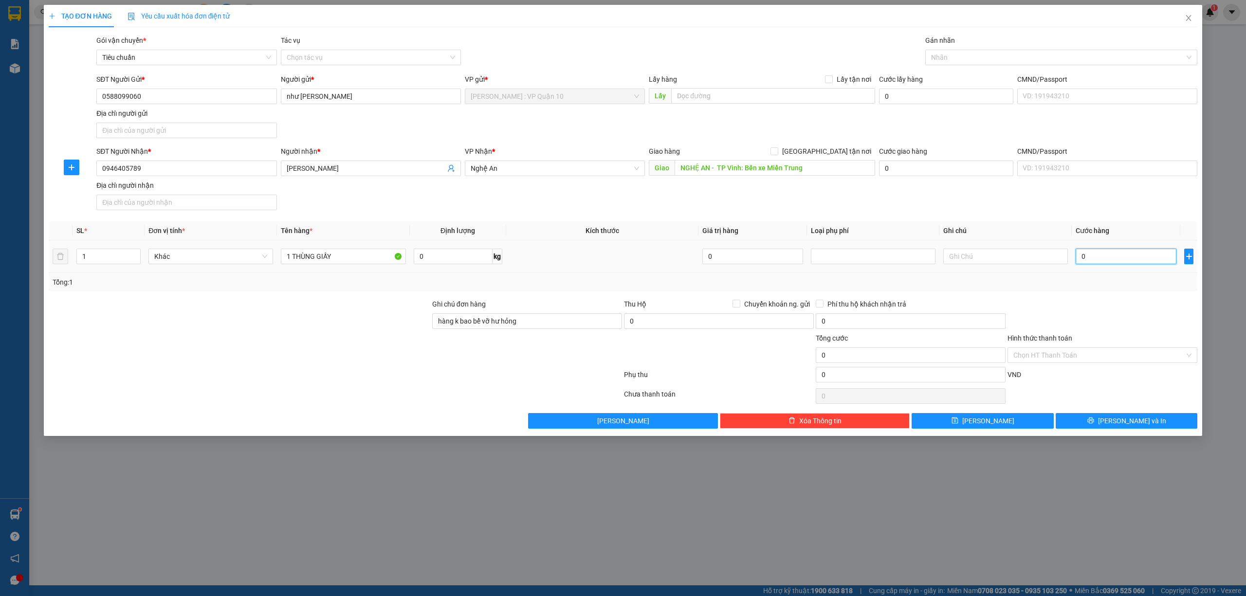
type input "10"
type input "180"
type input "1.800"
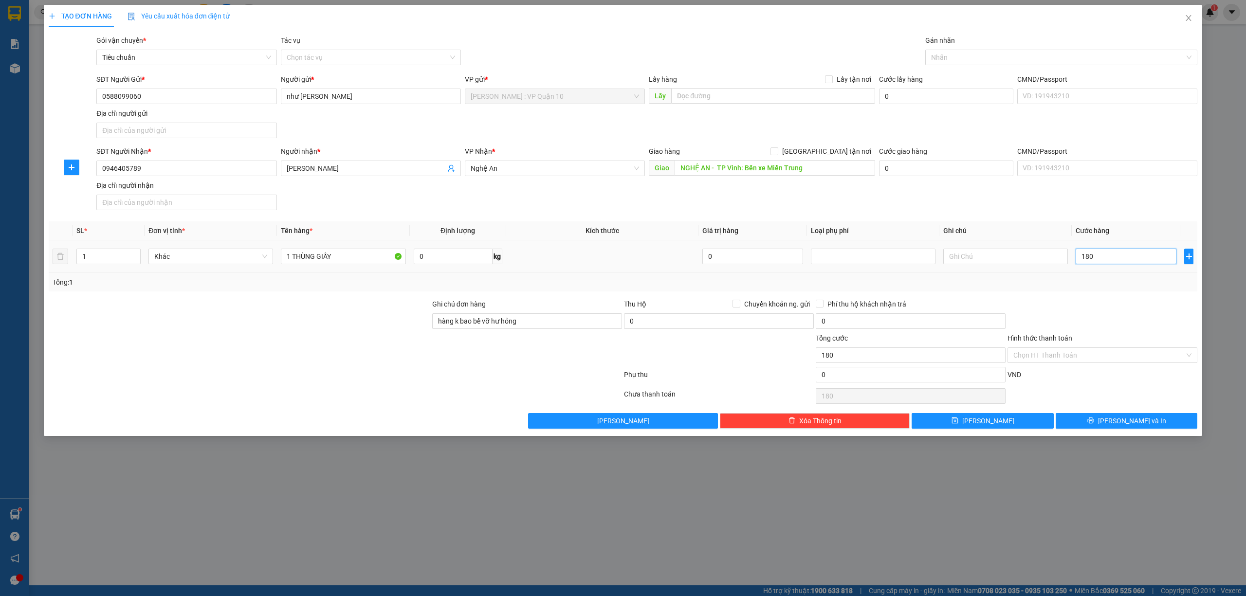
type input "1.800"
type input "18.000"
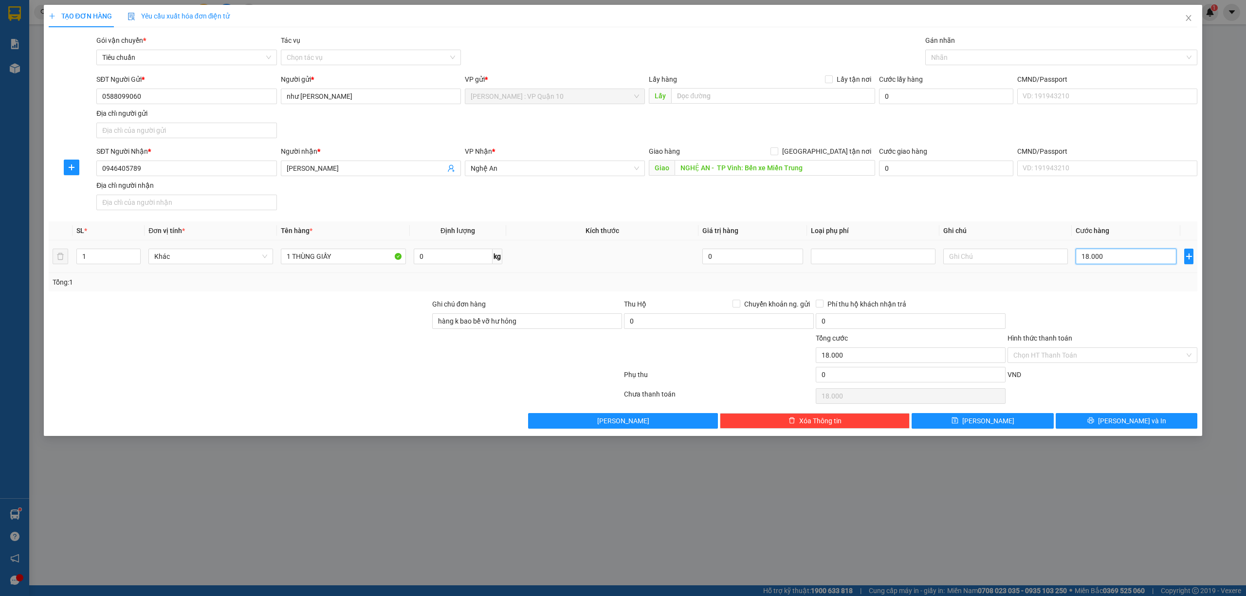
type input "180.000"
click at [1125, 422] on span "Lưu và In" at bounding box center [1132, 421] width 68 height 11
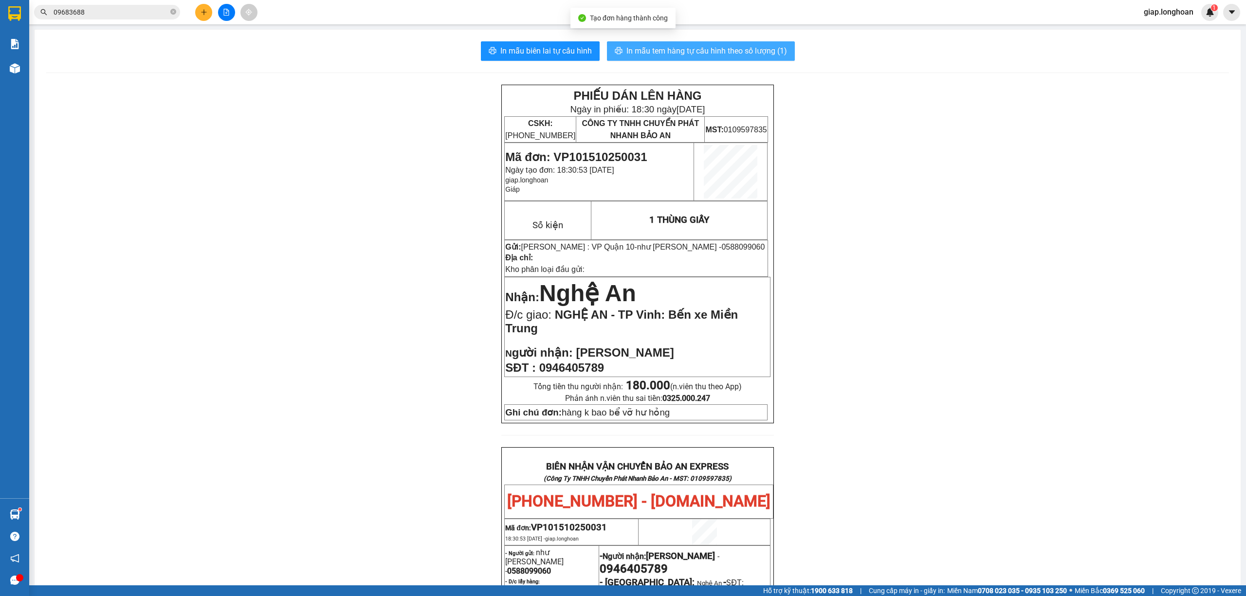
click at [669, 45] on span "In mẫu tem hàng tự cấu hình theo số lượng (1)" at bounding box center [706, 51] width 161 height 12
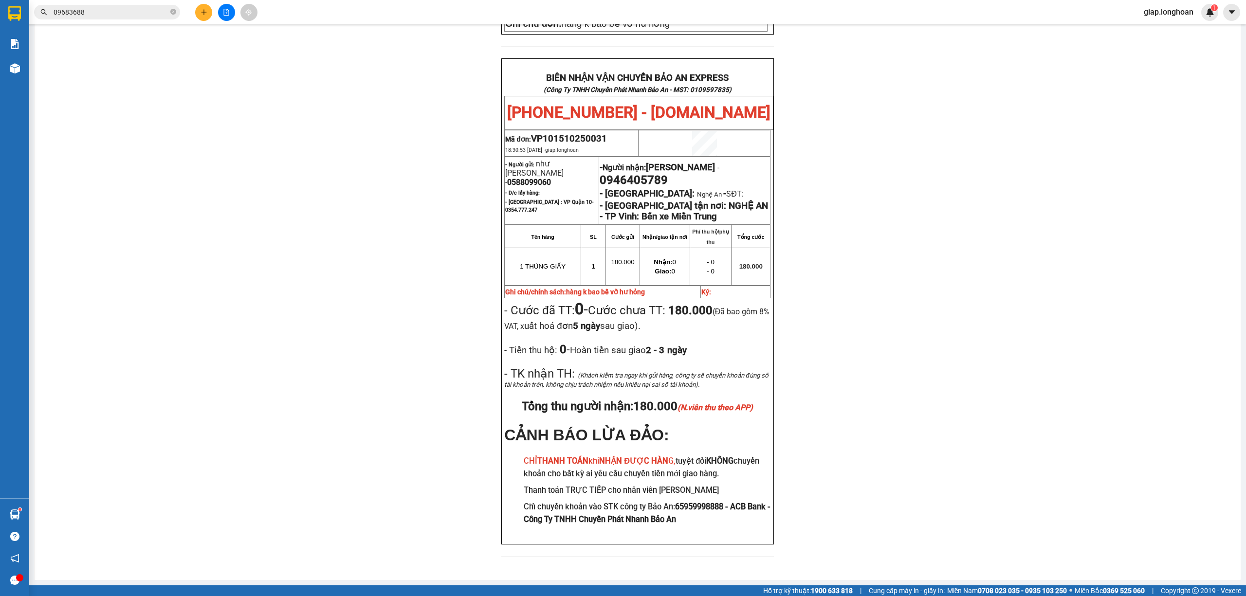
scroll to position [426, 0]
click at [203, 7] on button at bounding box center [203, 12] width 17 height 17
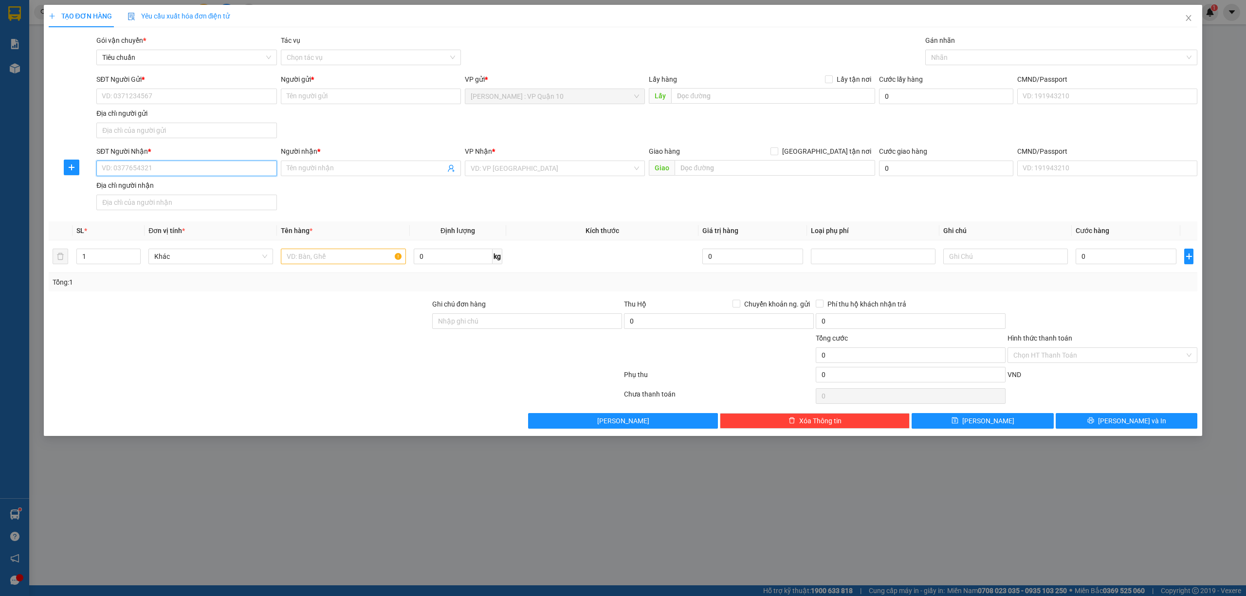
drag, startPoint x: 145, startPoint y: 170, endPoint x: 123, endPoint y: 166, distance: 21.8
click at [139, 172] on input "SĐT Người Nhận *" at bounding box center [186, 169] width 180 height 16
paste input "0362384273"
type input "0362384273"
click at [158, 183] on div "0362384273 - HOÀNG VY" at bounding box center [186, 190] width 180 height 16
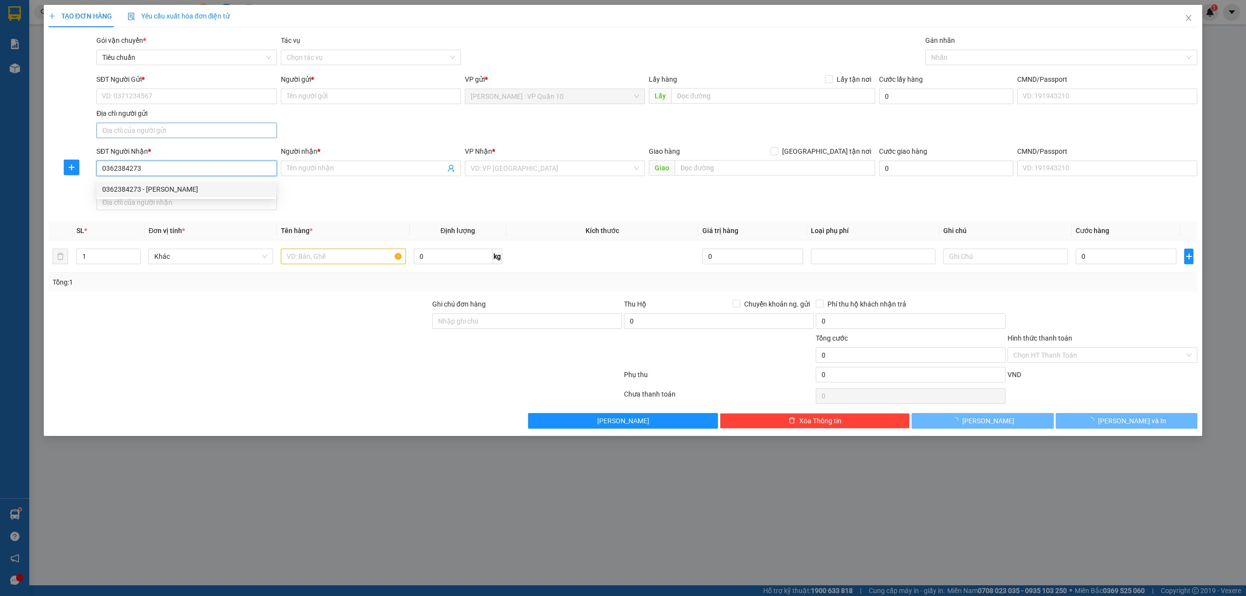
type input "HOÀNG VY"
checkbox input "true"
type input "XÓM ĐỒNG QUỐC - XÃ YÊN TRẠCH - PHÚ LƯƠNG - THÁI NGUYÊN"
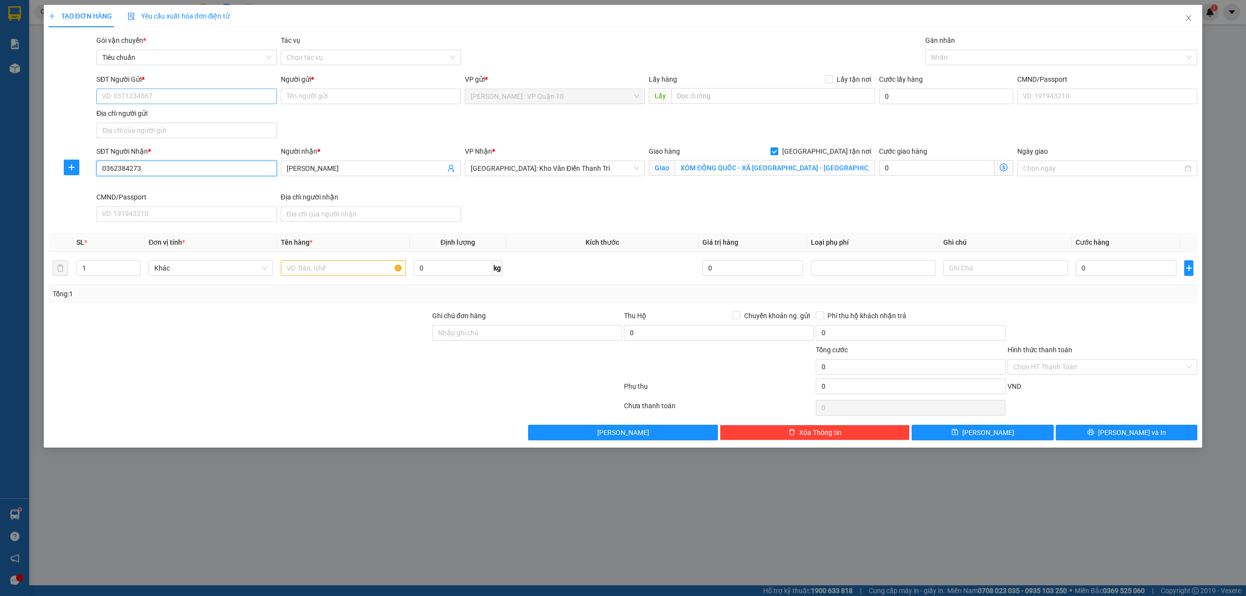
type input "0362384273"
click at [169, 97] on input "SĐT Người Gửi *" at bounding box center [186, 97] width 180 height 16
click at [132, 117] on div "0981492604 - CÔ HOÀNG" at bounding box center [186, 116] width 168 height 11
type input "0981492604"
type input "CÔ HOÀNG"
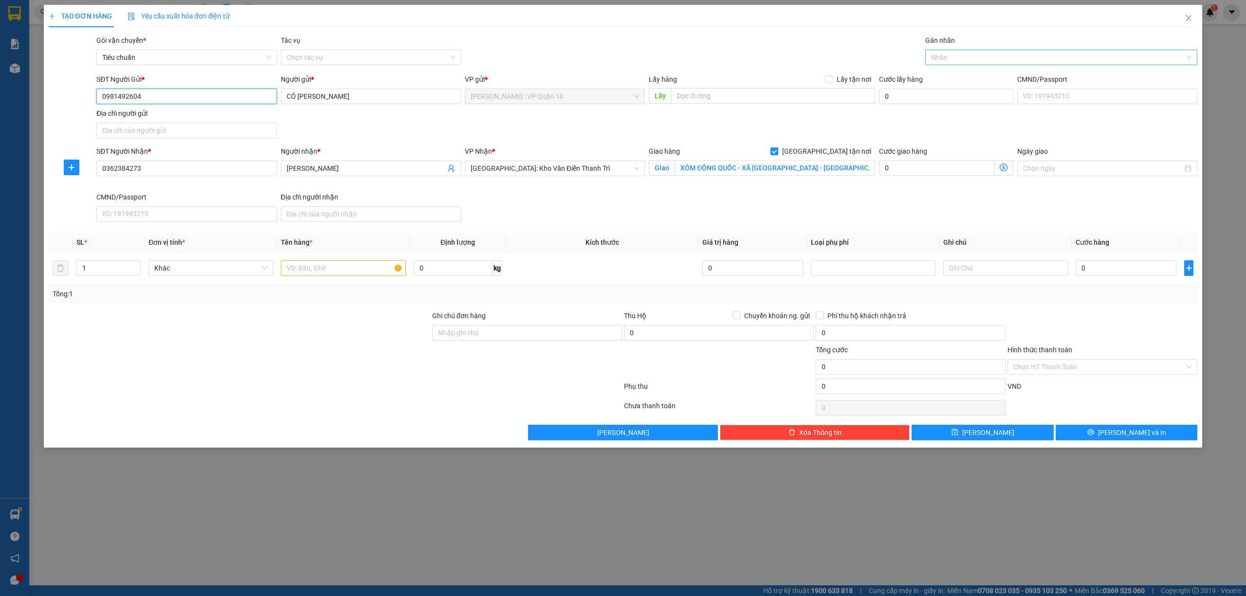
click at [942, 60] on div at bounding box center [1057, 58] width 258 height 12
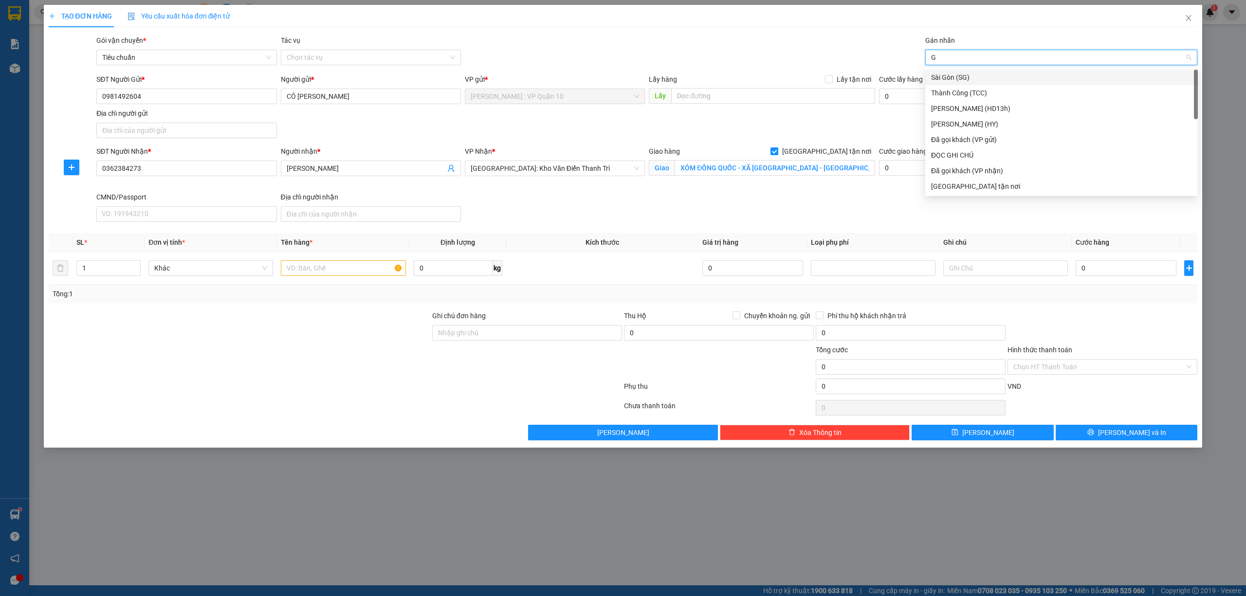
type input "GI"
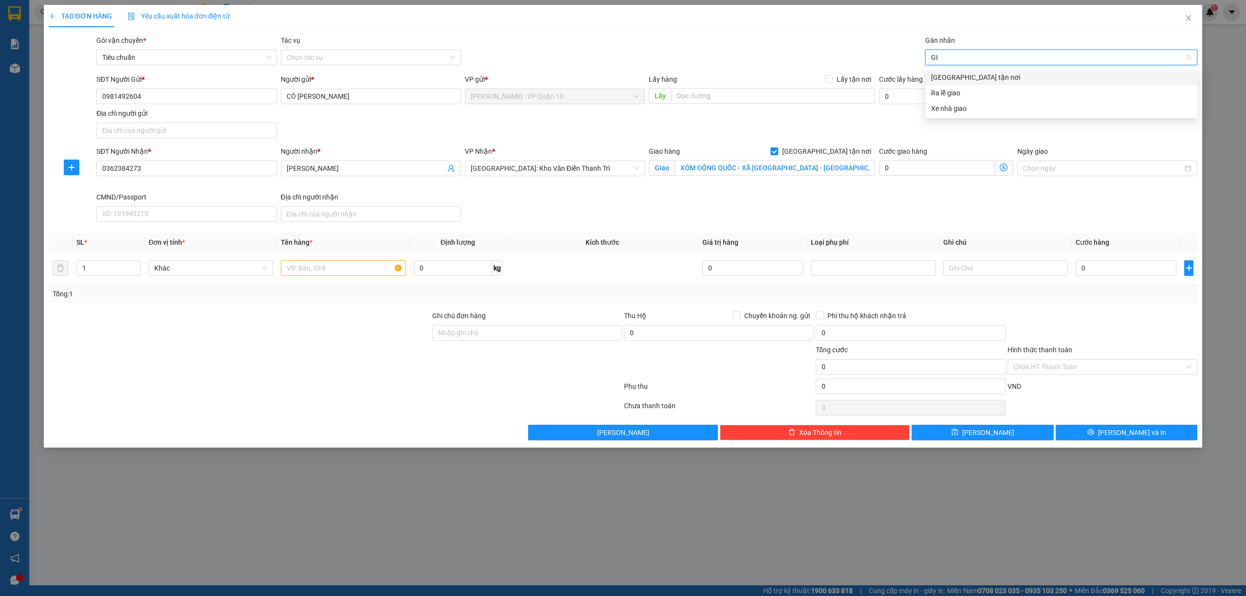
click at [960, 79] on div "Giao tận nơi" at bounding box center [1061, 77] width 261 height 11
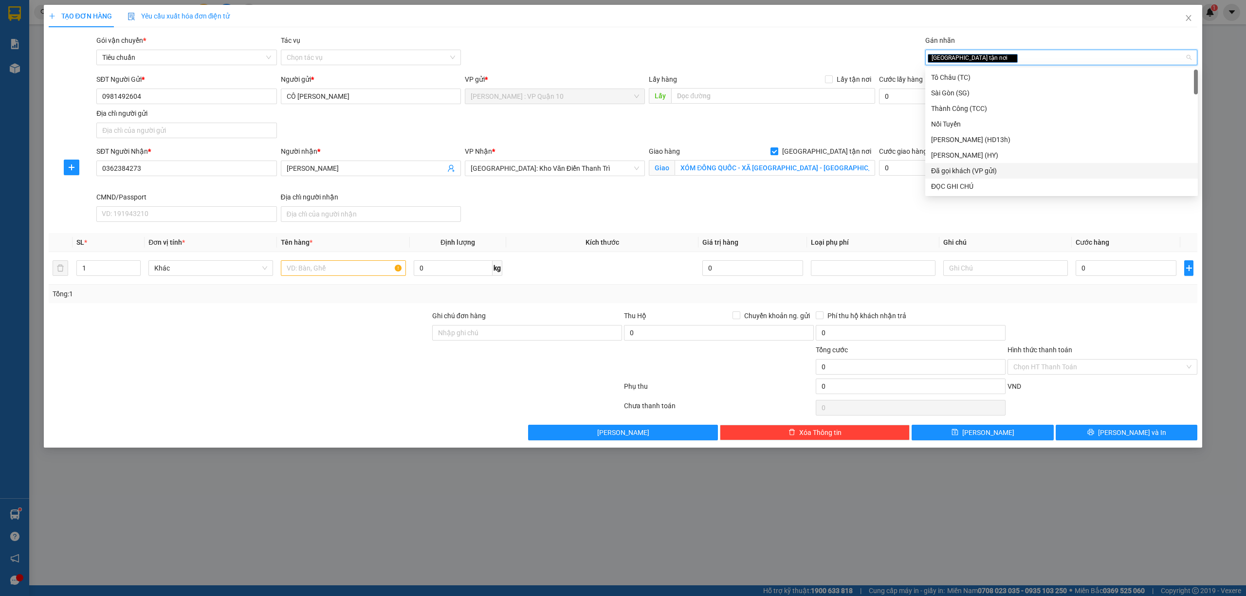
click at [989, 170] on div "Đã gọi khách (VP gửi)" at bounding box center [1061, 170] width 261 height 11
click at [306, 270] on input "text" at bounding box center [343, 268] width 125 height 16
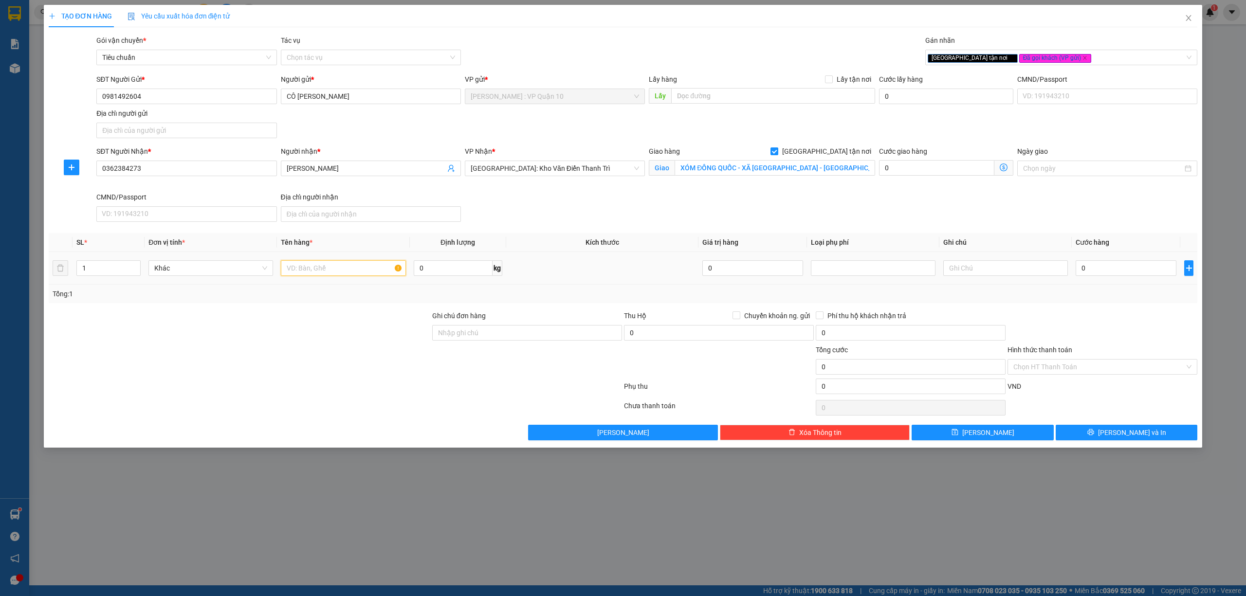
paste input "1 CÁI VALY BỌC BE"
type input "1 CÁI VALY BỌC BE"
click at [318, 322] on div at bounding box center [239, 327] width 383 height 34
click at [456, 325] on div "Ghi chú đơn hàng" at bounding box center [527, 317] width 190 height 15
drag, startPoint x: 495, startPoint y: 337, endPoint x: 501, endPoint y: 337, distance: 5.8
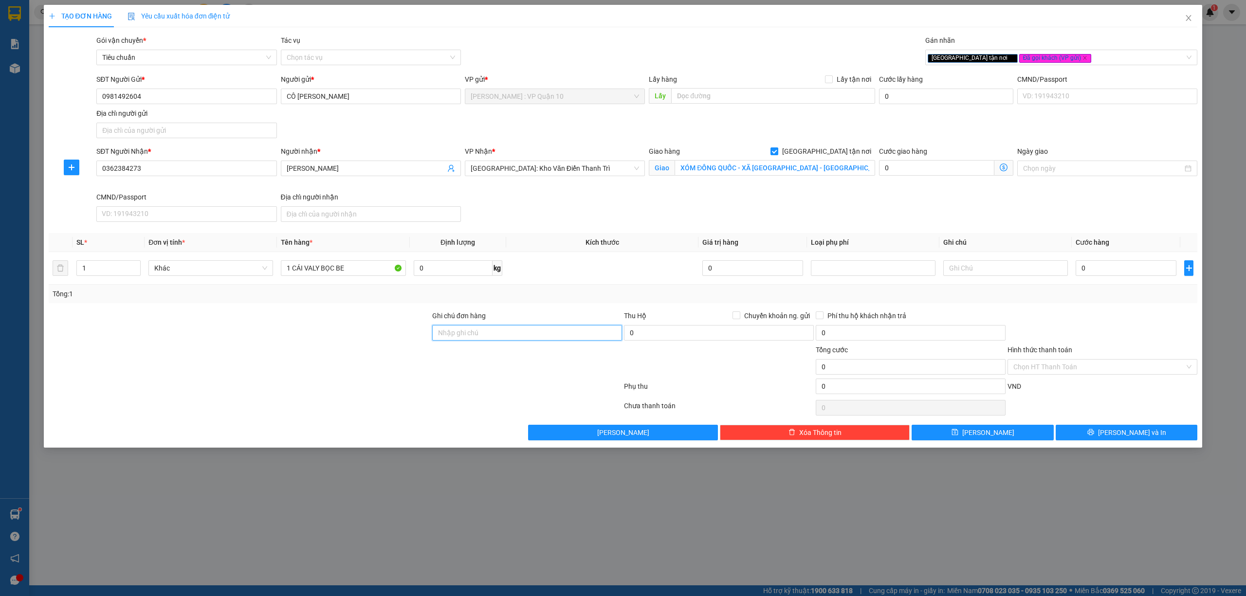
click at [497, 337] on input "Ghi chú đơn hàng" at bounding box center [527, 333] width 190 height 16
type input "hàng k bao bể vỡ hư hỏng"
click at [1112, 270] on input "0" at bounding box center [1125, 268] width 101 height 16
type input "30"
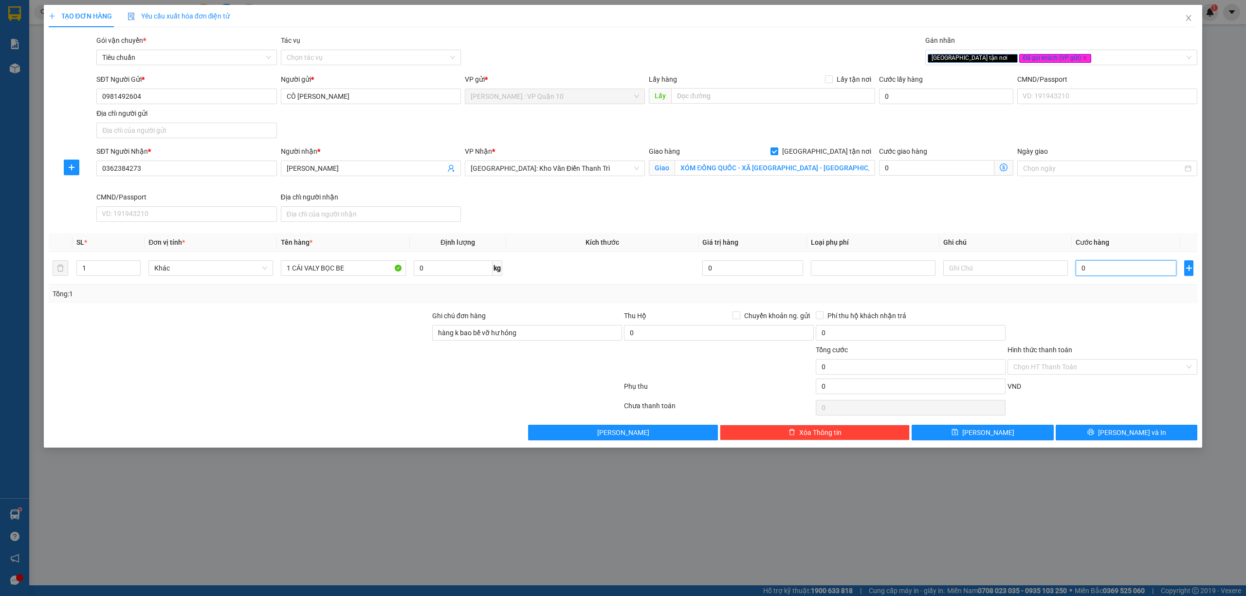
type input "30"
type input "380"
type input "3.800"
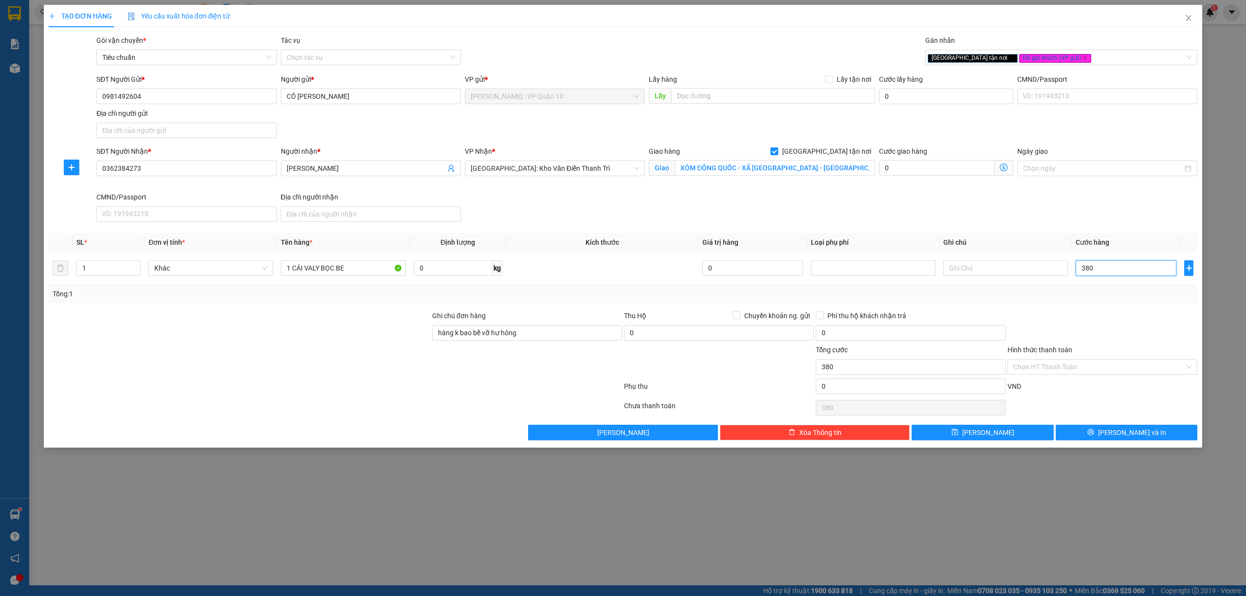
type input "3.800"
type input "38.000"
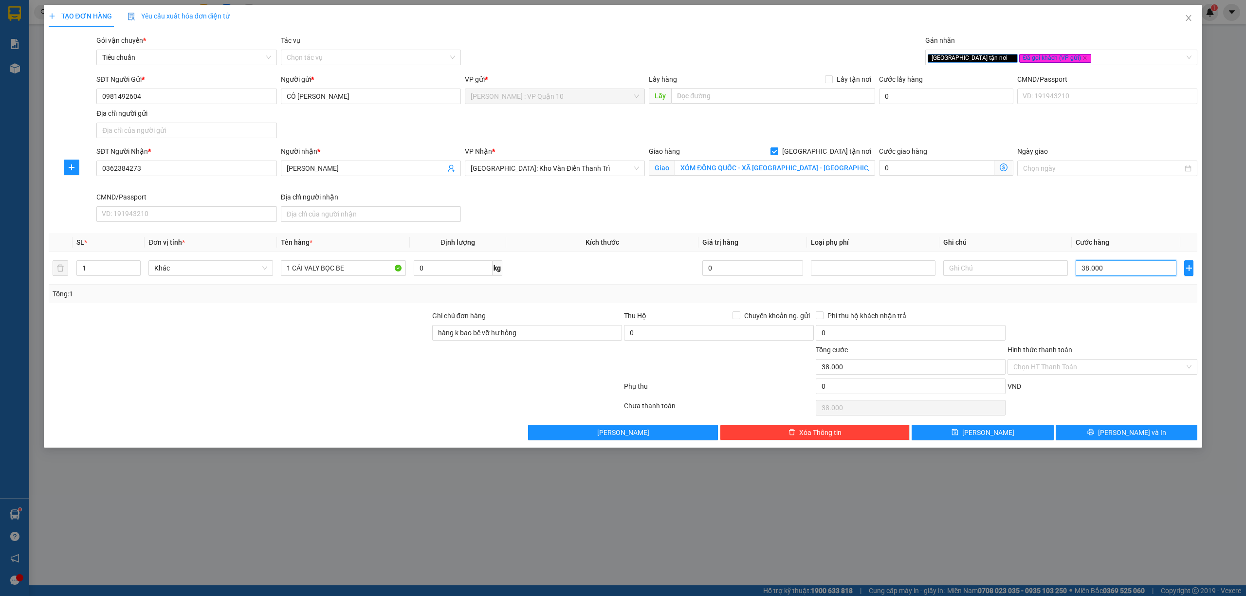
type input "380.000"
click at [849, 391] on input "0" at bounding box center [911, 387] width 190 height 16
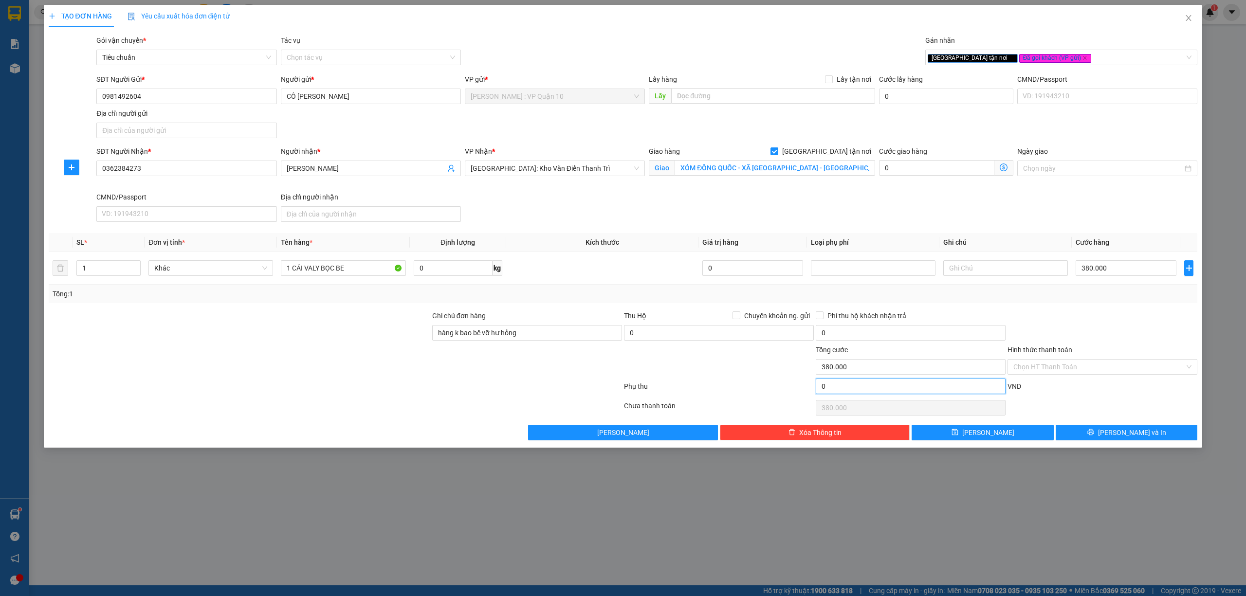
type input "380.020"
type input "20"
type input "380.020"
type input "380.200"
type input "200"
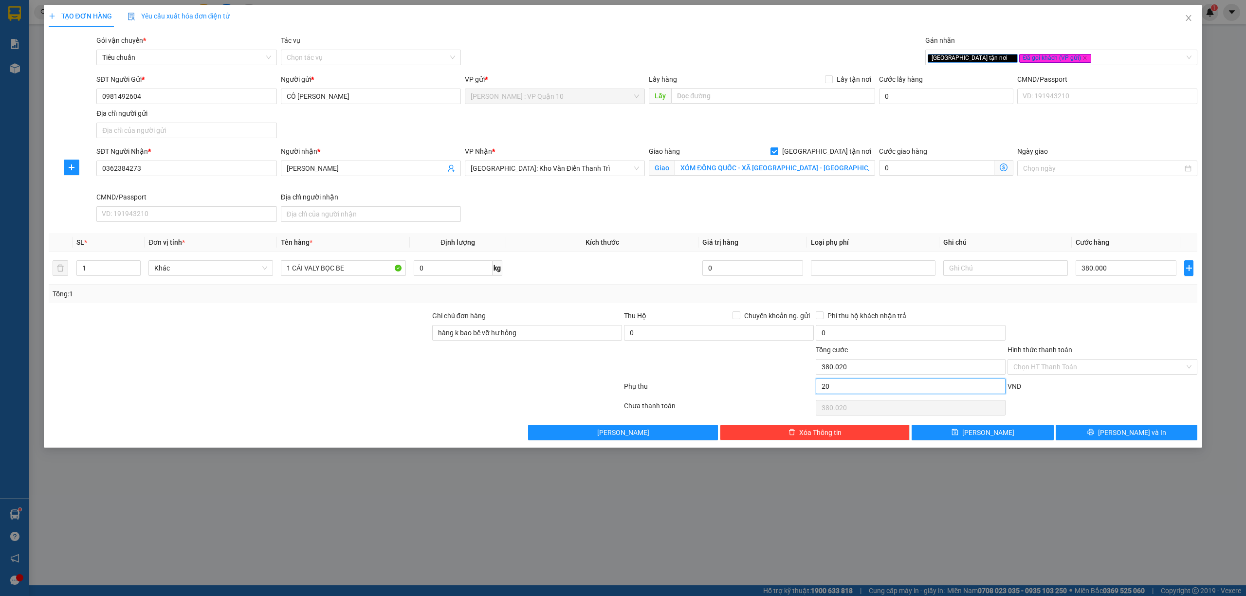
type input "380.200"
type input "382.000"
type input "2.000"
type input "382.000"
type input "400.000"
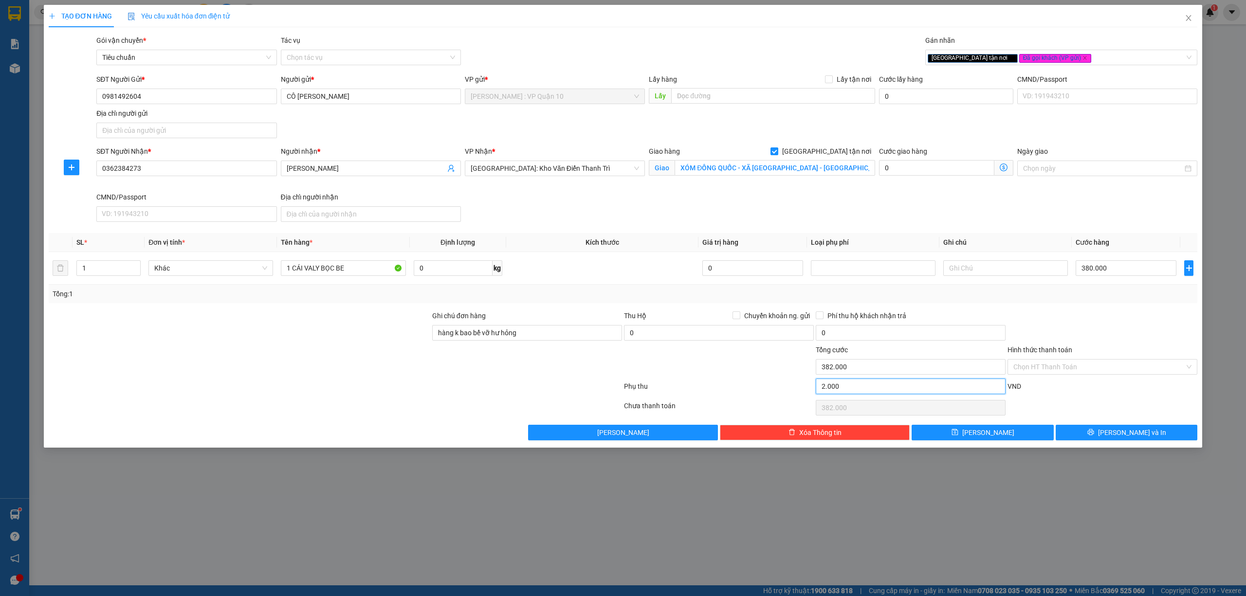
type input "20.000"
type input "400.000"
type input "20.000"
click at [1105, 430] on button "Lưu và In" at bounding box center [1127, 433] width 142 height 16
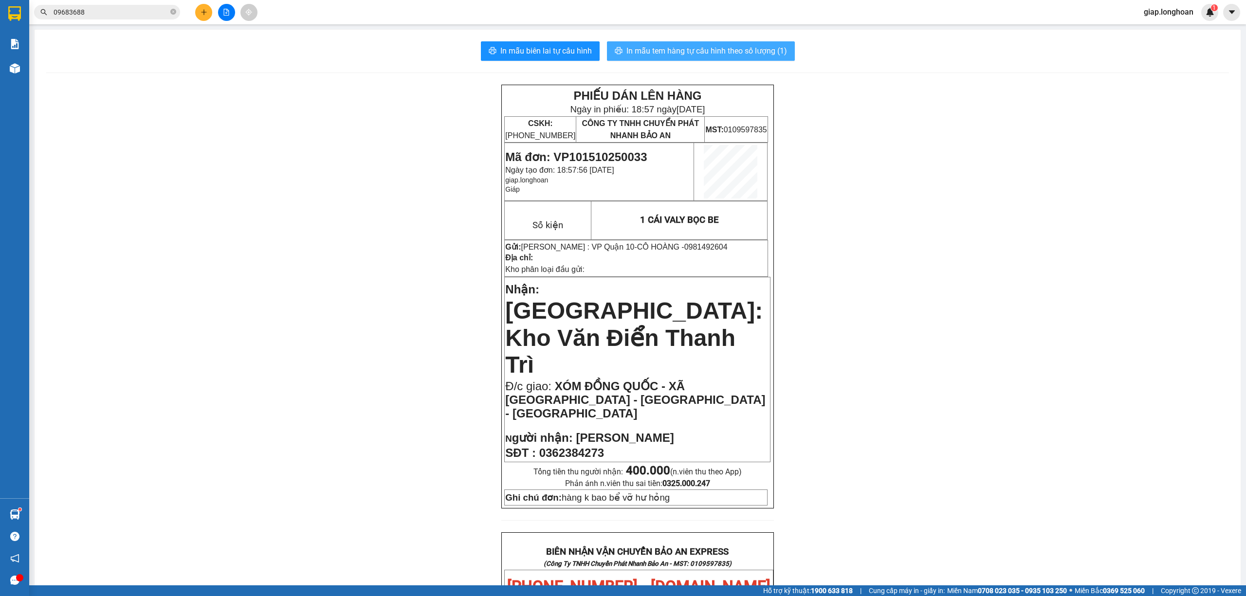
click at [661, 47] on span "In mẫu tem hàng tự cấu hình theo số lượng (1)" at bounding box center [706, 51] width 161 height 12
click at [974, 381] on div "PHIẾU DÁN LÊN HÀNG Ngày in phiếu: 18:58 ngày 15-10-2025 CSKH: 1900.06.88.33 CÔN…" at bounding box center [637, 587] width 1183 height 1005
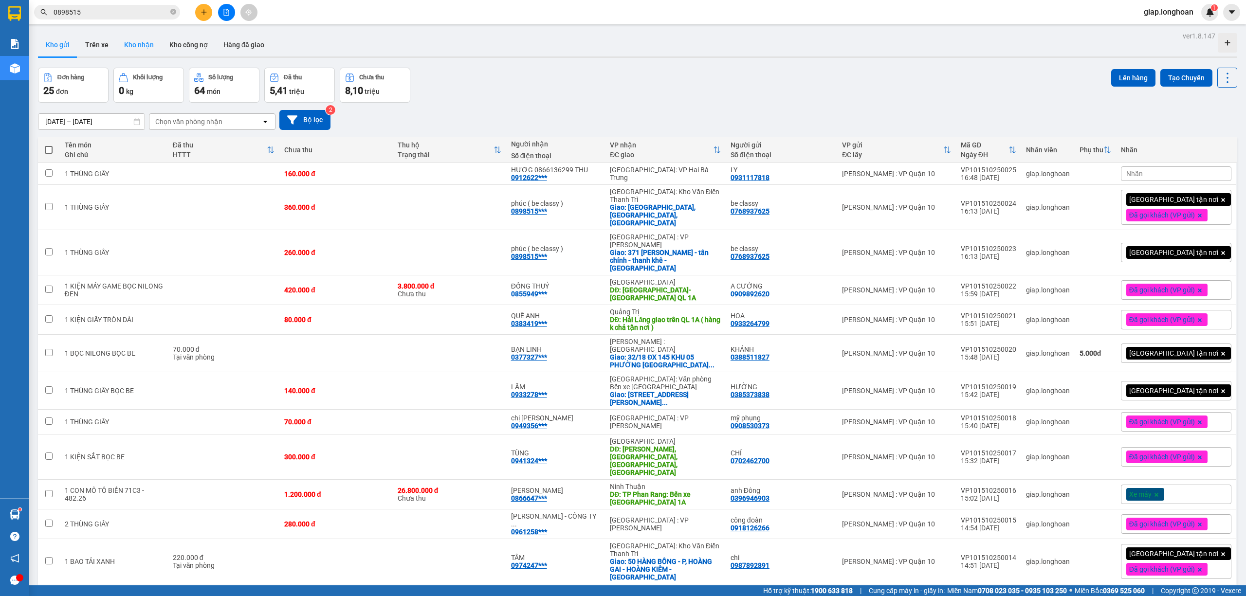
click at [129, 43] on button "Kho nhận" at bounding box center [138, 44] width 45 height 23
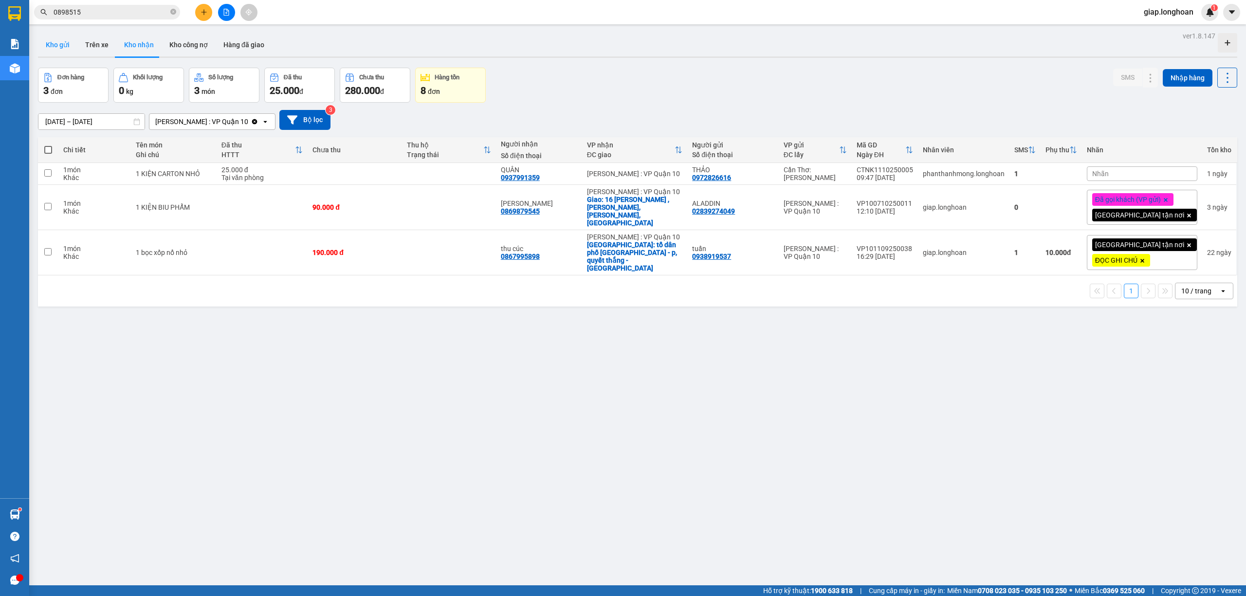
click at [59, 44] on button "Kho gửi" at bounding box center [57, 44] width 39 height 23
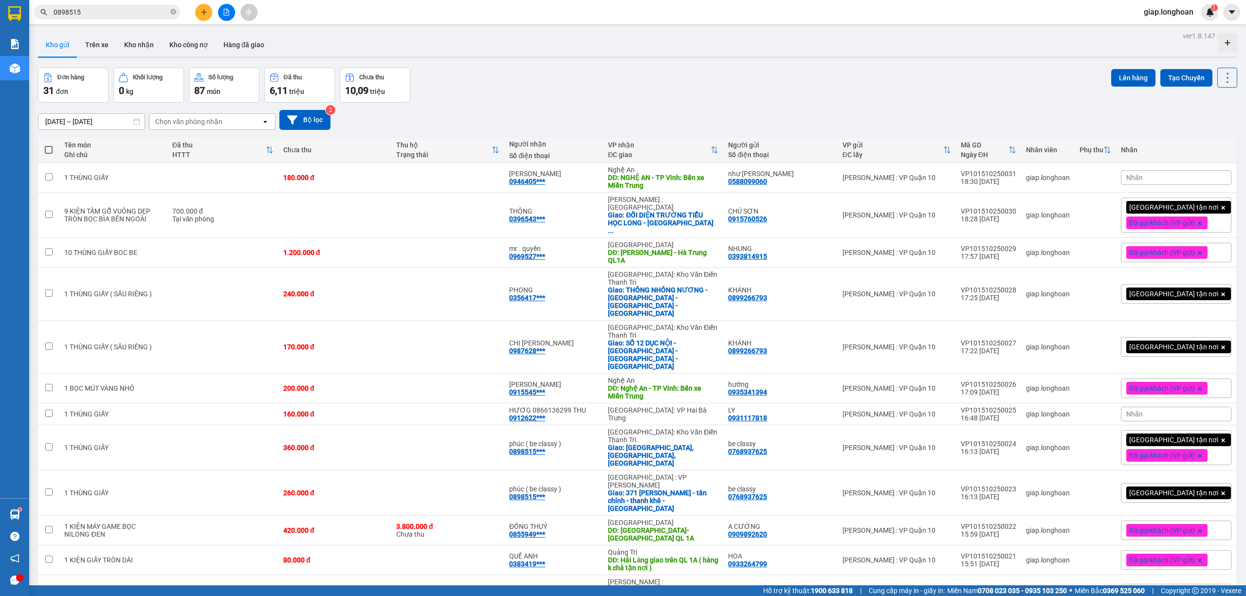
scroll to position [266, 0]
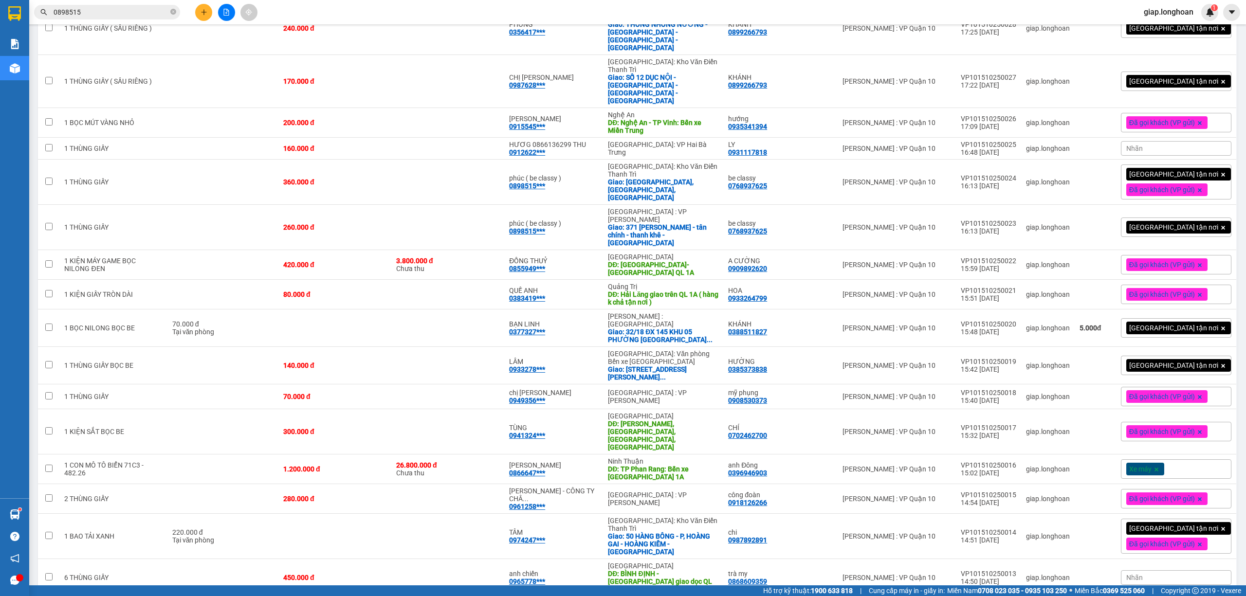
click at [1191, 518] on span "80 / trang" at bounding box center [1188, 523] width 31 height 10
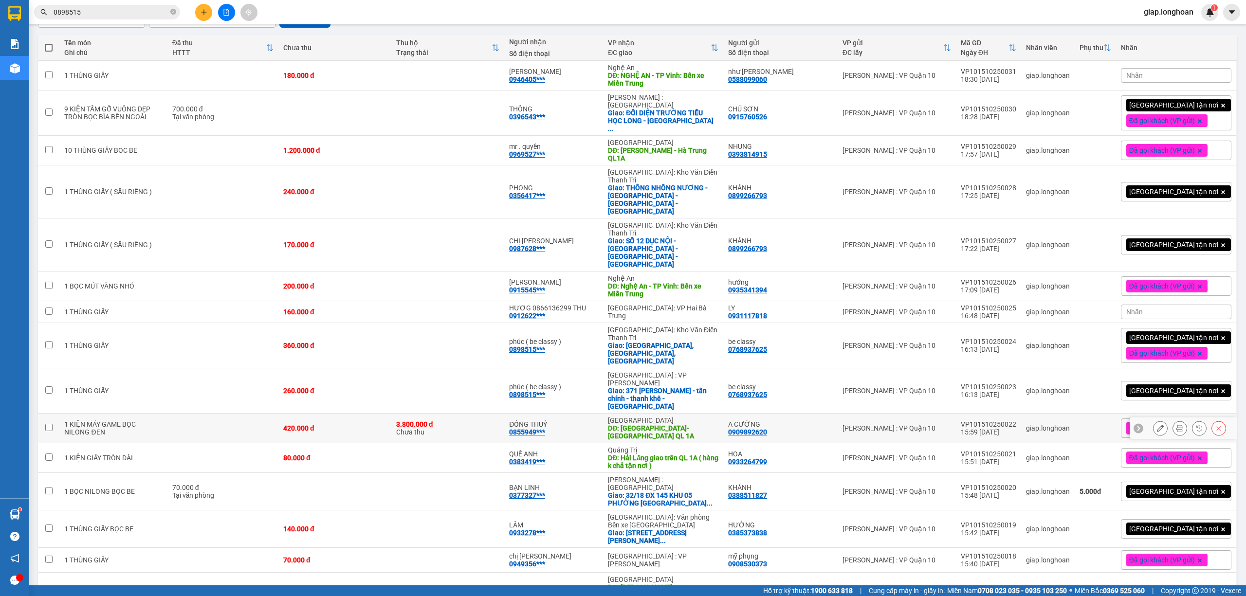
scroll to position [0, 0]
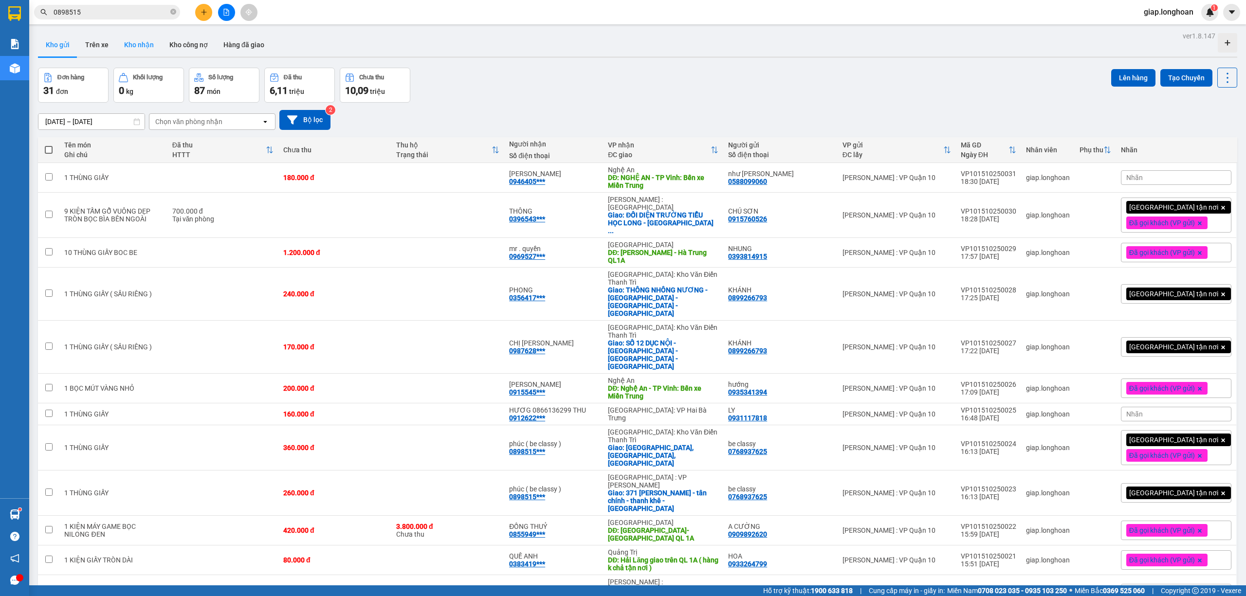
click at [135, 38] on button "Kho nhận" at bounding box center [138, 44] width 45 height 23
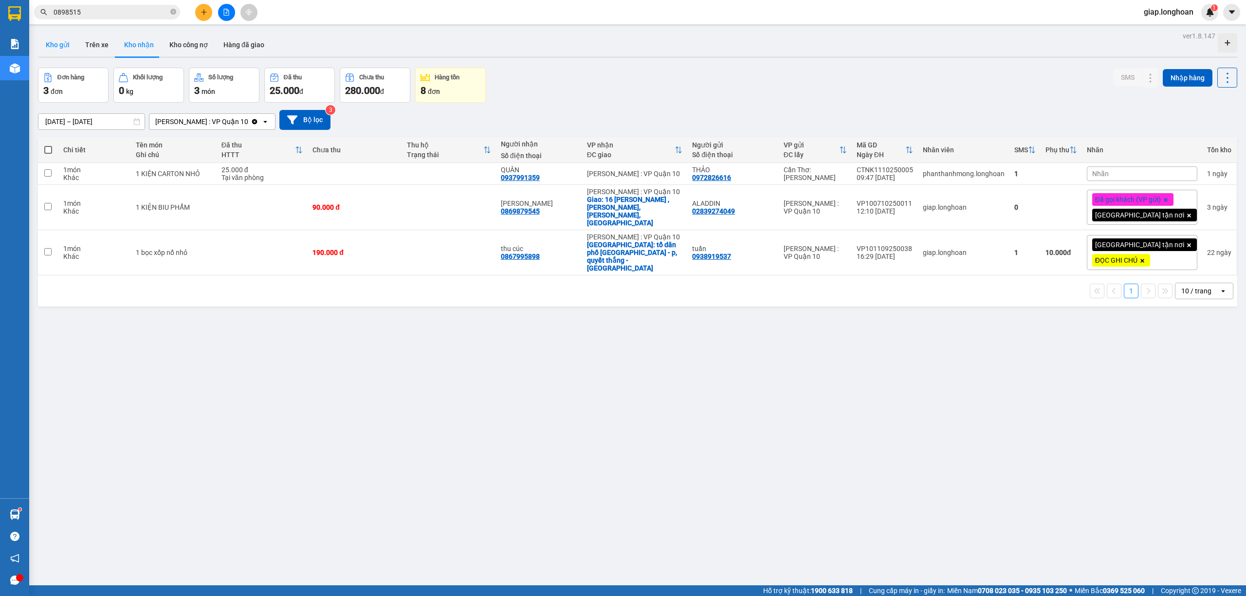
click at [59, 39] on button "Kho gửi" at bounding box center [57, 44] width 39 height 23
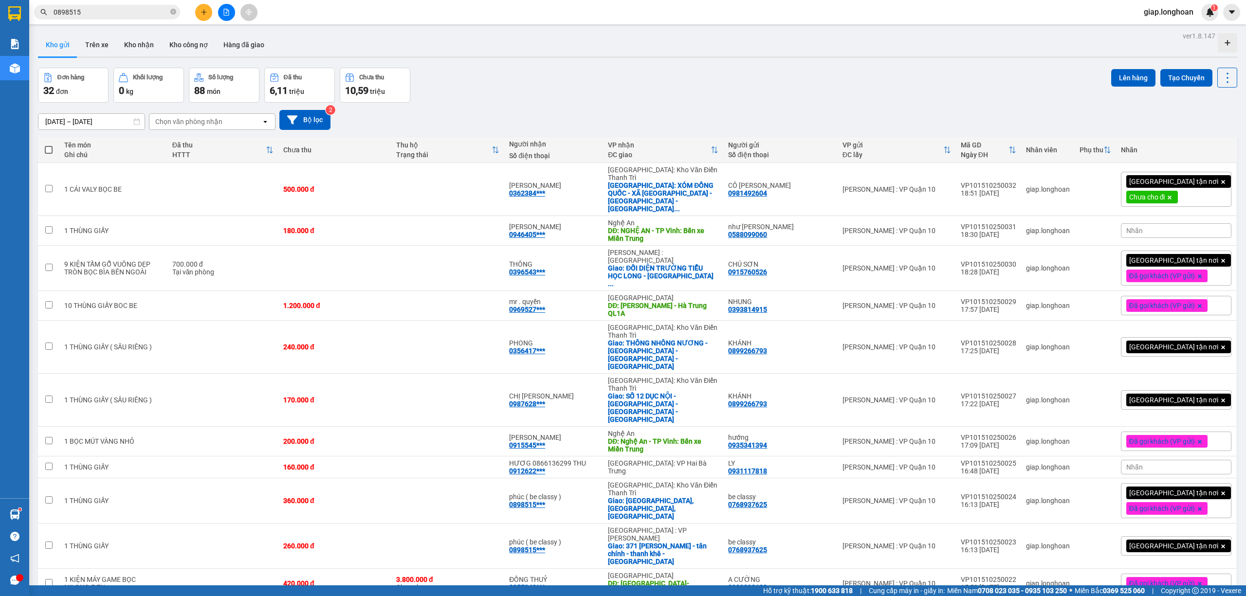
click at [1172, 195] on icon at bounding box center [1169, 198] width 6 height 6
drag, startPoint x: 141, startPoint y: 39, endPoint x: 110, endPoint y: 40, distance: 31.1
click at [141, 40] on button "Kho nhận" at bounding box center [138, 44] width 45 height 23
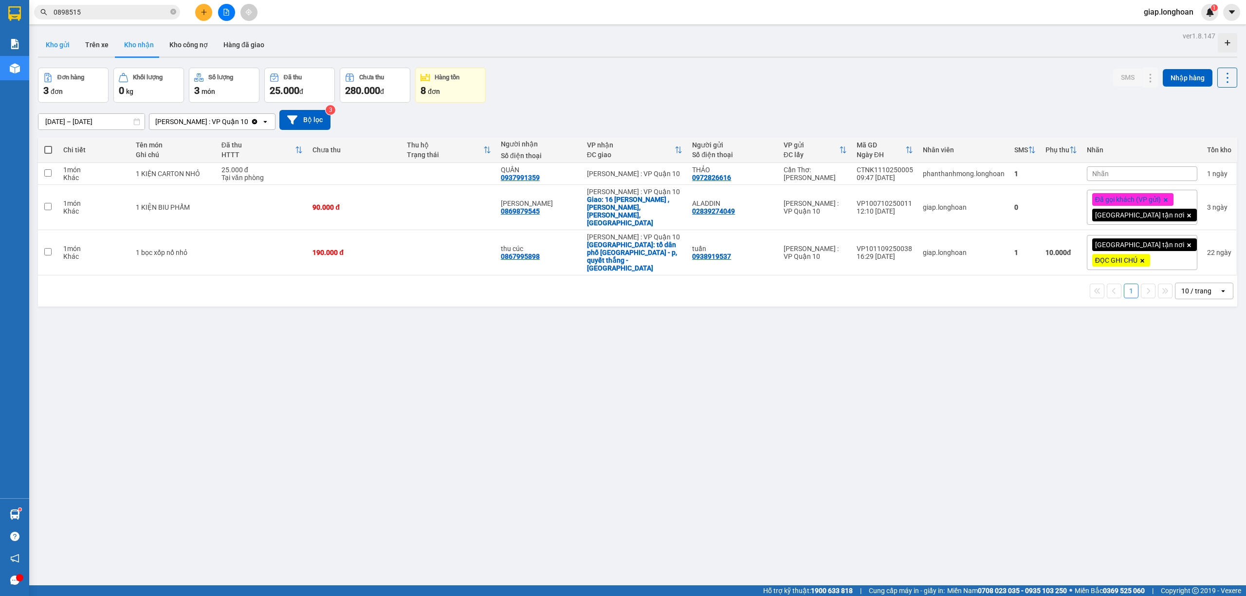
click at [57, 45] on button "Kho gửi" at bounding box center [57, 44] width 39 height 23
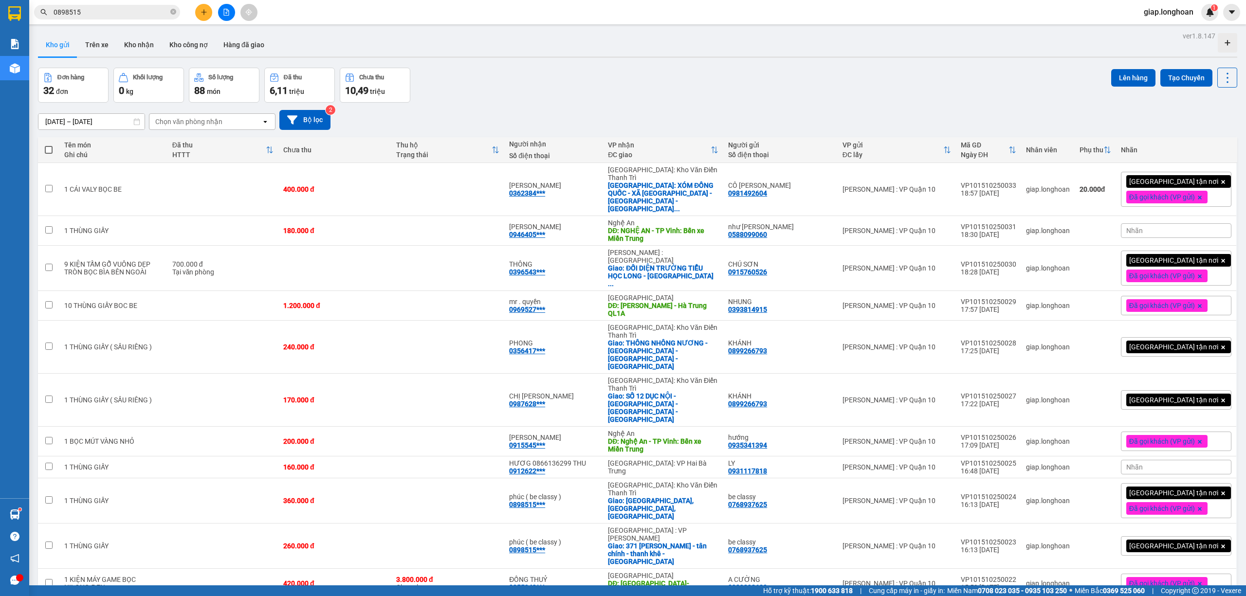
click at [1200, 251] on div "Giao tận nơi Đã gọi khách (VP gửi)" at bounding box center [1176, 268] width 110 height 35
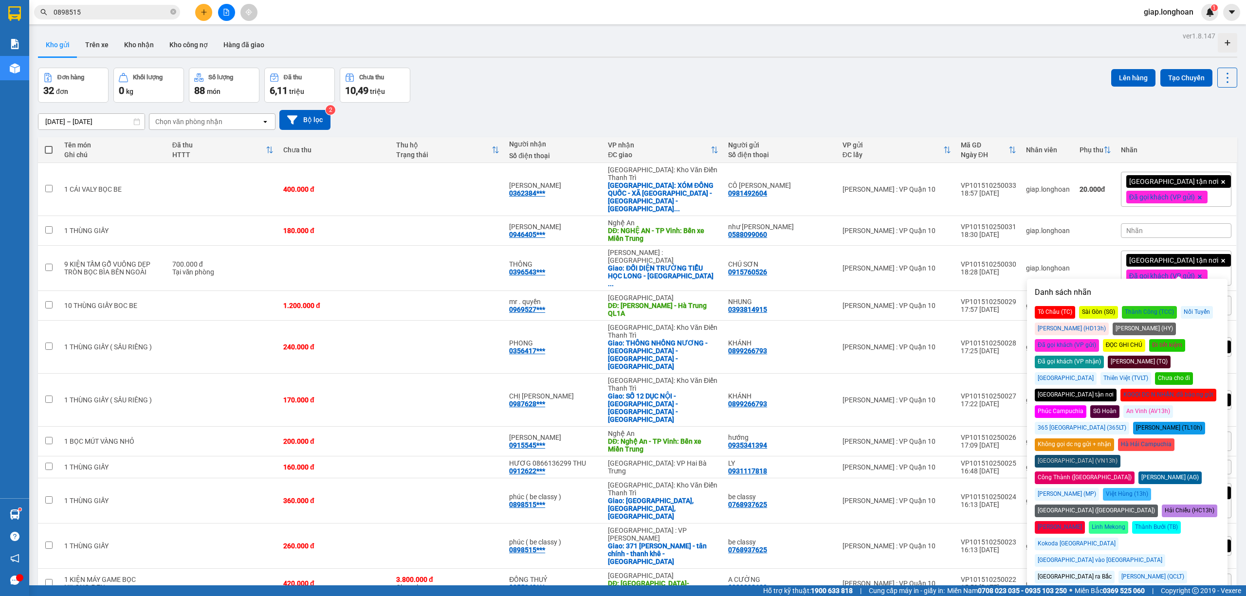
click at [1193, 372] on div "Chưa cho đi" at bounding box center [1174, 378] width 38 height 13
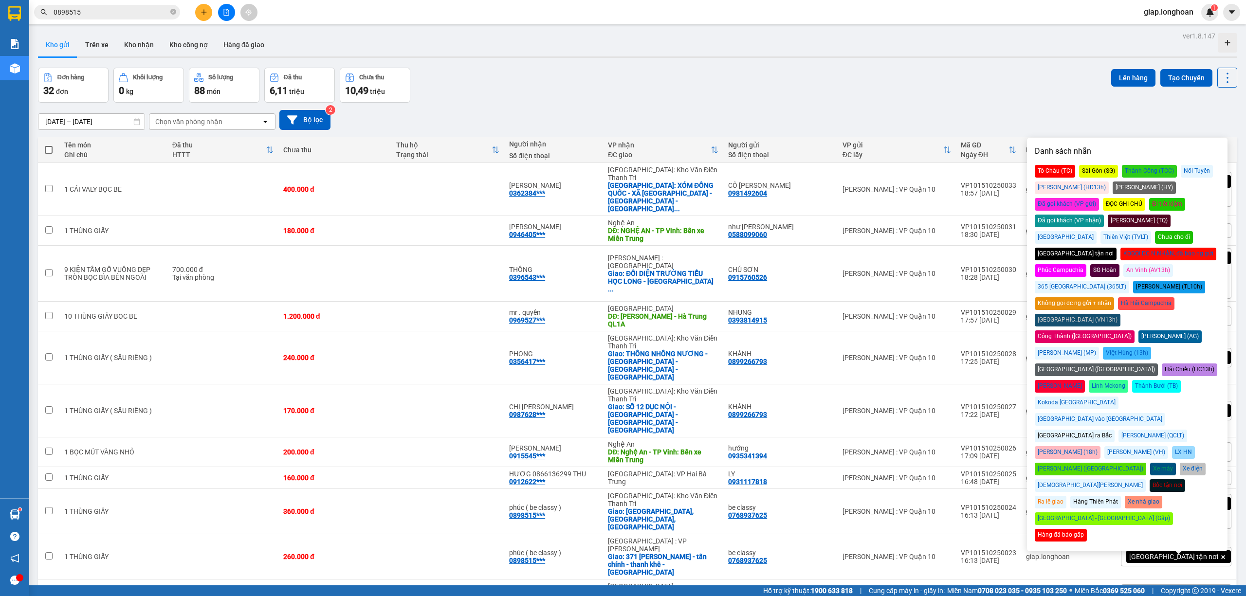
click at [930, 76] on div "Đơn hàng 32 đơn Khối lượng 0 kg Số lượng 88 món Đã thu 6,11 triệu Chưa thu 10,4…" at bounding box center [637, 85] width 1199 height 35
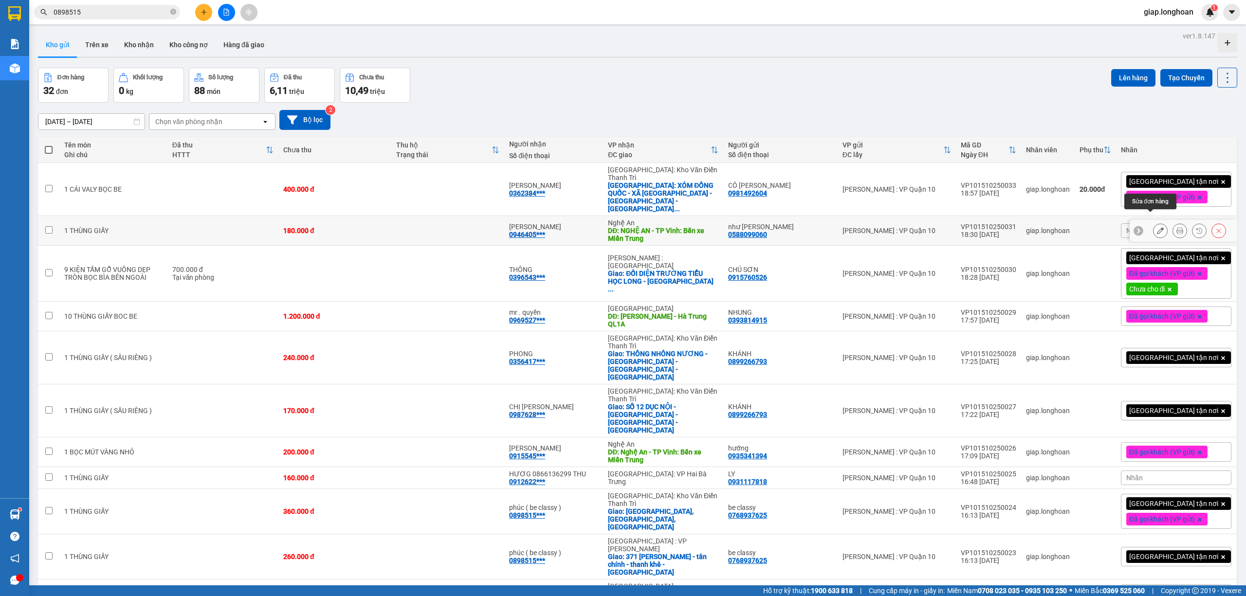
click at [1157, 227] on icon at bounding box center [1160, 230] width 7 height 7
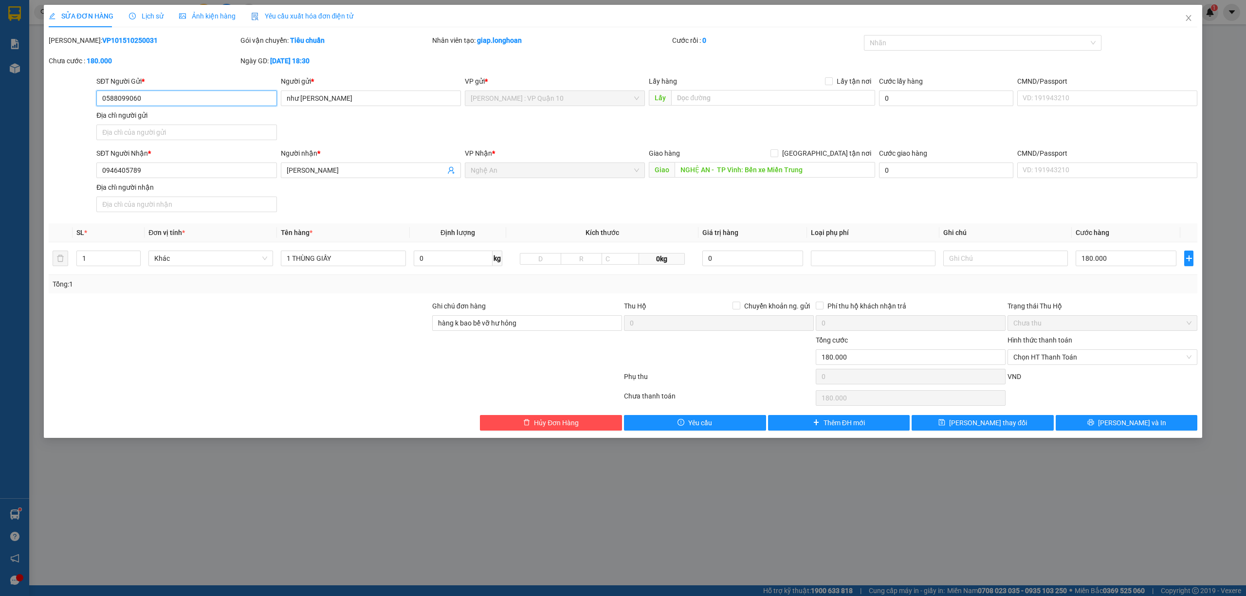
type input "0588099060"
type input "như quỳnh"
type input "0946405789"
type input "ANH HUY"
type input "NGHỆ AN - TP Vinh: Bến xe Miền Trung"
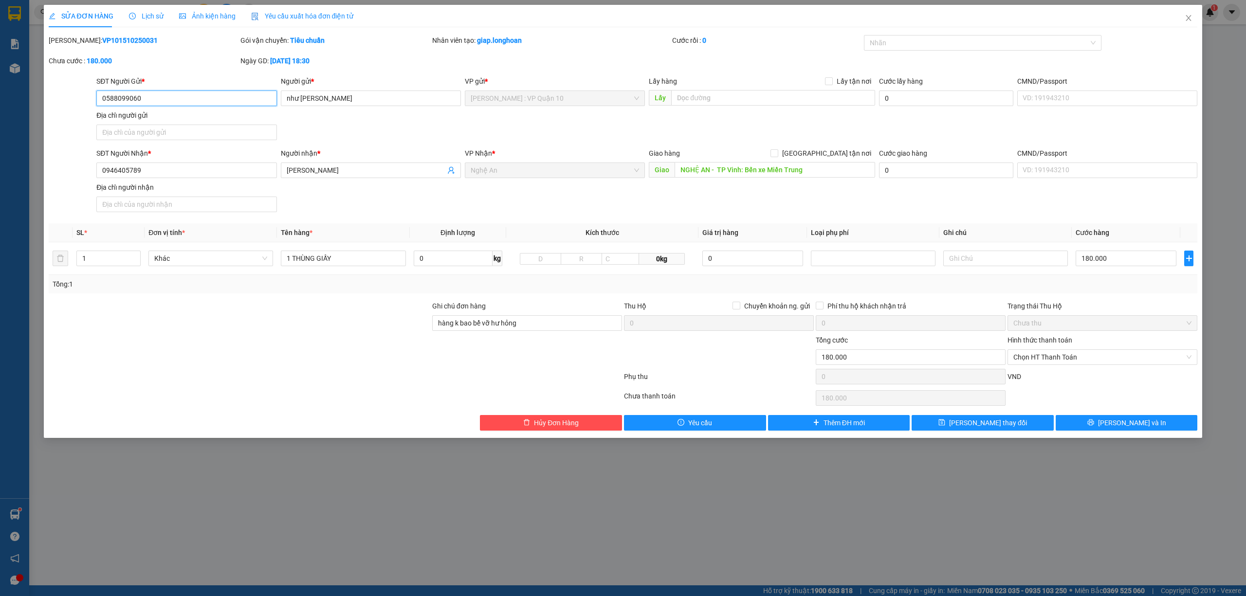
type input "hàng k bao bể vỡ hư hỏng"
type input "0"
type input "180.000"
type input "2"
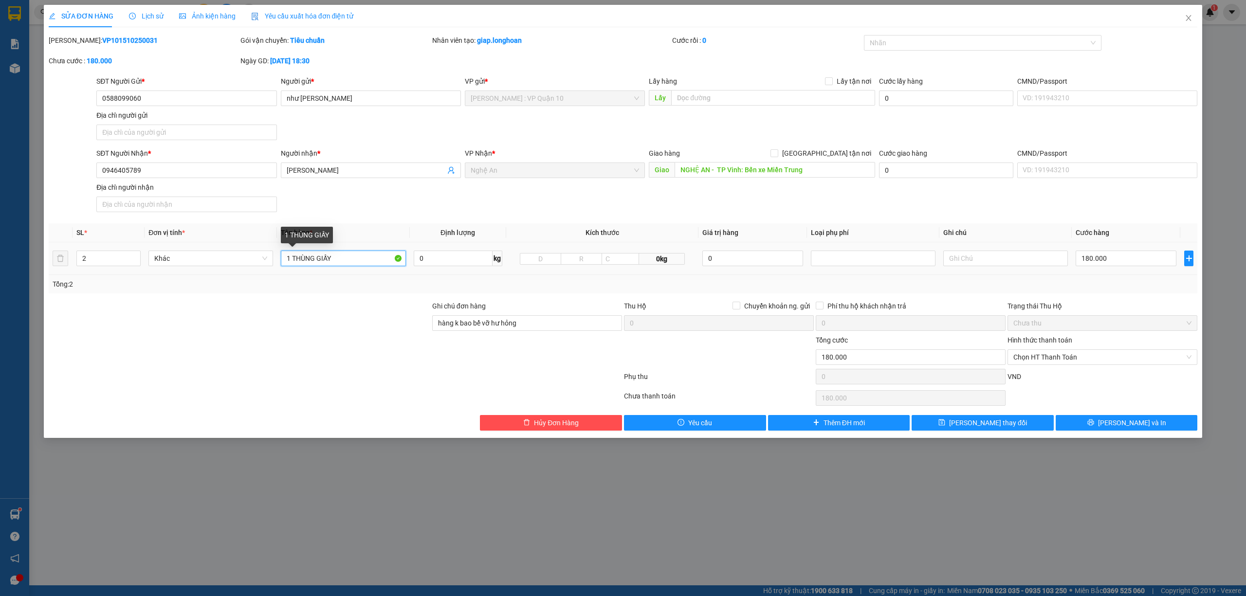
click at [291, 259] on input "1 THÙNG GIẤY" at bounding box center [343, 259] width 125 height 16
type input "2 THÙNG GIẤY"
click at [348, 332] on div at bounding box center [239, 318] width 383 height 34
click at [1111, 258] on input "180.000" at bounding box center [1125, 259] width 101 height 16
type input "0"
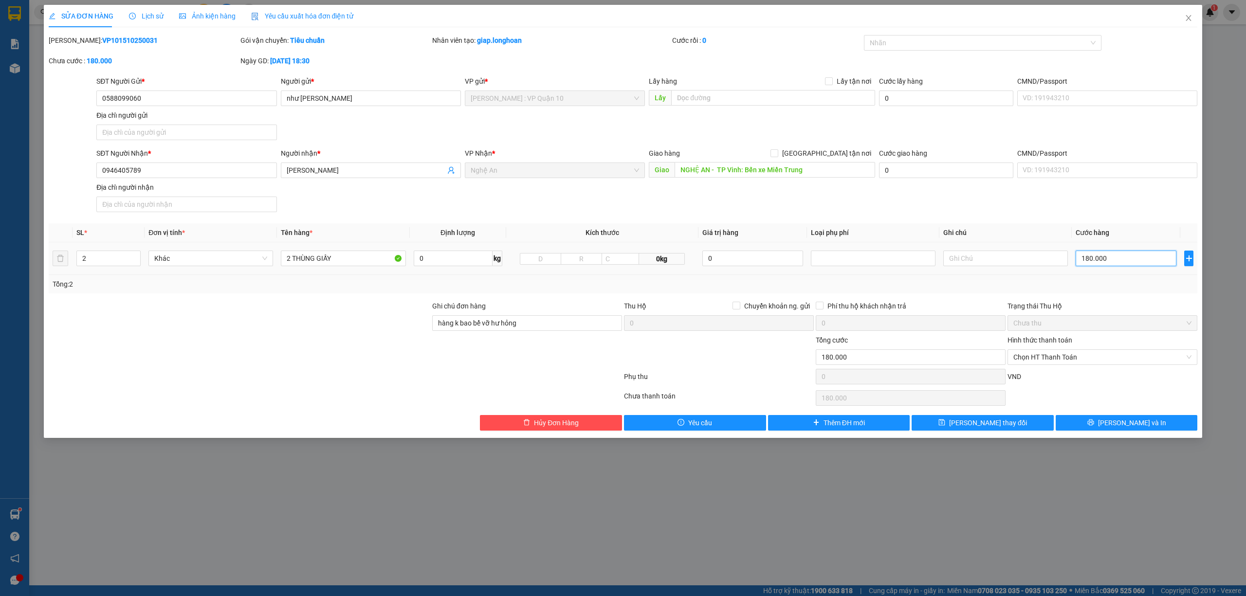
type input "0"
type input "30"
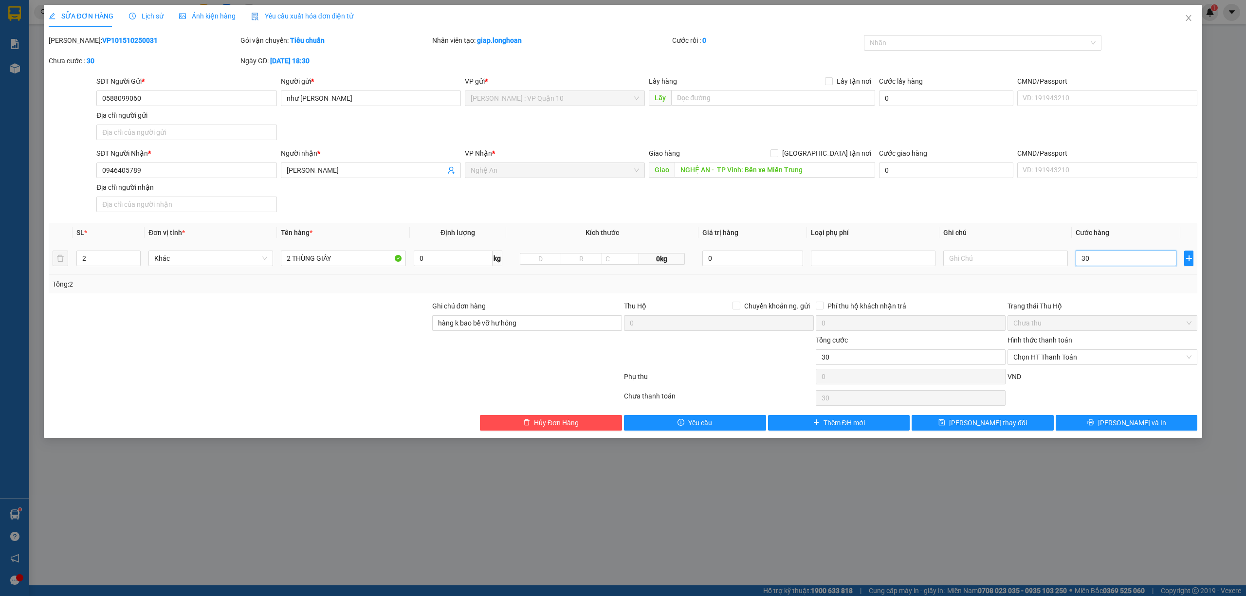
type input "320"
type input "3.200"
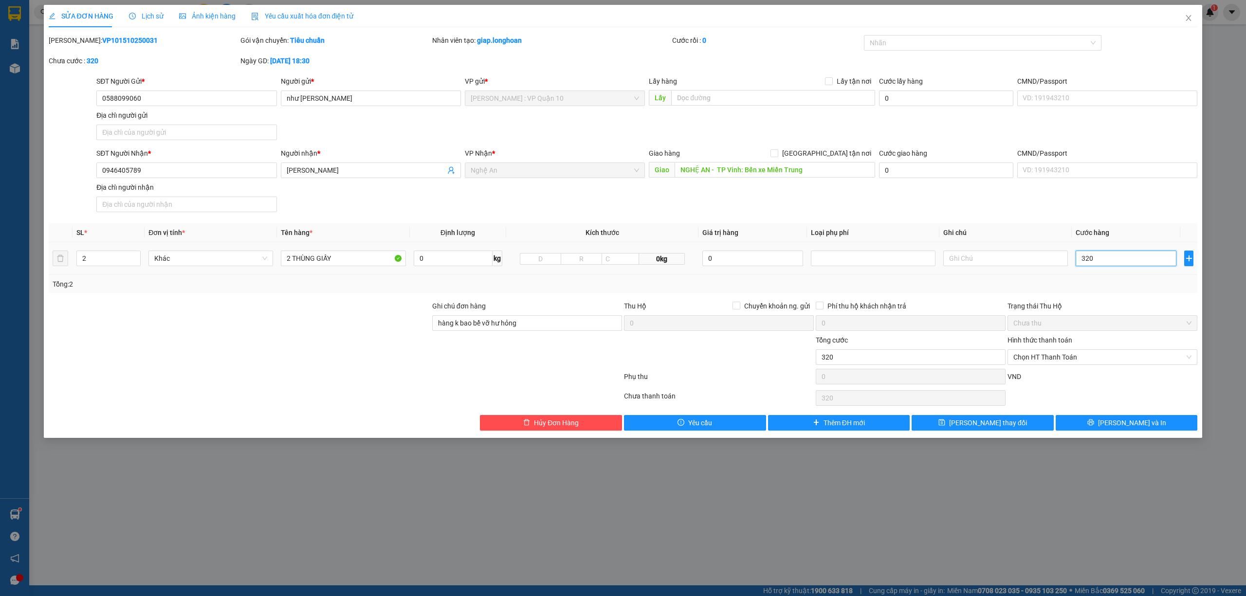
type input "3.200"
type input "32.000"
type input "320.000"
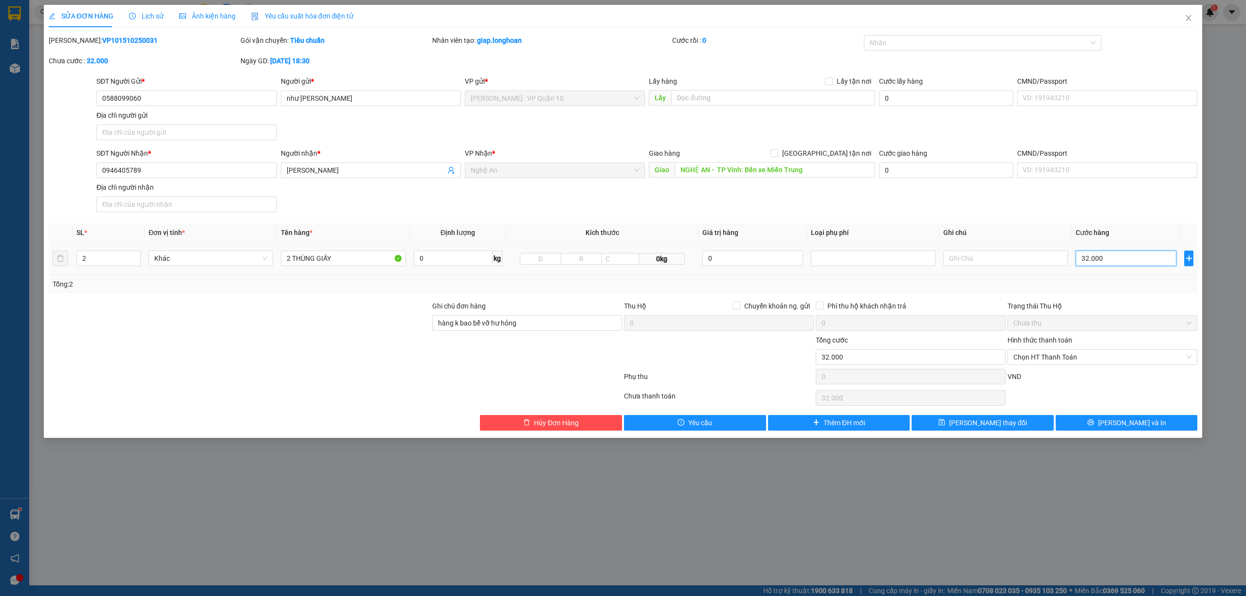
type input "320.000"
click at [1039, 425] on button "Lưu thay đổi" at bounding box center [982, 423] width 142 height 16
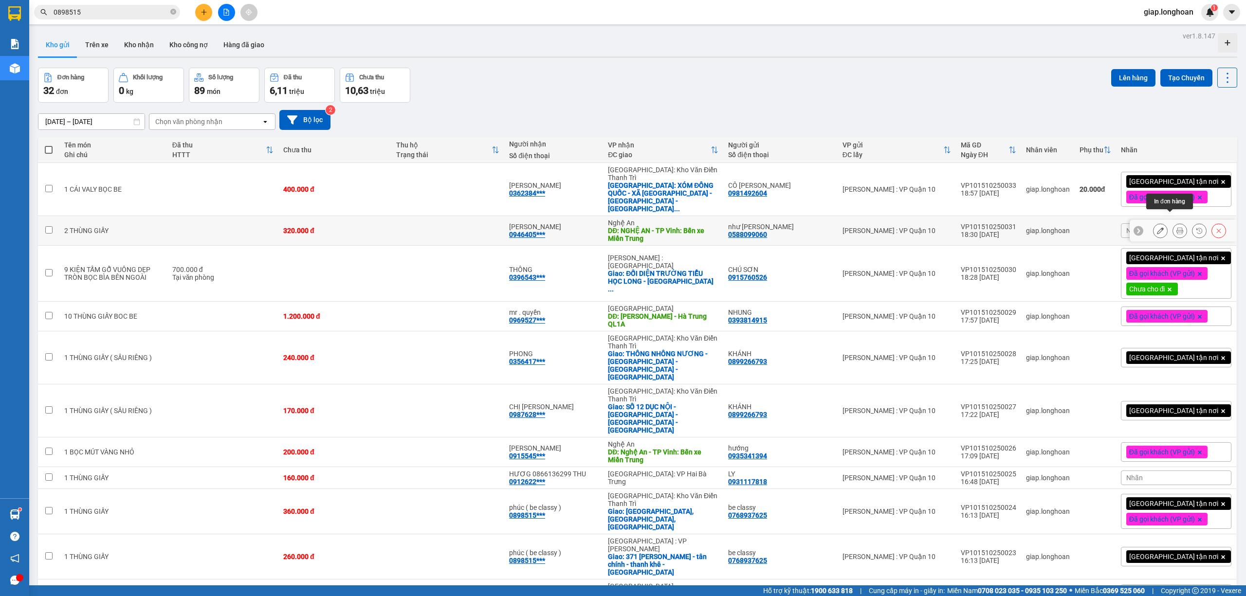
click at [1176, 227] on icon at bounding box center [1179, 230] width 7 height 7
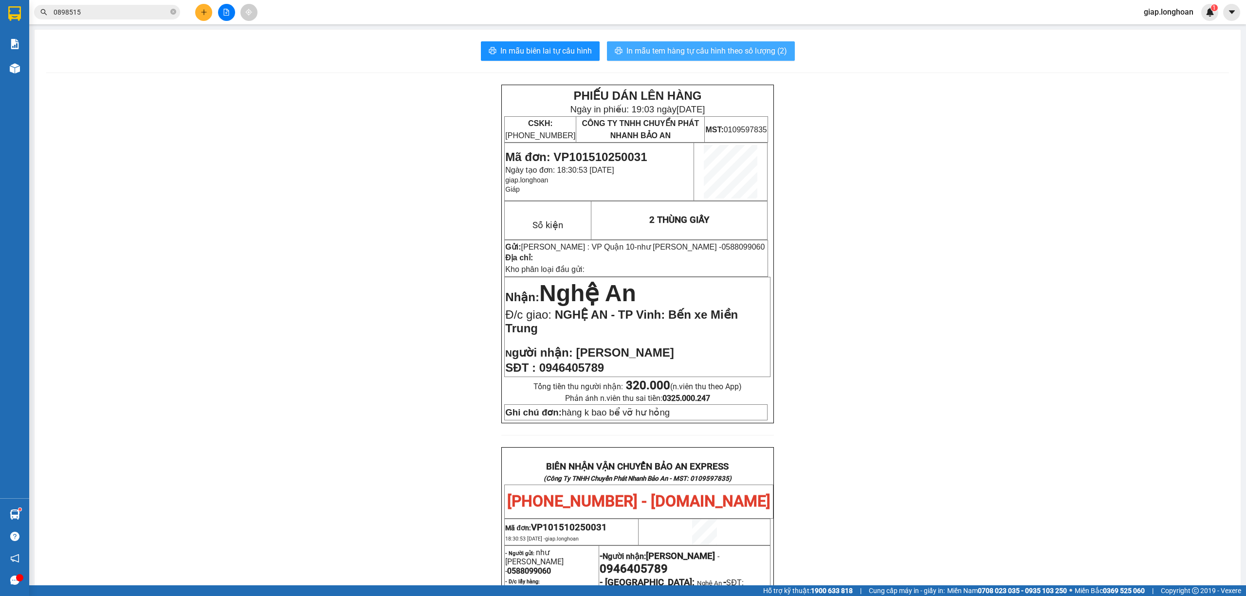
click at [655, 48] on span "In mẫu tem hàng tự cấu hình theo số lượng (2)" at bounding box center [706, 51] width 161 height 12
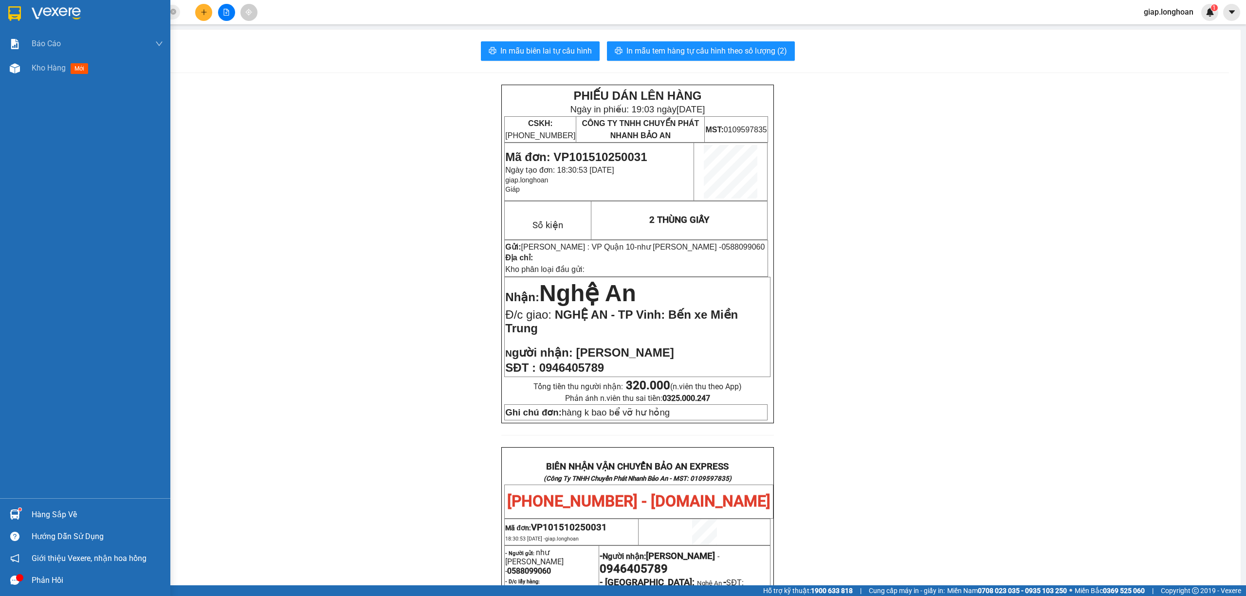
click at [55, 10] on img at bounding box center [56, 13] width 49 height 15
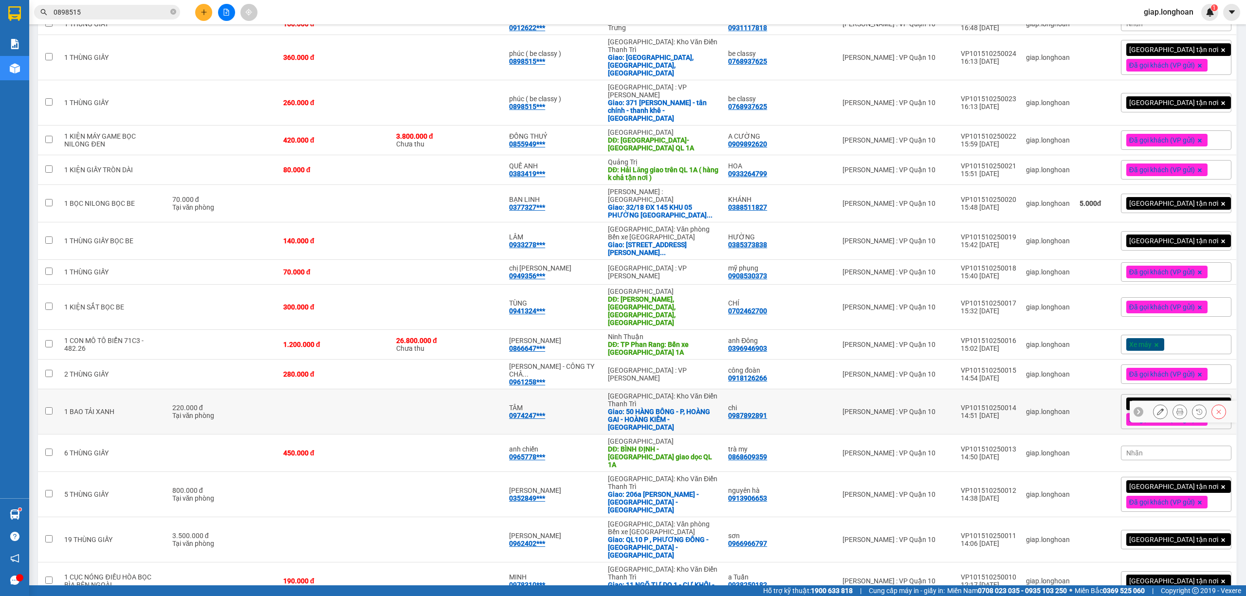
scroll to position [693, 0]
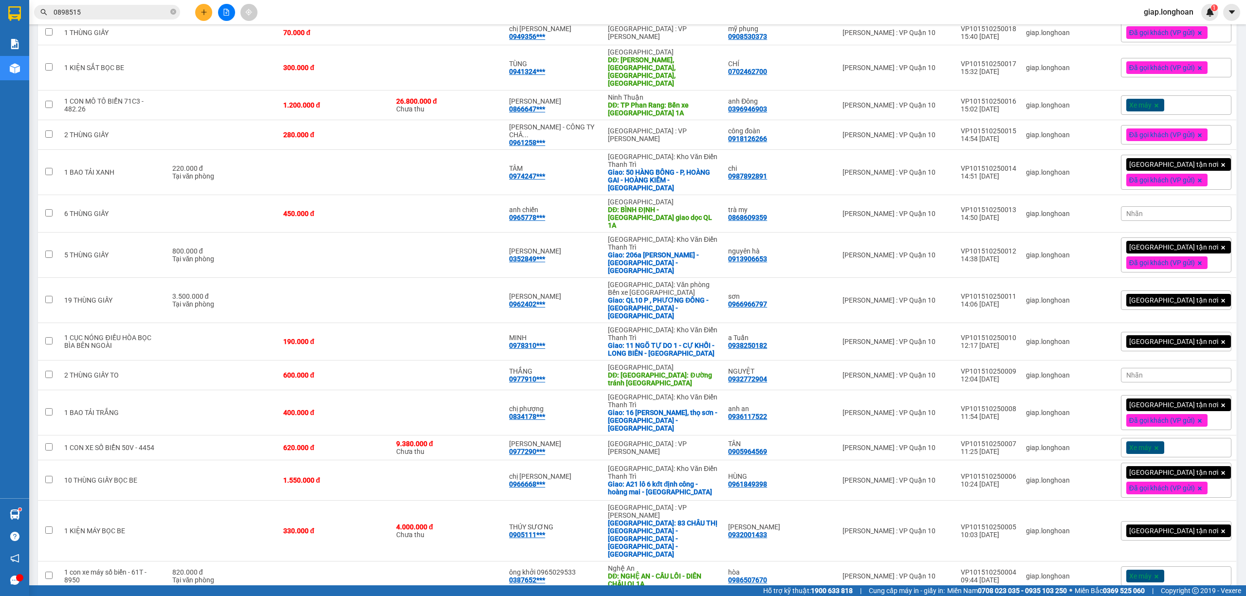
drag, startPoint x: 1032, startPoint y: 528, endPoint x: 979, endPoint y: 525, distance: 52.7
checkbox input "true"
copy div "VP101510250001"
drag, startPoint x: 1030, startPoint y: 495, endPoint x: 975, endPoint y: 492, distance: 54.6
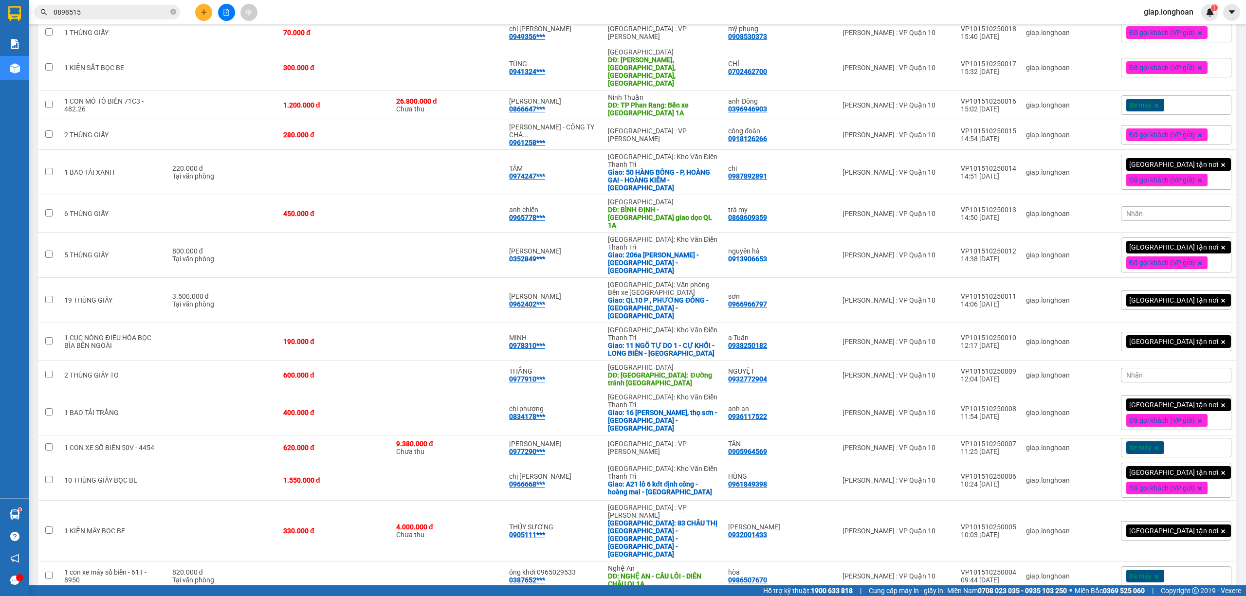
checkbox input "true"
copy div "VP101510250002"
drag, startPoint x: 1030, startPoint y: 451, endPoint x: 965, endPoint y: 447, distance: 65.3
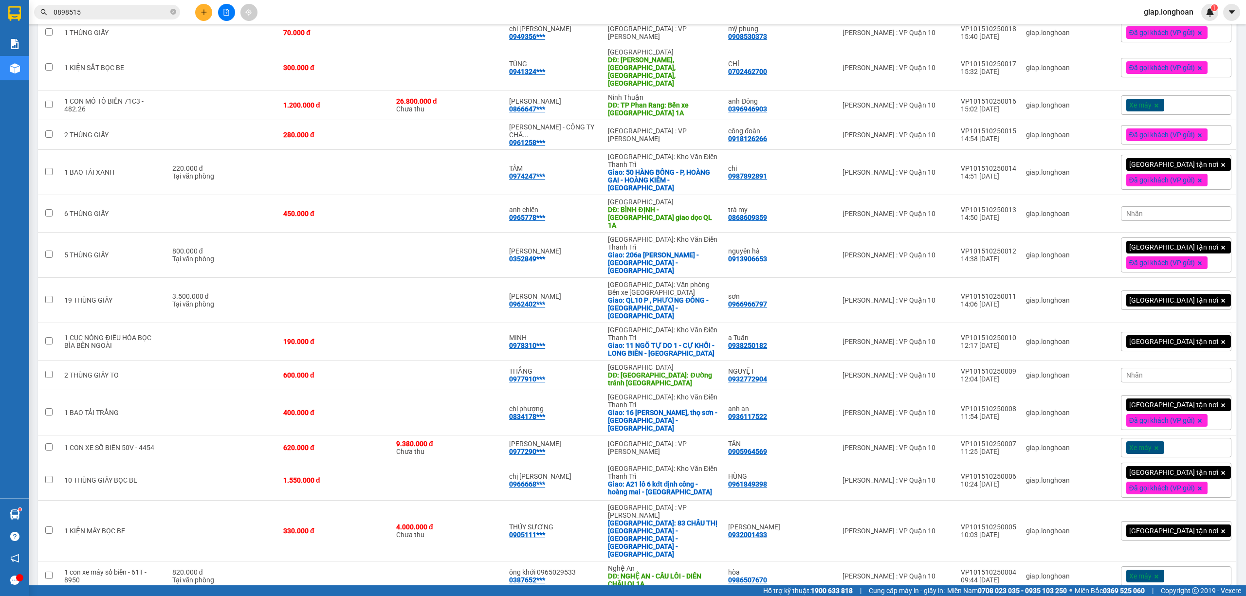
checkbox input "true"
copy tr "Hồ Chí Minh : VP Quận 10 VP101510250003"
drag, startPoint x: 1032, startPoint y: 417, endPoint x: 965, endPoint y: 415, distance: 67.7
click at [967, 562] on tr "1 con xe máy số biển - 61T - 8950 820.000 đ Tại văn phòng ông khởi 0965029533 0…" at bounding box center [637, 577] width 1199 height 30
checkbox input "true"
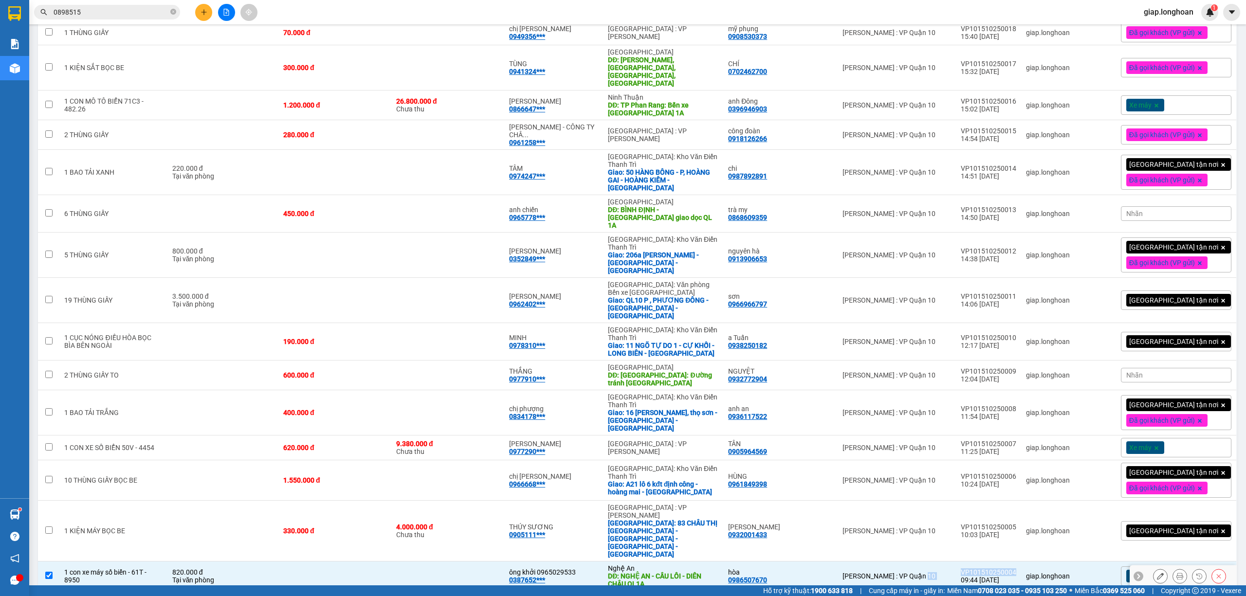
copy tr "Hồ Chí Minh : VP Quận 10 VP101510250004"
drag, startPoint x: 1030, startPoint y: 386, endPoint x: 964, endPoint y: 386, distance: 66.7
click at [964, 501] on tr "1 KIỆN MÁY BỌC BE 330.000 đ 4.000.000 đ Chưa thu THÚY SƯƠNG 0905111*** Đà Nẵng …" at bounding box center [637, 531] width 1199 height 61
checkbox input "true"
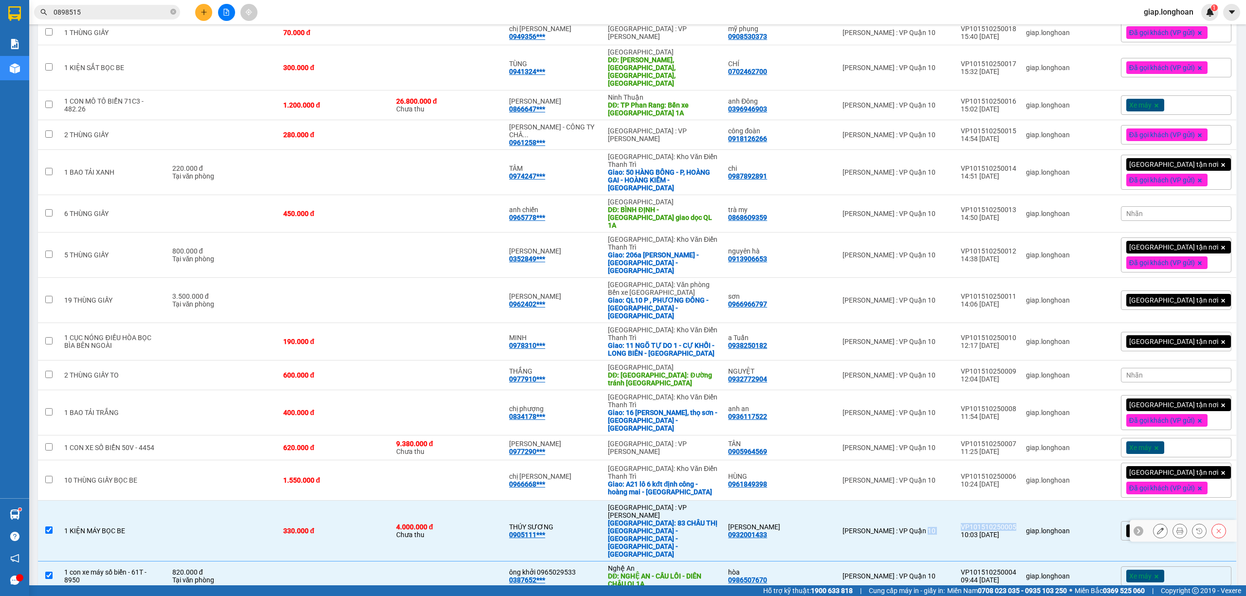
copy tr "Hồ Chí Minh : VP Quận 10 VP101510250005"
drag, startPoint x: 1030, startPoint y: 350, endPoint x: 980, endPoint y: 355, distance: 50.3
click at [980, 473] on div "VP101510250006" at bounding box center [988, 477] width 55 height 8
checkbox input "true"
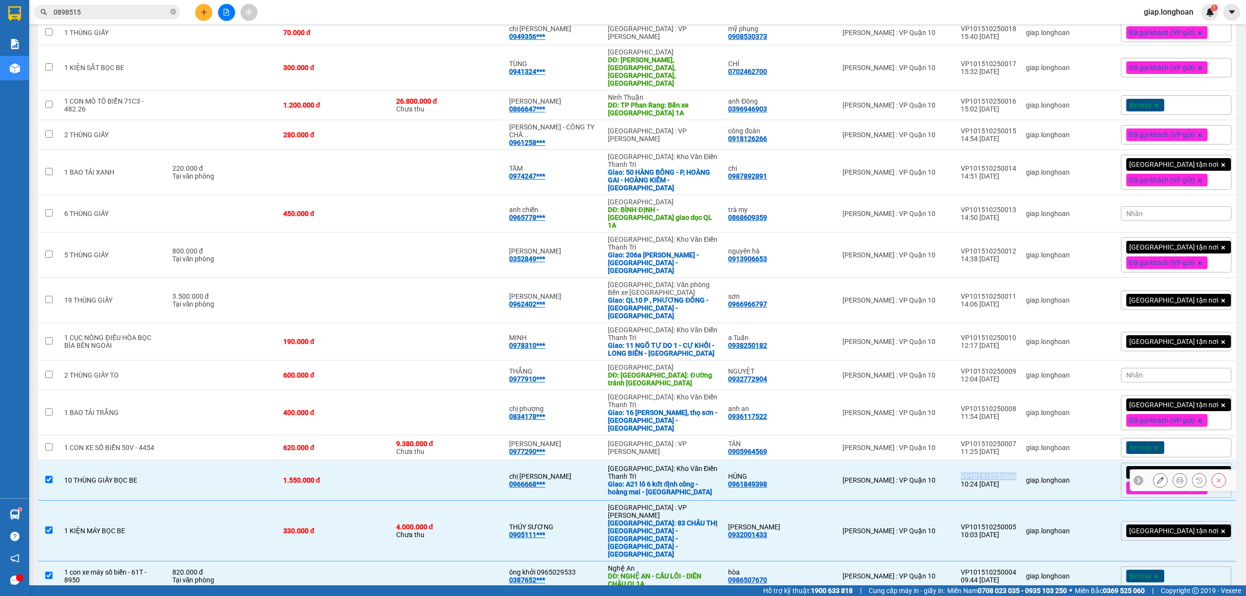
copy div "VP101510250006"
drag, startPoint x: 1026, startPoint y: 319, endPoint x: 1038, endPoint y: 322, distance: 12.5
click at [1038, 436] on tr "1 CON XE SỐ BIỂN 50V - 4454 620.000 đ 9.380.000 đ Chưa thu LƯƠNG VINH 0977290**…" at bounding box center [637, 448] width 1199 height 25
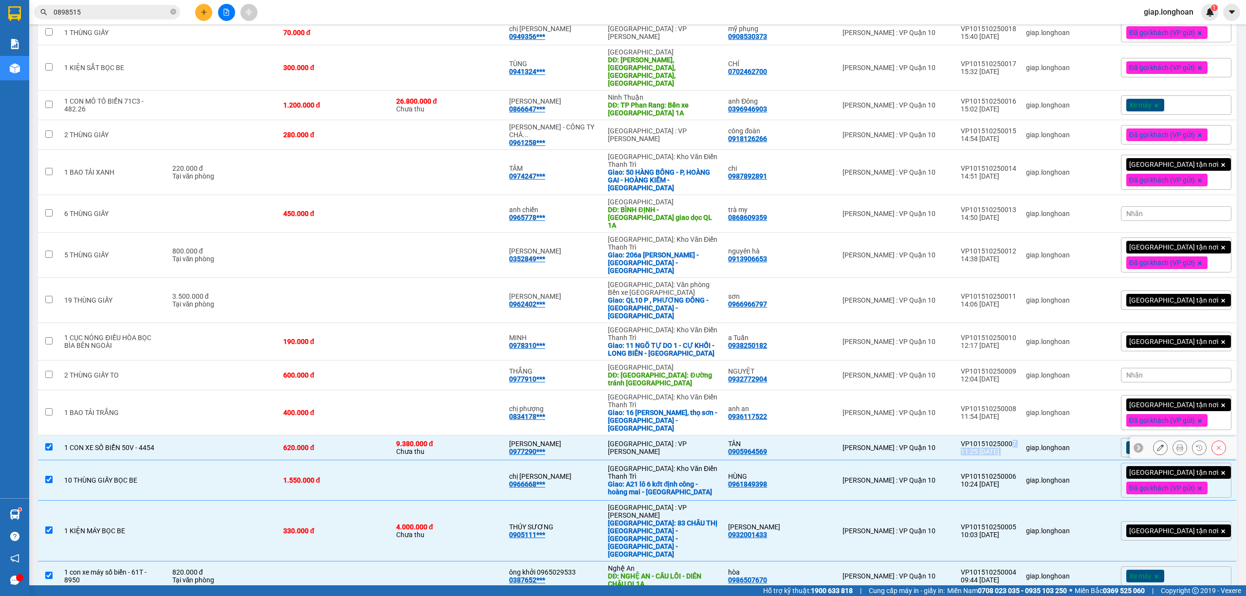
click at [1021, 436] on td "VP101510250007 11:25 15/10" at bounding box center [988, 448] width 65 height 25
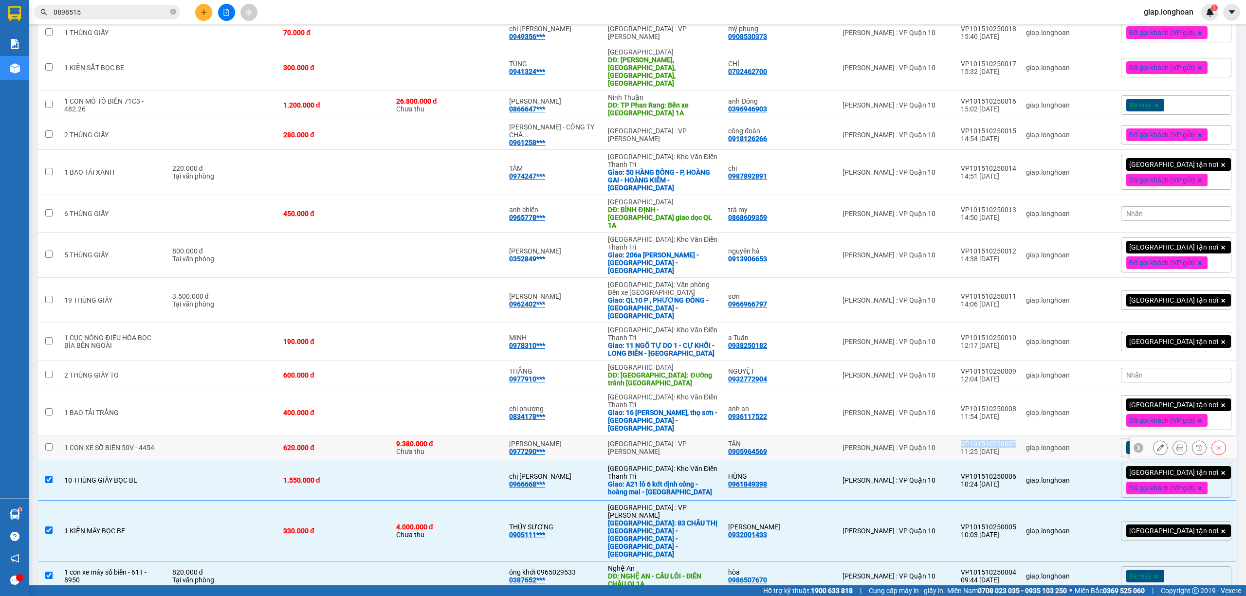
drag, startPoint x: 1029, startPoint y: 316, endPoint x: 974, endPoint y: 318, distance: 55.0
click at [974, 436] on td "VP101510250007 11:25 15/10" at bounding box center [988, 448] width 65 height 25
checkbox input "true"
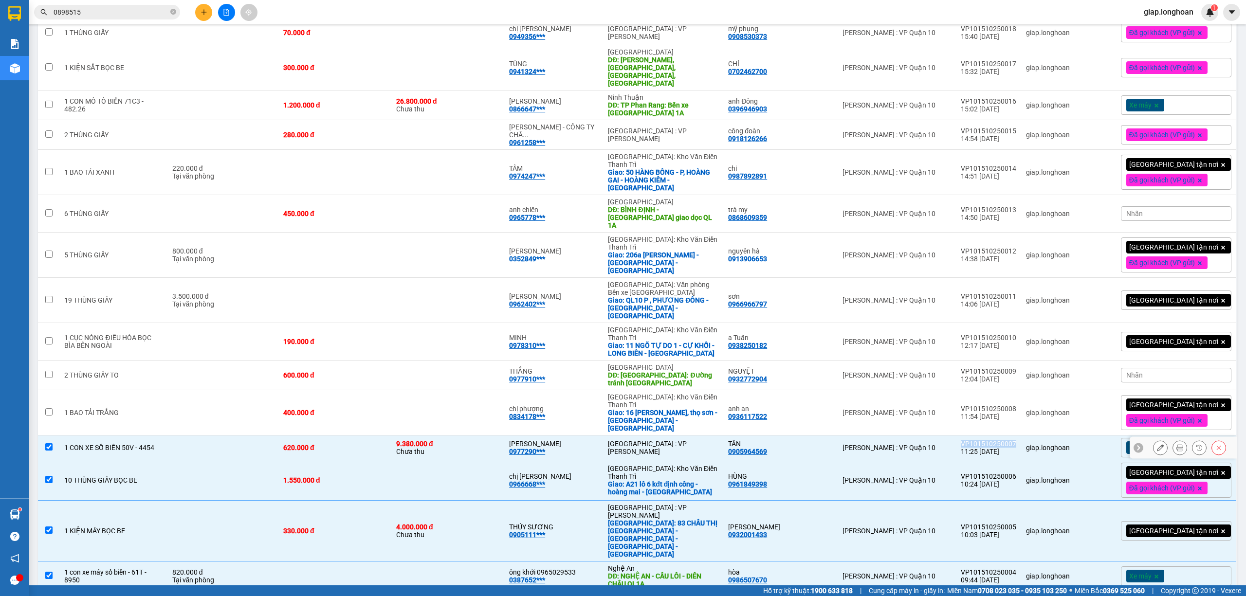
copy div "VP101510250007"
drag, startPoint x: 1027, startPoint y: 281, endPoint x: 1013, endPoint y: 285, distance: 14.2
click at [1012, 390] on td "VP101510250008 11:54 15/10" at bounding box center [988, 412] width 65 height 45
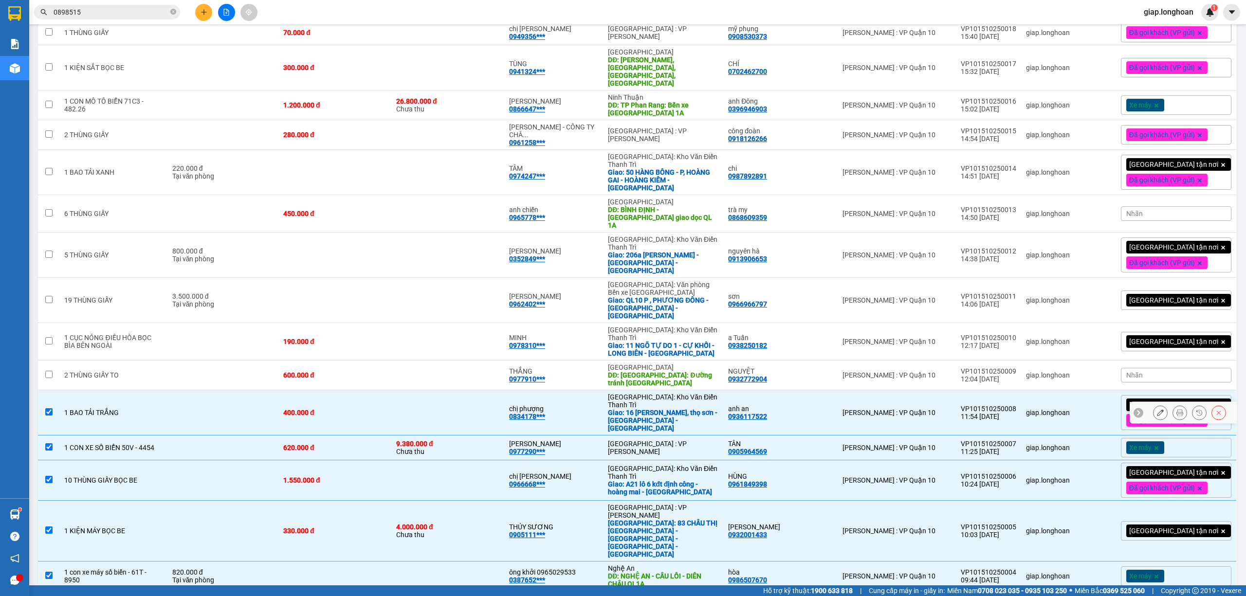
click at [1016, 405] on div "VP101510250008" at bounding box center [988, 409] width 55 height 8
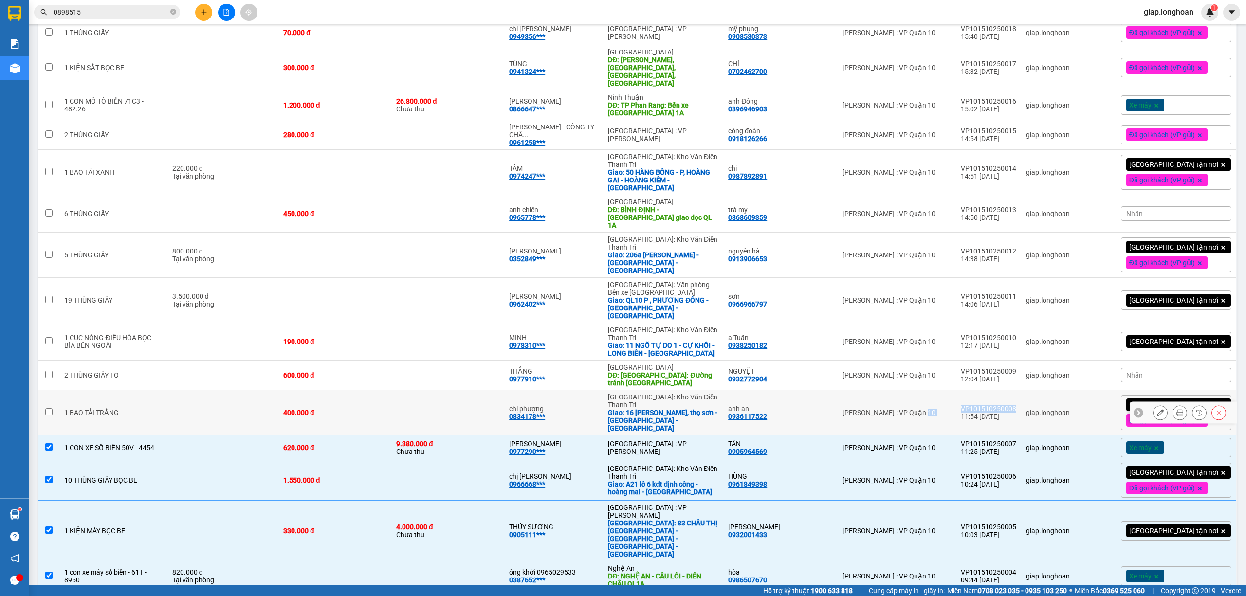
drag, startPoint x: 1030, startPoint y: 283, endPoint x: 968, endPoint y: 287, distance: 61.4
click at [968, 390] on tr "1 BAO TẢI TRẮNG 400.000 đ chị phượng 0834178*** Hà Nội: Kho Văn Điển Thanh Trì …" at bounding box center [637, 412] width 1199 height 45
checkbox input "true"
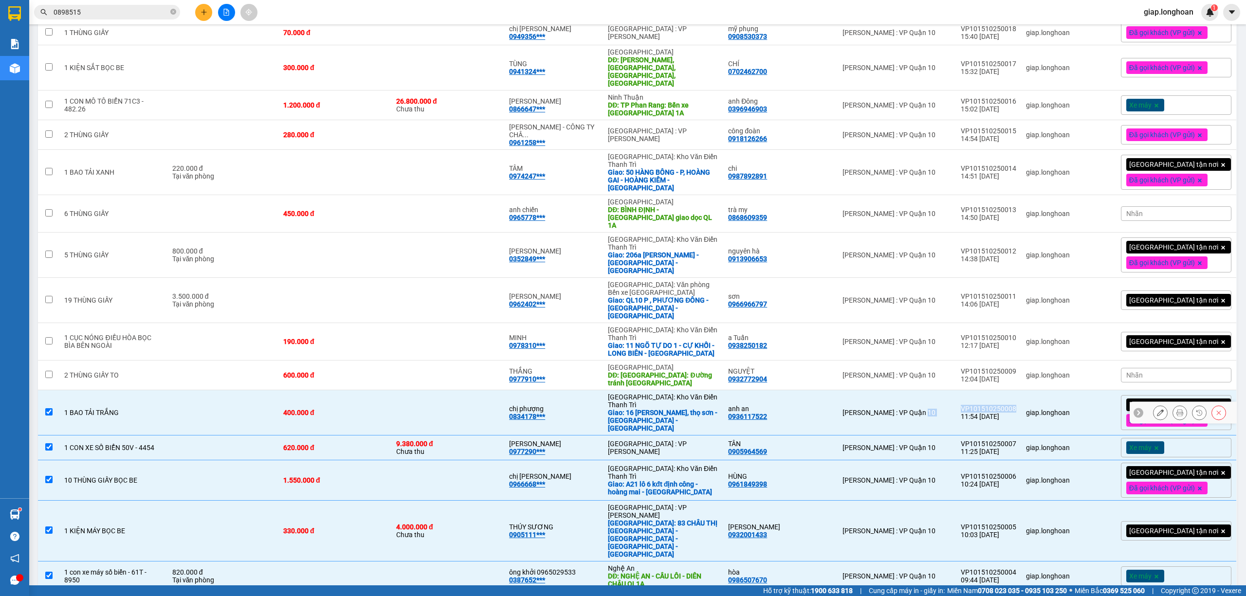
copy tr "Hồ Chí Minh : VP Quận 10 VP101510250008"
drag, startPoint x: 1028, startPoint y: 251, endPoint x: 958, endPoint y: 245, distance: 70.3
click at [958, 361] on tr "2 THÙNG GIẤY TO 600.000 đ THẮNG 0977910*** Thanh Hóa DĐ: TP Thanh Hóa: Đường tr…" at bounding box center [637, 376] width 1199 height 30
checkbox input "true"
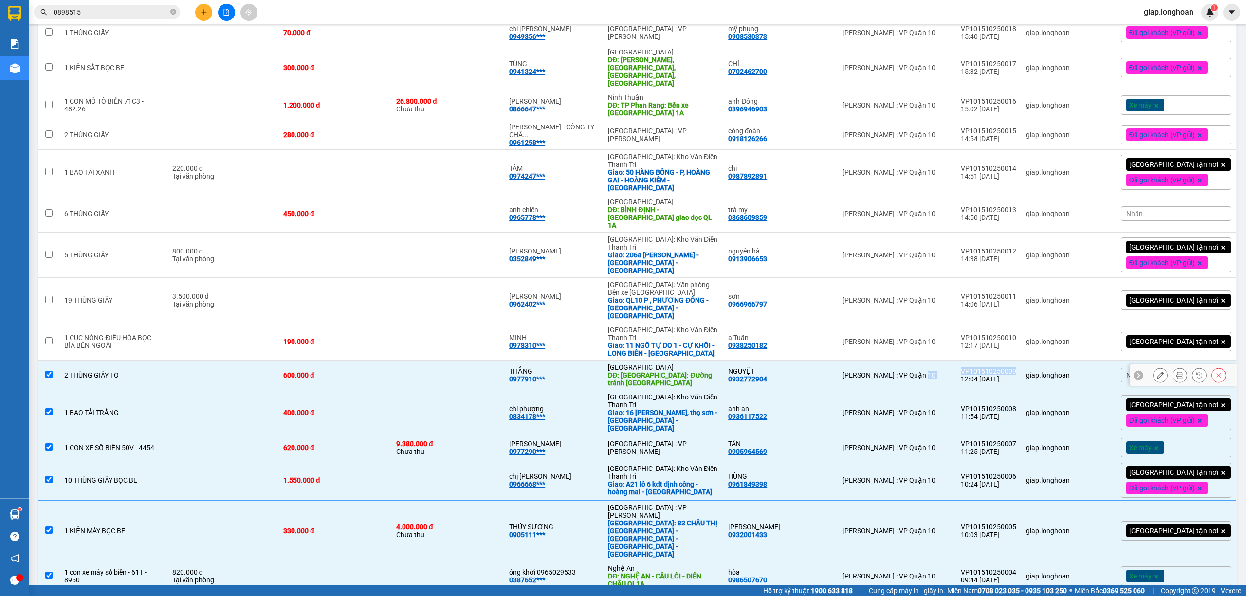
copy tr "Hồ Chí Minh : VP Quận 10 VP101510250009"
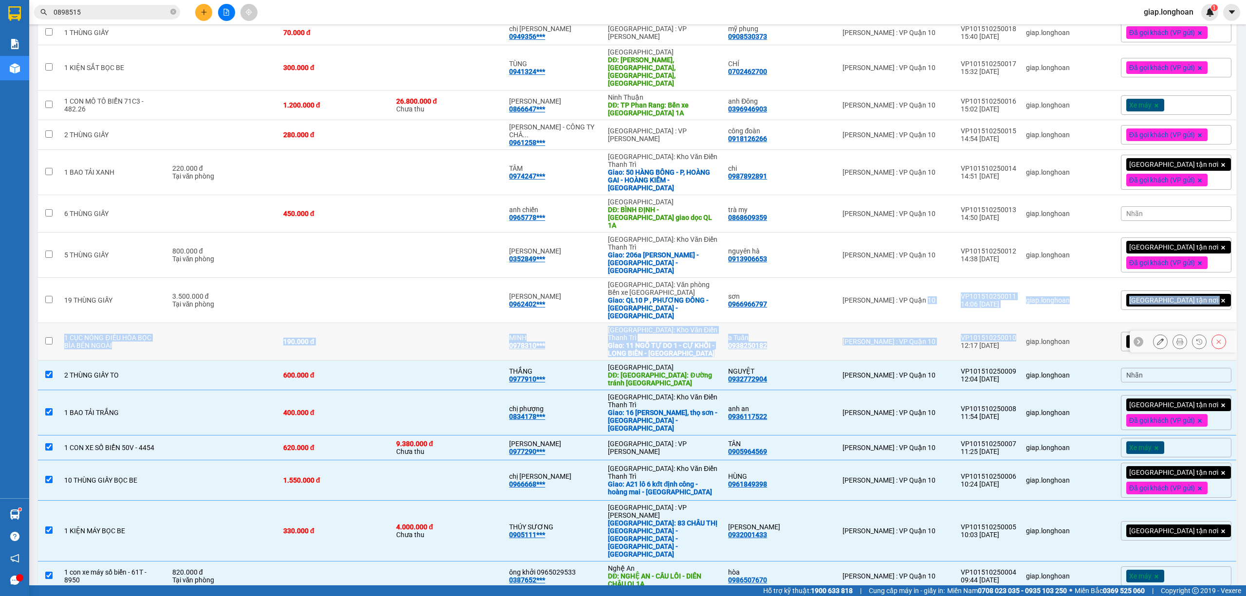
drag, startPoint x: 1034, startPoint y: 216, endPoint x: 958, endPoint y: 208, distance: 76.3
click at [958, 209] on tbody "1 CÁI VALY BỌC BE 400.000 đ HOÀNG VY 0362384*** Hà Nội: Kho Văn Điển Thanh Trì …" at bounding box center [637, 86] width 1199 height 1232
click at [1016, 334] on div "VP101510250010" at bounding box center [988, 338] width 55 height 8
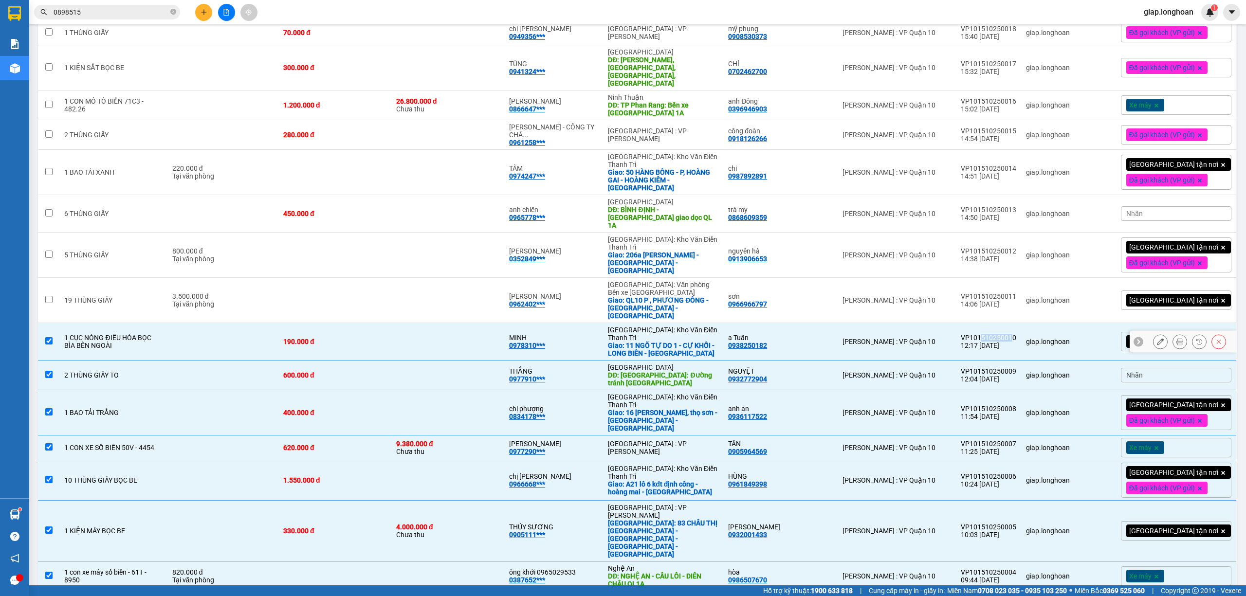
click at [1008, 323] on td "VP101510250010 12:17 15/10" at bounding box center [988, 341] width 65 height 37
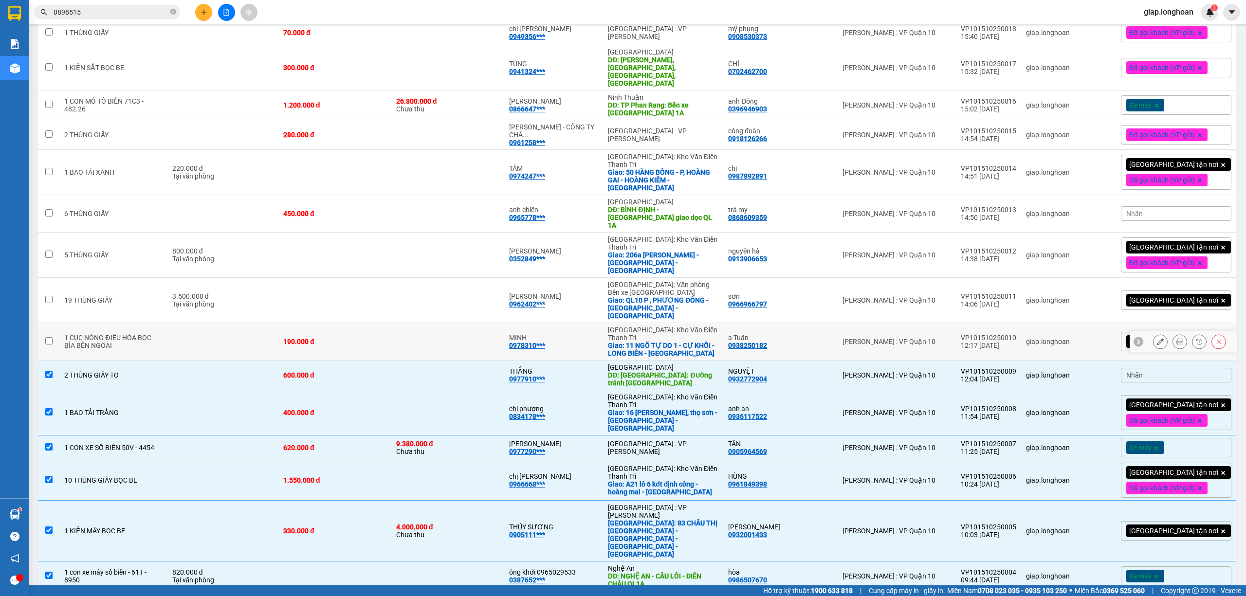
click at [1016, 334] on div "VP101510250010" at bounding box center [988, 338] width 55 height 8
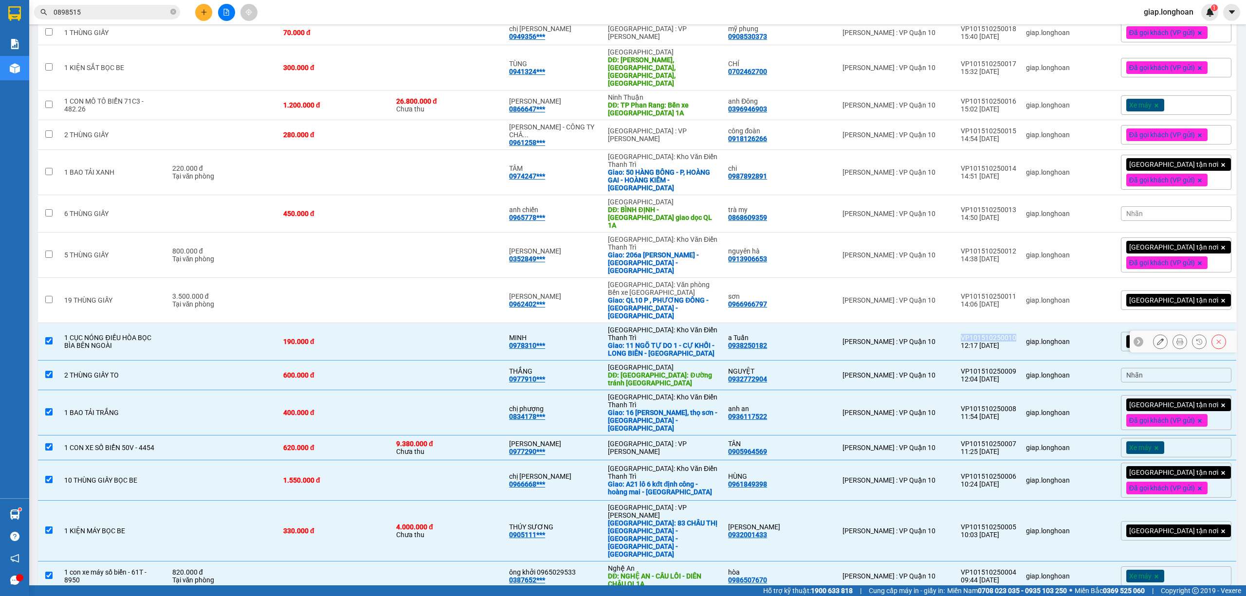
drag, startPoint x: 1029, startPoint y: 220, endPoint x: 977, endPoint y: 218, distance: 51.6
click at [977, 323] on td "VP101510250010 12:17 15/10" at bounding box center [988, 341] width 65 height 37
checkbox input "false"
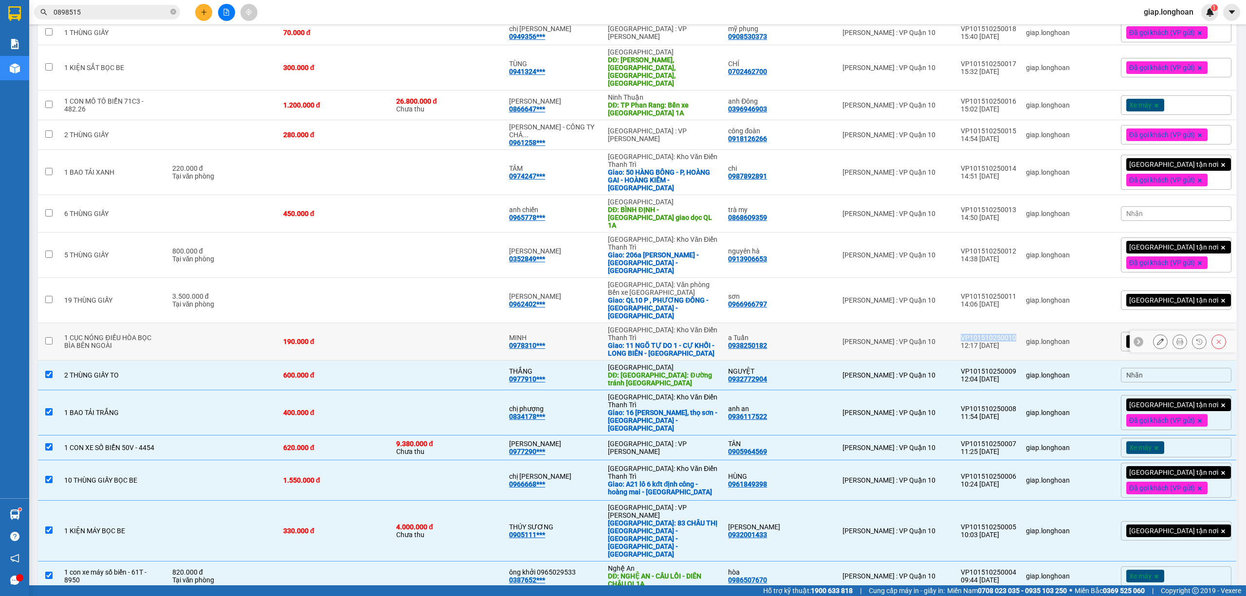
copy div "VP101510250010"
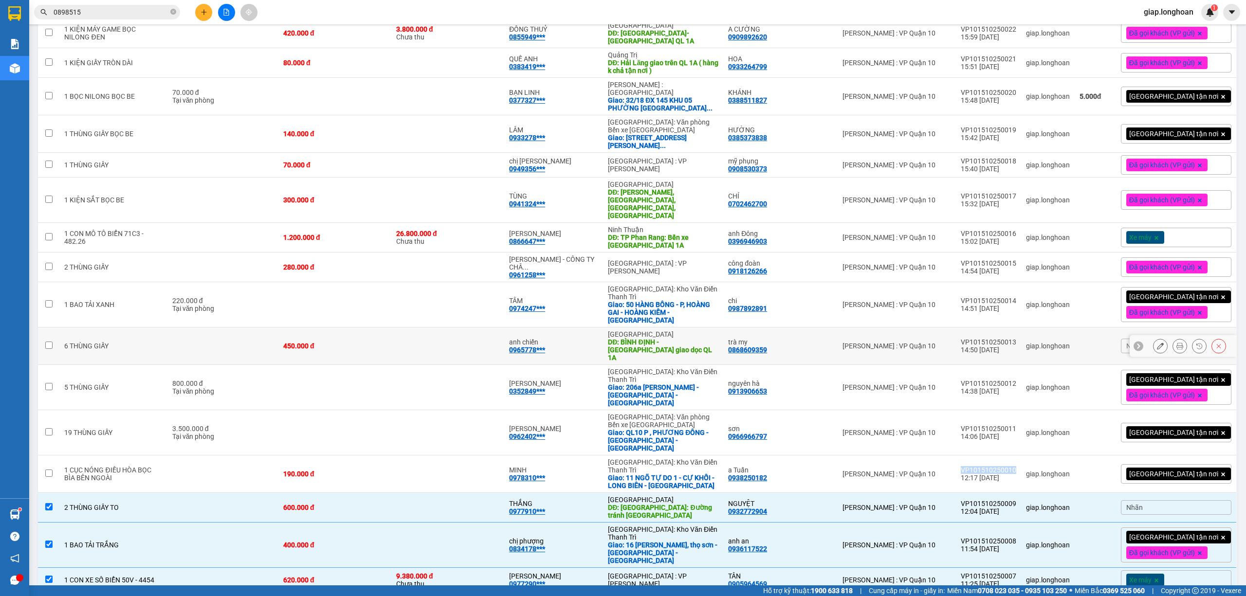
scroll to position [564, 0]
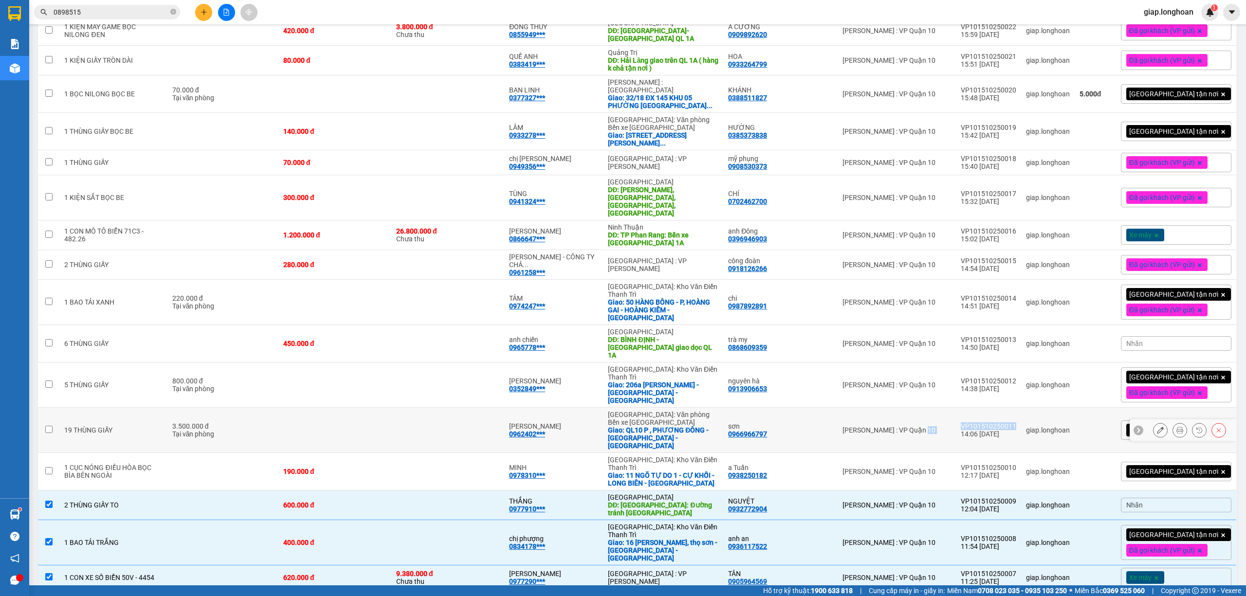
drag, startPoint x: 1030, startPoint y: 312, endPoint x: 964, endPoint y: 310, distance: 66.2
click at [964, 408] on tr "19 THÙNG GIẤY 3.500.000 đ Tại văn phòng ANH VŨ 0962402*** Hải Phòng: Văn phòng …" at bounding box center [637, 430] width 1199 height 45
checkbox input "true"
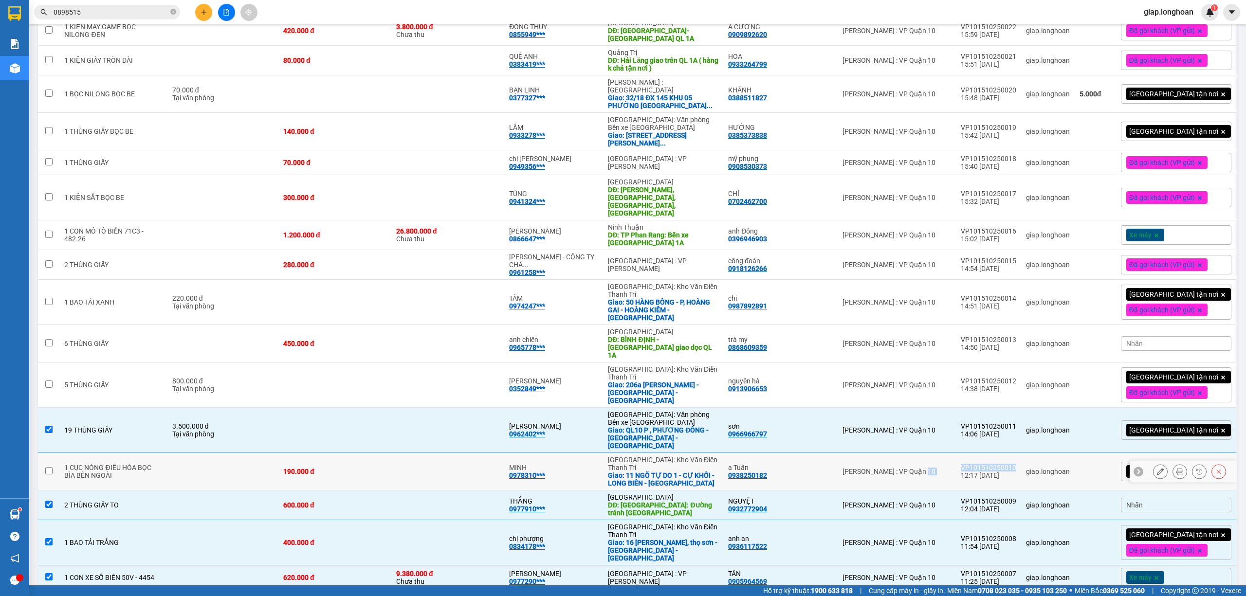
drag, startPoint x: 1028, startPoint y: 347, endPoint x: 985, endPoint y: 353, distance: 43.3
click at [962, 453] on tr "1 CỤC NÓNG ĐIỀU HÒA BỌC BÌA BÊN NGOÀI 190.000 đ MINH 0978310*** Hà Nội: Kho Văn…" at bounding box center [637, 471] width 1199 height 37
checkbox input "true"
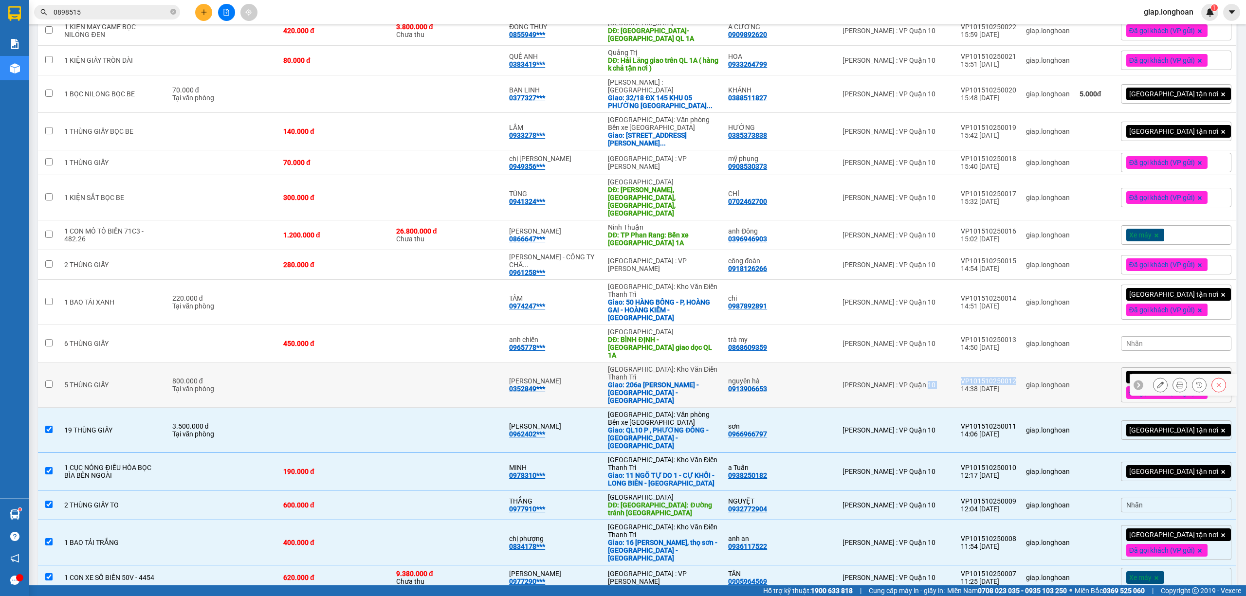
drag, startPoint x: 1028, startPoint y: 274, endPoint x: 970, endPoint y: 273, distance: 57.9
click at [970, 363] on tr "5 THÙNG GIẤY 800.000 đ Tại văn phòng phùng hoa 0352849*** Hà Nội: Kho Văn Điển …" at bounding box center [637, 385] width 1199 height 45
checkbox input "true"
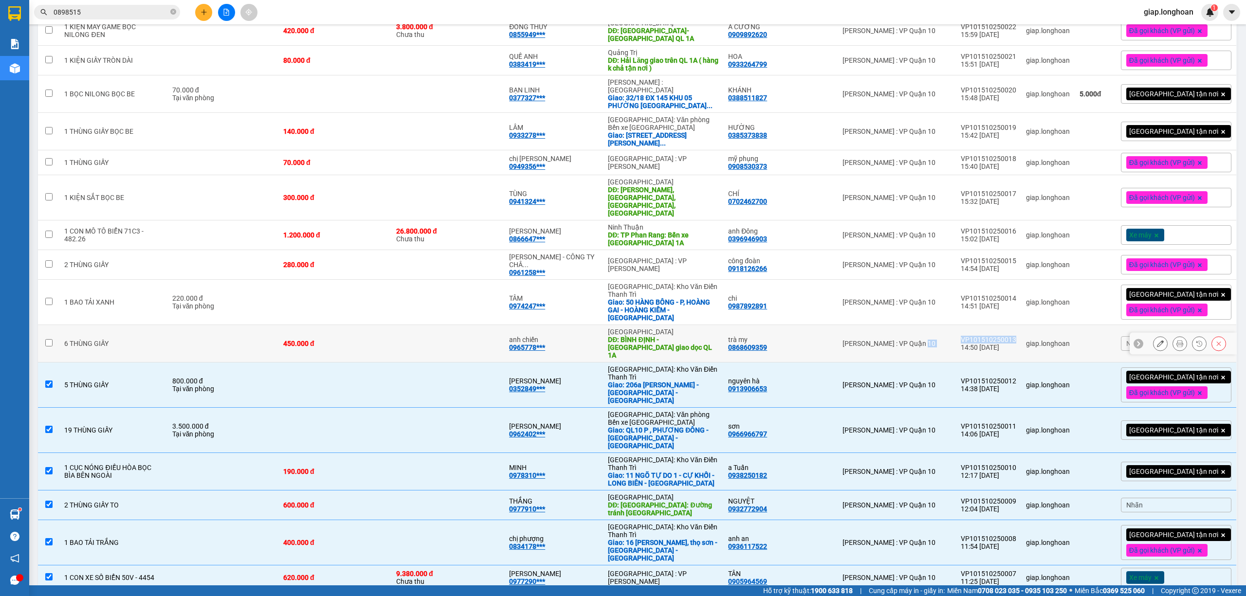
drag, startPoint x: 1030, startPoint y: 240, endPoint x: 964, endPoint y: 243, distance: 66.3
click at [964, 325] on tr "6 THÙNG GIẤY 450.000 đ anh chiến 0965778*** Bình Định DĐ: BÌNH ĐỊNH - Hoài Nhơn…" at bounding box center [637, 343] width 1199 height 37
checkbox input "true"
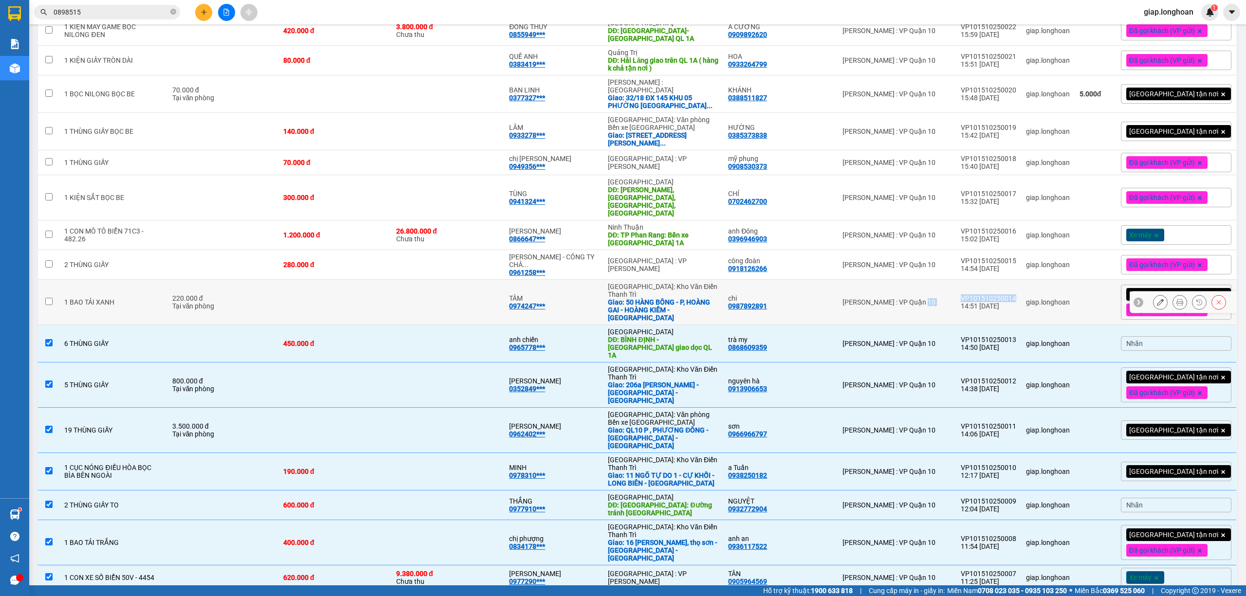
drag, startPoint x: 1029, startPoint y: 204, endPoint x: 968, endPoint y: 205, distance: 60.8
click at [968, 280] on tr "1 BAO TẢI XANH 220.000 đ Tại văn phòng TÂM 0974247*** Hà Nội: Kho Văn Điển Than…" at bounding box center [637, 302] width 1199 height 45
checkbox input "true"
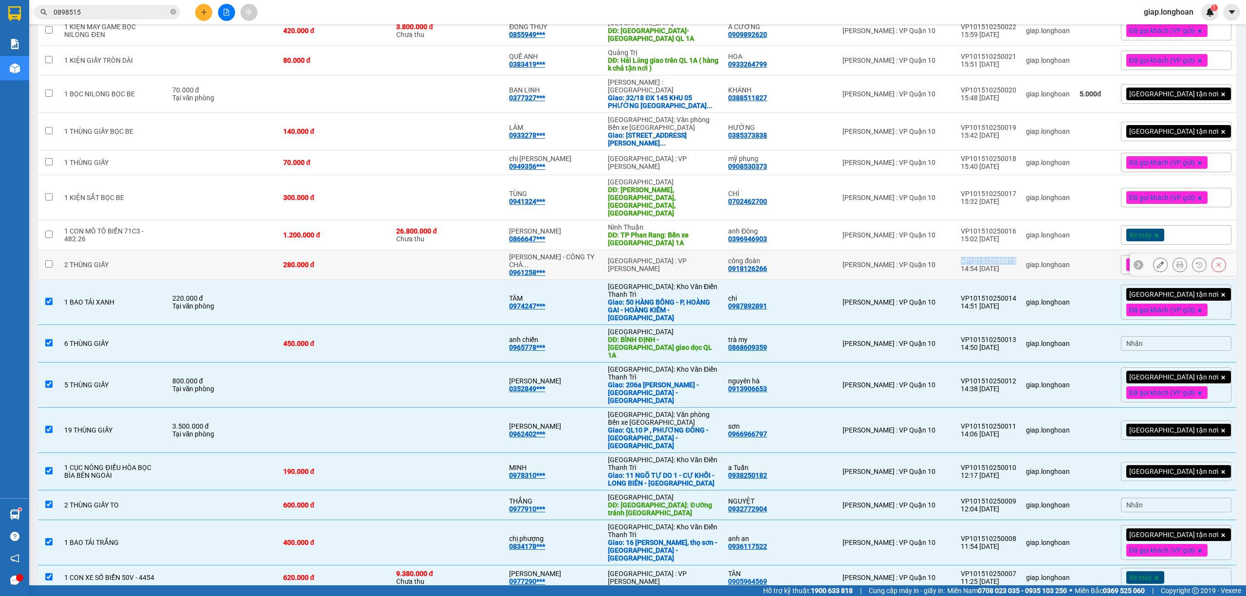
drag, startPoint x: 1032, startPoint y: 170, endPoint x: 976, endPoint y: 171, distance: 56.0
click at [976, 250] on td "VP101510250015 14:54 15/10" at bounding box center [988, 265] width 65 height 30
checkbox input "true"
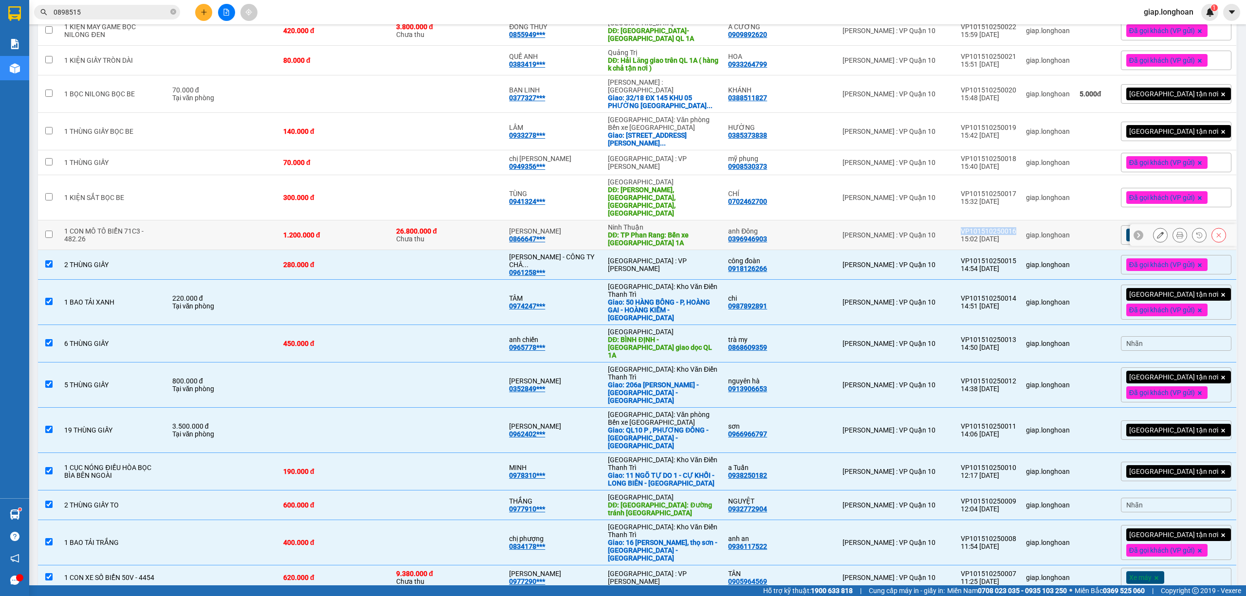
drag, startPoint x: 1032, startPoint y: 140, endPoint x: 976, endPoint y: 137, distance: 56.1
click at [976, 220] on td "VP101510250016 15:02 15/10" at bounding box center [988, 235] width 65 height 30
checkbox input "true"
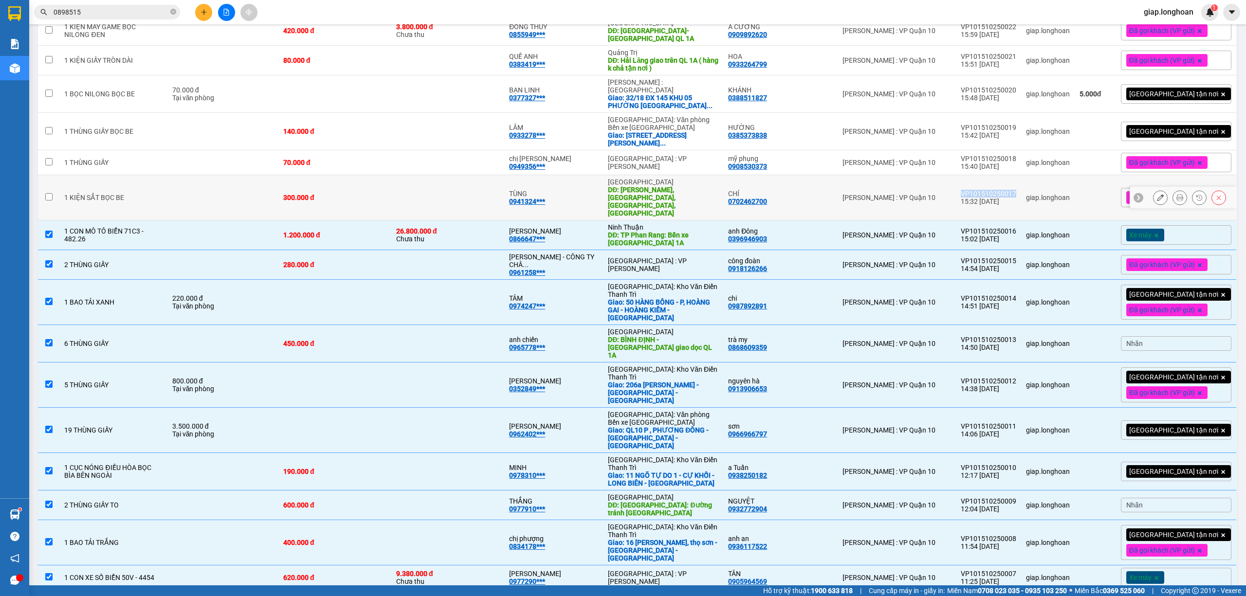
drag, startPoint x: 1033, startPoint y: 109, endPoint x: 975, endPoint y: 109, distance: 57.4
click at [975, 175] on td "VP101510250017 15:32 15/10" at bounding box center [988, 197] width 65 height 45
checkbox input "true"
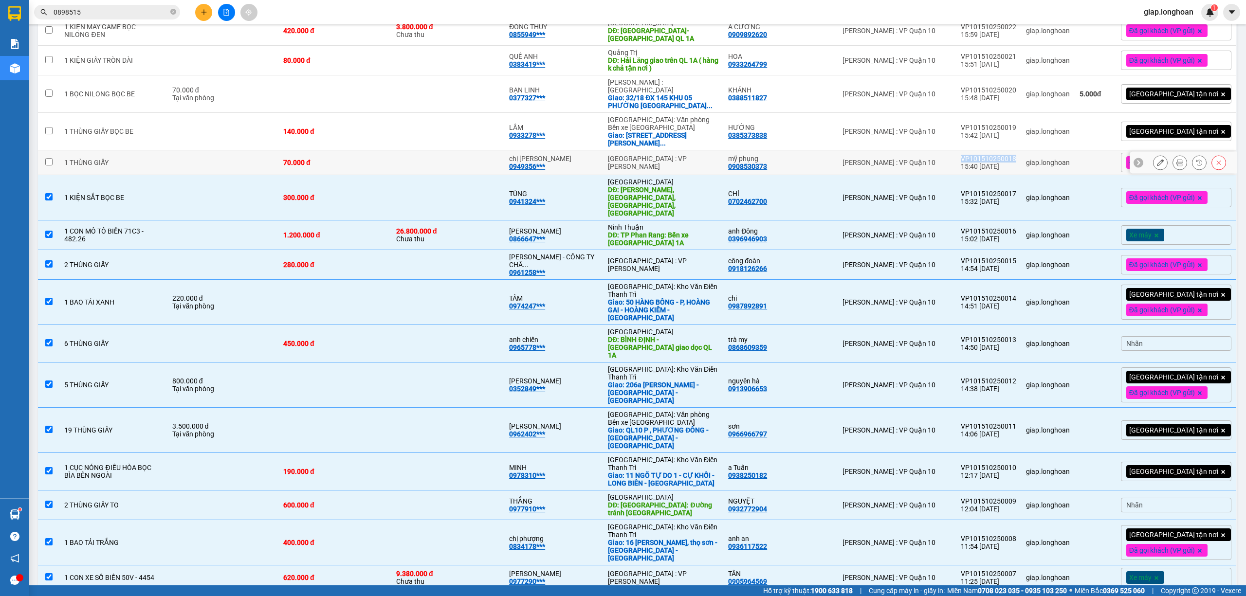
drag, startPoint x: 1034, startPoint y: 83, endPoint x: 972, endPoint y: 83, distance: 61.3
click at [972, 150] on td "VP101510250018 15:40 15/10" at bounding box center [988, 162] width 65 height 25
checkbox input "true"
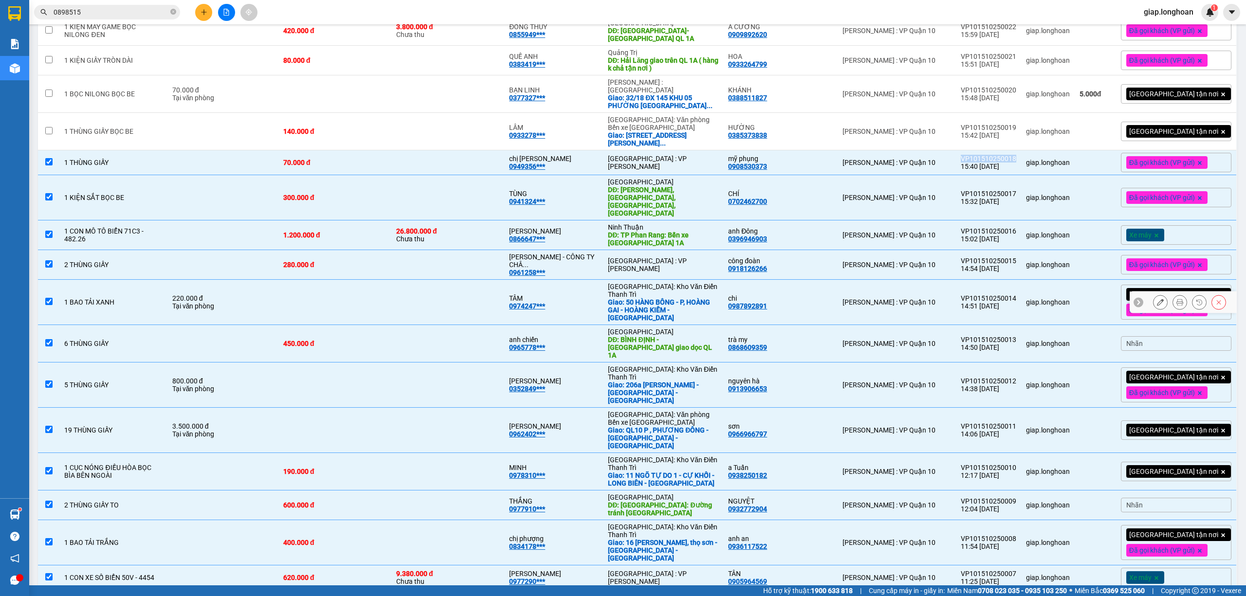
scroll to position [434, 0]
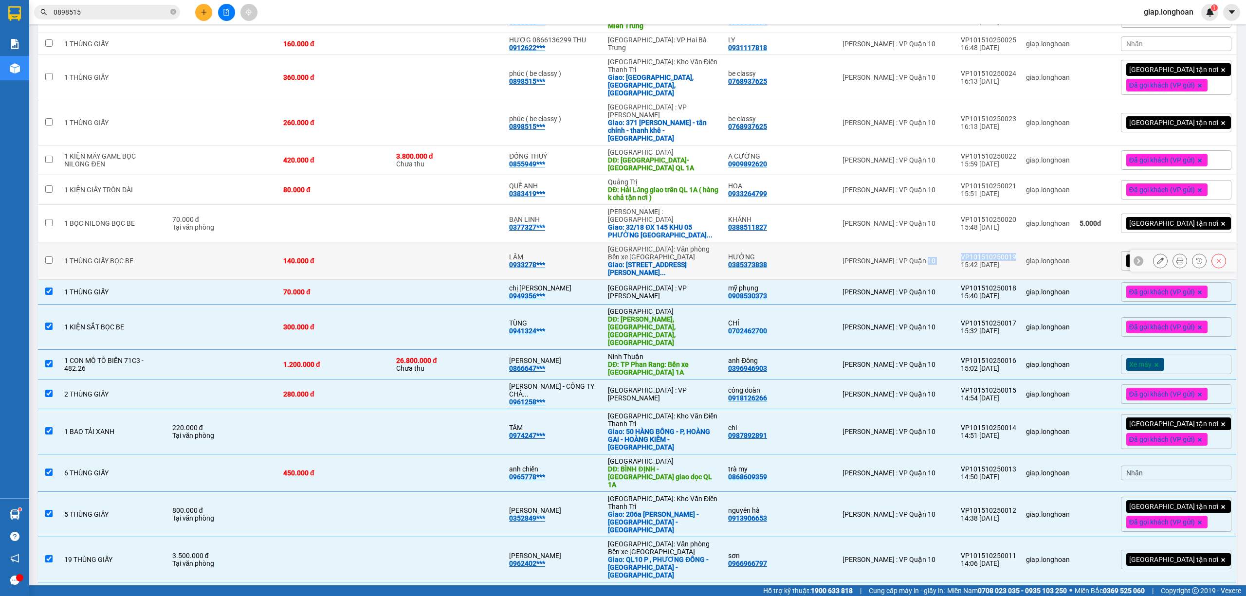
drag, startPoint x: 1030, startPoint y: 178, endPoint x: 972, endPoint y: 177, distance: 58.4
click at [972, 242] on tr "1 THÙNG GIẤY BỌC BE 140.000 đ LÂM 0933278*** Hải Phòng: Văn phòng Bến xe Thượng…" at bounding box center [637, 260] width 1199 height 37
checkbox input "true"
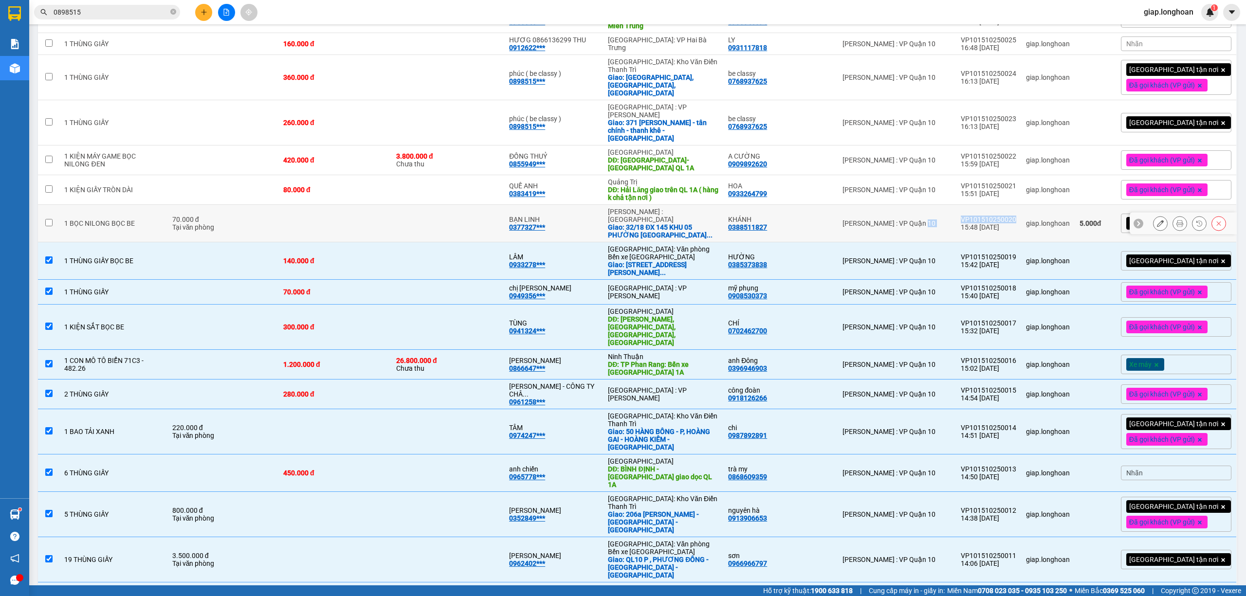
drag, startPoint x: 1032, startPoint y: 135, endPoint x: 962, endPoint y: 139, distance: 70.6
click at [962, 205] on tr "1 BỌC NILONG BỌC BE 70.000 đ Tại văn phòng BẠN LINH 0377327*** Hồ Chí Minh : Kh…" at bounding box center [637, 223] width 1199 height 37
checkbox input "true"
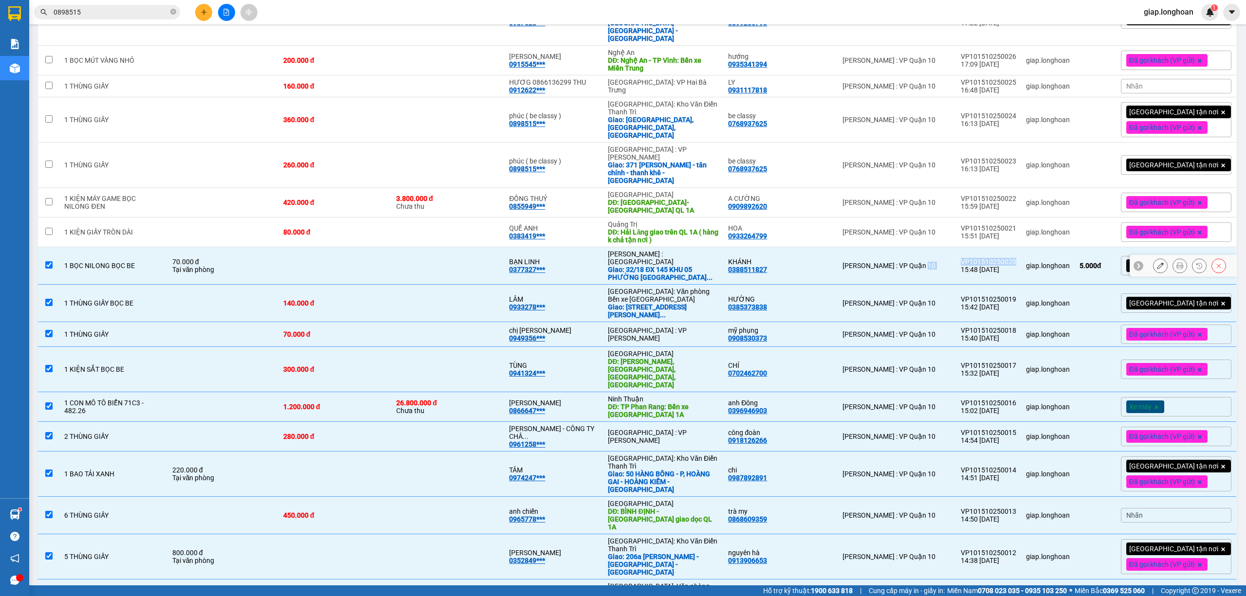
scroll to position [369, 0]
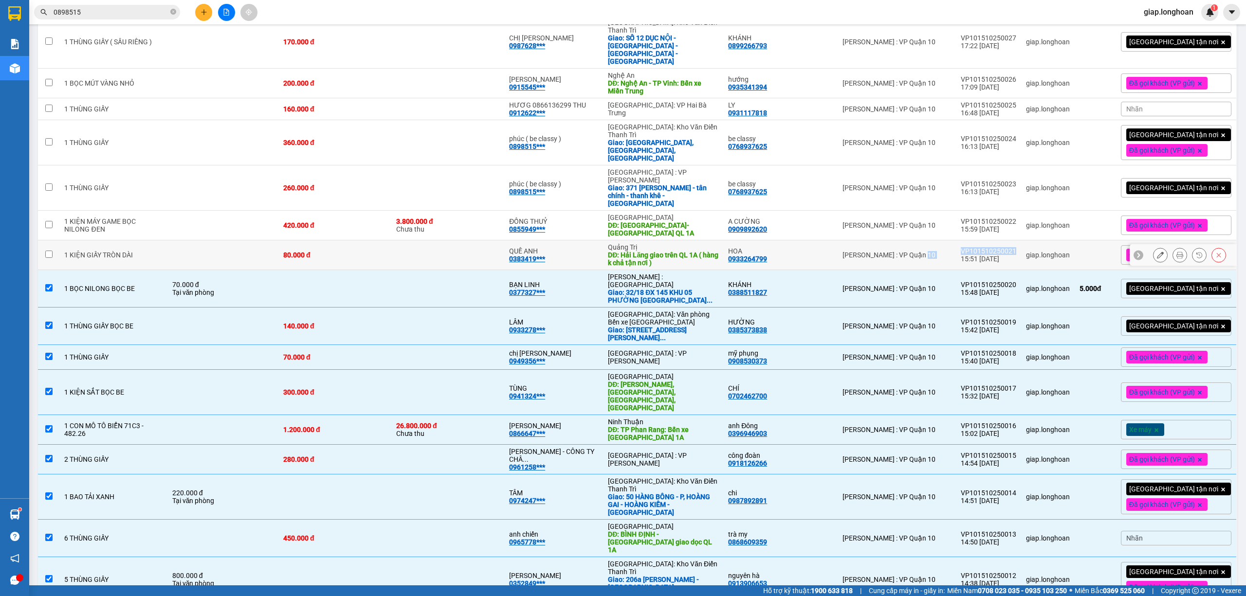
drag, startPoint x: 1031, startPoint y: 165, endPoint x: 969, endPoint y: 164, distance: 61.3
click at [967, 240] on tr "1 KIỆN GIẤY TRÒN DÀI 80.000 đ QUẾ ANH 0383419*** Quảng Trị DĐ: Hải Lăng giao tr…" at bounding box center [637, 255] width 1199 height 30
checkbox input "true"
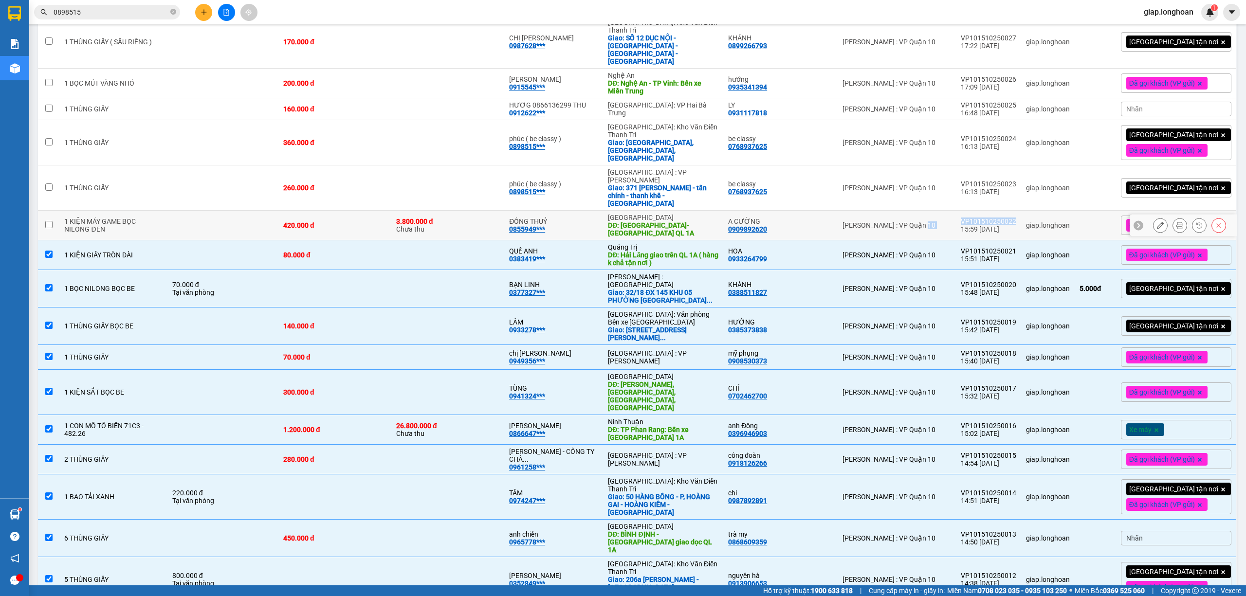
drag, startPoint x: 1031, startPoint y: 135, endPoint x: 970, endPoint y: 131, distance: 60.5
click at [970, 211] on tr "1 KIỆN MÁY GAME BỌC NILONG ĐEN 420.000 đ 3.800.000 đ Chưa thu ĐỒNG THUỶ 0855949…" at bounding box center [637, 226] width 1199 height 30
checkbox input "true"
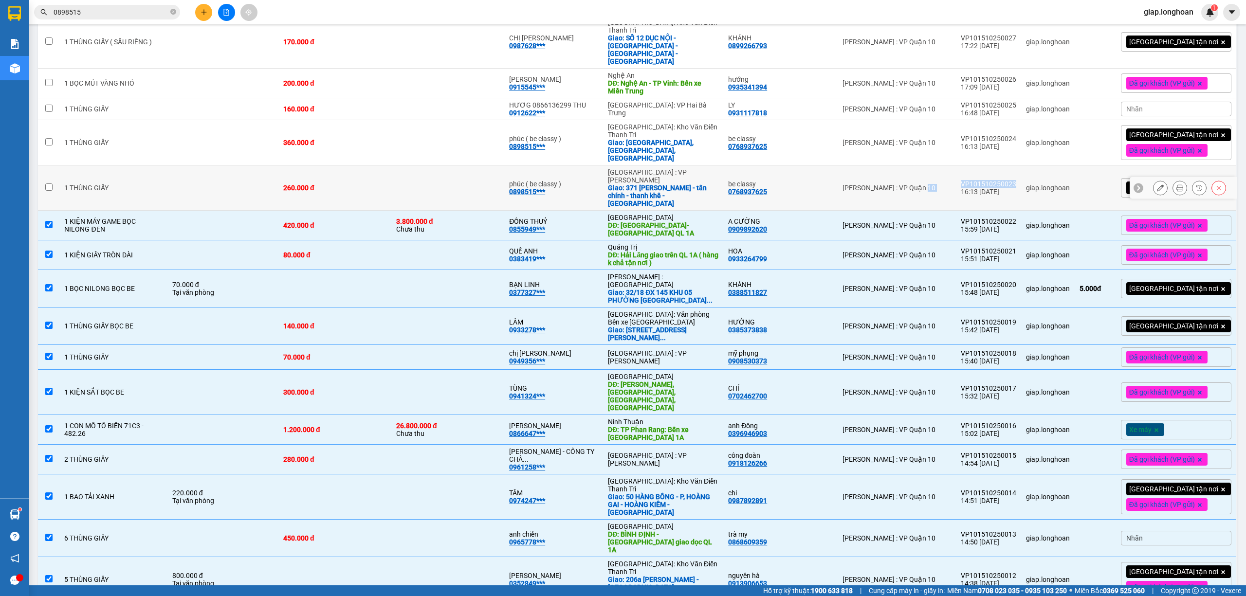
drag, startPoint x: 1034, startPoint y: 108, endPoint x: 968, endPoint y: 108, distance: 65.7
click at [968, 165] on tr "1 THÙNG GIẤY 260.000 đ phúc ( be classy ) 0898515*** Đà Nẵng : VP Thanh Khê Gia…" at bounding box center [637, 187] width 1199 height 45
checkbox input "true"
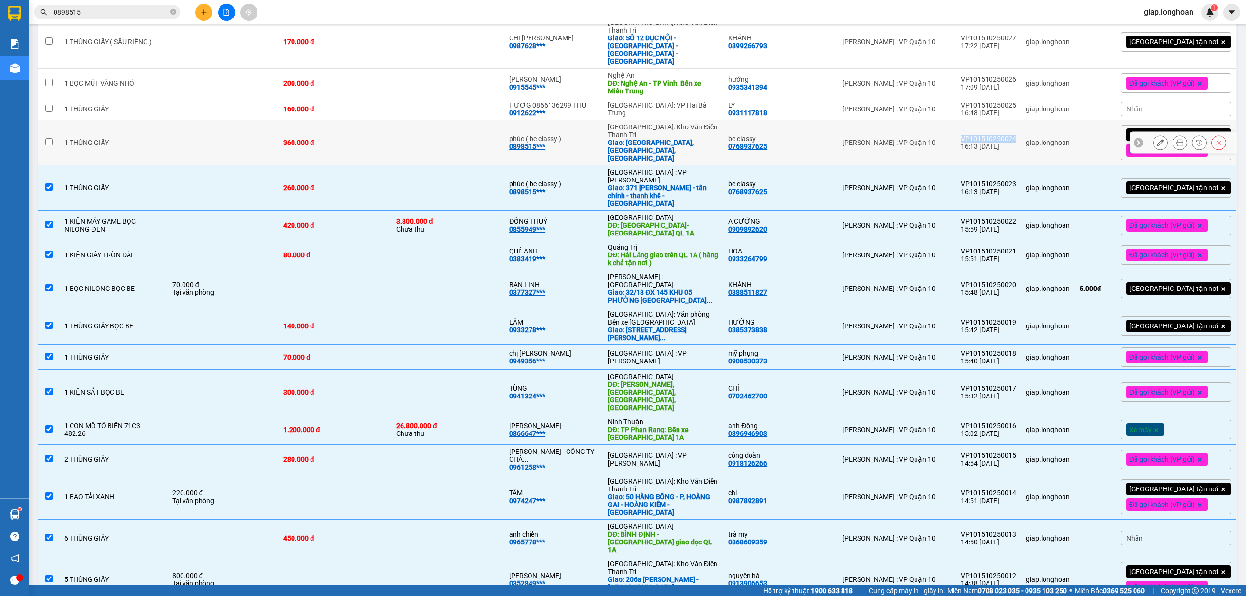
drag, startPoint x: 1034, startPoint y: 71, endPoint x: 978, endPoint y: 73, distance: 56.0
click at [978, 120] on td "VP101510250024 16:13 15/10" at bounding box center [988, 142] width 65 height 45
checkbox input "true"
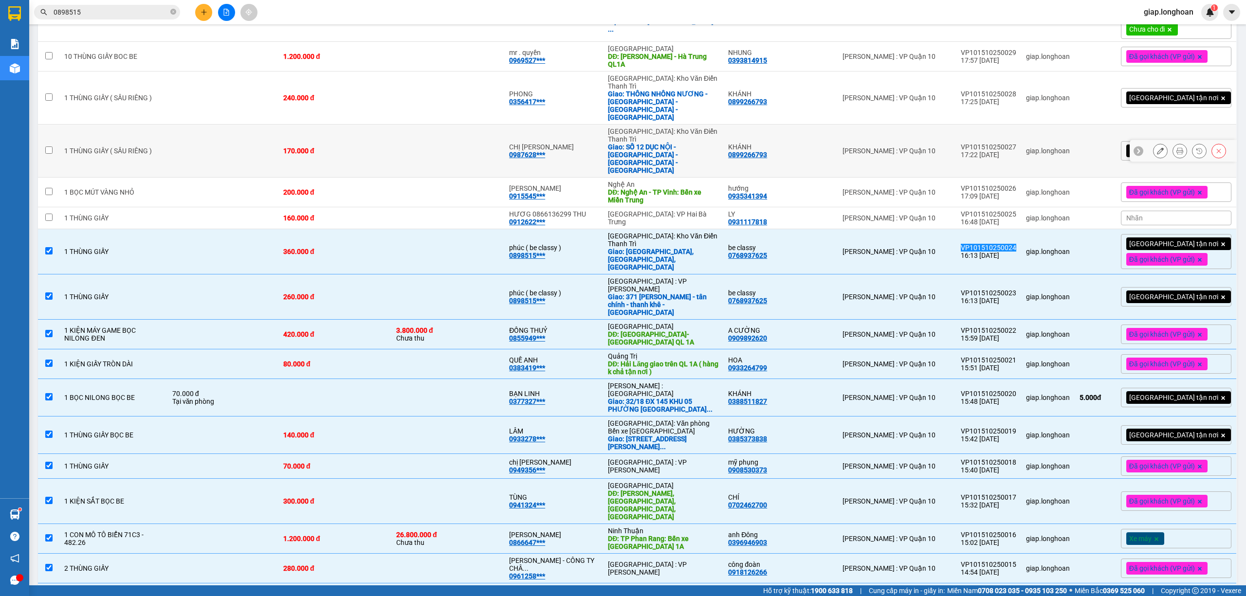
scroll to position [239, 0]
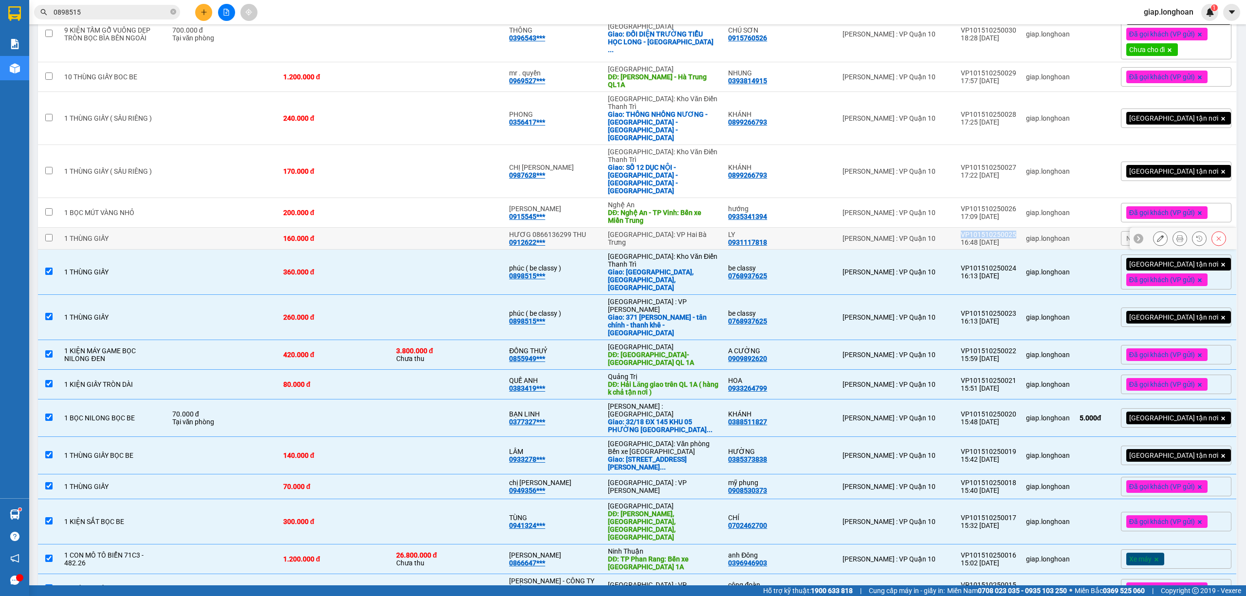
drag, startPoint x: 1034, startPoint y: 168, endPoint x: 976, endPoint y: 172, distance: 58.0
click at [976, 228] on td "VP101510250025 16:48 15/10" at bounding box center [988, 239] width 65 height 22
checkbox input "true"
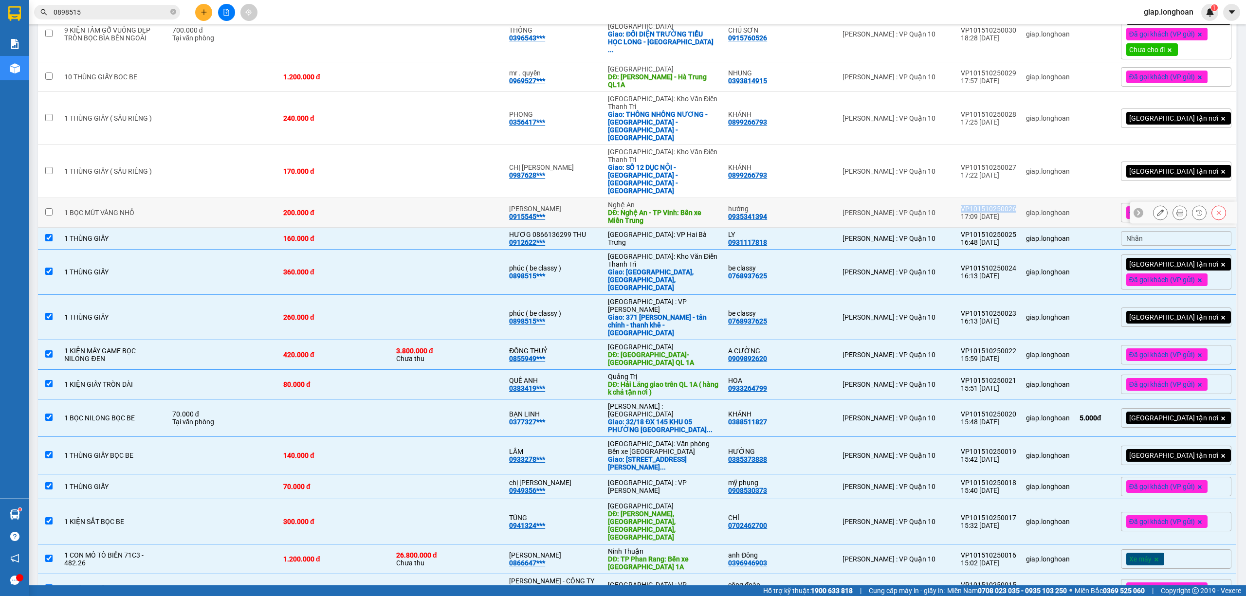
drag, startPoint x: 1032, startPoint y: 145, endPoint x: 983, endPoint y: 145, distance: 49.2
click at [980, 198] on td "VP101510250026 17:09 15/10" at bounding box center [988, 213] width 65 height 30
checkbox input "true"
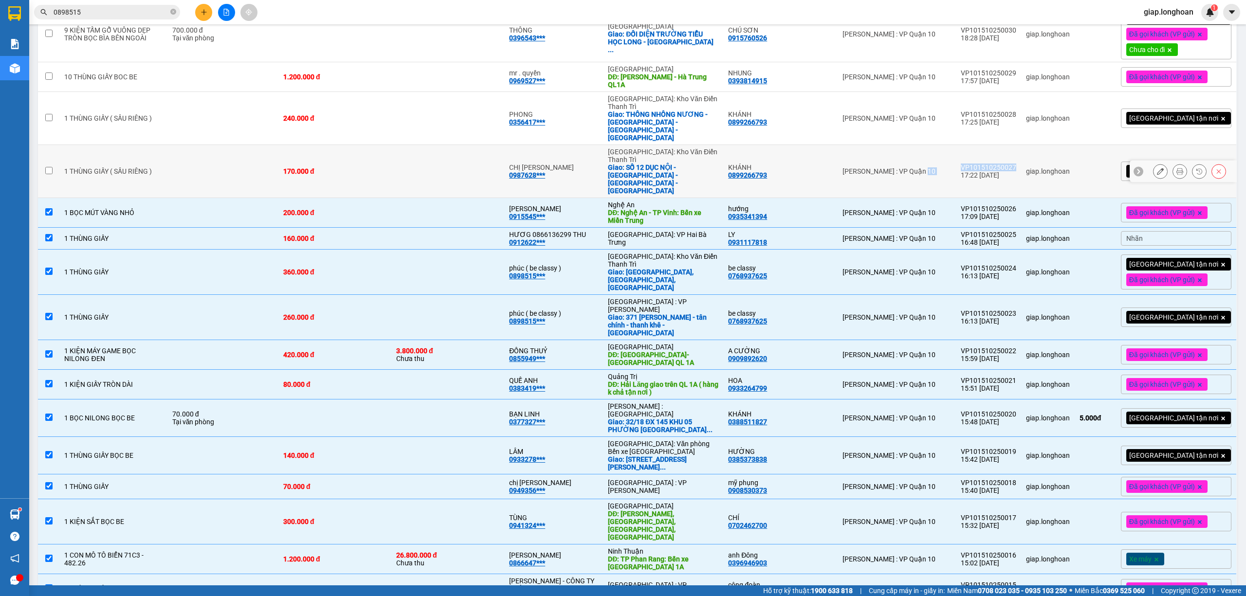
drag, startPoint x: 1032, startPoint y: 116, endPoint x: 967, endPoint y: 117, distance: 64.3
click at [967, 145] on tr "1 THÙNG GIẤY ( SẦU RIÊNG ) 170.000 đ CHỊ CHU 0987628*** Hà Nội: Kho Văn Điển Th…" at bounding box center [637, 171] width 1199 height 53
checkbox input "true"
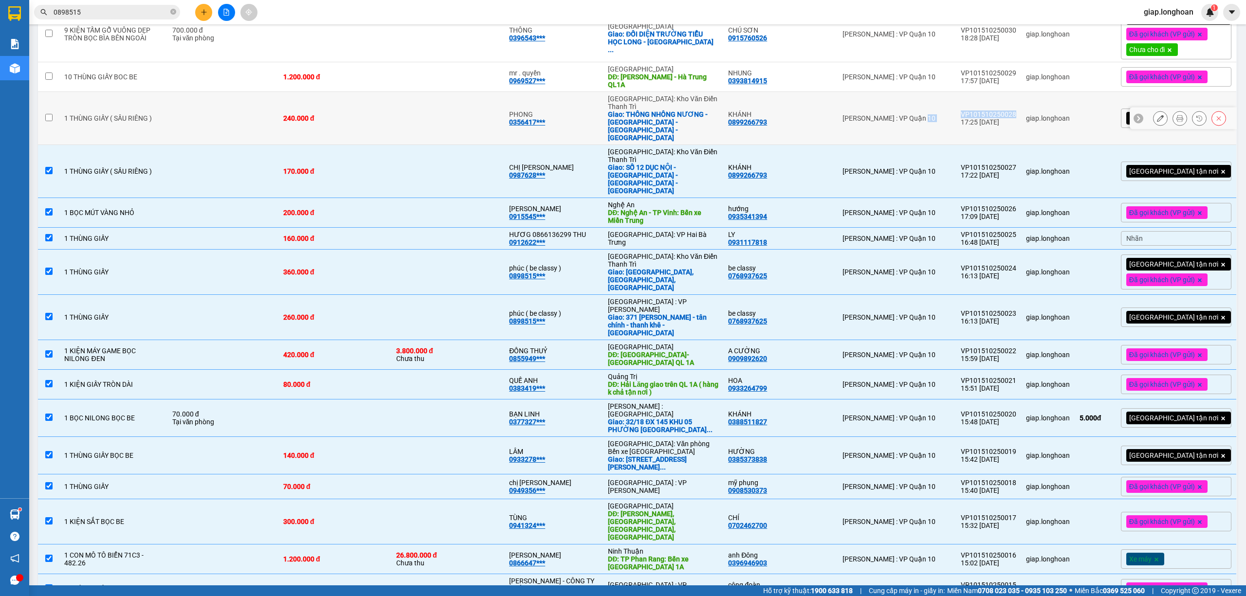
drag, startPoint x: 1032, startPoint y: 81, endPoint x: 966, endPoint y: 83, distance: 65.2
click at [968, 92] on tr "1 THÙNG GIẤY ( SẦU RIÊNG ) 240.000 đ PHONG 0356417*** Hà Nội: Kho Văn Điển Than…" at bounding box center [637, 118] width 1199 height 53
checkbox input "true"
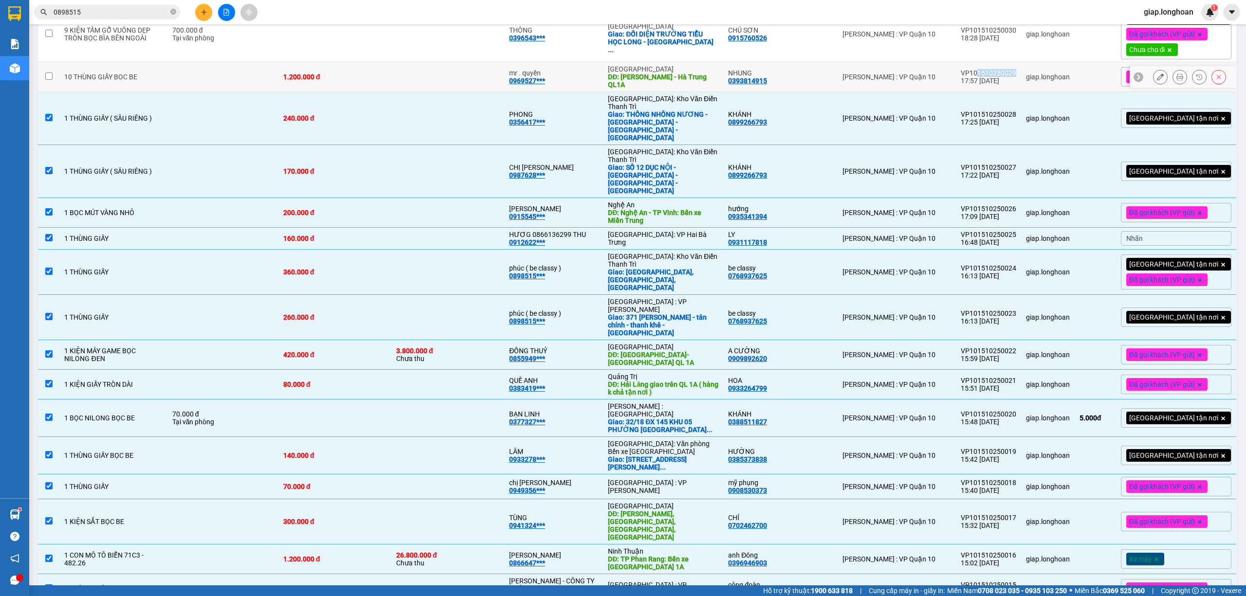
drag, startPoint x: 1032, startPoint y: 55, endPoint x: 989, endPoint y: 60, distance: 42.6
click at [991, 62] on td "VP101510250029 17:57 15/10" at bounding box center [988, 77] width 65 height 30
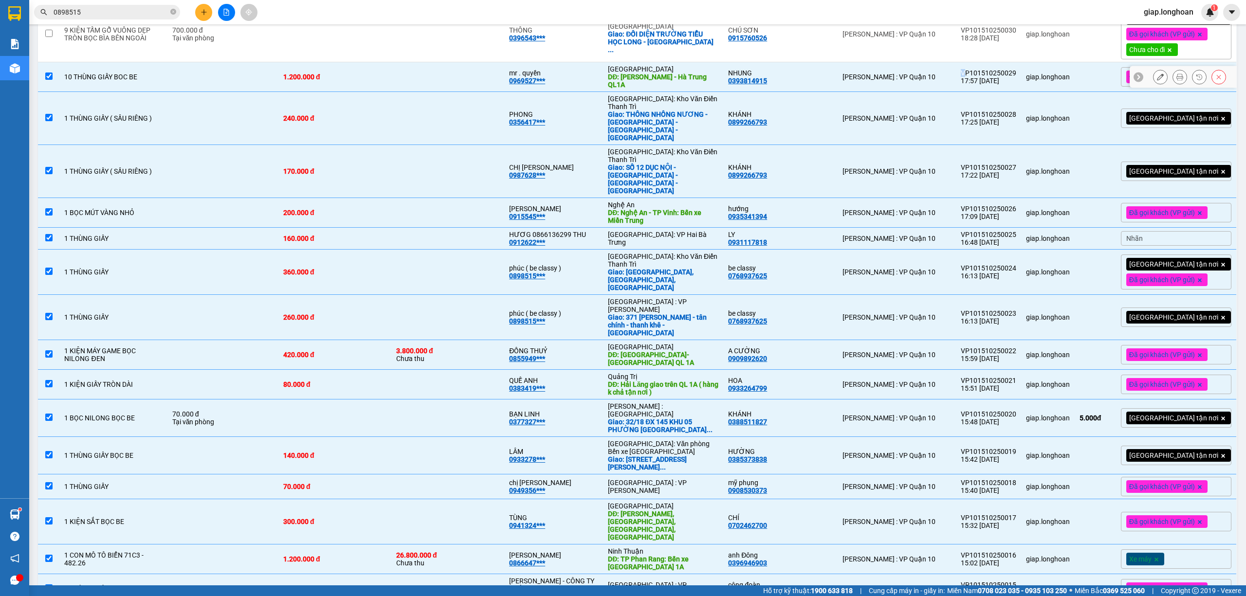
drag, startPoint x: 982, startPoint y: 58, endPoint x: 1005, endPoint y: 59, distance: 23.4
click at [978, 69] on div "VP101510250029" at bounding box center [988, 73] width 55 height 8
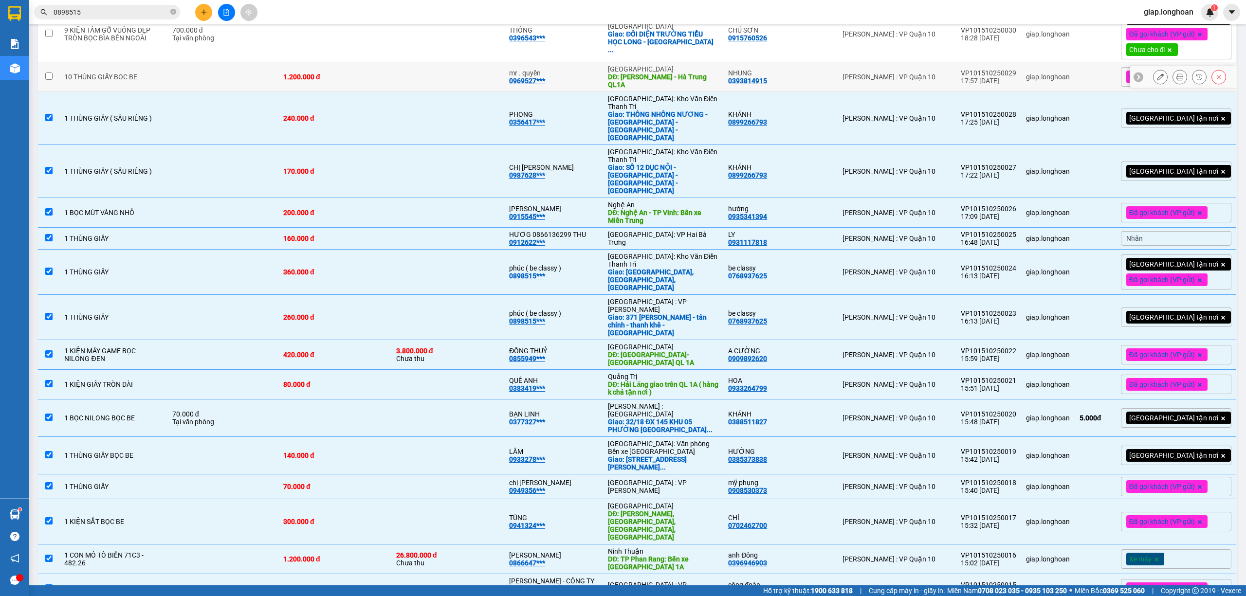
click at [1021, 62] on td "VP101510250029 17:57 15/10" at bounding box center [988, 77] width 65 height 30
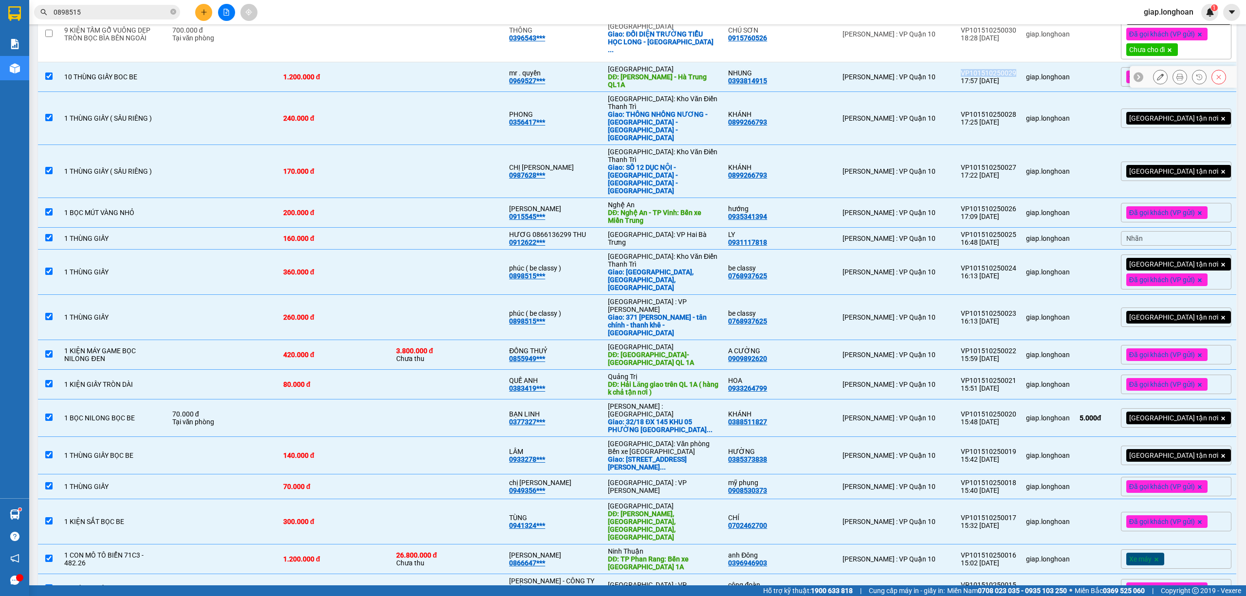
drag, startPoint x: 1034, startPoint y: 56, endPoint x: 978, endPoint y: 56, distance: 56.5
click at [978, 62] on td "VP101510250029 17:57 15/10" at bounding box center [988, 77] width 65 height 30
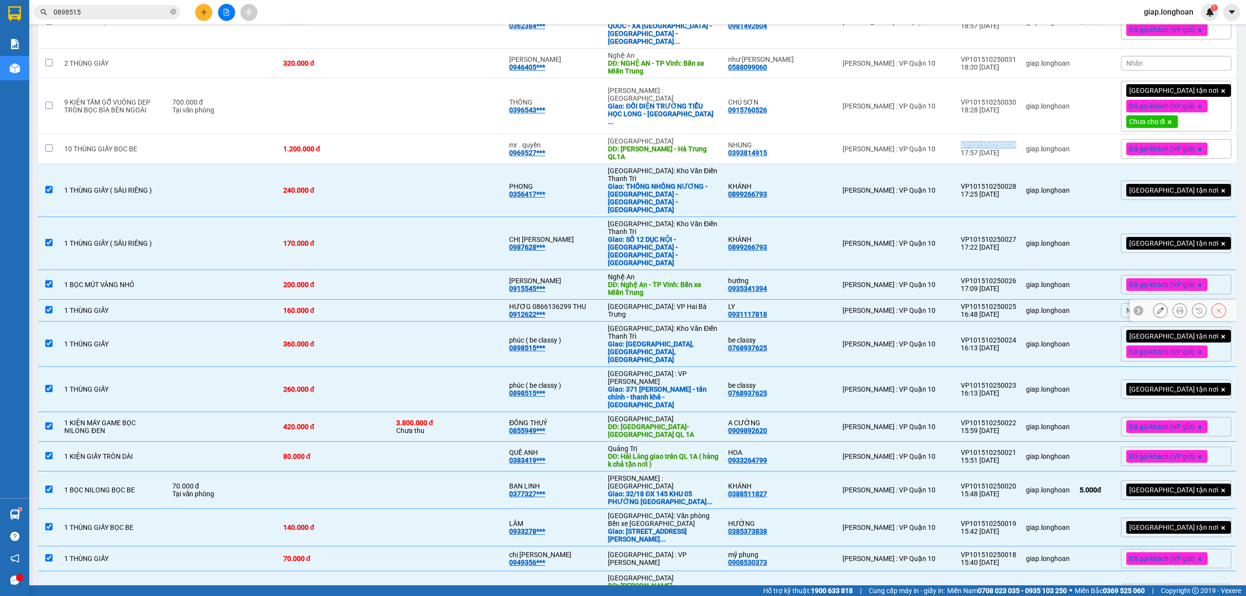
scroll to position [109, 0]
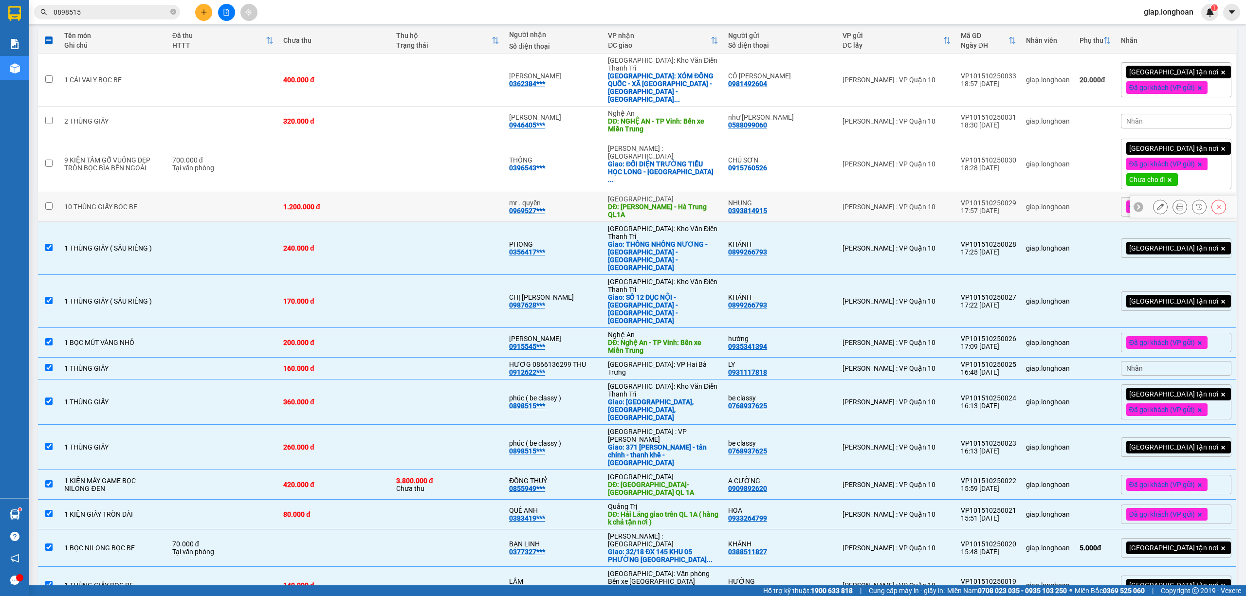
click at [1036, 192] on td "giap.longhoan" at bounding box center [1048, 207] width 54 height 30
checkbox input "true"
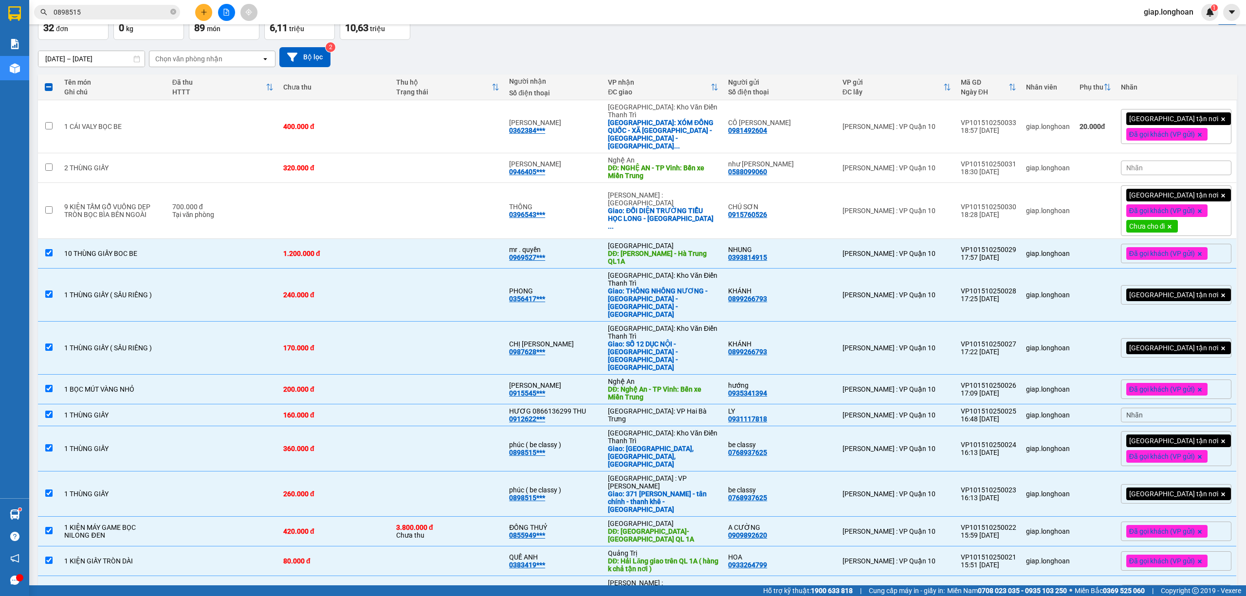
scroll to position [0, 0]
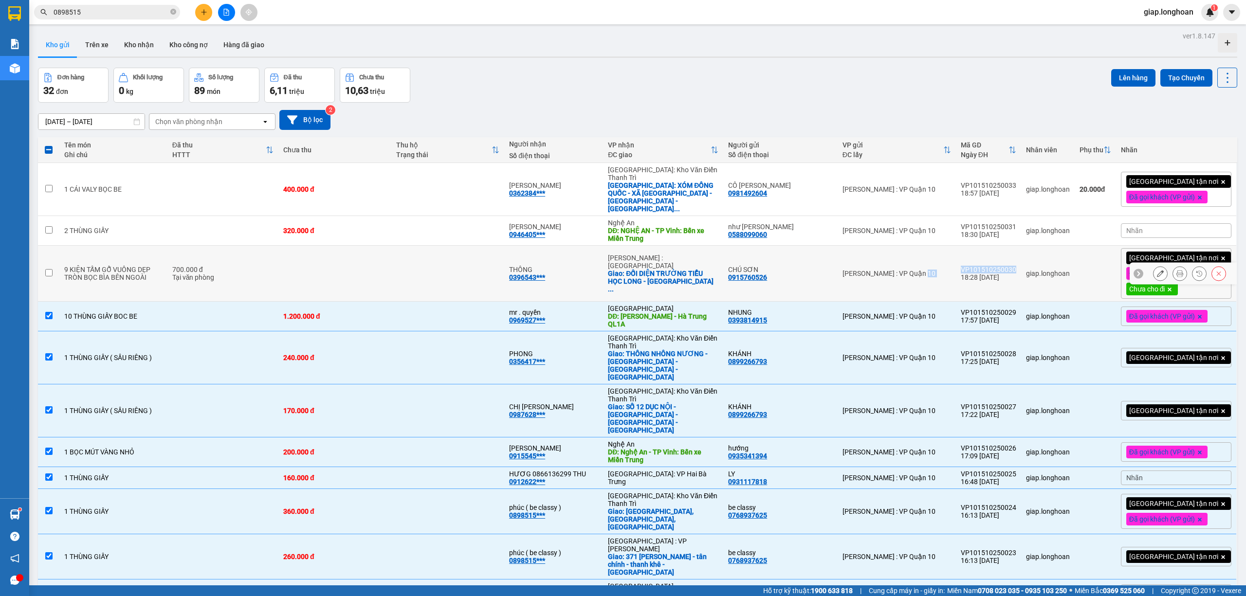
drag, startPoint x: 1032, startPoint y: 254, endPoint x: 964, endPoint y: 257, distance: 68.2
click at [964, 257] on tr "9 KIỆN TẤM GỖ VUÔNG DẸP TRÒN BỌC BÌA BÊN NGOÀI 700.000 đ Tại văn phòng THÔNG 03…" at bounding box center [637, 274] width 1199 height 56
checkbox input "true"
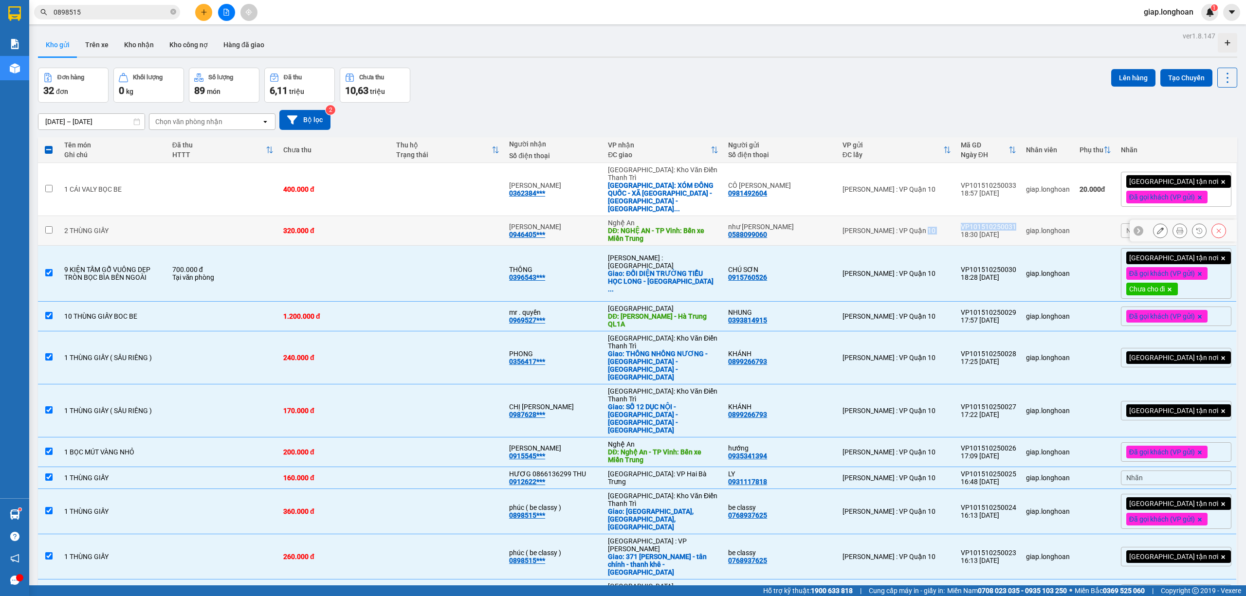
drag, startPoint x: 1030, startPoint y: 211, endPoint x: 966, endPoint y: 213, distance: 63.8
click at [966, 216] on tr "2 THÙNG GIẤY 320.000 đ ANH HUY 0946405*** Nghệ An DĐ: NGHỆ AN - TP Vinh: Bến xe…" at bounding box center [637, 231] width 1199 height 30
checkbox input "true"
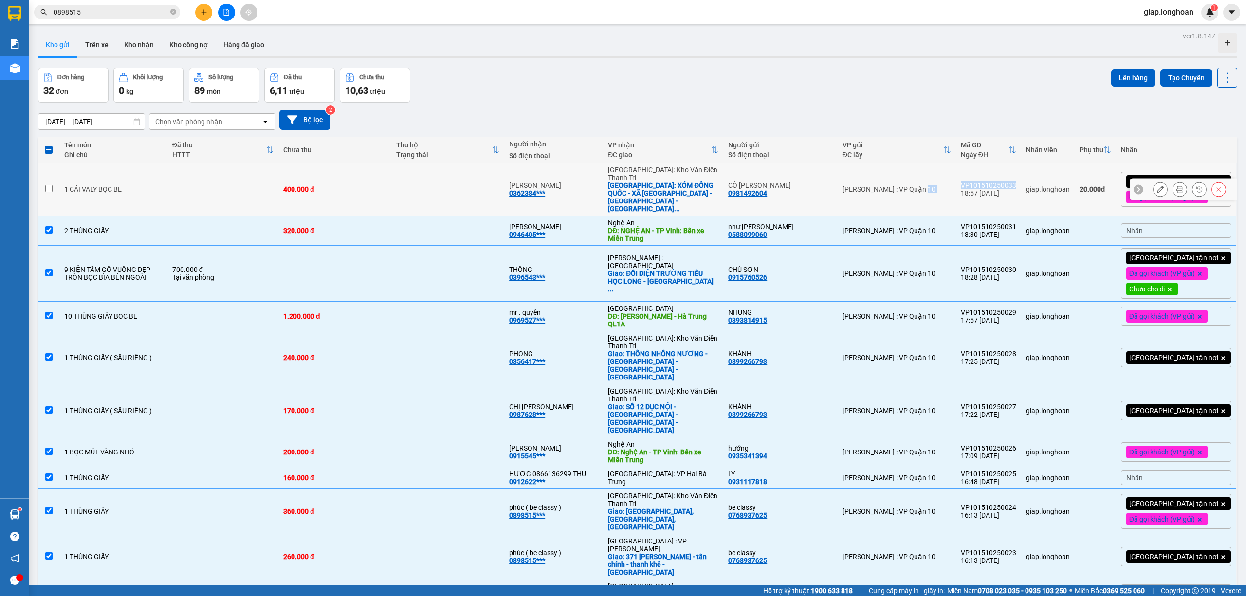
drag, startPoint x: 1032, startPoint y: 174, endPoint x: 971, endPoint y: 173, distance: 60.4
click at [971, 173] on tr "1 CÁI VALY BỌC BE 400.000 đ HOÀNG VY 0362384*** Hà Nội: Kho Văn Điển Thanh Trì …" at bounding box center [637, 189] width 1199 height 53
checkbox input "true"
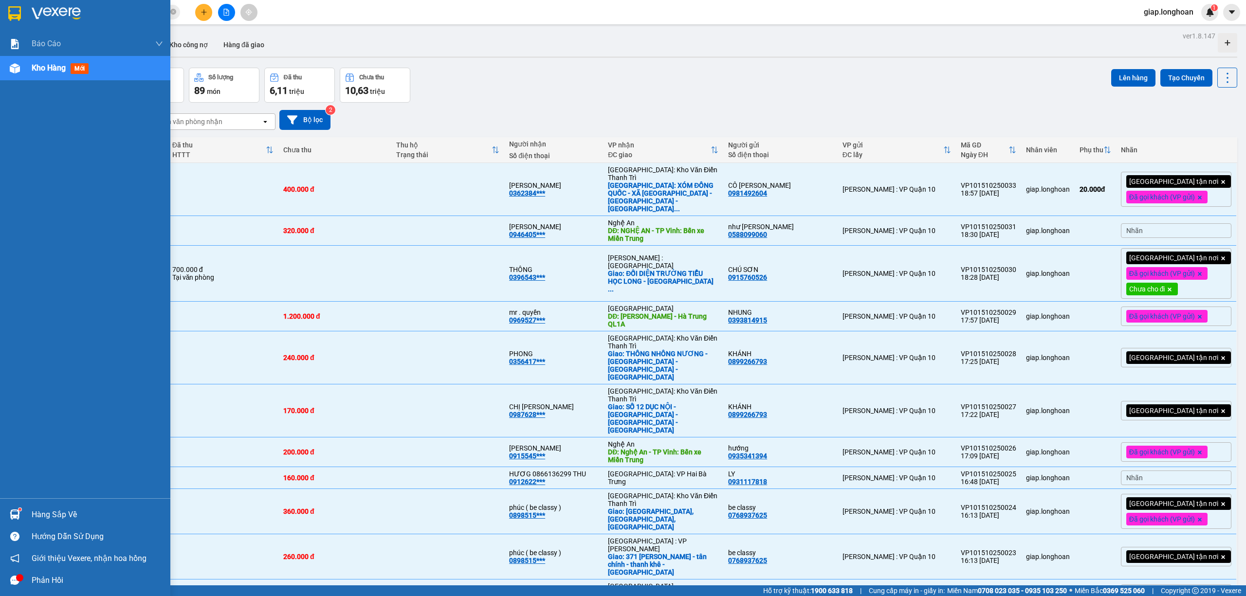
click at [29, 12] on div at bounding box center [85, 16] width 170 height 32
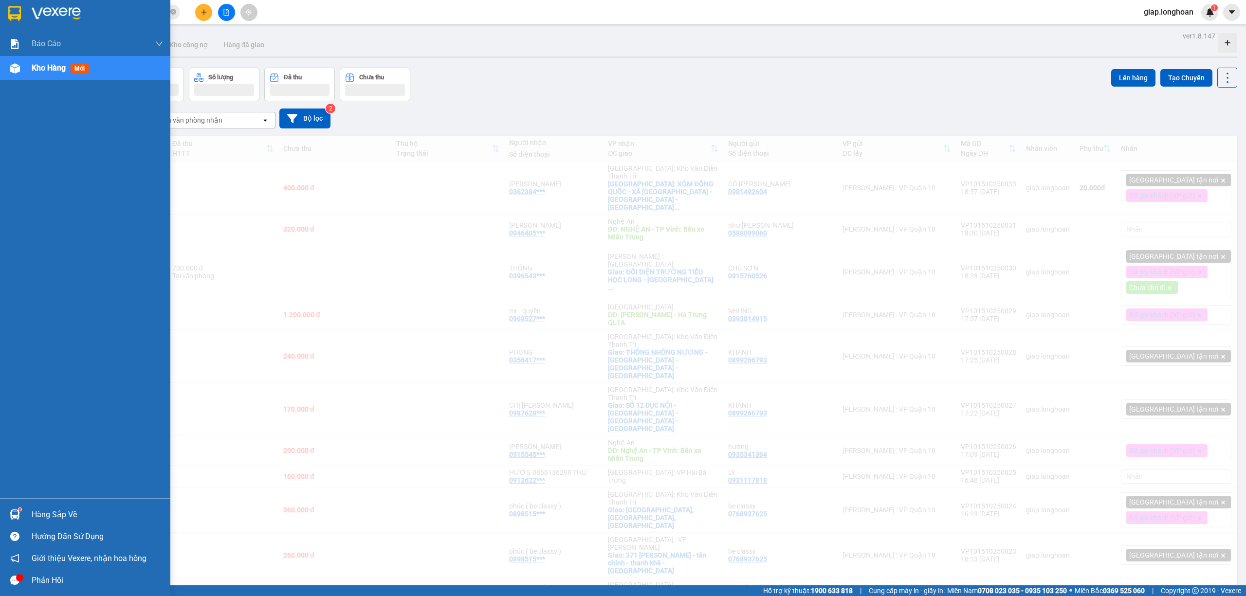
click at [63, 14] on img at bounding box center [56, 13] width 49 height 15
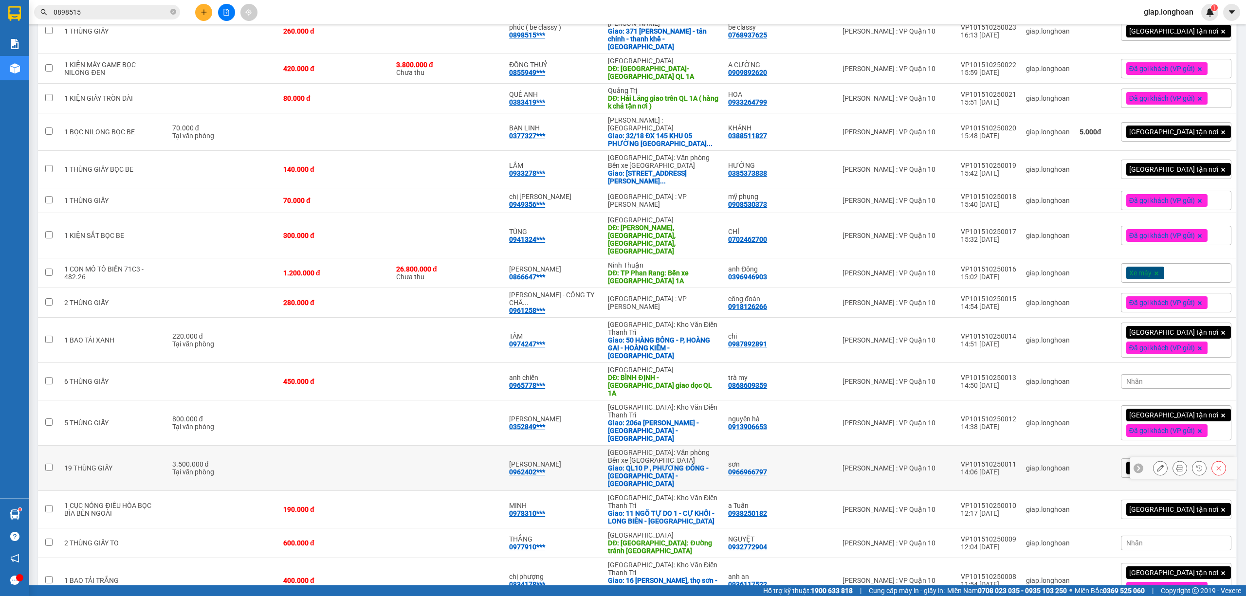
scroll to position [693, 0]
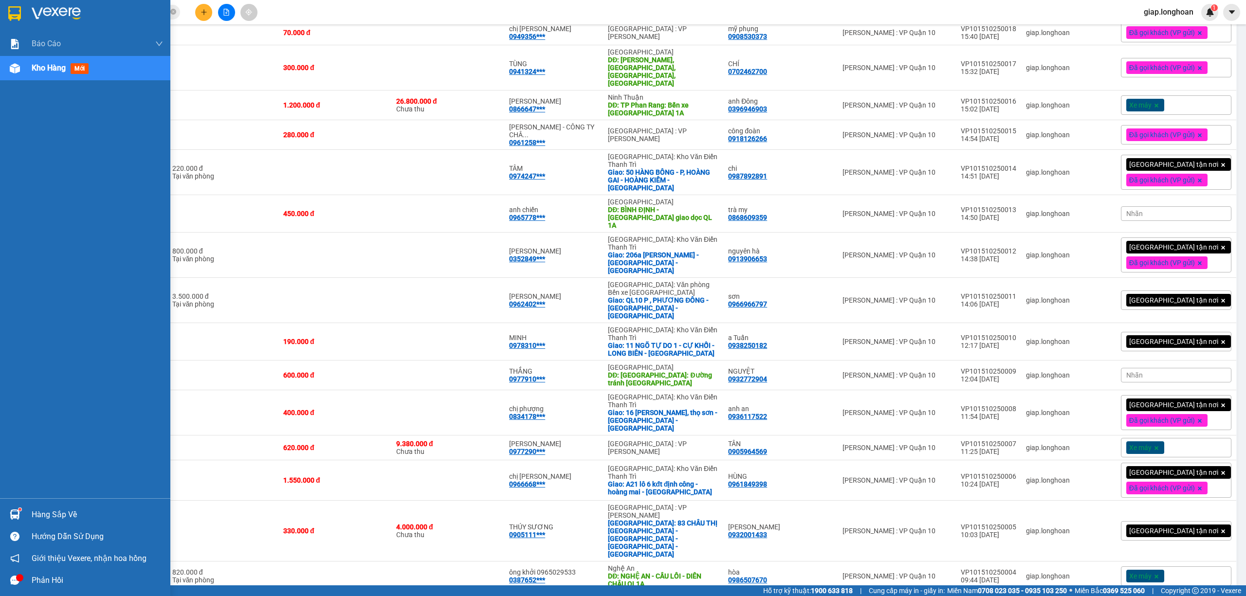
click at [65, 13] on img at bounding box center [56, 13] width 49 height 15
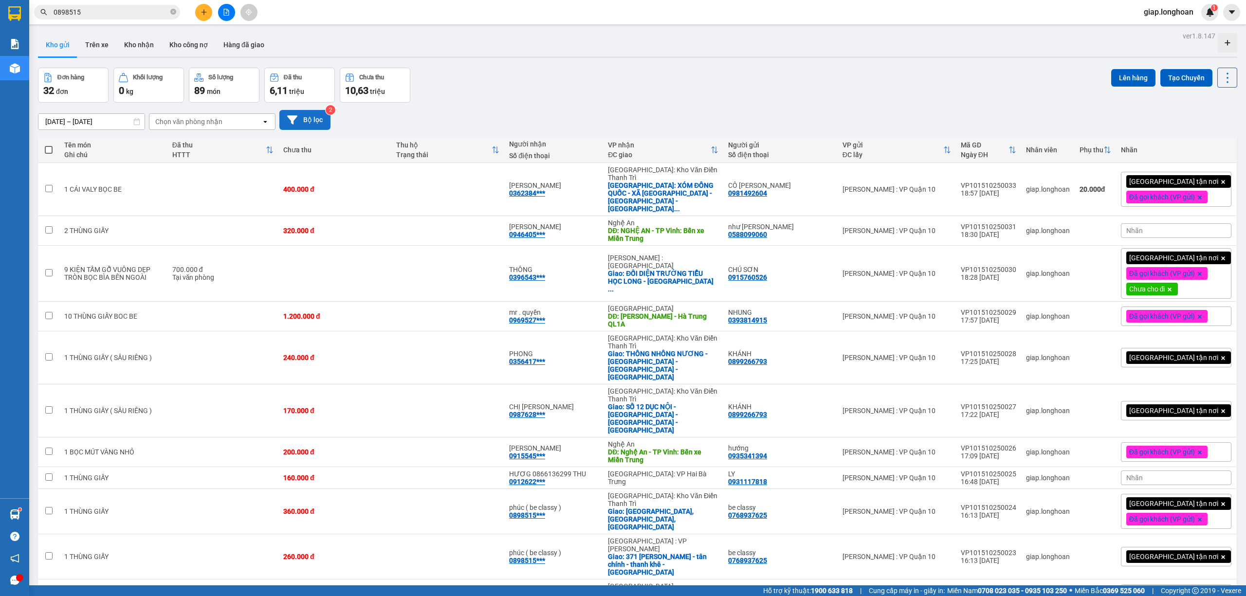
click at [314, 123] on button "Bộ lọc" at bounding box center [304, 120] width 51 height 20
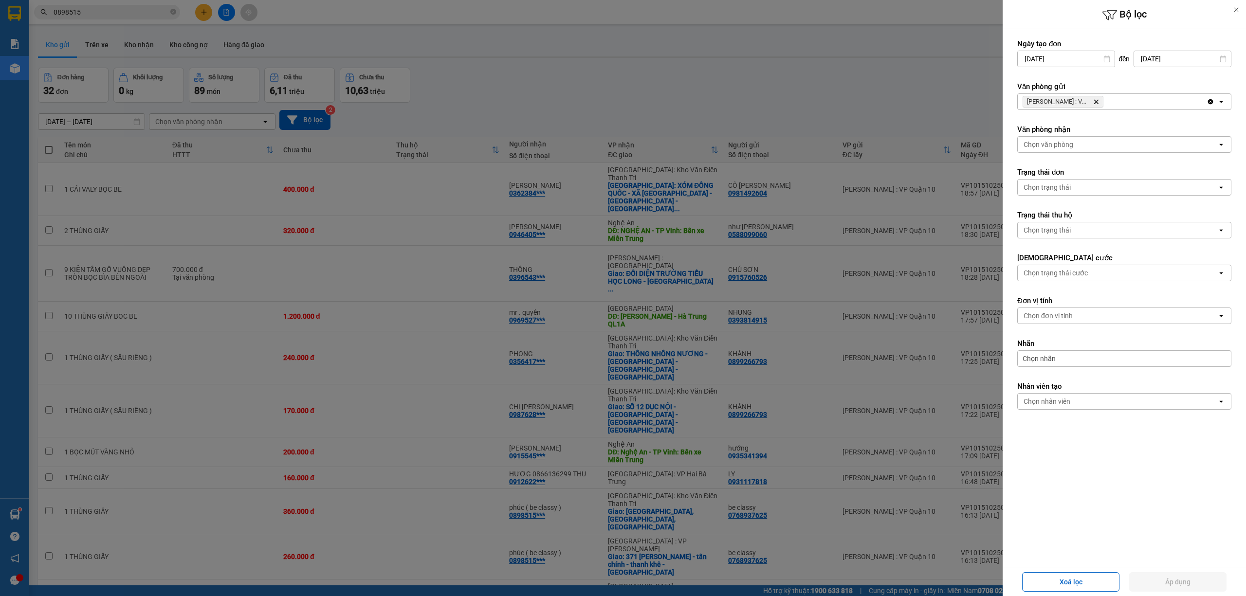
click at [464, 111] on div at bounding box center [623, 298] width 1246 height 596
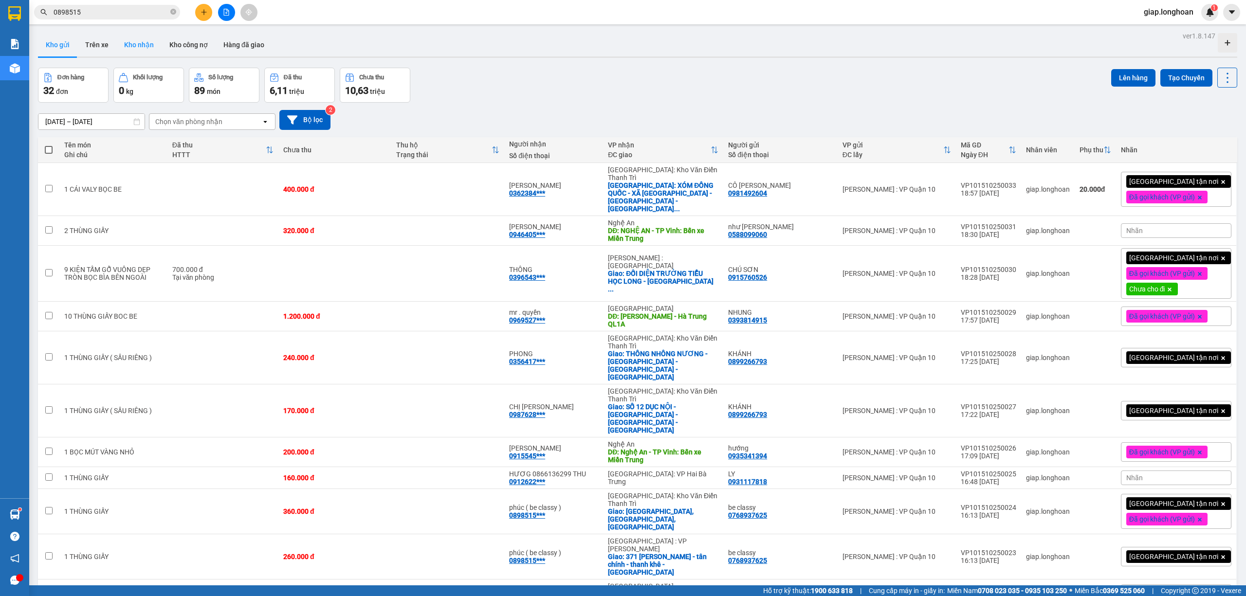
click at [136, 37] on button "Kho nhận" at bounding box center [138, 44] width 45 height 23
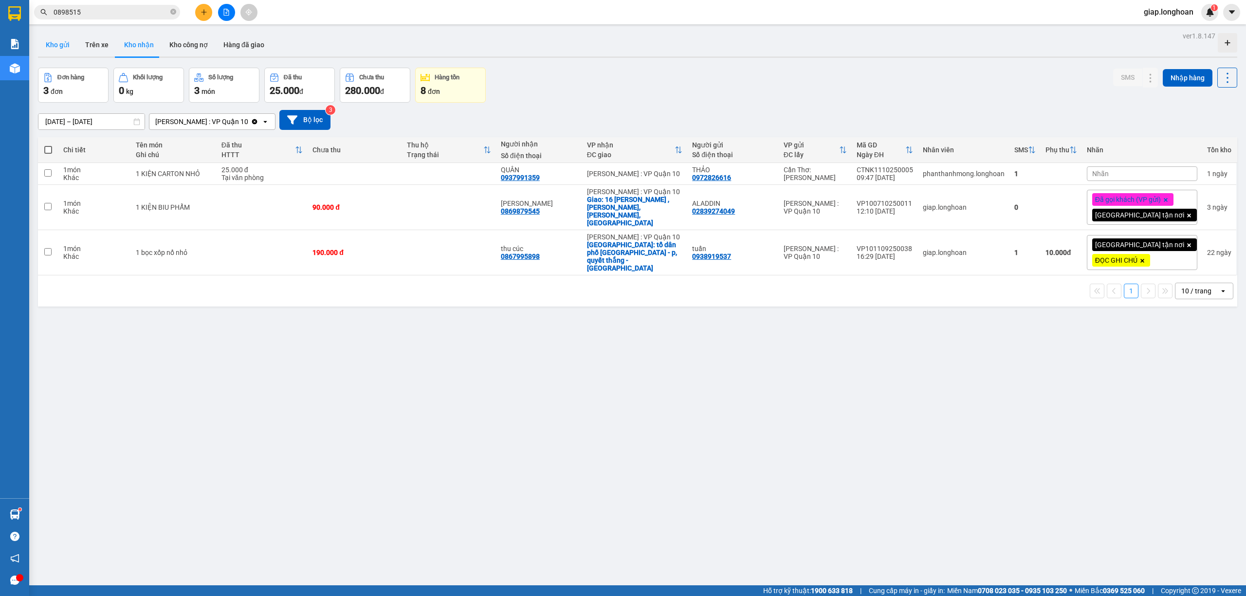
click at [59, 45] on button "Kho gửi" at bounding box center [57, 44] width 39 height 23
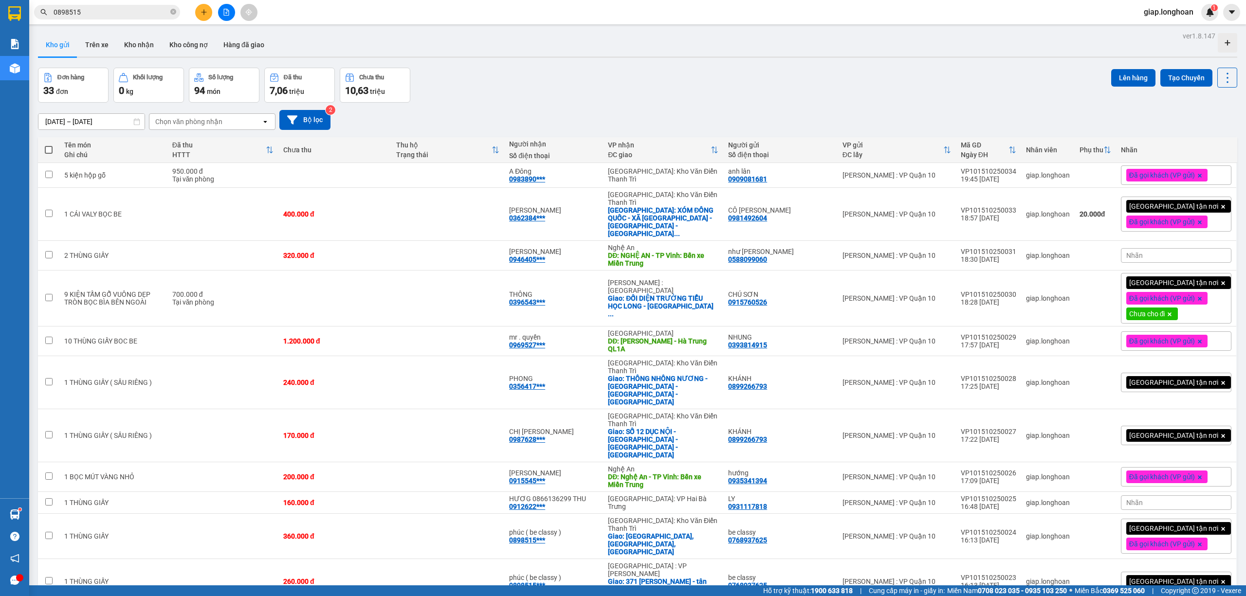
click at [1176, 170] on div "Đã gọi khách (VP gửi)" at bounding box center [1166, 175] width 81 height 13
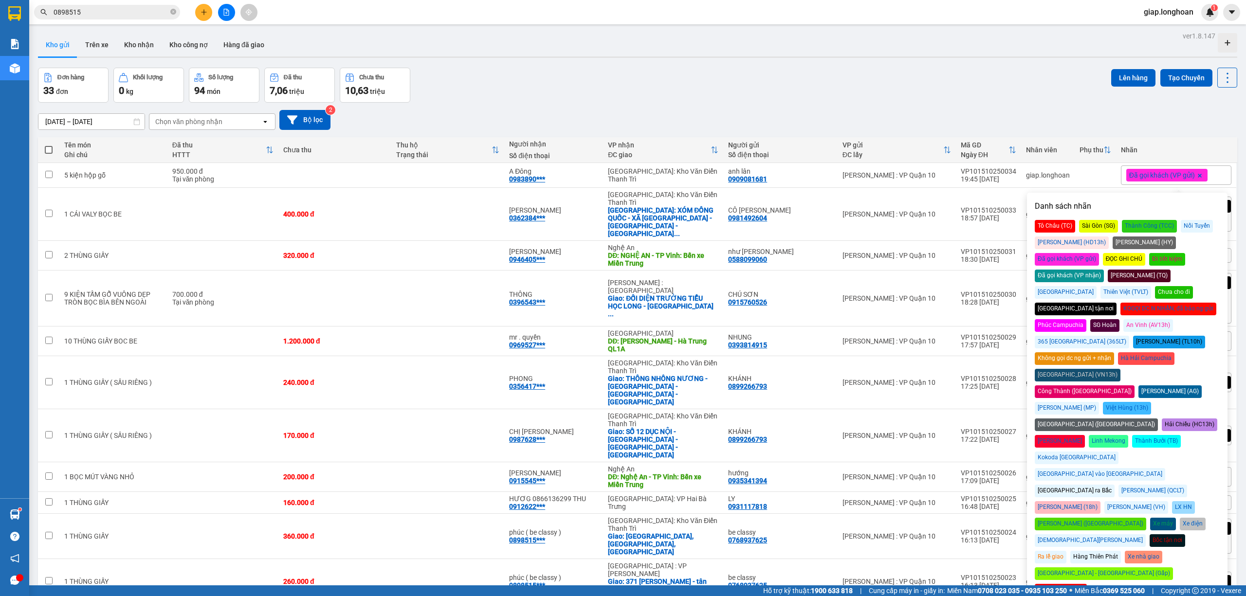
click at [1191, 286] on div "Chưa cho đi" at bounding box center [1174, 292] width 38 height 13
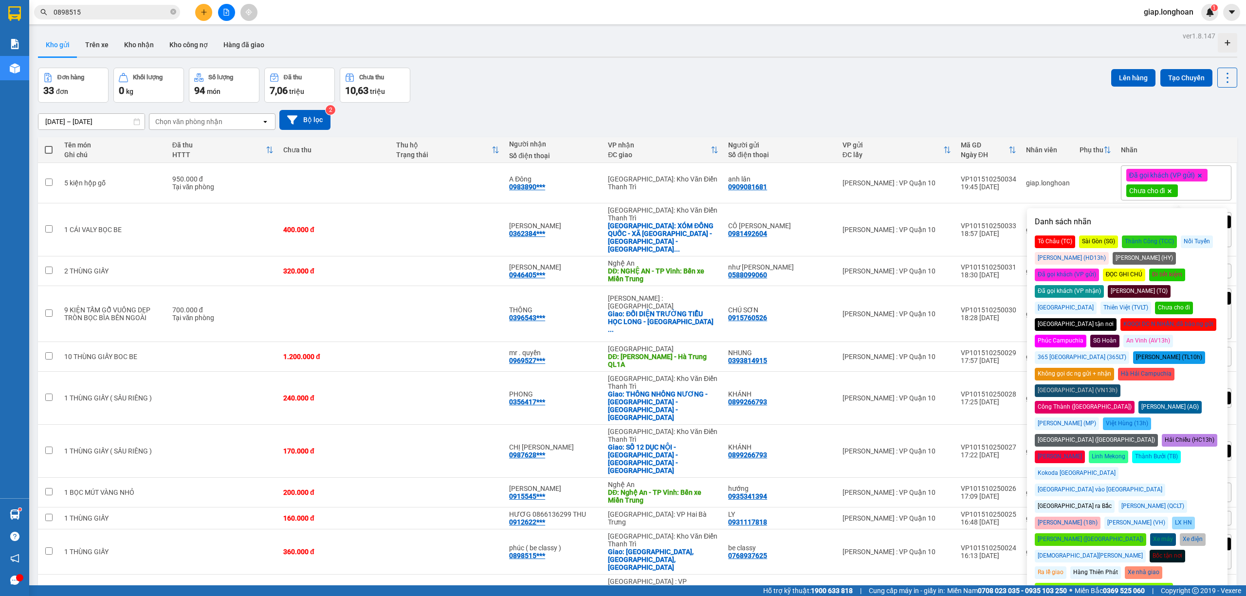
click at [929, 80] on div "Đơn hàng 33 đơn Khối lượng 0 kg Số lượng 94 món Đã thu 7,06 triệu Chưa thu 10,6…" at bounding box center [637, 85] width 1199 height 35
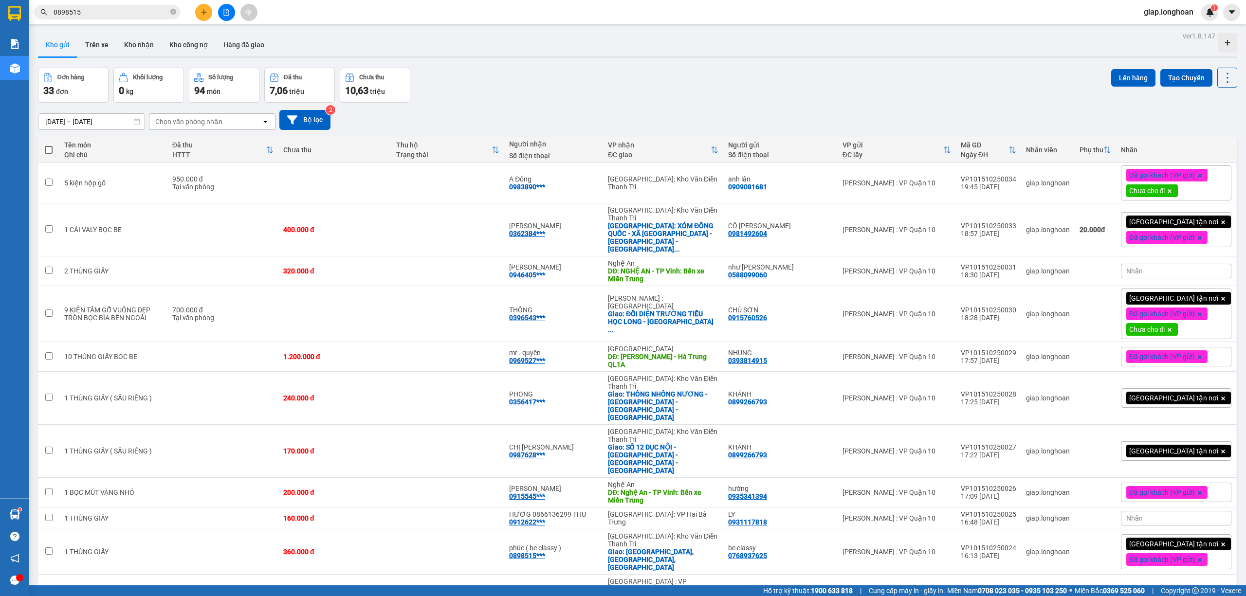
click at [1172, 327] on icon at bounding box center [1169, 330] width 6 height 6
